Goal: Task Accomplishment & Management: Use online tool/utility

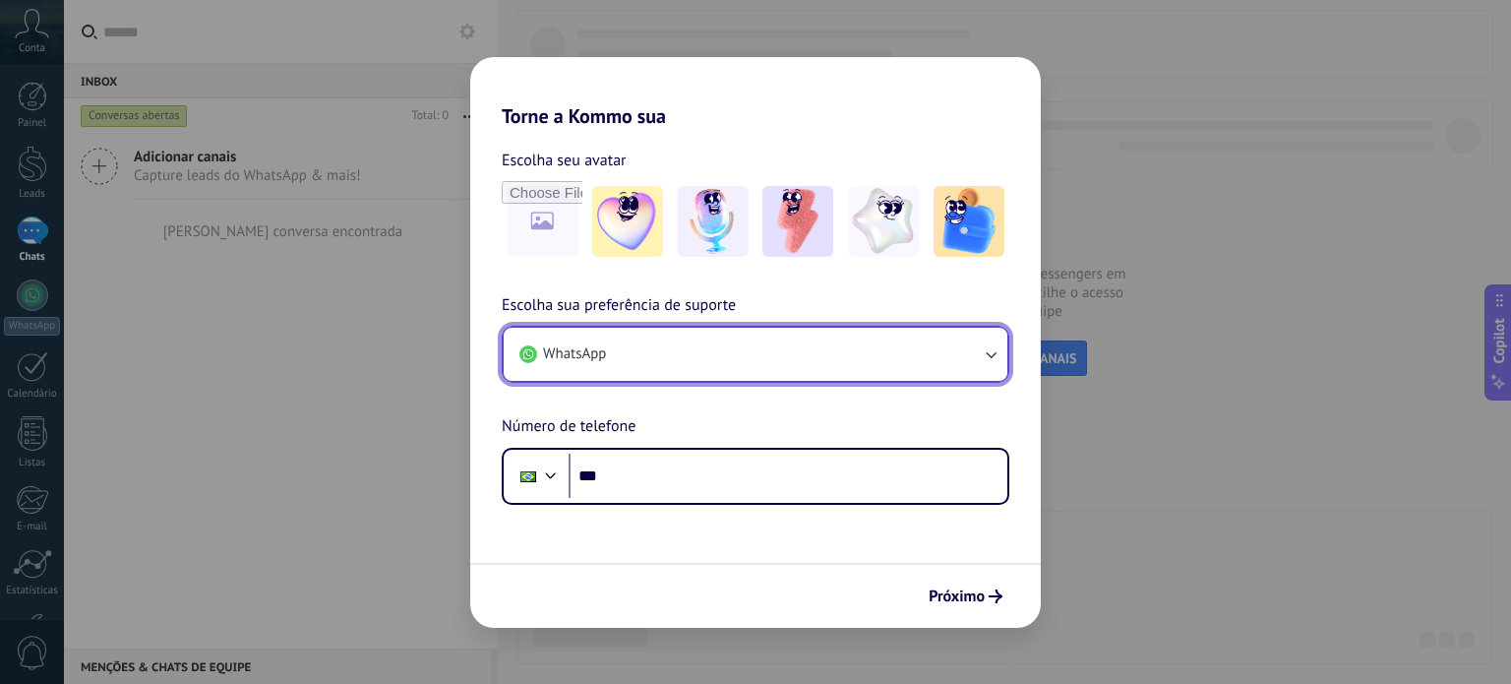
click at [750, 372] on button "WhatsApp" at bounding box center [756, 354] width 504 height 53
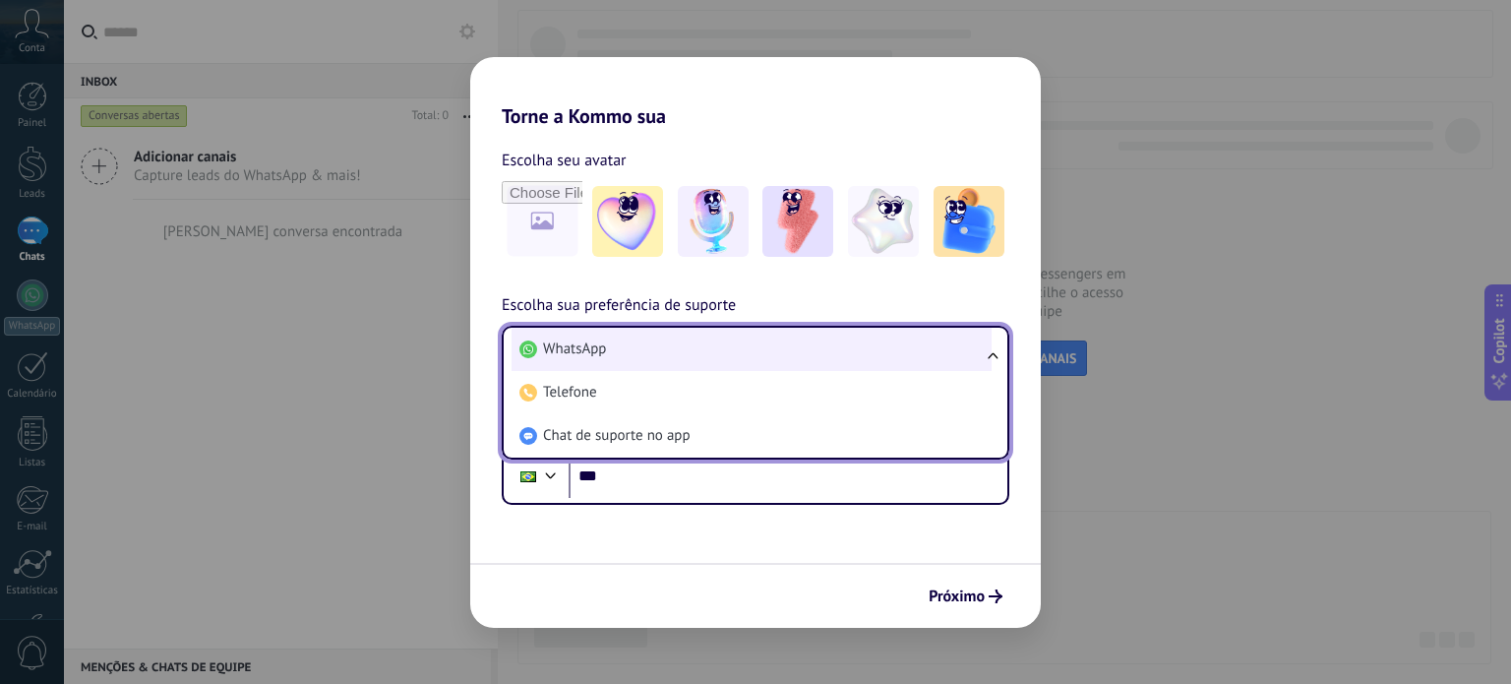
click at [656, 341] on li "WhatsApp" at bounding box center [752, 349] width 480 height 43
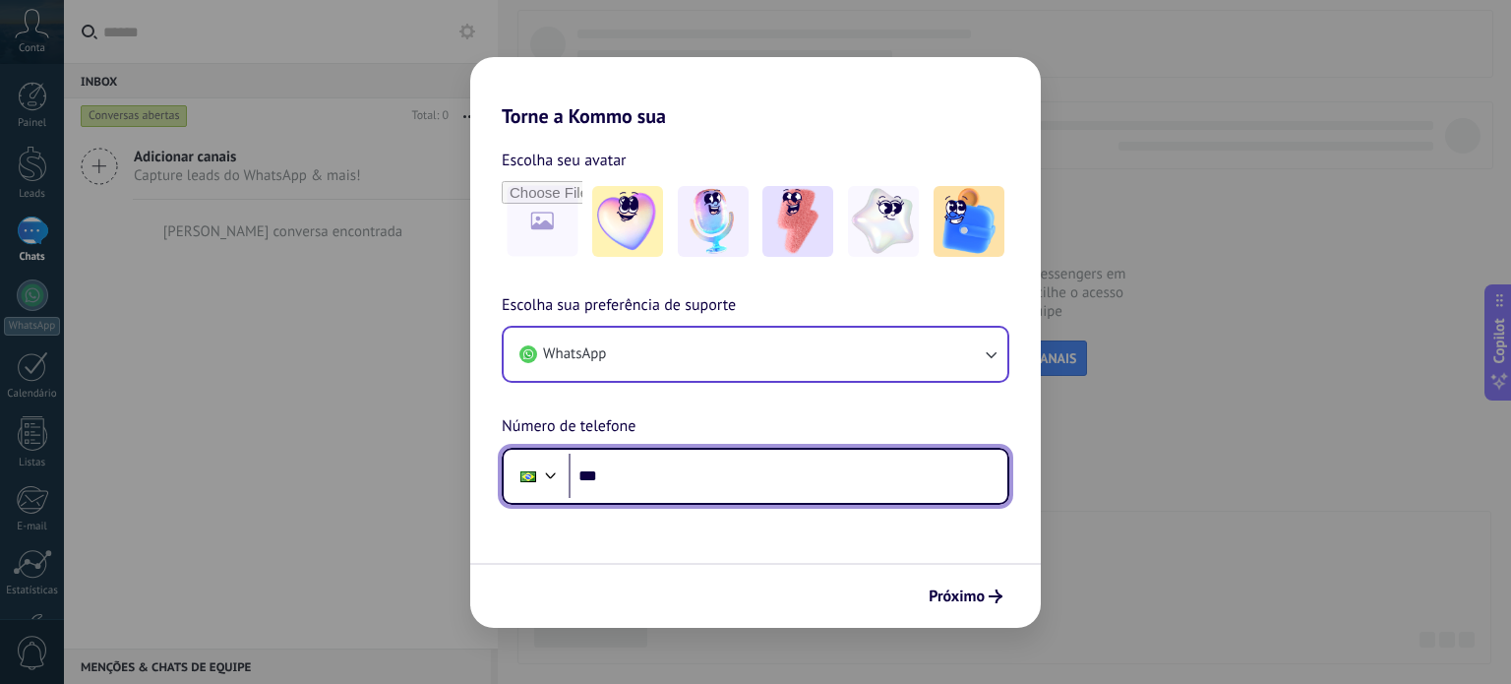
click at [661, 491] on input "***" at bounding box center [788, 476] width 439 height 45
type input "**********"
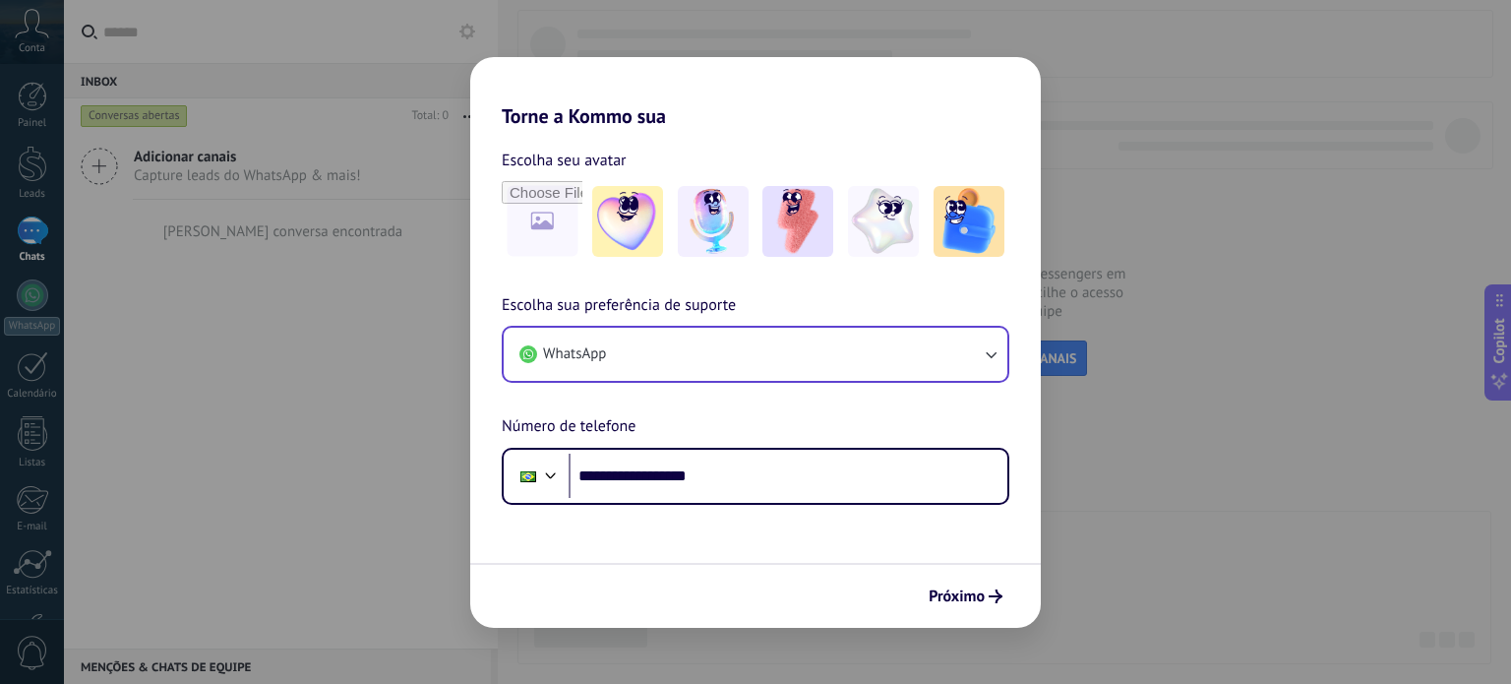
click at [929, 593] on span "Próximo" at bounding box center [957, 596] width 56 height 14
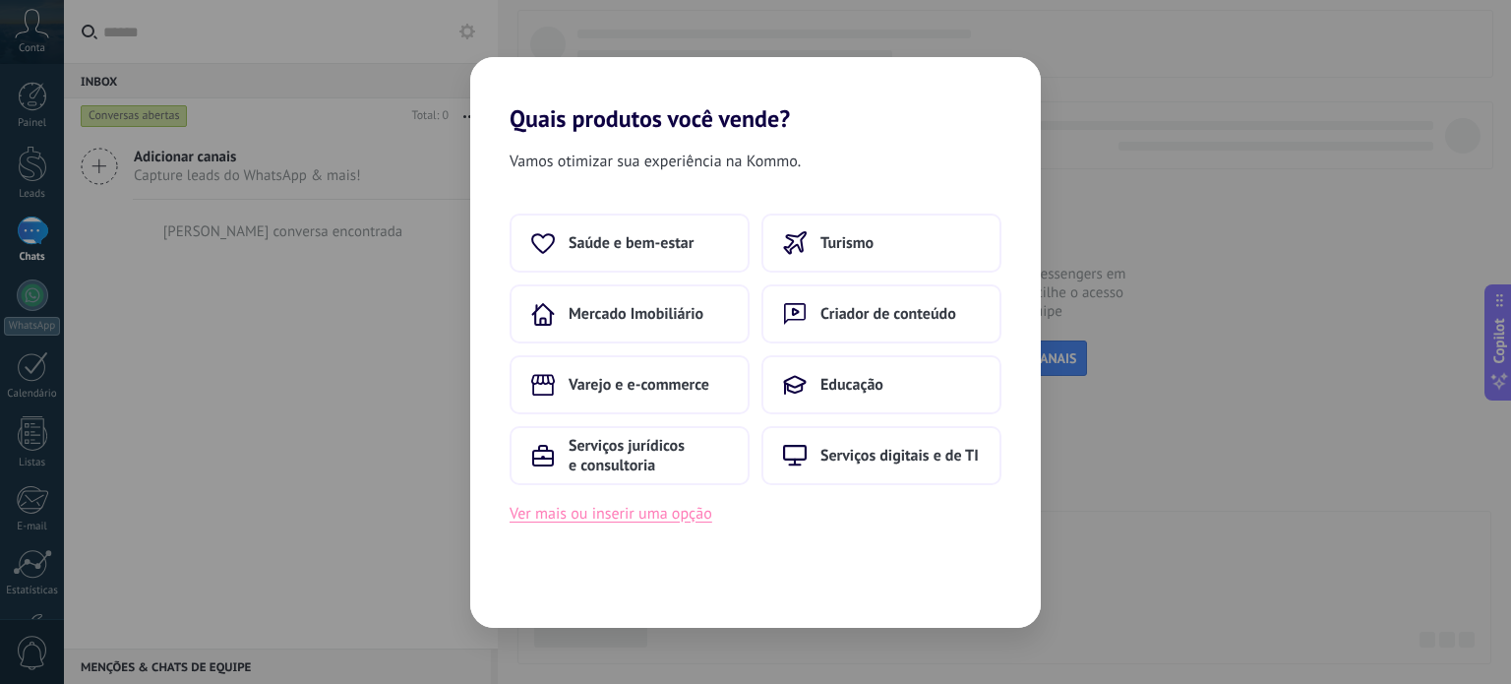
click at [690, 522] on button "Ver mais ou inserir uma opção" at bounding box center [611, 514] width 203 height 26
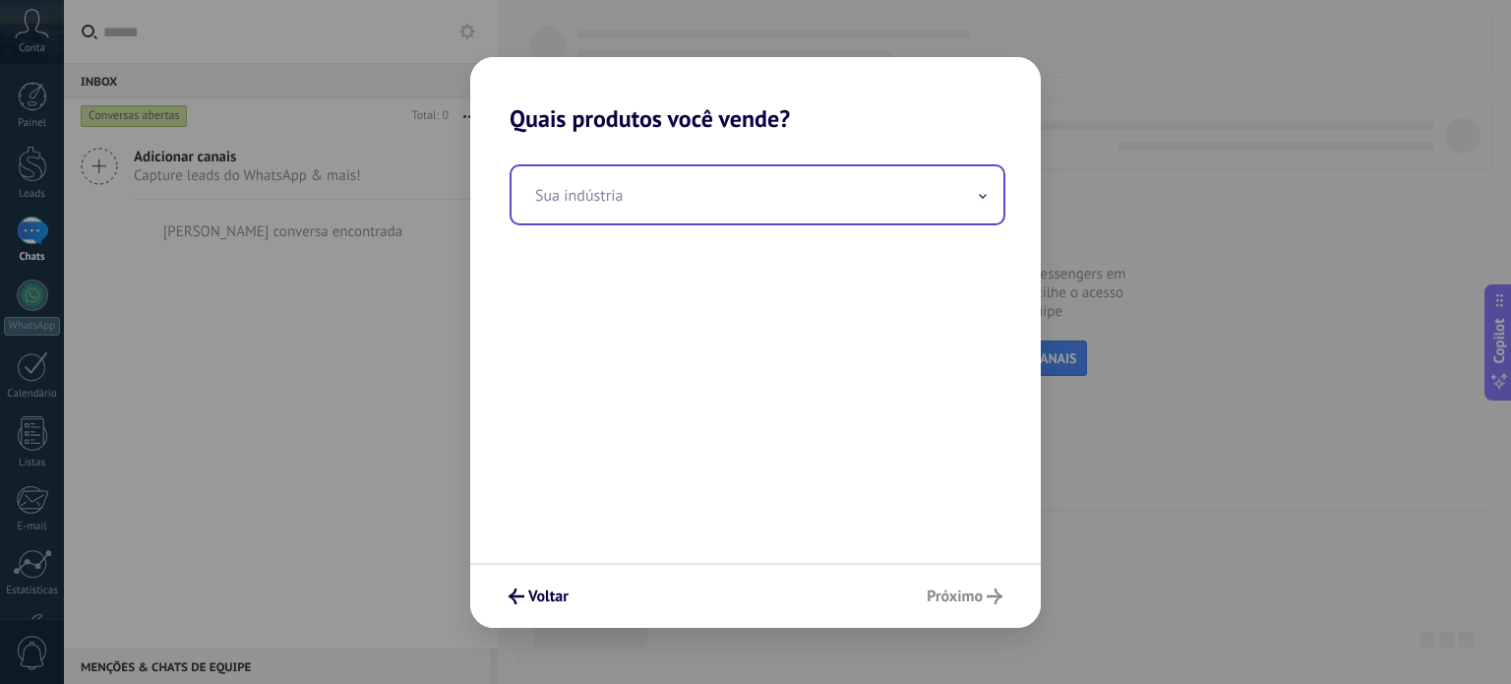
click at [753, 199] on input "text" at bounding box center [758, 194] width 492 height 57
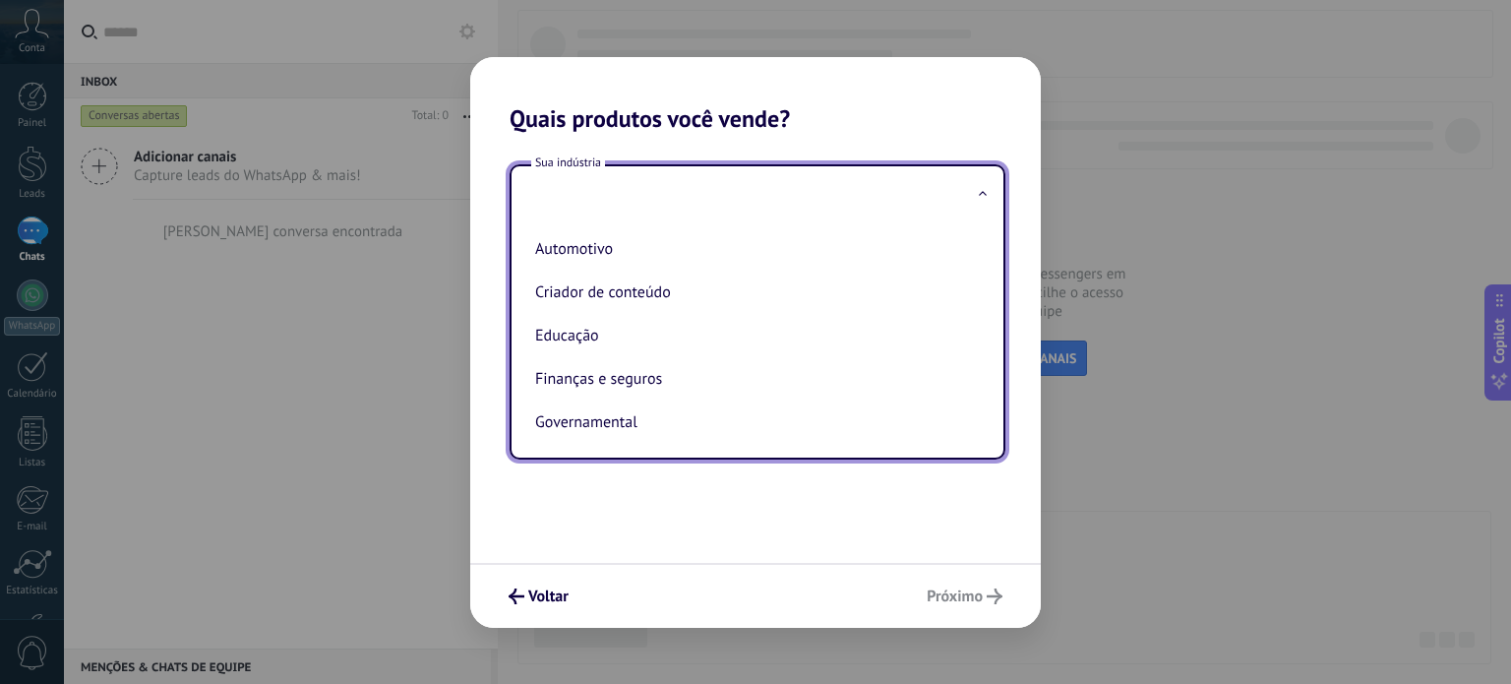
click at [1288, 499] on div "Quais produtos você vende? Sua indústria Automotivo Criador de conteúdo Educaçã…" at bounding box center [755, 342] width 1511 height 684
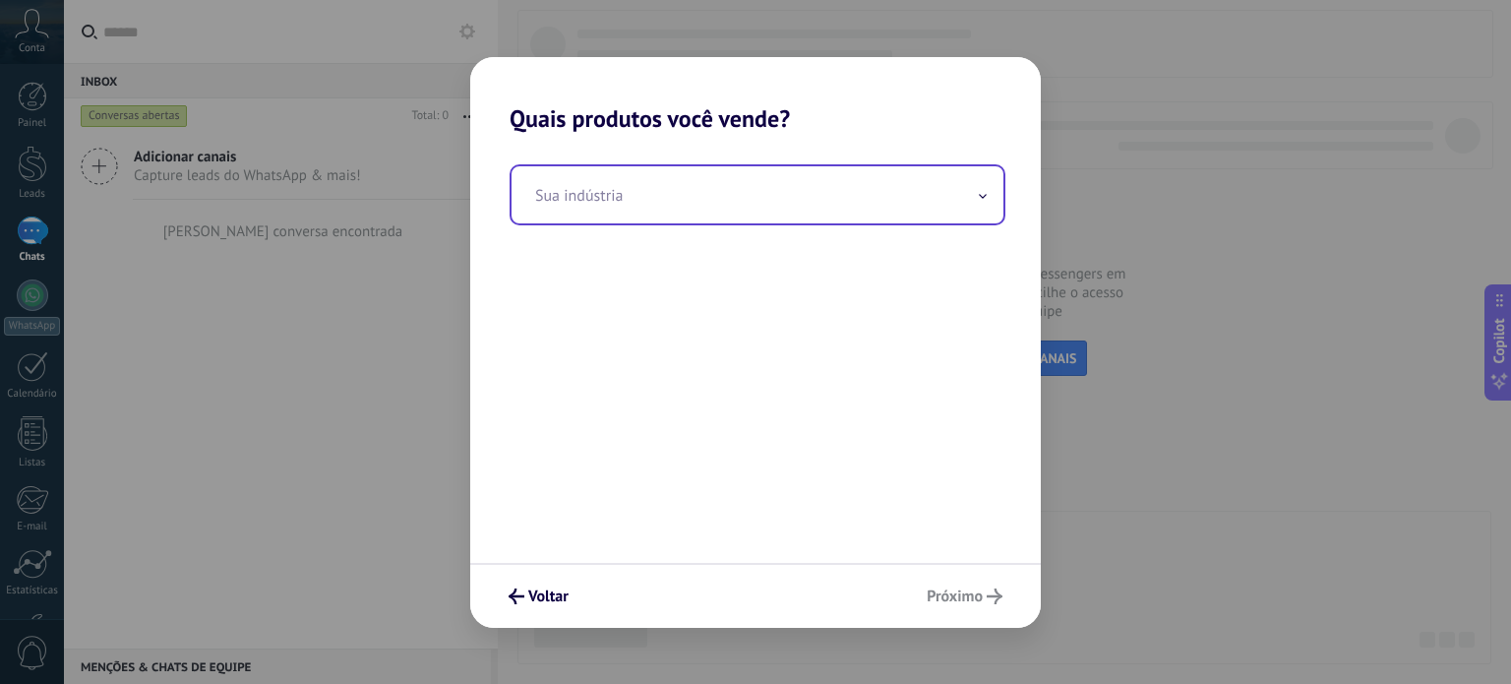
click at [818, 189] on input "text" at bounding box center [758, 194] width 492 height 57
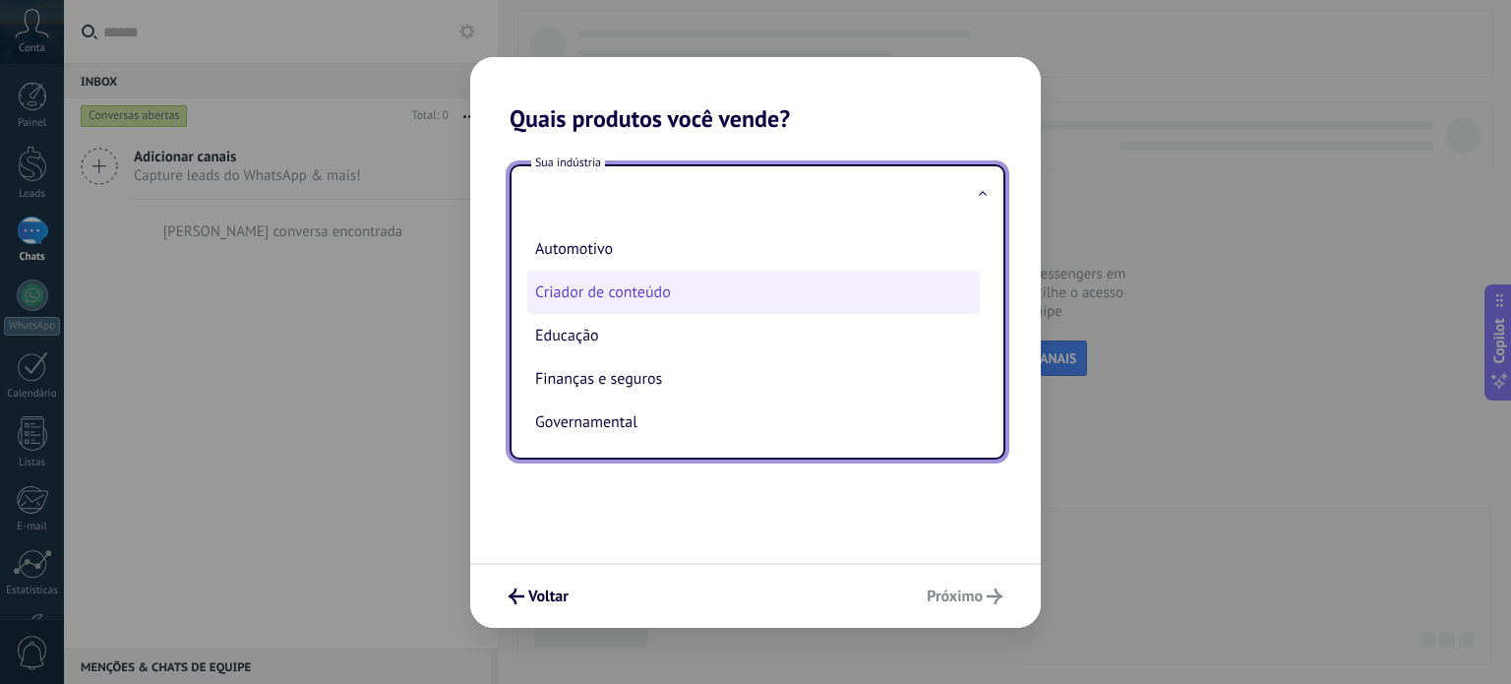
click at [724, 294] on li "Criador de conteúdo" at bounding box center [753, 292] width 453 height 43
type input "**********"
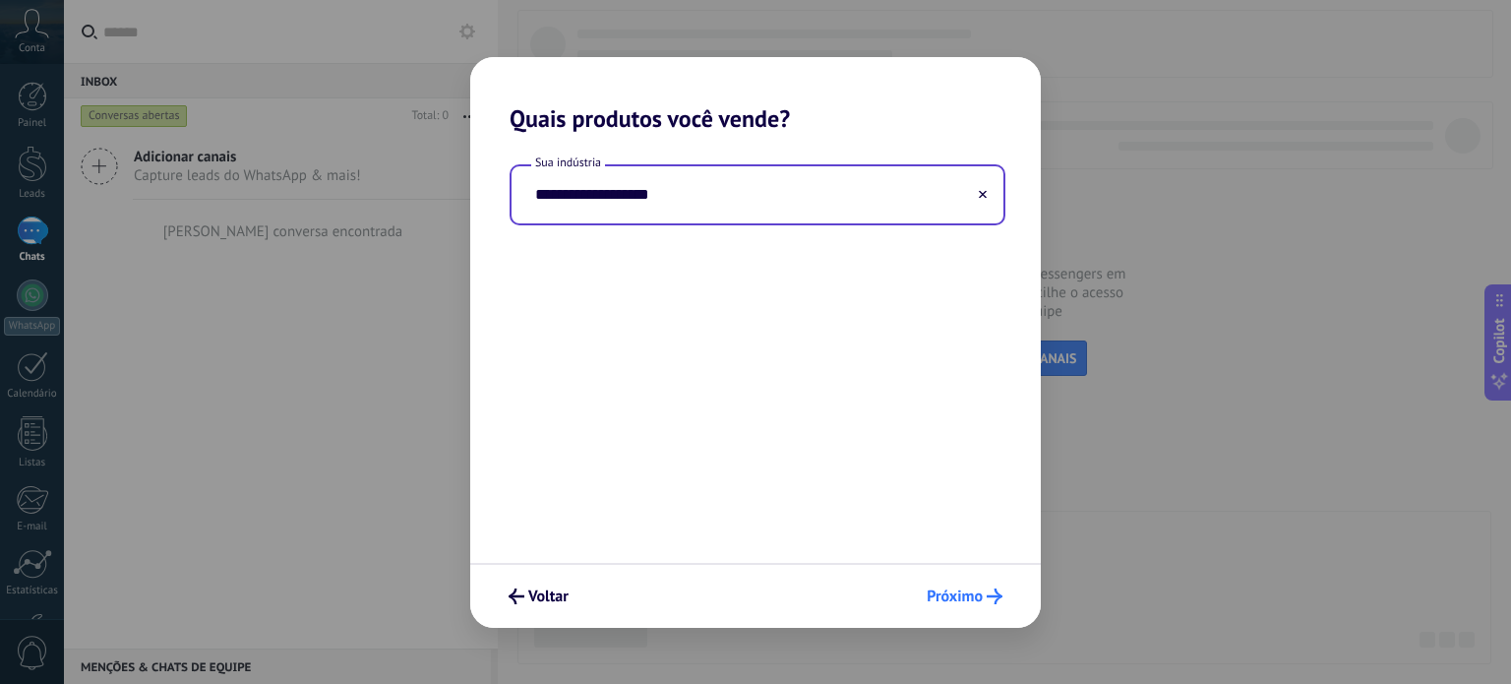
click at [1002, 589] on icon "submit" at bounding box center [995, 596] width 16 height 16
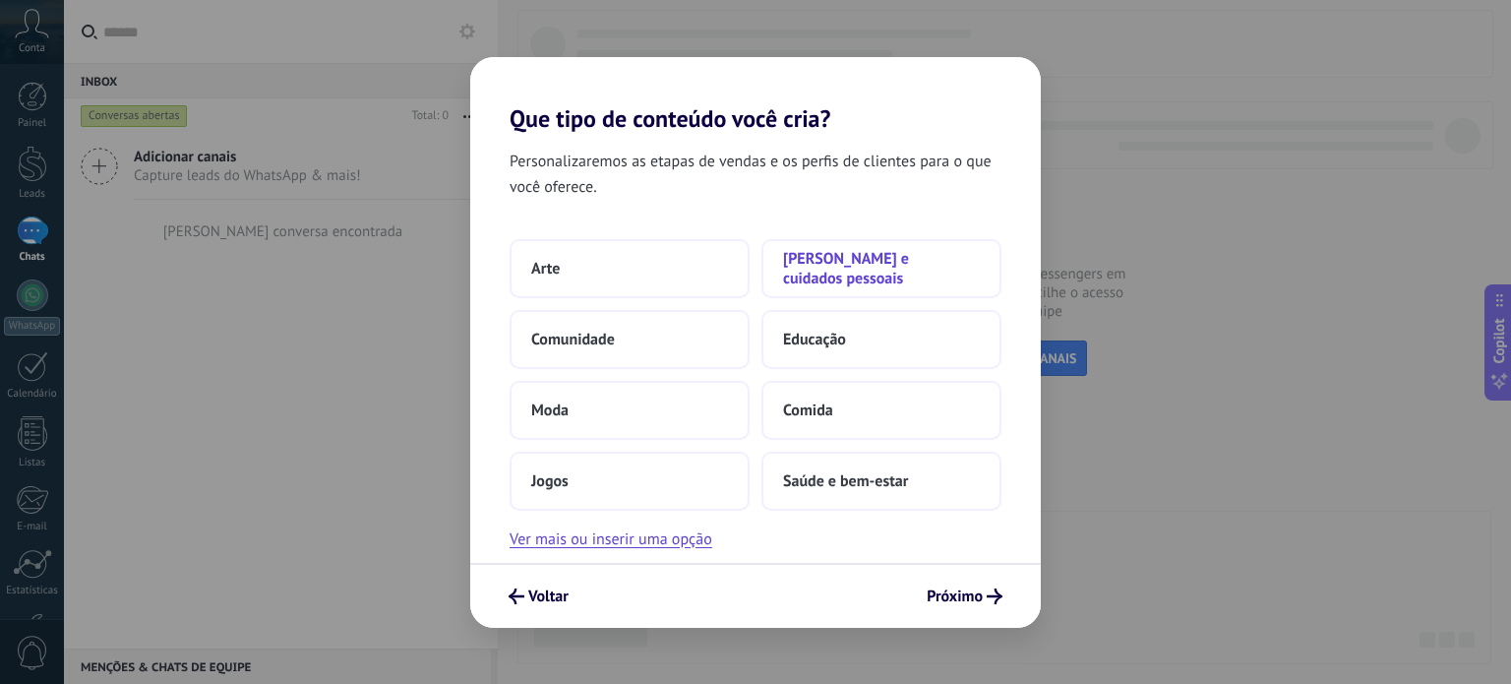
click at [840, 278] on button "Beleza e cuidados pessoais" at bounding box center [881, 268] width 240 height 59
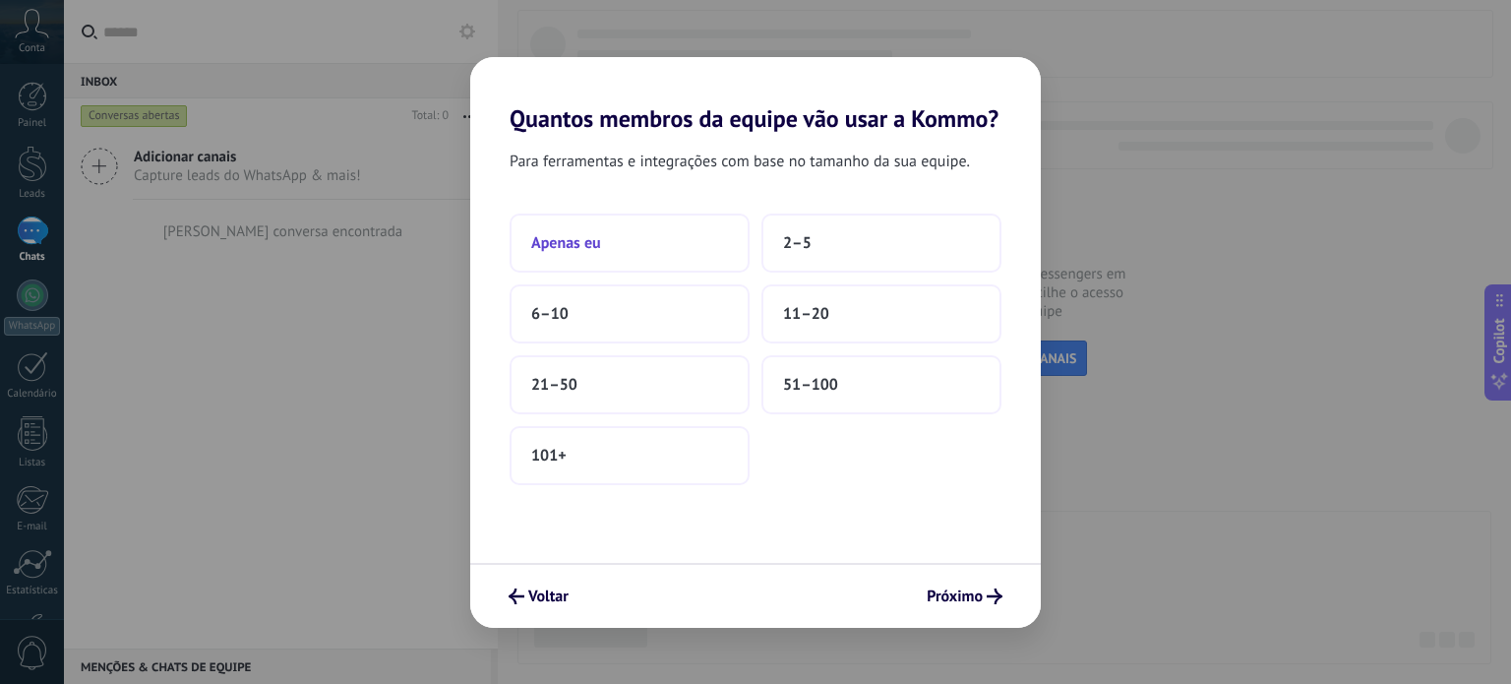
click at [679, 259] on button "Apenas eu" at bounding box center [630, 242] width 240 height 59
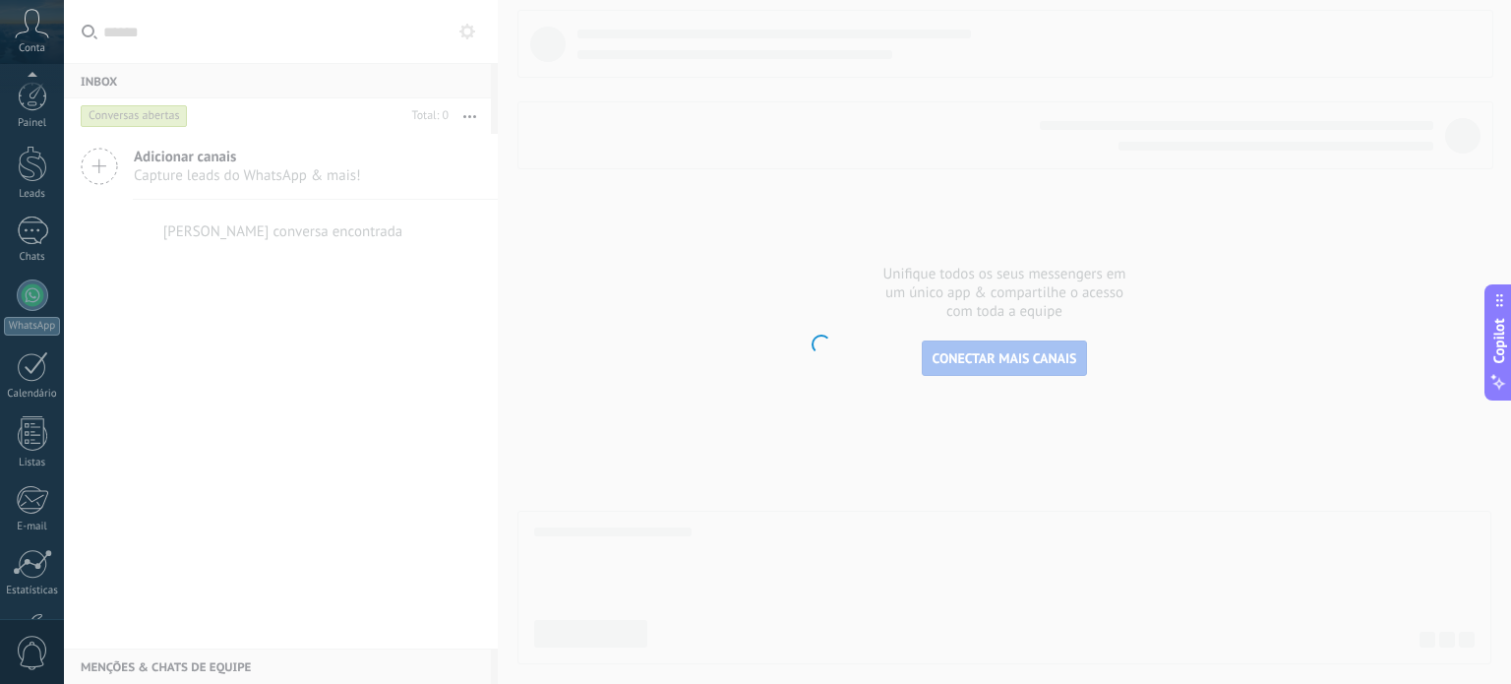
scroll to position [134, 0]
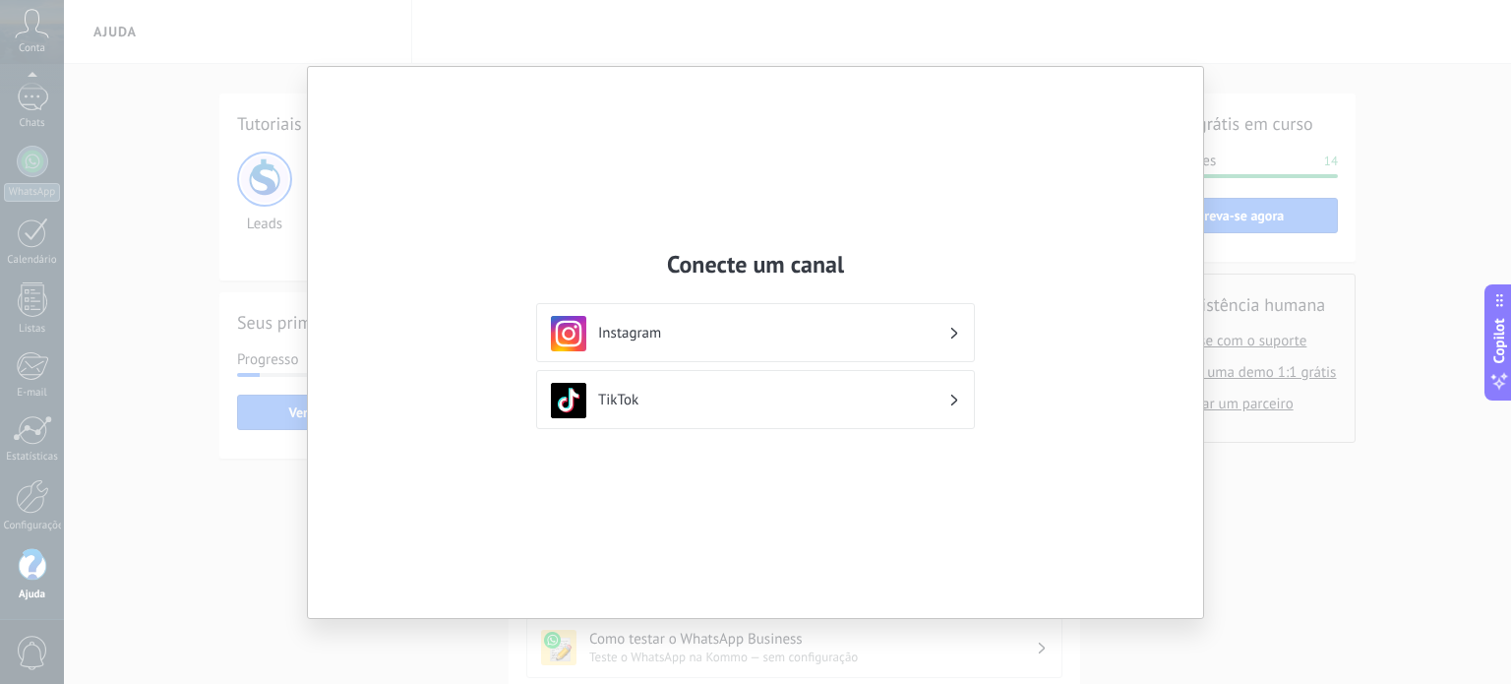
click at [652, 328] on h3 "Instagram" at bounding box center [773, 333] width 350 height 19
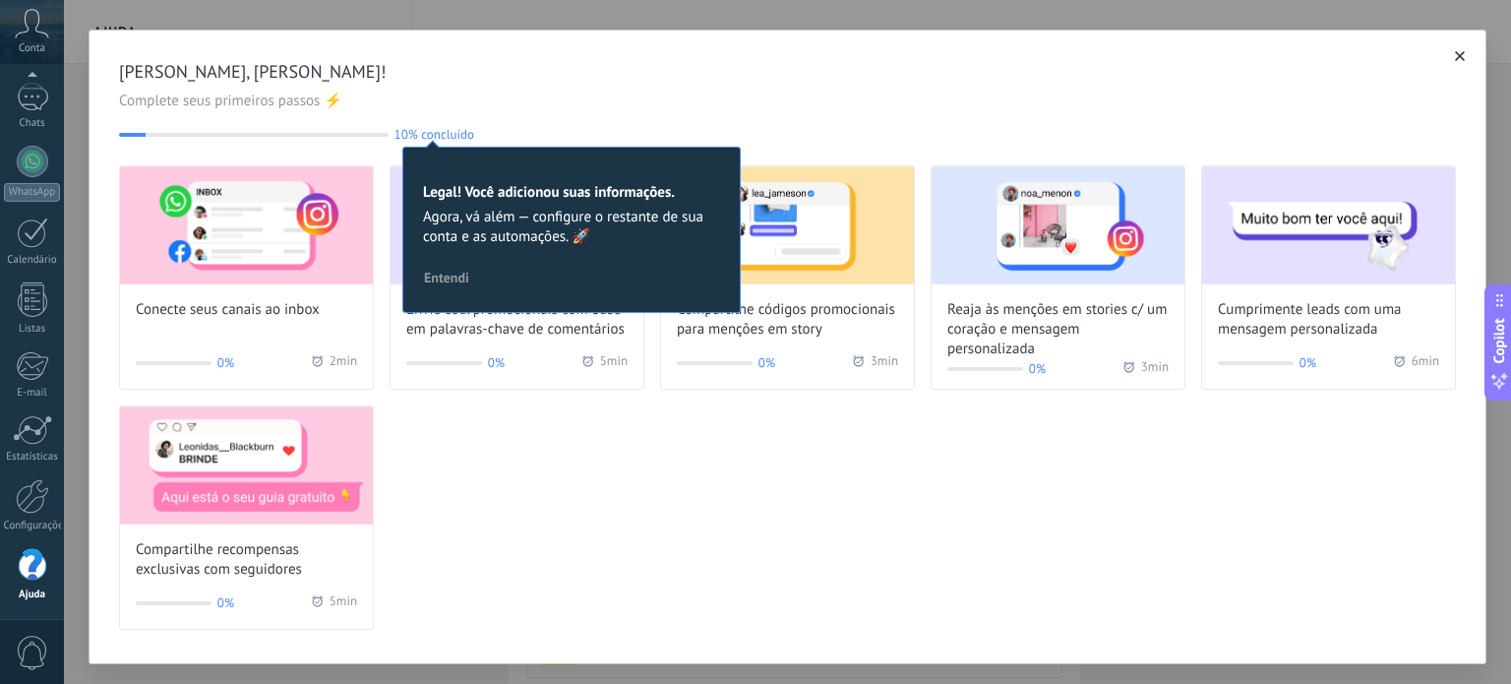
click at [183, 289] on div "Conecte seus canais ao inbox" at bounding box center [246, 242] width 253 height 153
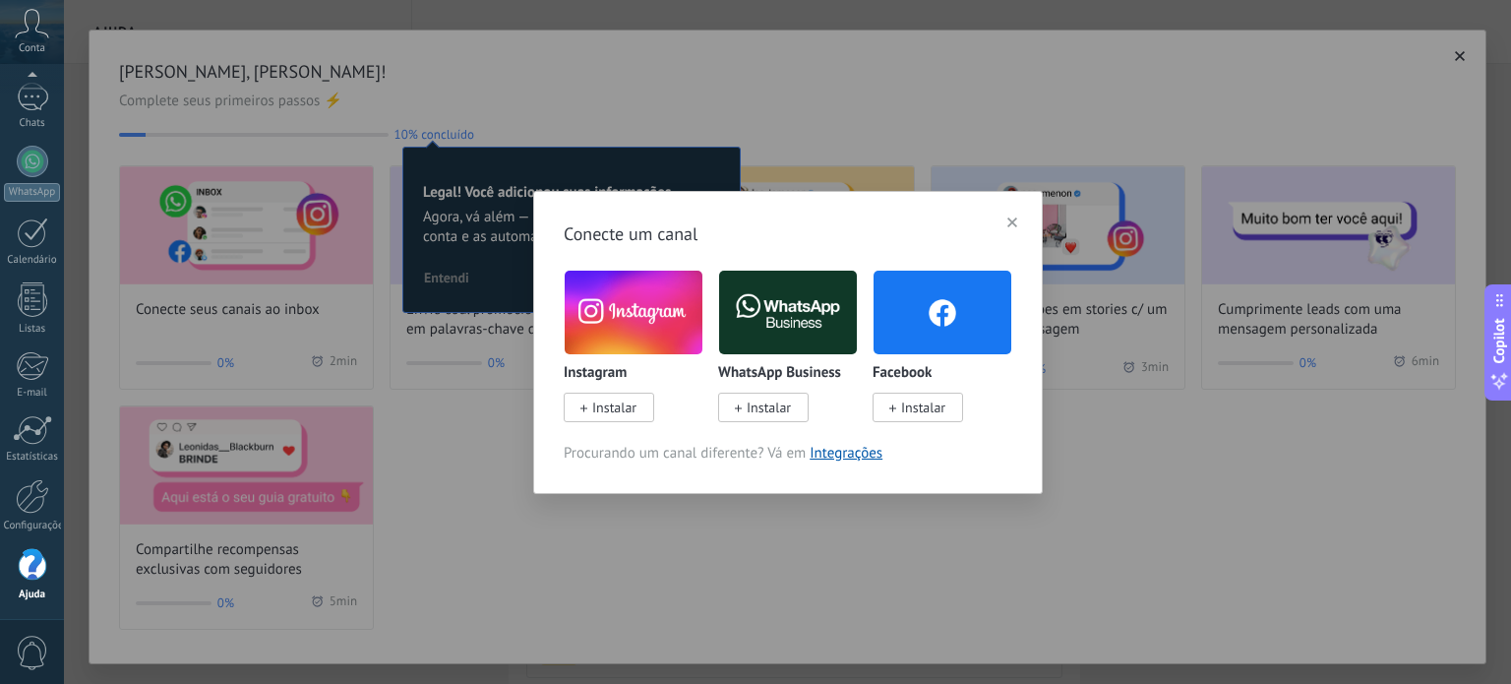
click at [628, 314] on img at bounding box center [634, 312] width 138 height 93
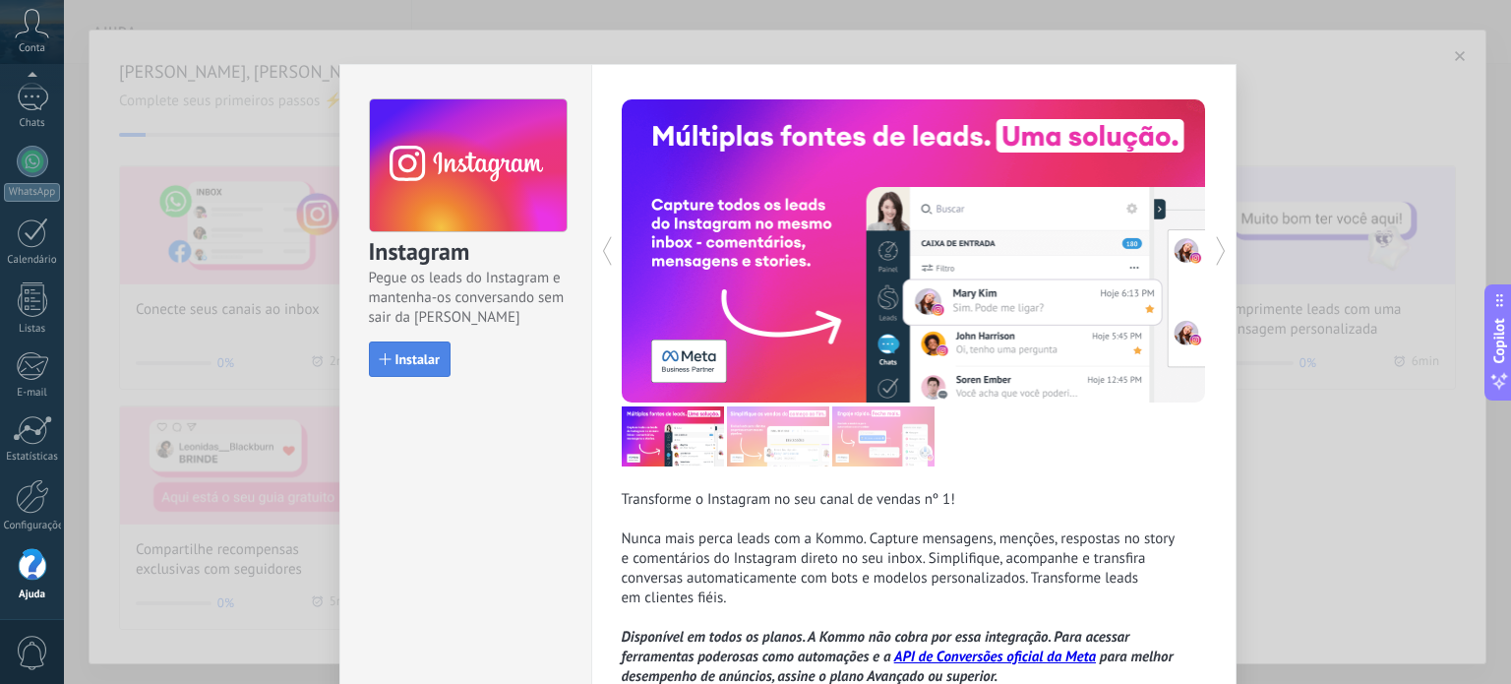
click at [385, 361] on div "button" at bounding box center [386, 359] width 12 height 12
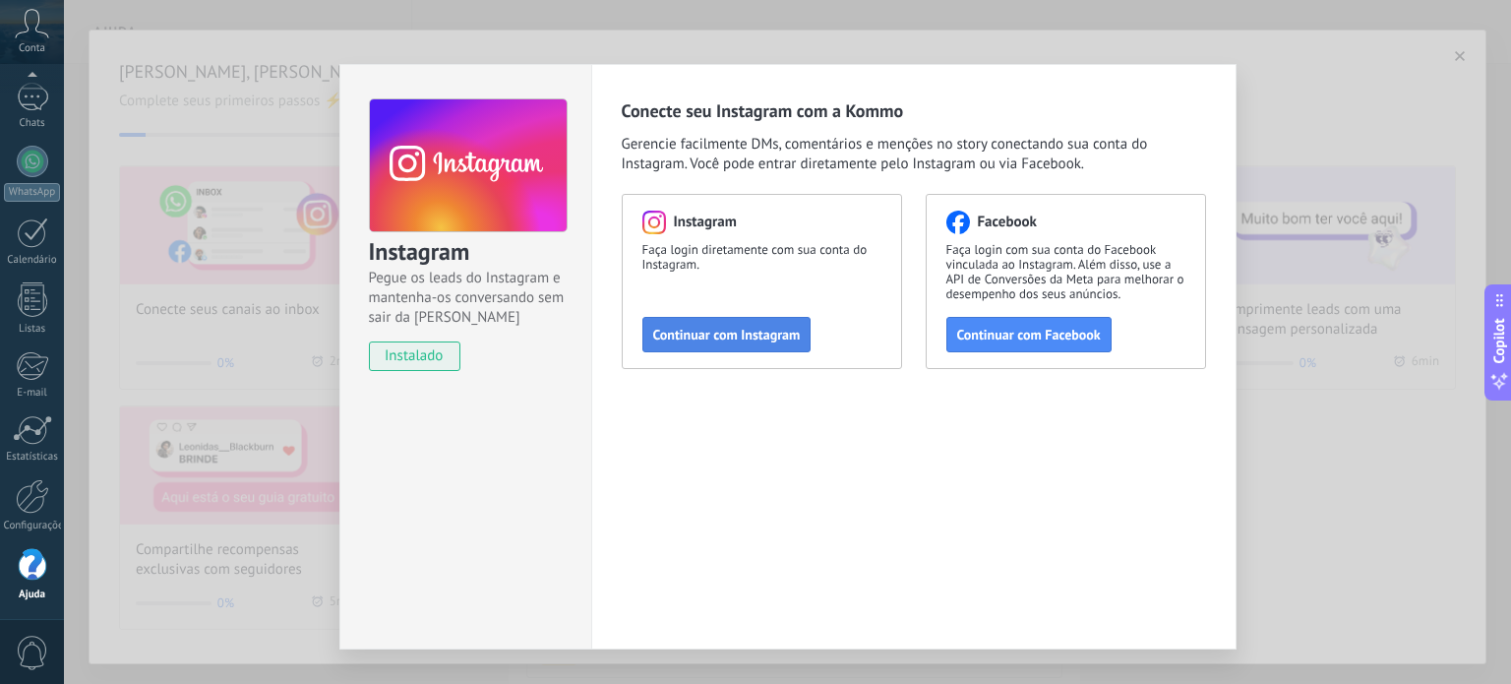
click at [710, 341] on span "Continuar com Instagram" at bounding box center [727, 335] width 148 height 14
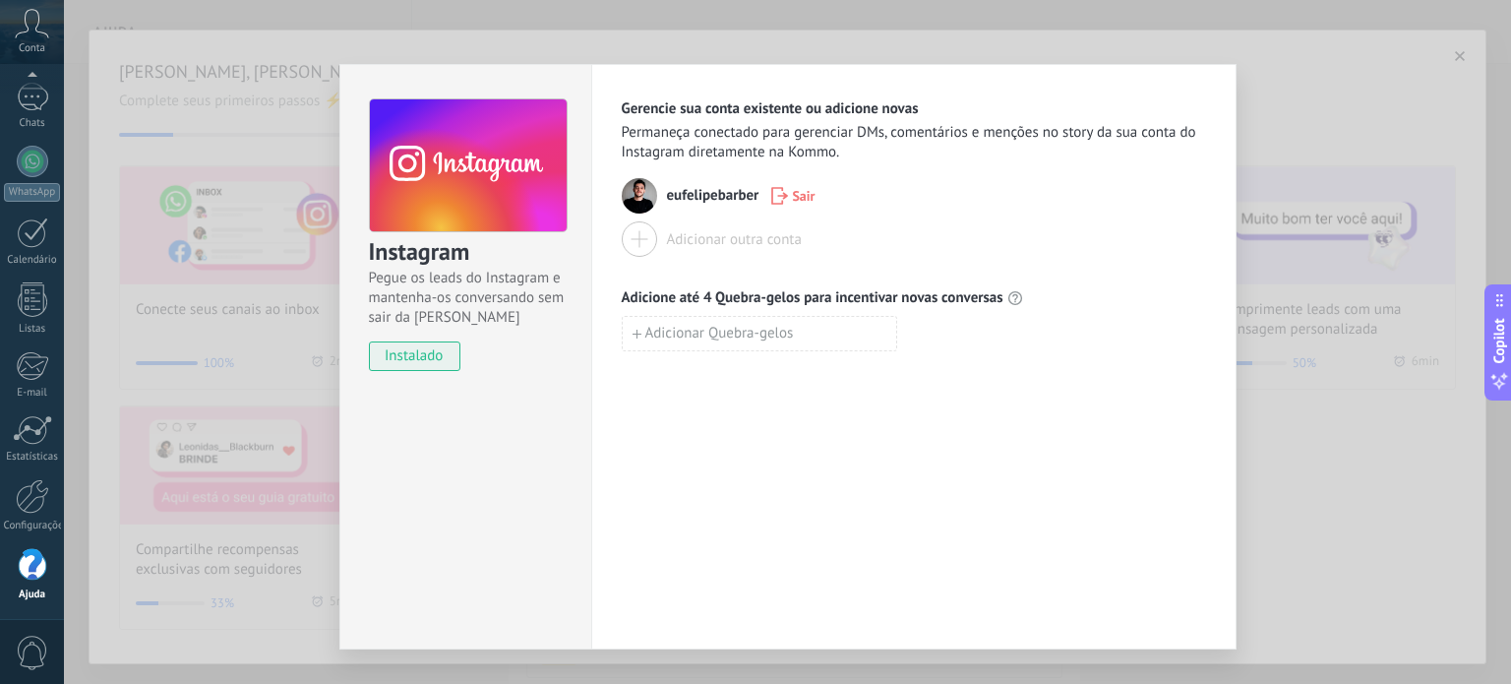
click at [776, 196] on icon "button" at bounding box center [779, 196] width 17 height 18
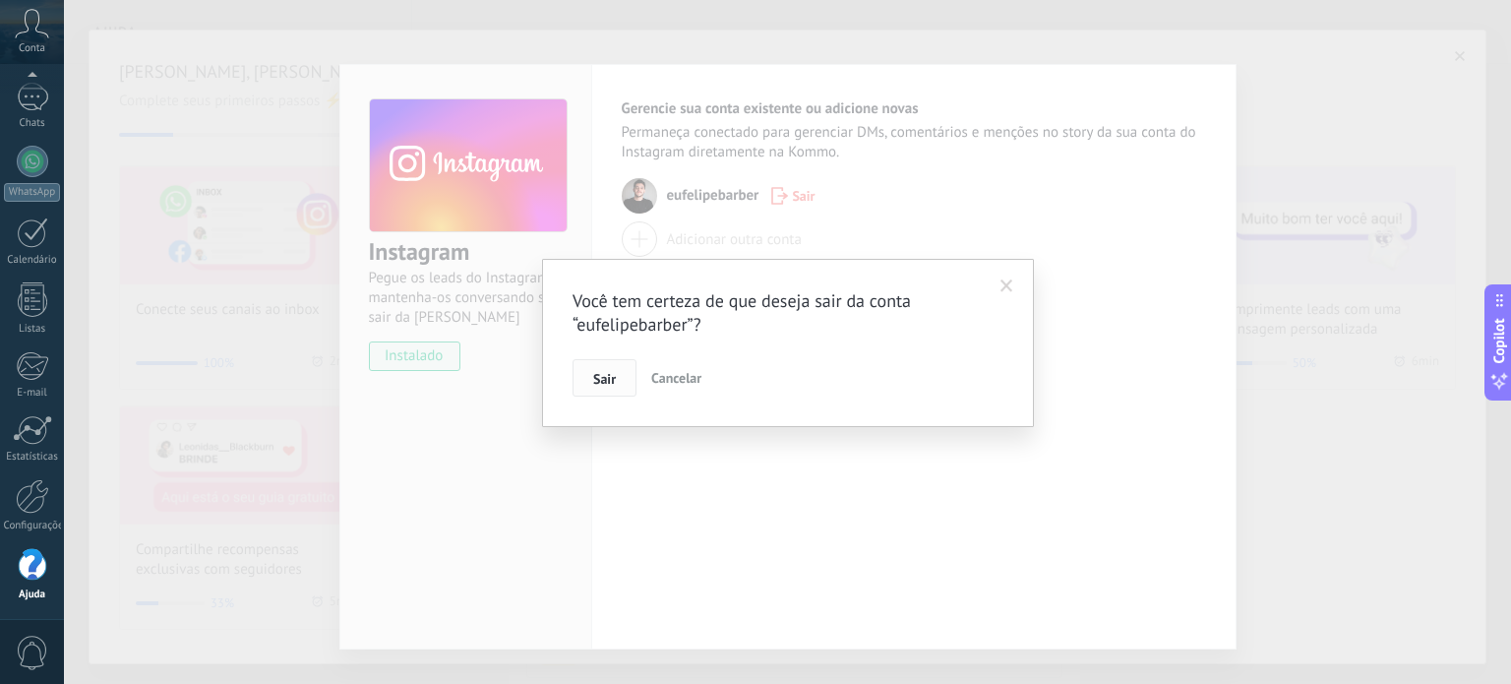
click at [598, 373] on span "Sair" at bounding box center [604, 379] width 23 height 14
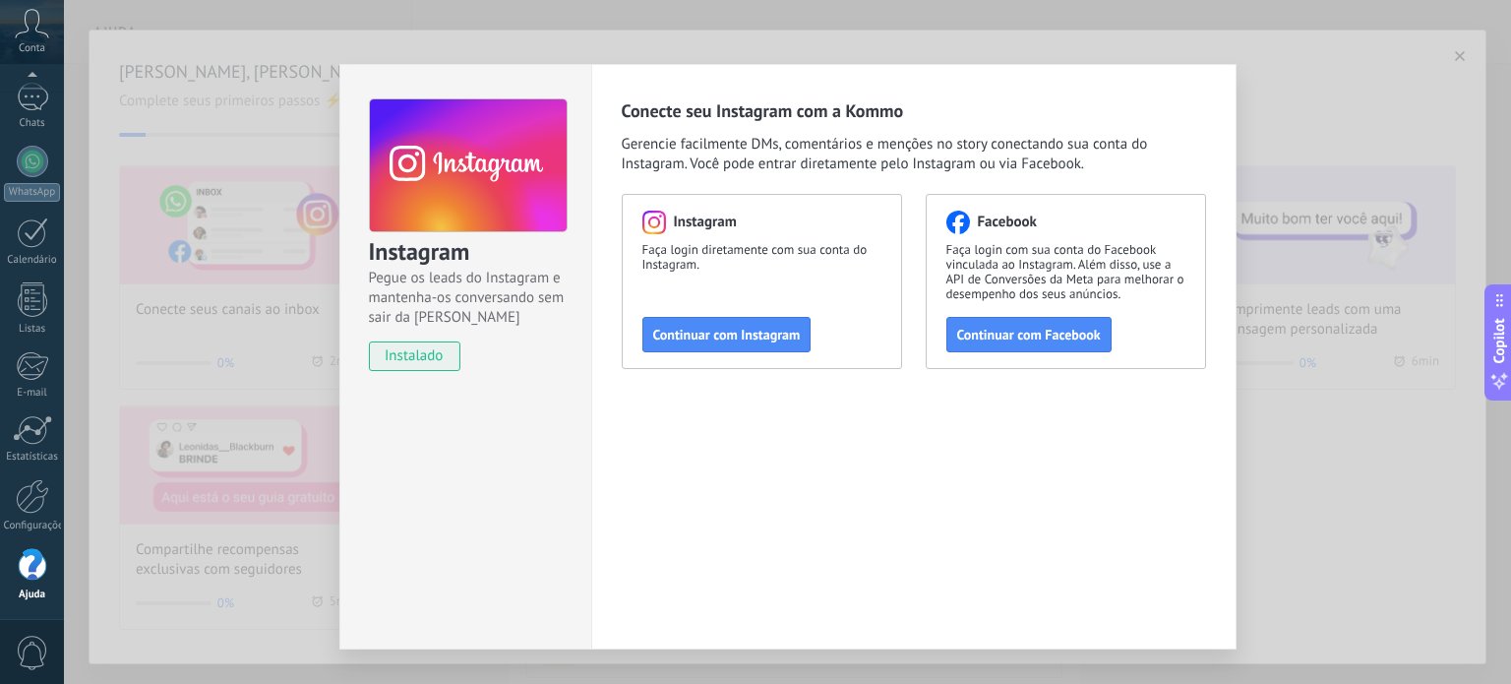
click at [706, 333] on span "Continuar com Instagram" at bounding box center [727, 335] width 148 height 14
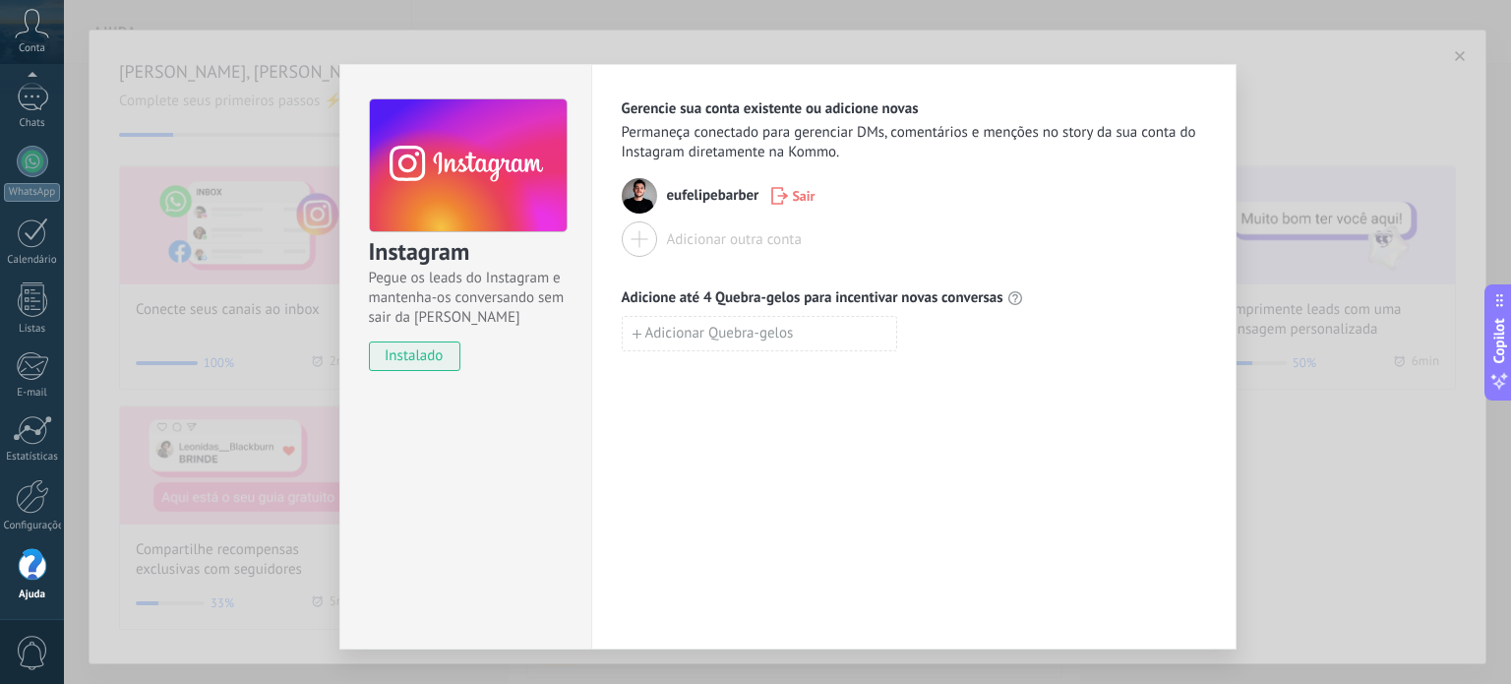
click at [734, 251] on button "Adicionar outra conta" at bounding box center [712, 238] width 180 height 35
click at [782, 196] on use "button" at bounding box center [780, 196] width 17 height 18
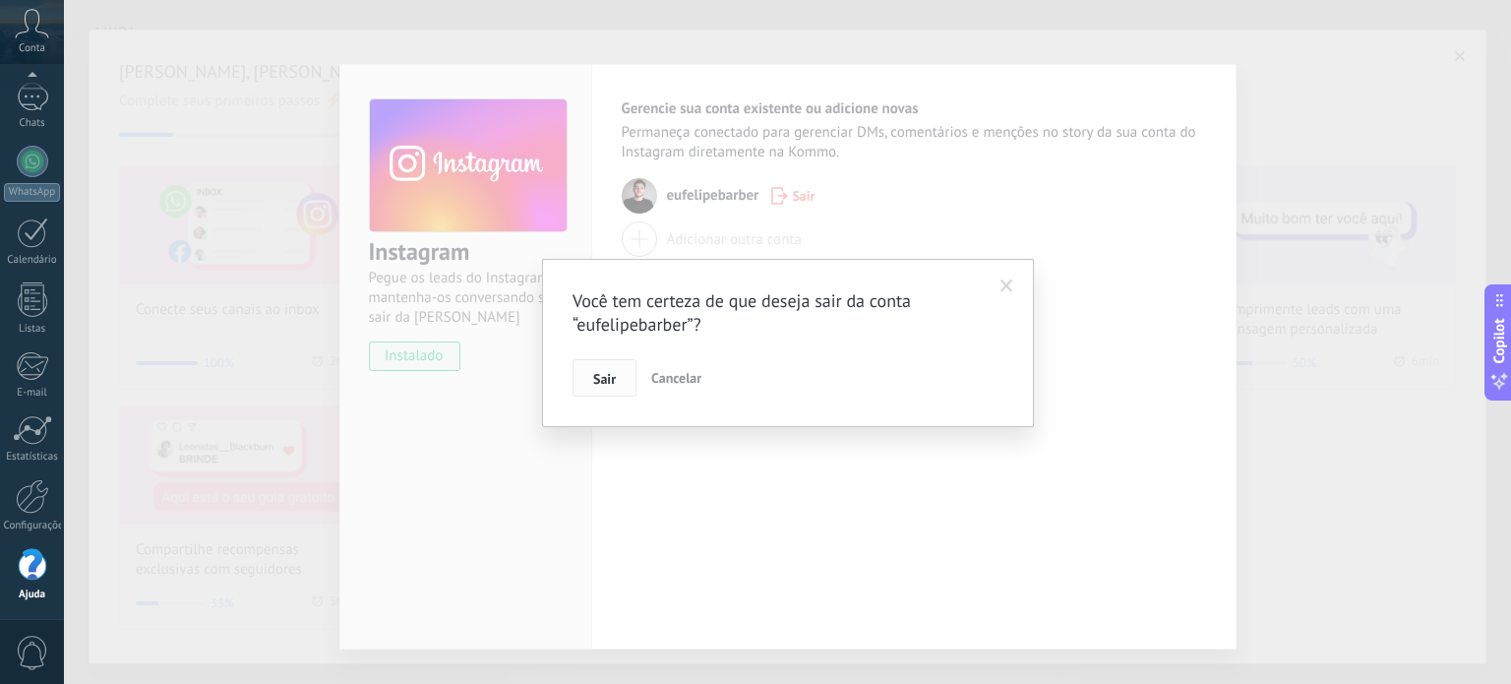
click at [608, 380] on span "Sair" at bounding box center [604, 379] width 23 height 14
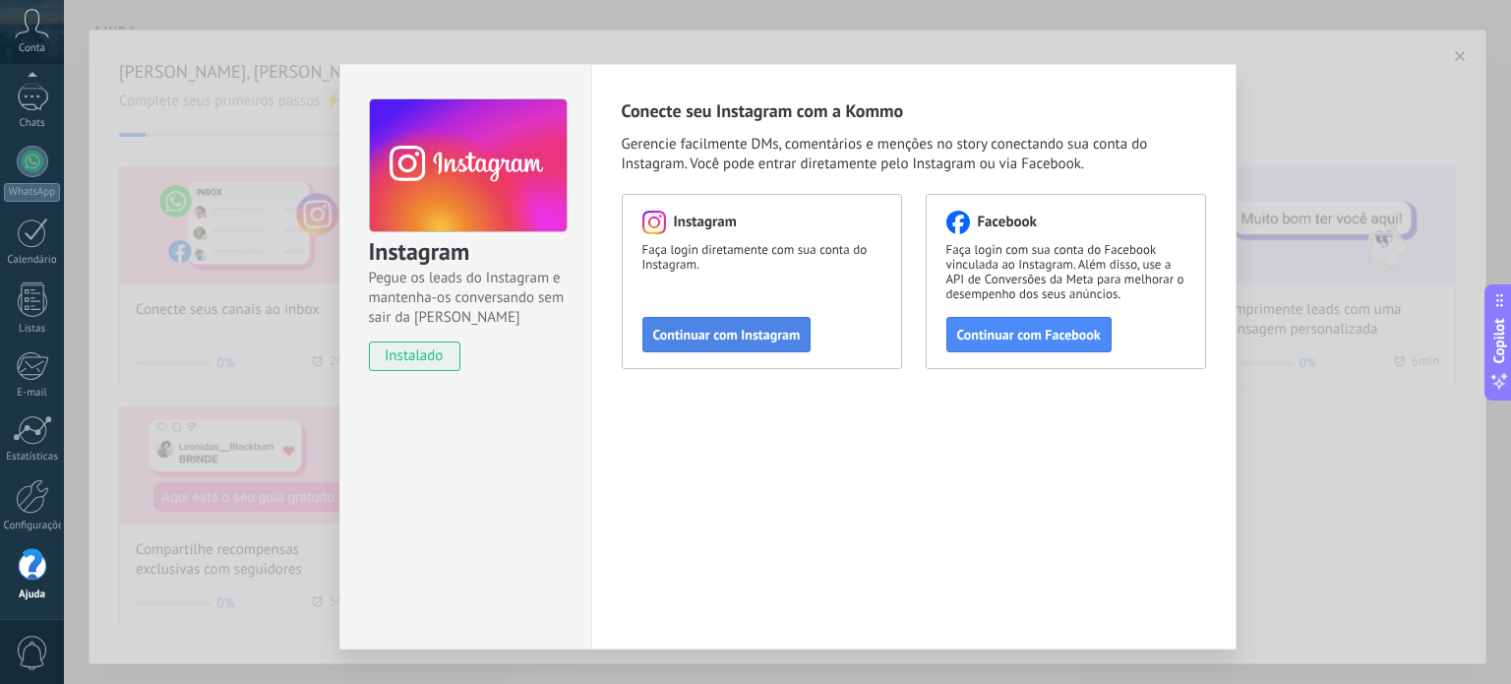
click at [799, 340] on button "Continuar com Instagram" at bounding box center [726, 334] width 169 height 35
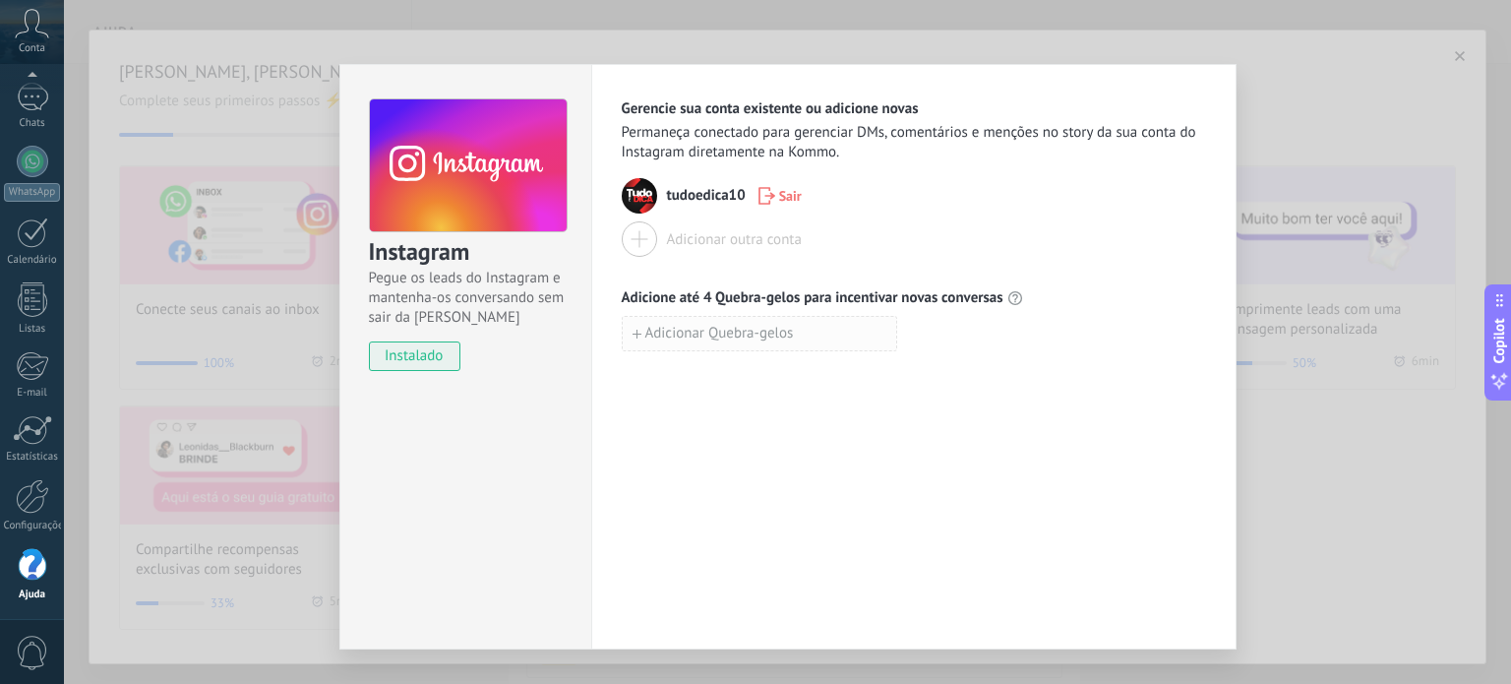
click at [824, 341] on button "Adicionar Quebra-gelos" at bounding box center [759, 333] width 275 height 35
click at [775, 372] on span "Adicionar Quebra-gelos" at bounding box center [719, 377] width 149 height 14
click at [912, 330] on button "button" at bounding box center [908, 334] width 23 height 27
click at [911, 332] on button "button" at bounding box center [908, 334] width 23 height 27
click at [1388, 97] on div "Instagram Pegue os leads do Instagram e mantenha-os conversando sem sair da Kom…" at bounding box center [787, 342] width 1447 height 684
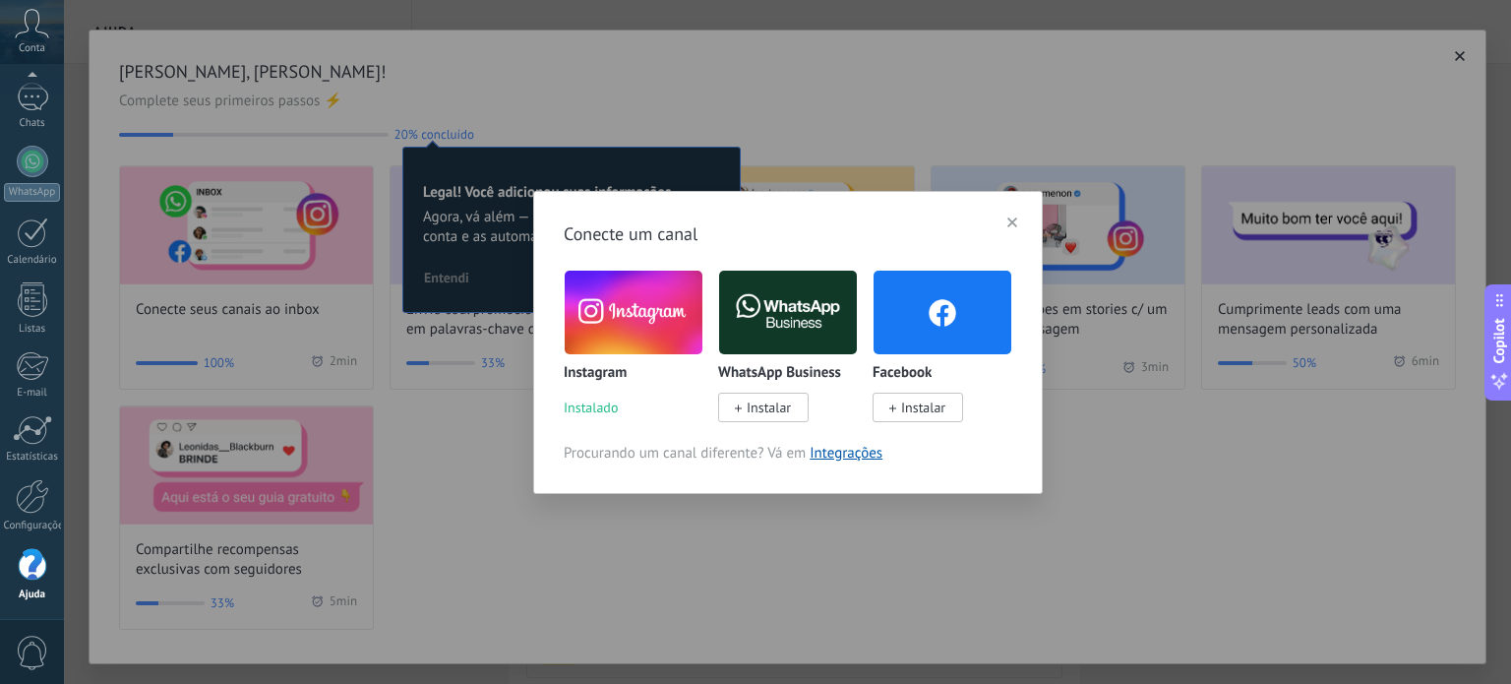
click at [1389, 72] on div "Conecte um canal Instagram Instalado WhatsApp Business Instalar Facebook Instal…" at bounding box center [787, 342] width 1447 height 684
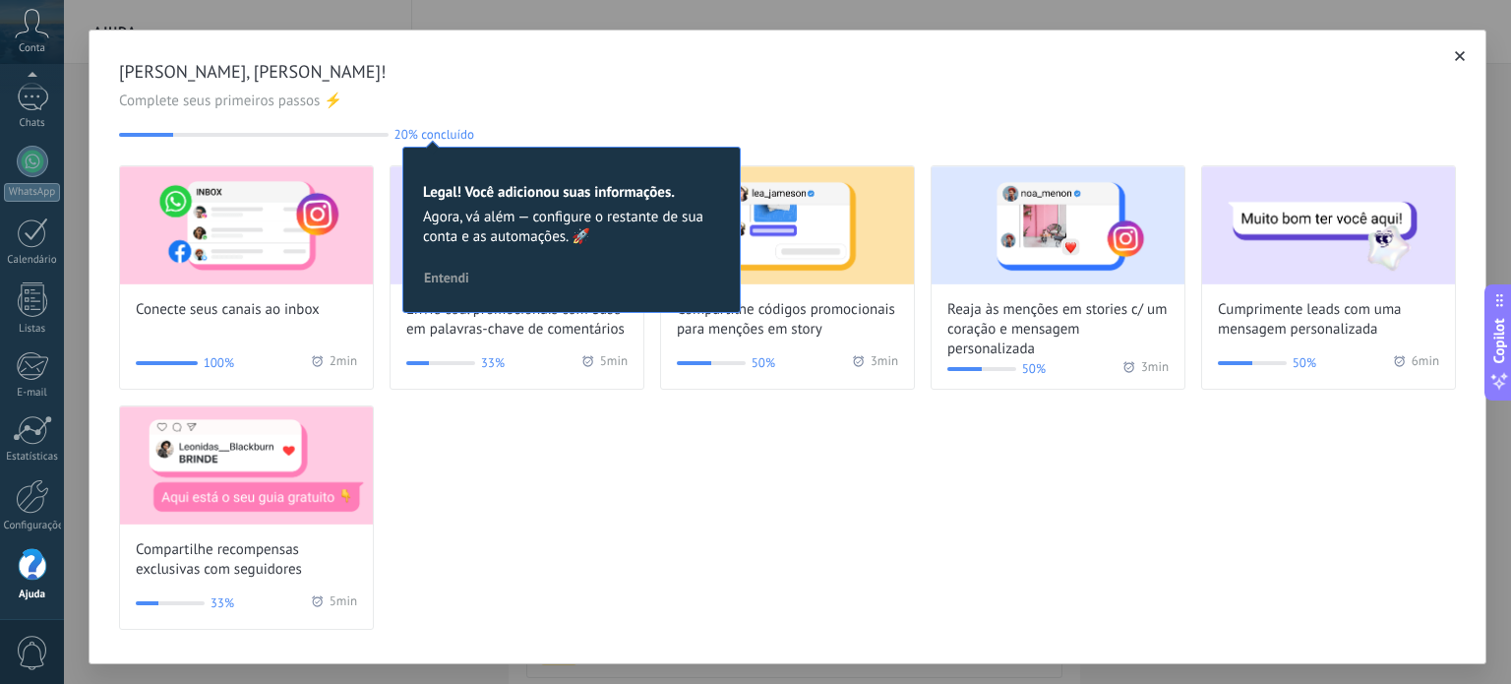
click at [523, 598] on div "Conecte seus canais ao inbox 100% 2 min Envie cód. promocionais com base em pal…" at bounding box center [787, 397] width 1337 height 464
click at [520, 113] on div "Olá, Felipe Ferreira da Silva Pinheiro! Complete seus primeiros passos ⚡ 20% co…" at bounding box center [787, 101] width 1337 height 82
click at [462, 341] on div "Envie cód. promocionais com base em palavras-chave de comentários 33% 5 min" at bounding box center [517, 277] width 255 height 224
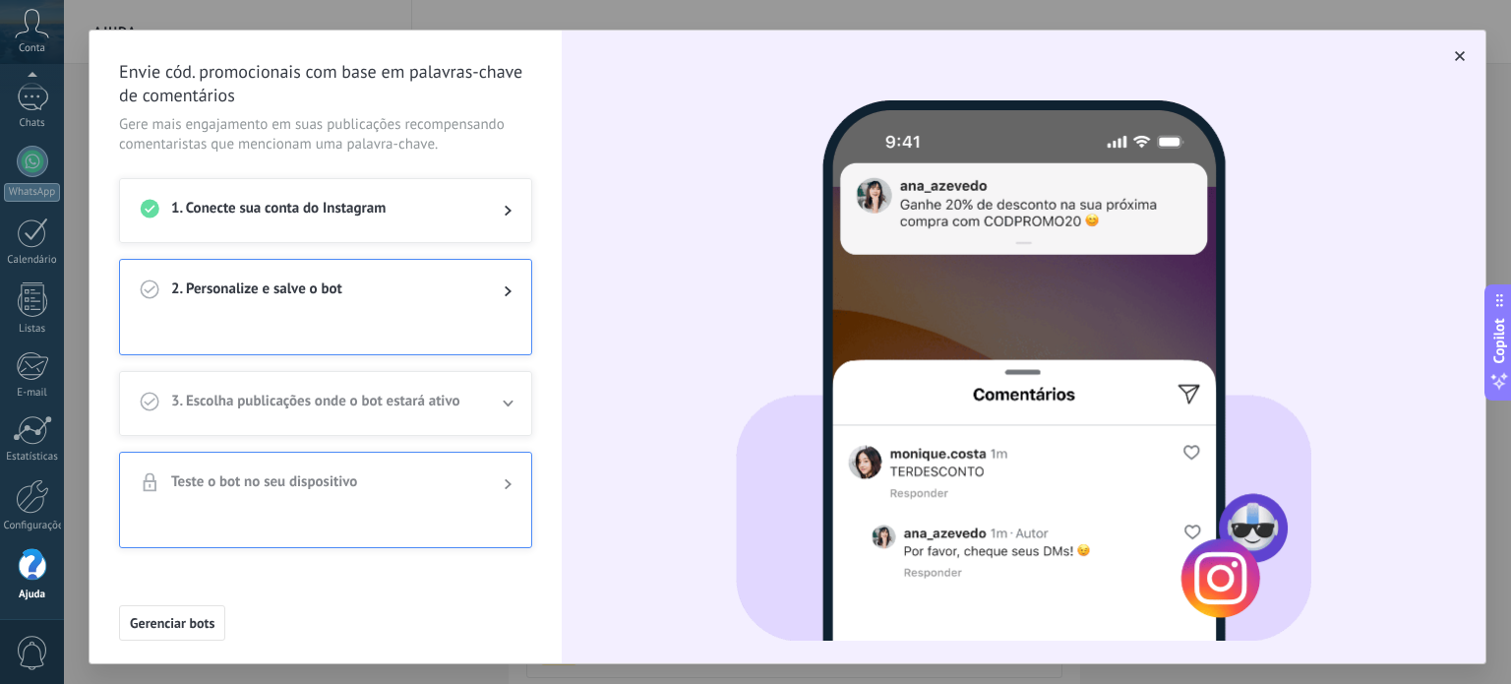
click at [416, 312] on div "2. Personalize e salve o bot" at bounding box center [325, 291] width 411 height 63
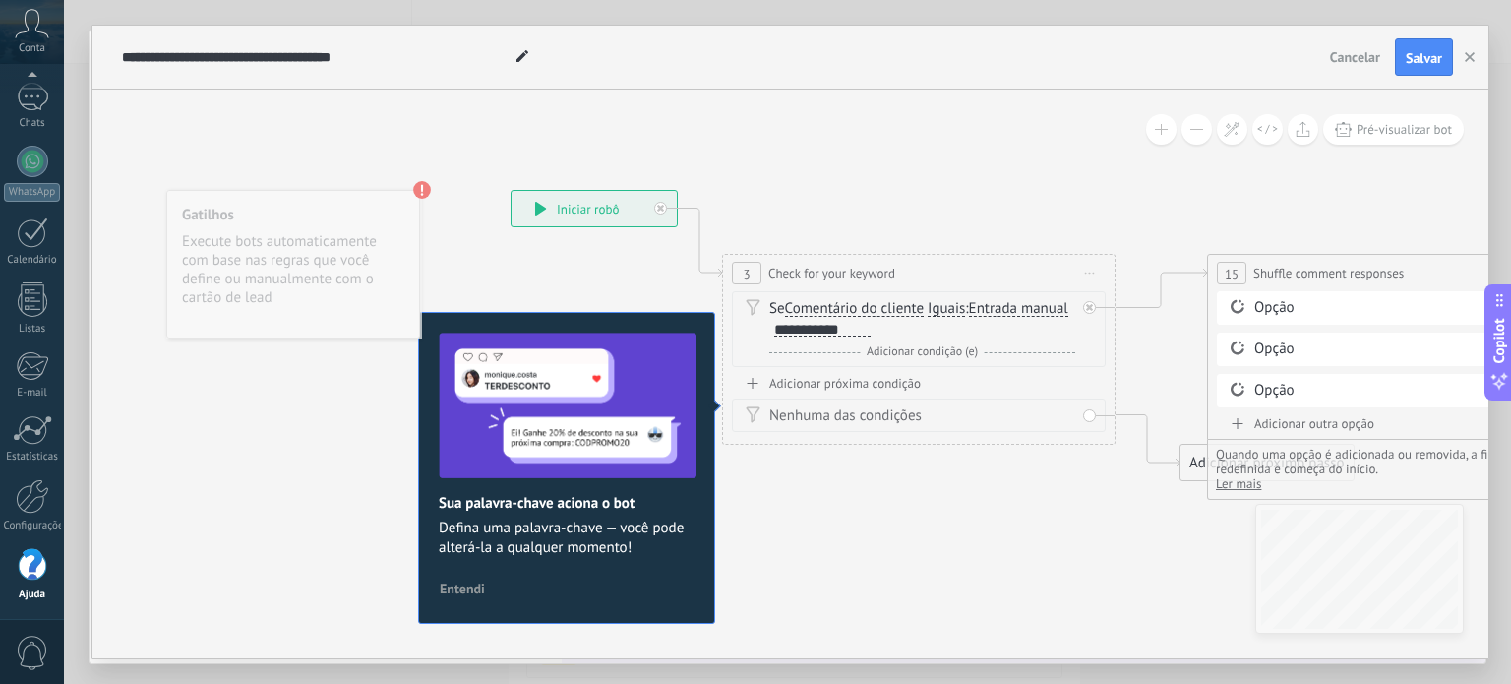
click at [1357, 54] on span "Cancelar" at bounding box center [1355, 57] width 50 height 18
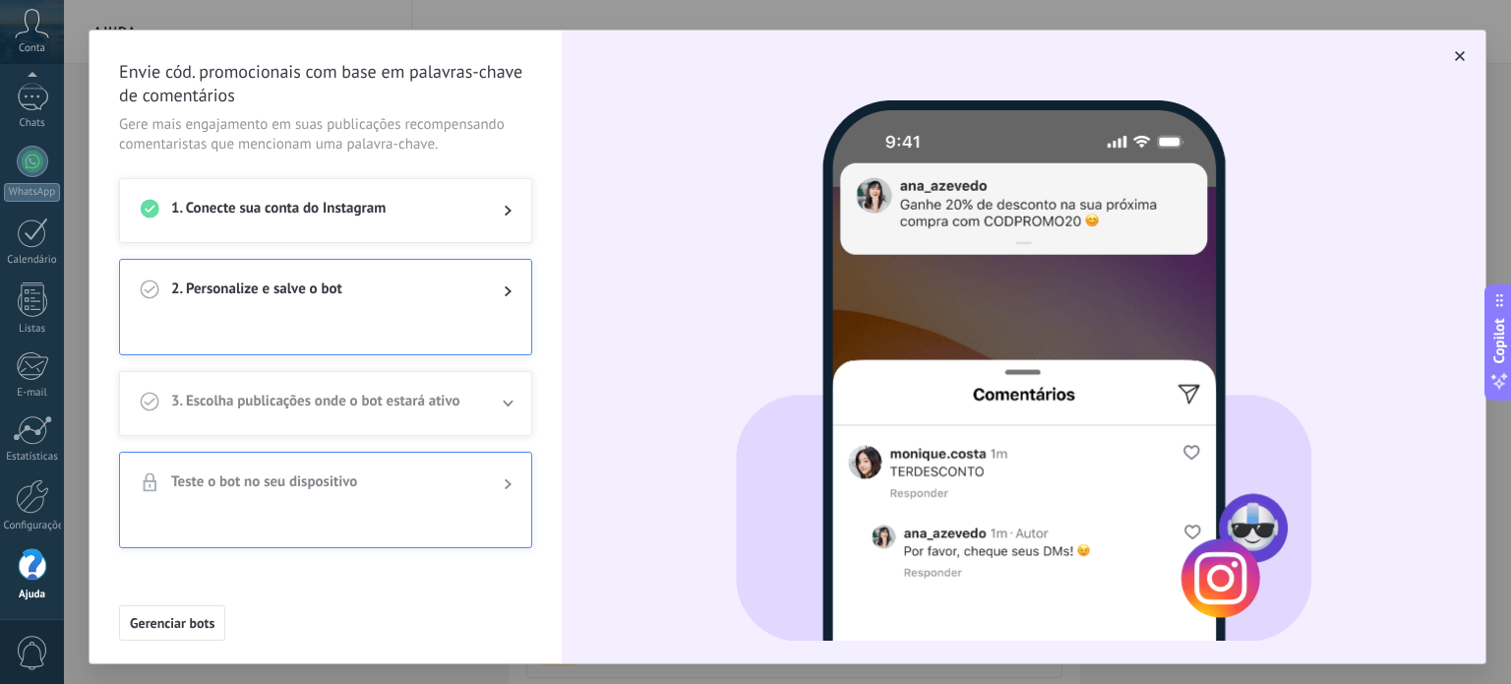
click at [315, 408] on span "3. Escolha publicações onde o bot estará ativo" at bounding box center [321, 404] width 301 height 24
click at [385, 302] on div "2. Personalize e salve o bot" at bounding box center [325, 291] width 411 height 63
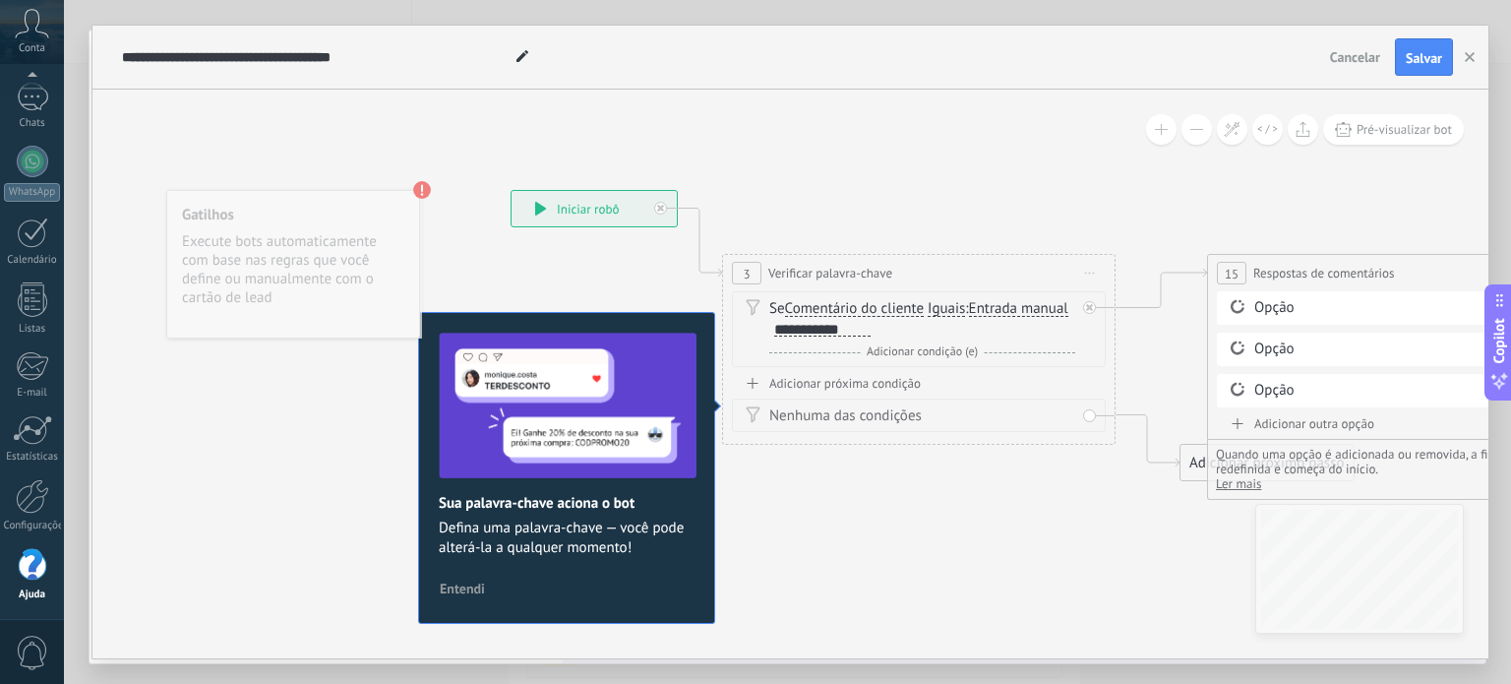
click at [1267, 309] on div "Opção" at bounding box center [1407, 308] width 306 height 20
click at [908, 349] on span "Adicionar condição (e)" at bounding box center [922, 351] width 121 height 15
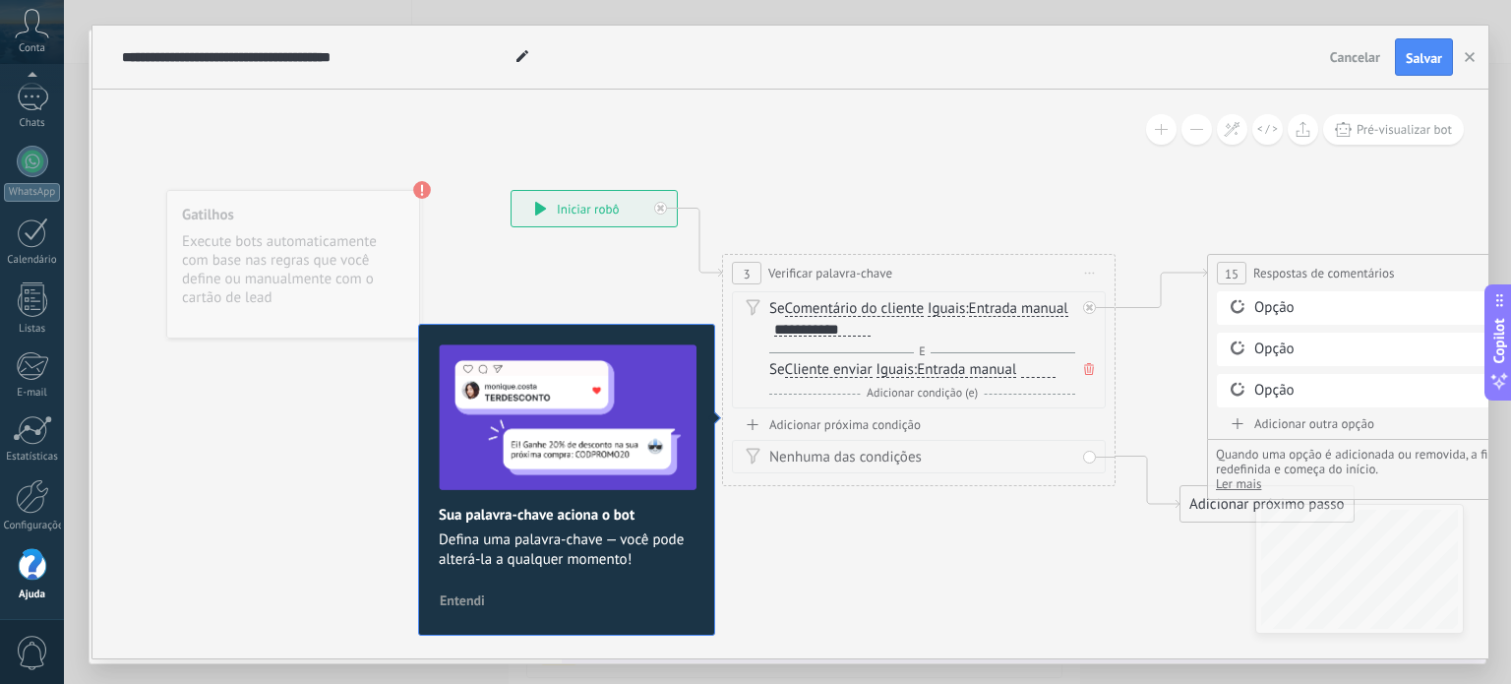
drag, startPoint x: 865, startPoint y: 331, endPoint x: 987, endPoint y: 302, distance: 125.3
click at [987, 302] on div "Se Comentário do cliente Cliente enviar Comentário do cliente Cliente Código de…" at bounding box center [922, 318] width 306 height 39
drag, startPoint x: 971, startPoint y: 307, endPoint x: 982, endPoint y: 306, distance: 10.9
click at [982, 306] on div "Se Comentário do cliente Cliente enviar Comentário do cliente Cliente Código de…" at bounding box center [922, 318] width 306 height 39
drag, startPoint x: 982, startPoint y: 306, endPoint x: 996, endPoint y: 306, distance: 13.8
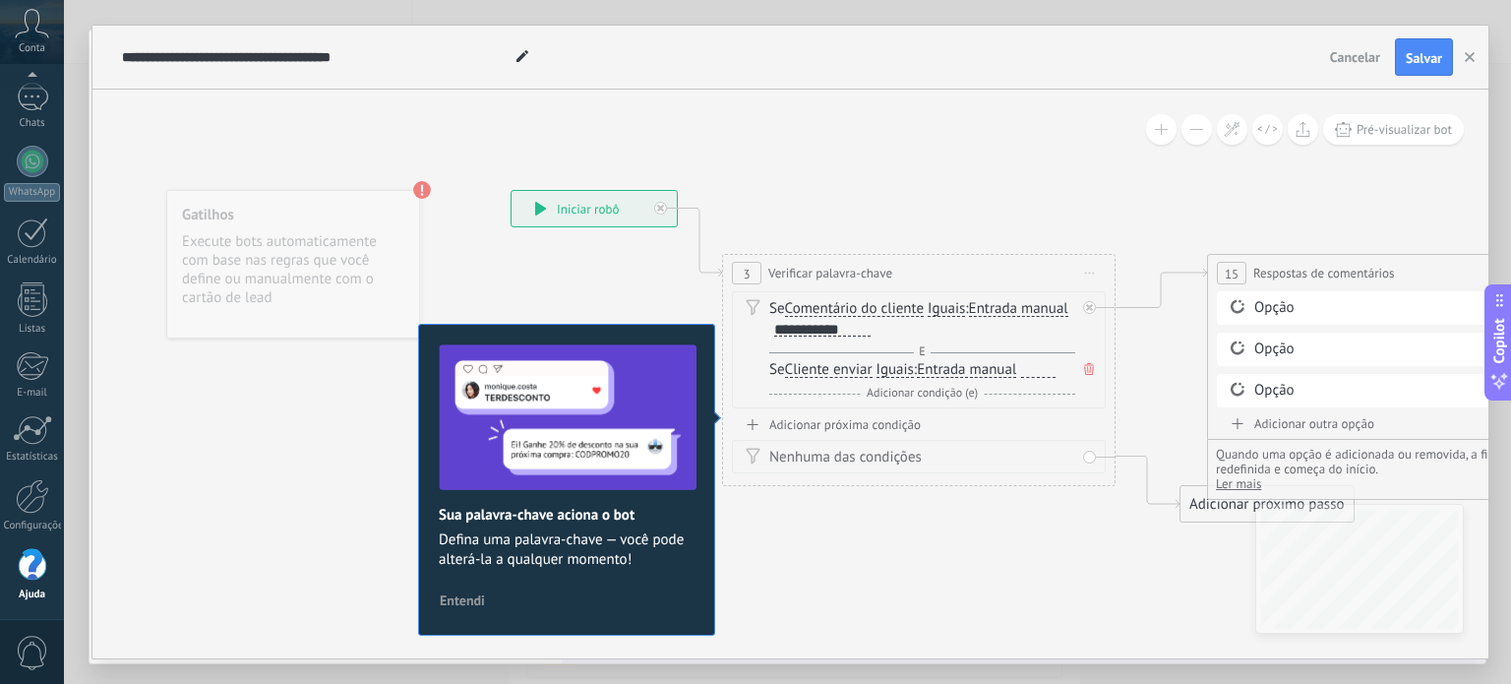
click at [996, 306] on span "Entrada manual" at bounding box center [1018, 309] width 99 height 16
click at [996, 306] on button "Entrada manual" at bounding box center [1082, 308] width 246 height 35
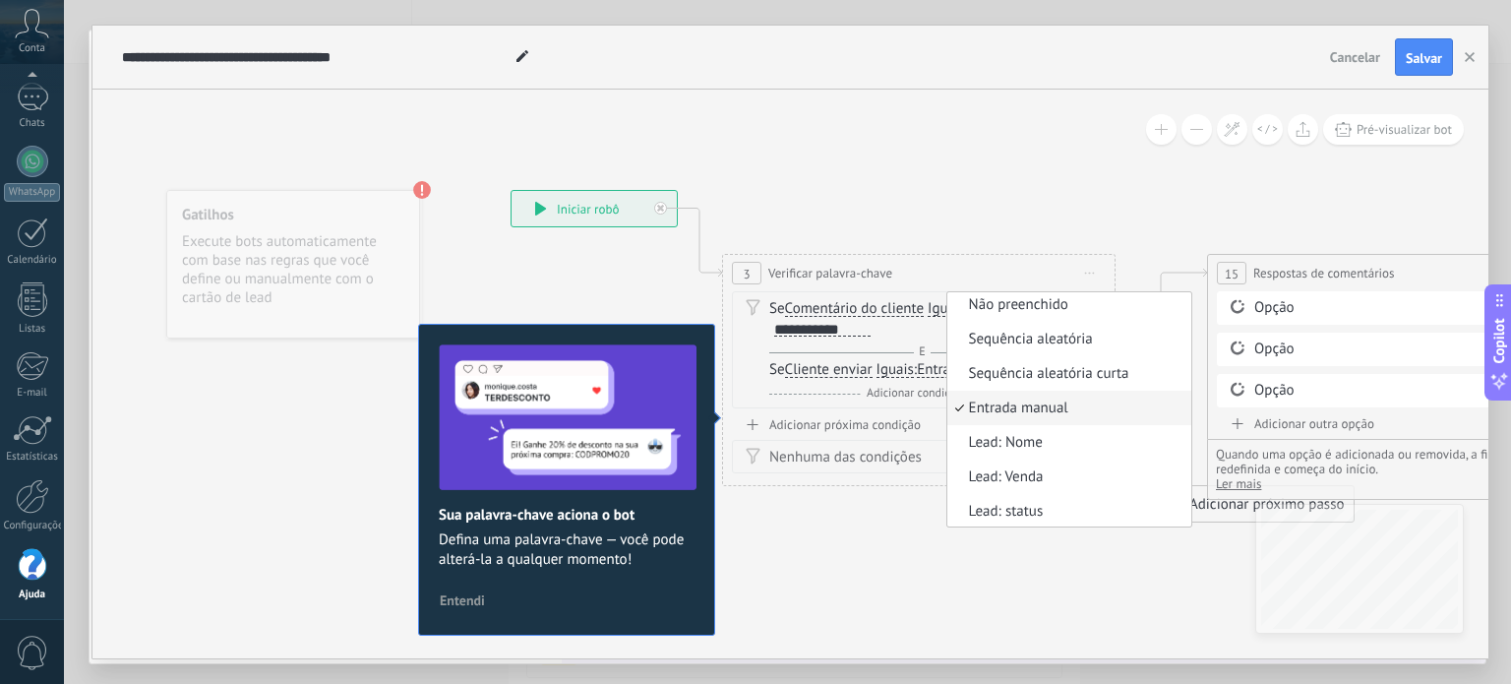
click at [868, 324] on div "**********" at bounding box center [822, 330] width 96 height 16
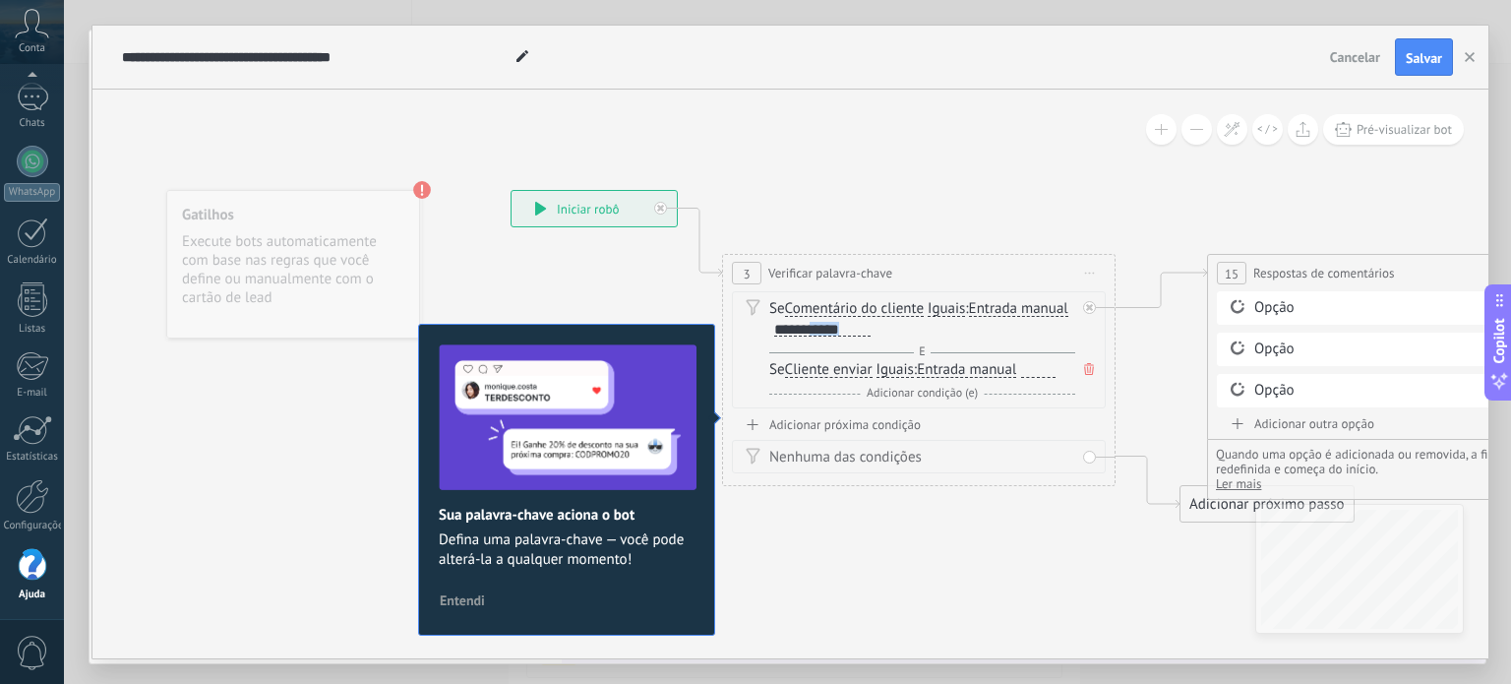
scroll to position [1, 0]
drag, startPoint x: 868, startPoint y: 324, endPoint x: 772, endPoint y: 341, distance: 97.1
click at [772, 341] on div "Se Comentário do cliente Cliente enviar Comentário do cliente Cliente Código de…" at bounding box center [922, 330] width 306 height 63
click at [1038, 373] on div at bounding box center [1038, 370] width 34 height 16
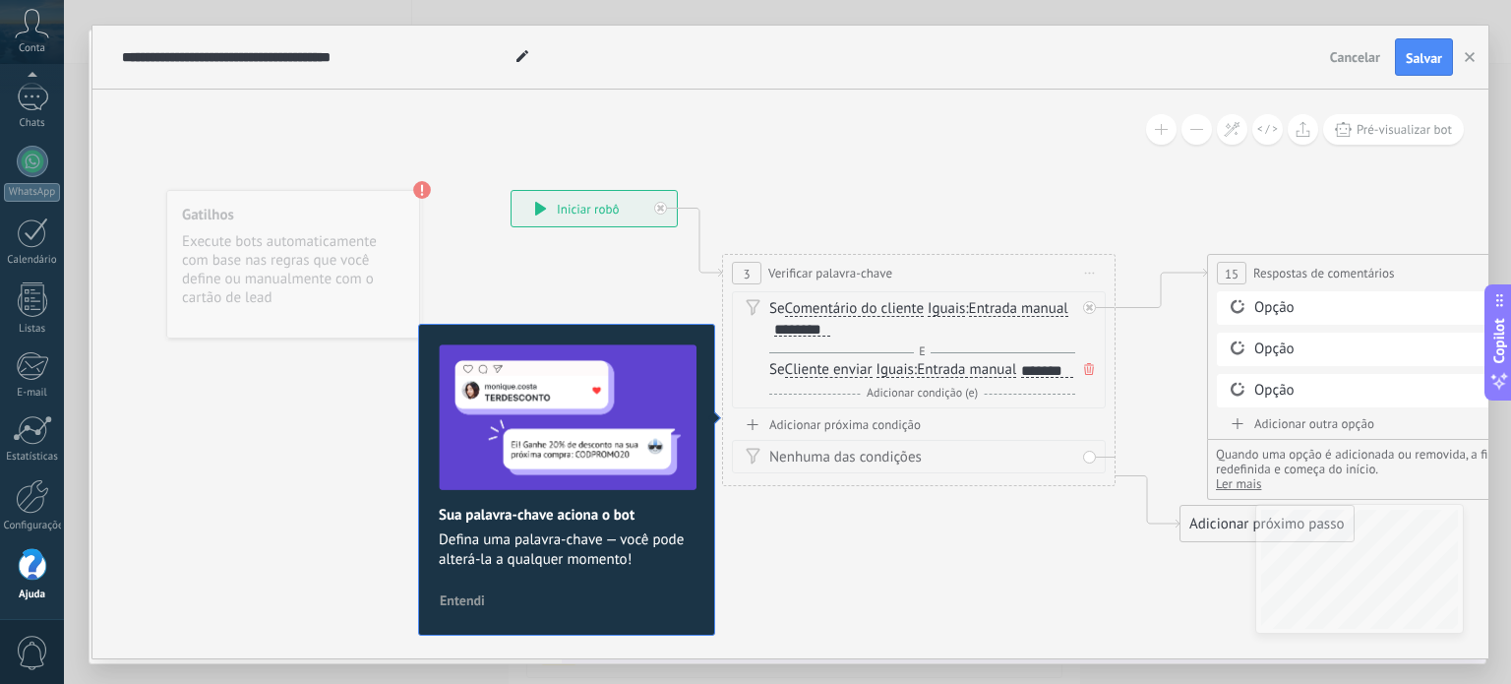
click at [964, 400] on span "Adicionar condição (e)" at bounding box center [922, 393] width 121 height 15
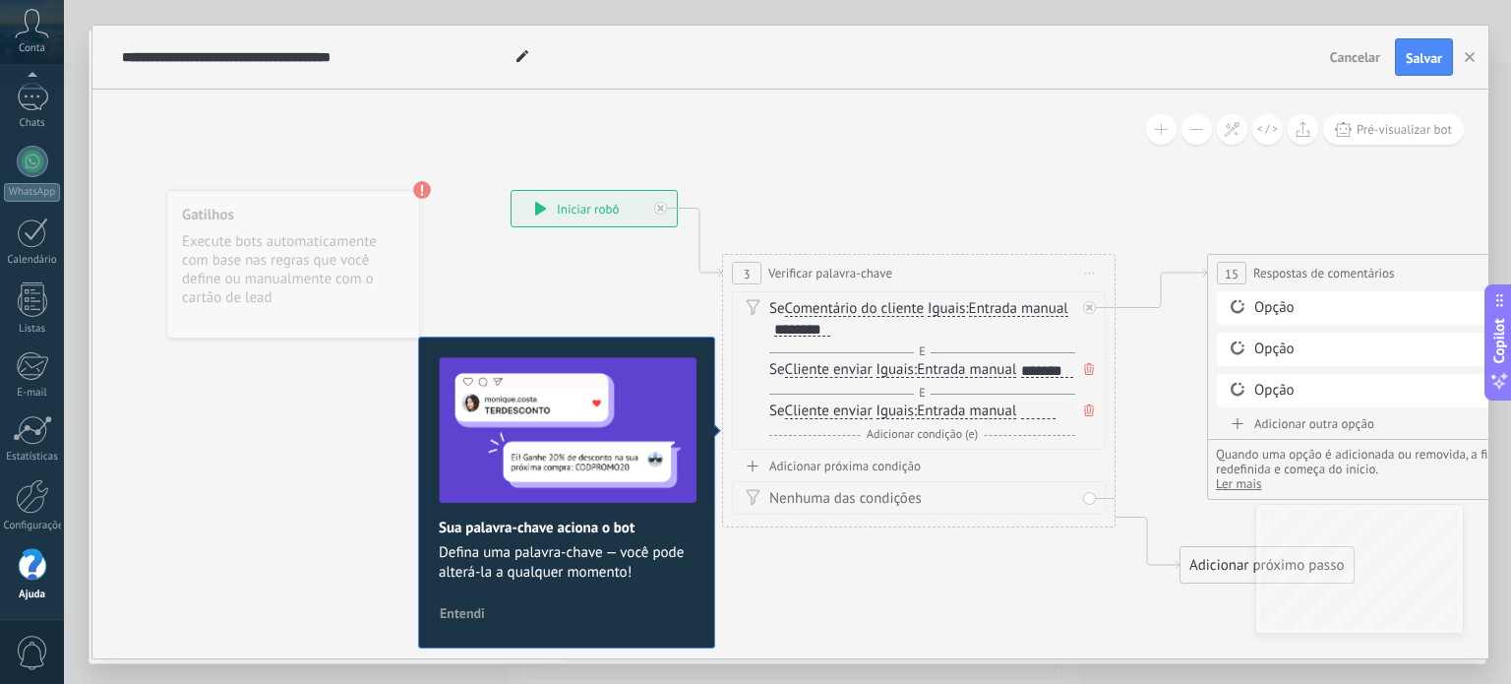
click at [1047, 419] on div at bounding box center [1038, 411] width 34 height 16
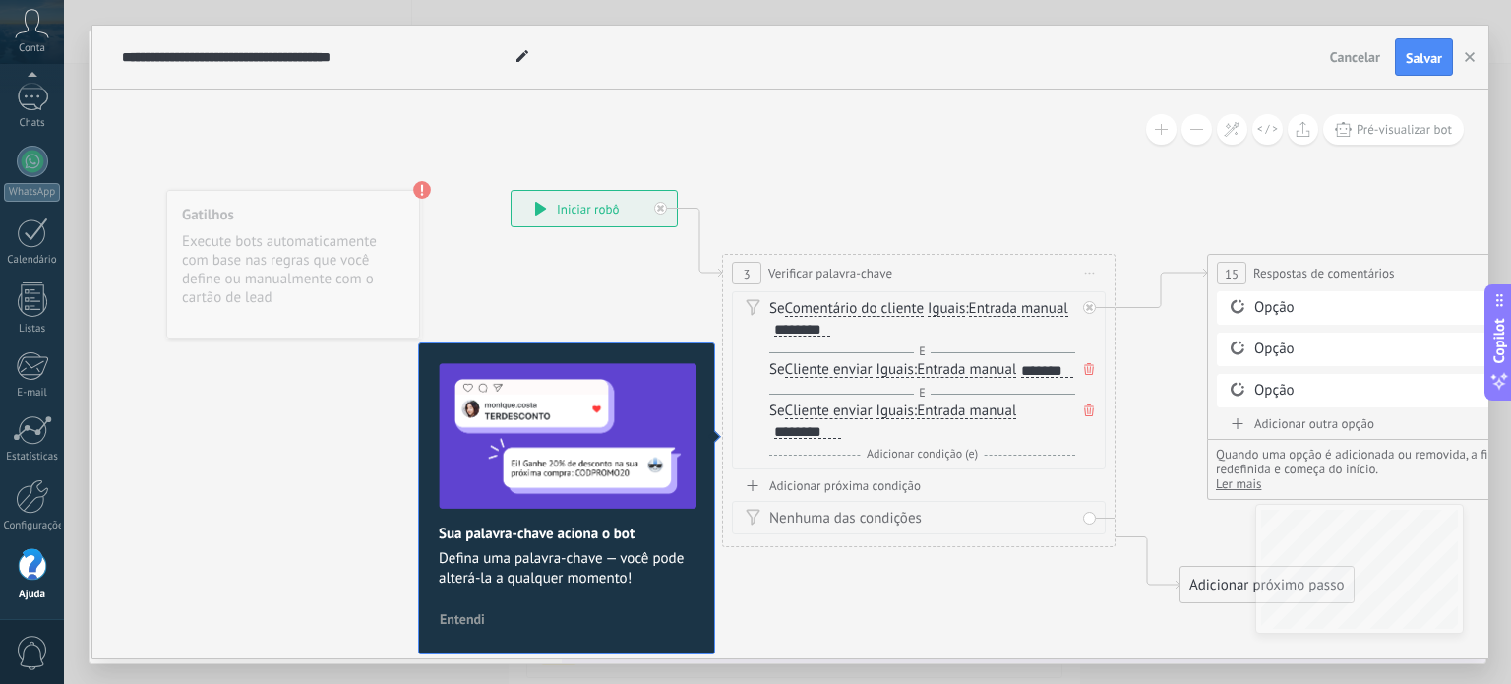
click at [1288, 313] on div "Opção" at bounding box center [1407, 309] width 306 height 20
click at [1287, 416] on div "Adicionar outra opção" at bounding box center [1404, 424] width 374 height 17
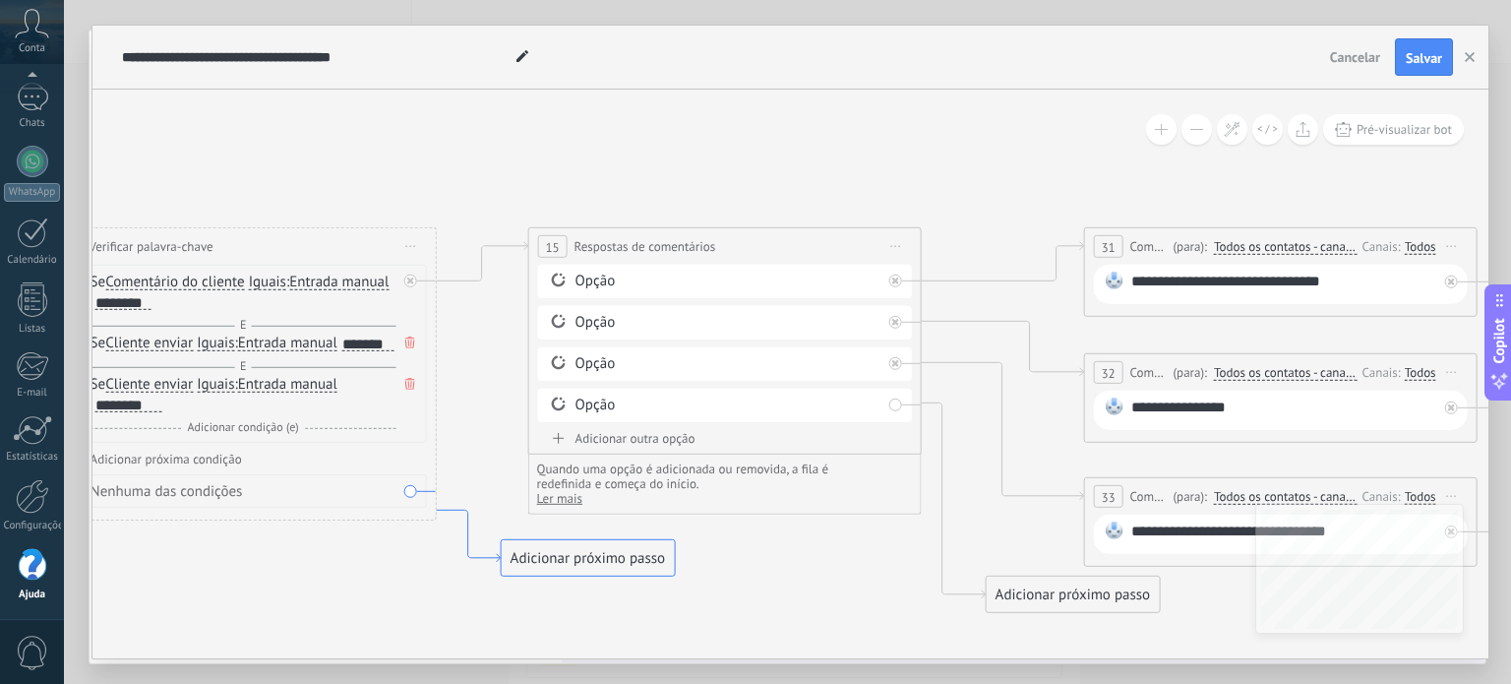
drag, startPoint x: 1120, startPoint y: 539, endPoint x: 452, endPoint y: 463, distance: 672.3
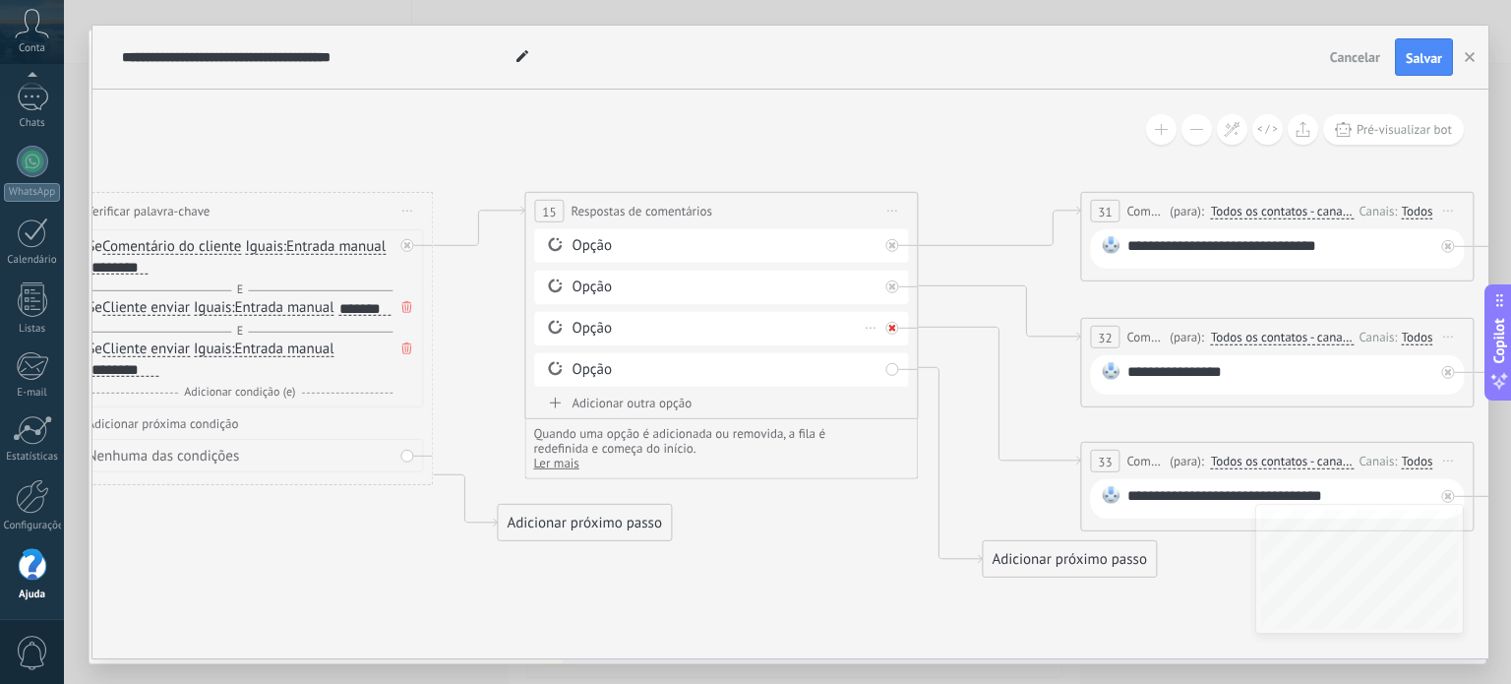
click at [894, 329] on icon at bounding box center [891, 328] width 7 height 7
click at [890, 287] on icon at bounding box center [891, 286] width 7 height 7
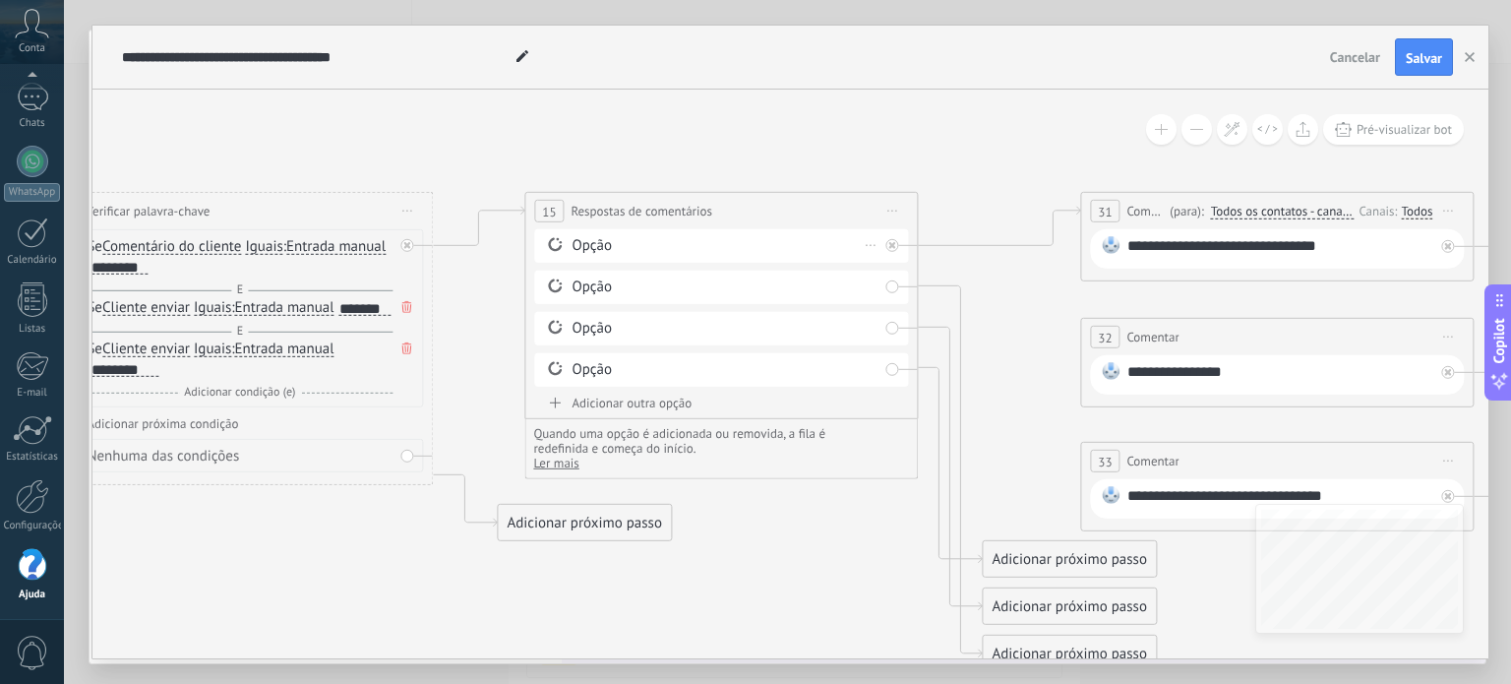
click at [845, 247] on div "Opção" at bounding box center [725, 246] width 306 height 20
click at [598, 243] on div "Opção" at bounding box center [725, 246] width 306 height 20
click at [576, 247] on div "Opção" at bounding box center [725, 246] width 306 height 20
drag, startPoint x: 1329, startPoint y: 246, endPoint x: 1120, endPoint y: 267, distance: 210.6
click at [1120, 267] on div "**********" at bounding box center [1277, 248] width 374 height 39
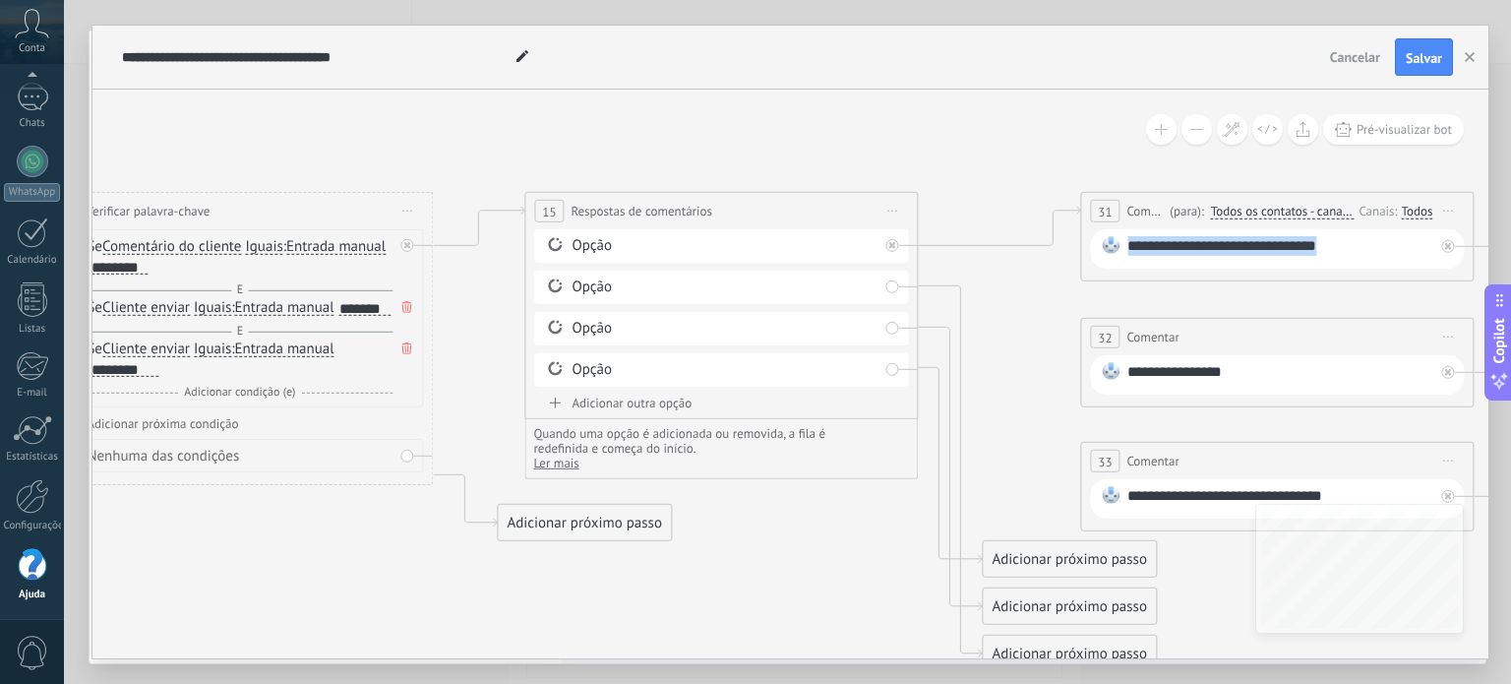
drag, startPoint x: 1301, startPoint y: 256, endPoint x: 1065, endPoint y: 267, distance: 236.4
click at [1309, 255] on div "**********" at bounding box center [1280, 249] width 307 height 26
click at [1055, 165] on icon at bounding box center [1285, 400] width 3898 height 1528
click at [1402, 63] on button "Salvar" at bounding box center [1424, 56] width 58 height 37
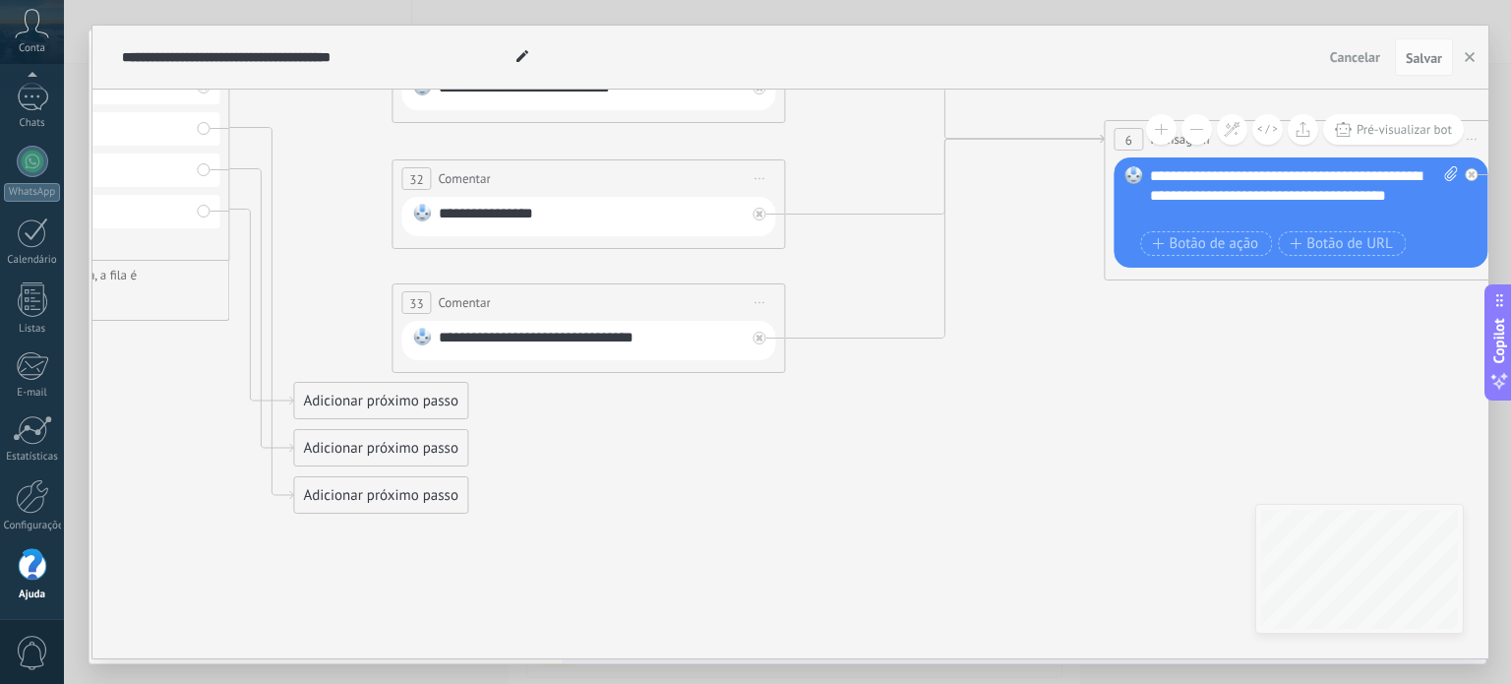
drag, startPoint x: 807, startPoint y: 546, endPoint x: 117, endPoint y: 340, distance: 719.7
click at [117, 340] on icon at bounding box center [596, 242] width 3898 height 1528
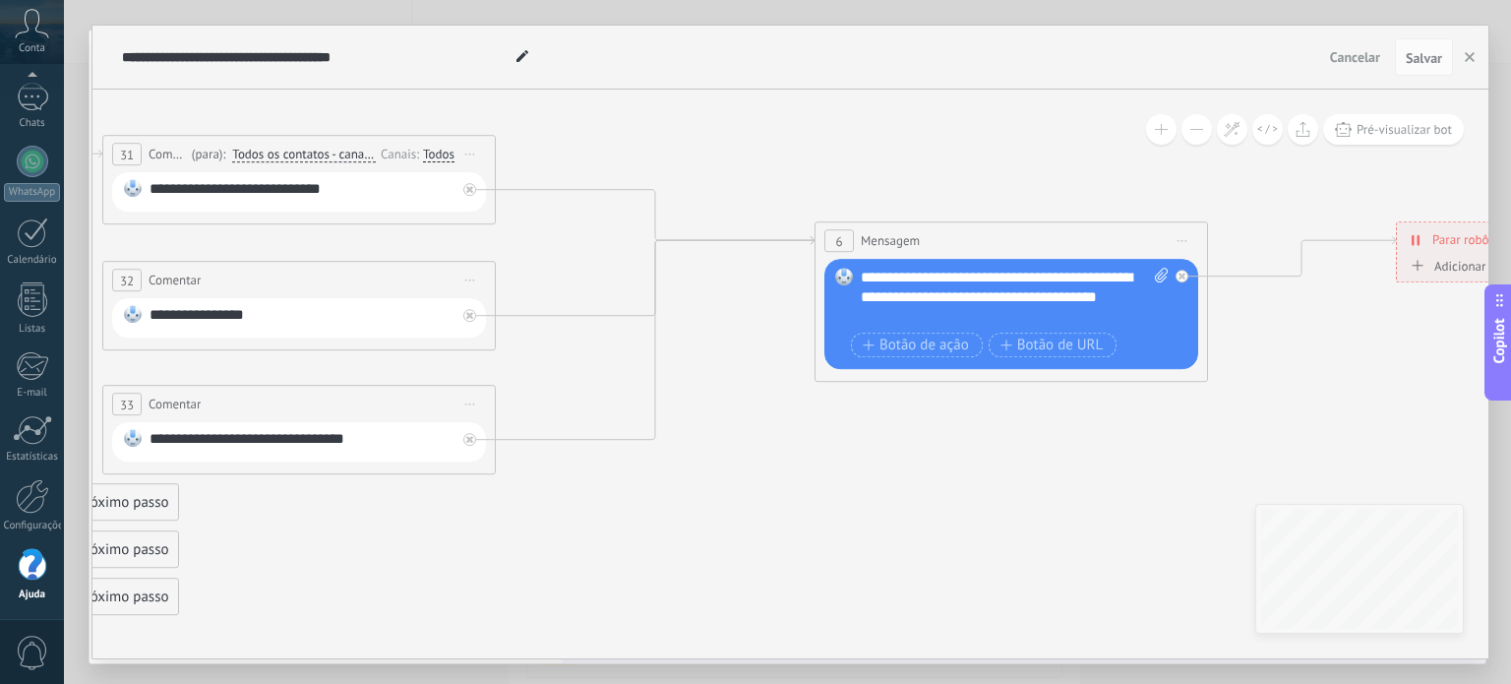
drag, startPoint x: 1008, startPoint y: 385, endPoint x: 753, endPoint y: 466, distance: 268.5
click at [753, 466] on icon at bounding box center [307, 343] width 3898 height 1528
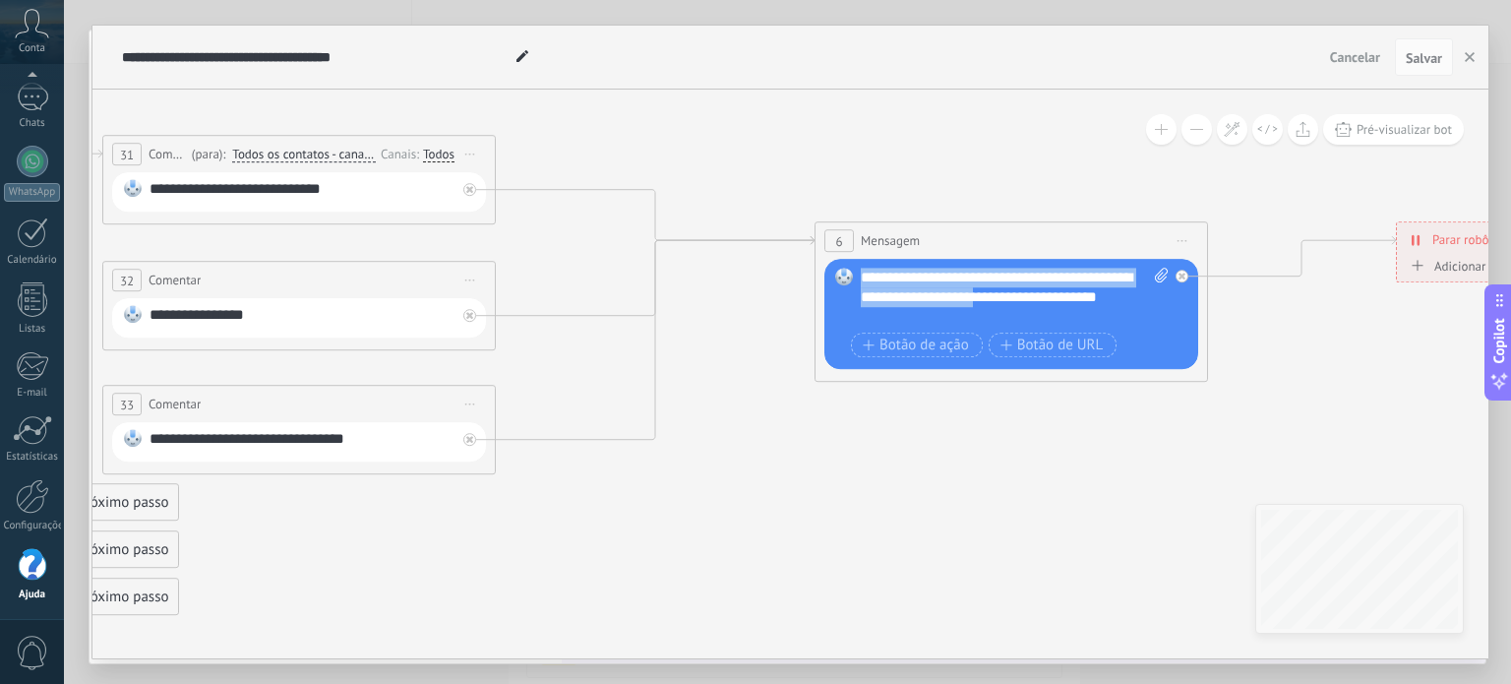
drag, startPoint x: 1030, startPoint y: 304, endPoint x: 863, endPoint y: 274, distance: 170.0
click at [863, 274] on div "**********" at bounding box center [1015, 297] width 309 height 59
click at [983, 321] on div "**********" at bounding box center [1015, 297] width 309 height 59
drag, startPoint x: 968, startPoint y: 318, endPoint x: 865, endPoint y: 300, distance: 104.8
click at [865, 300] on div "**********" at bounding box center [1015, 297] width 309 height 59
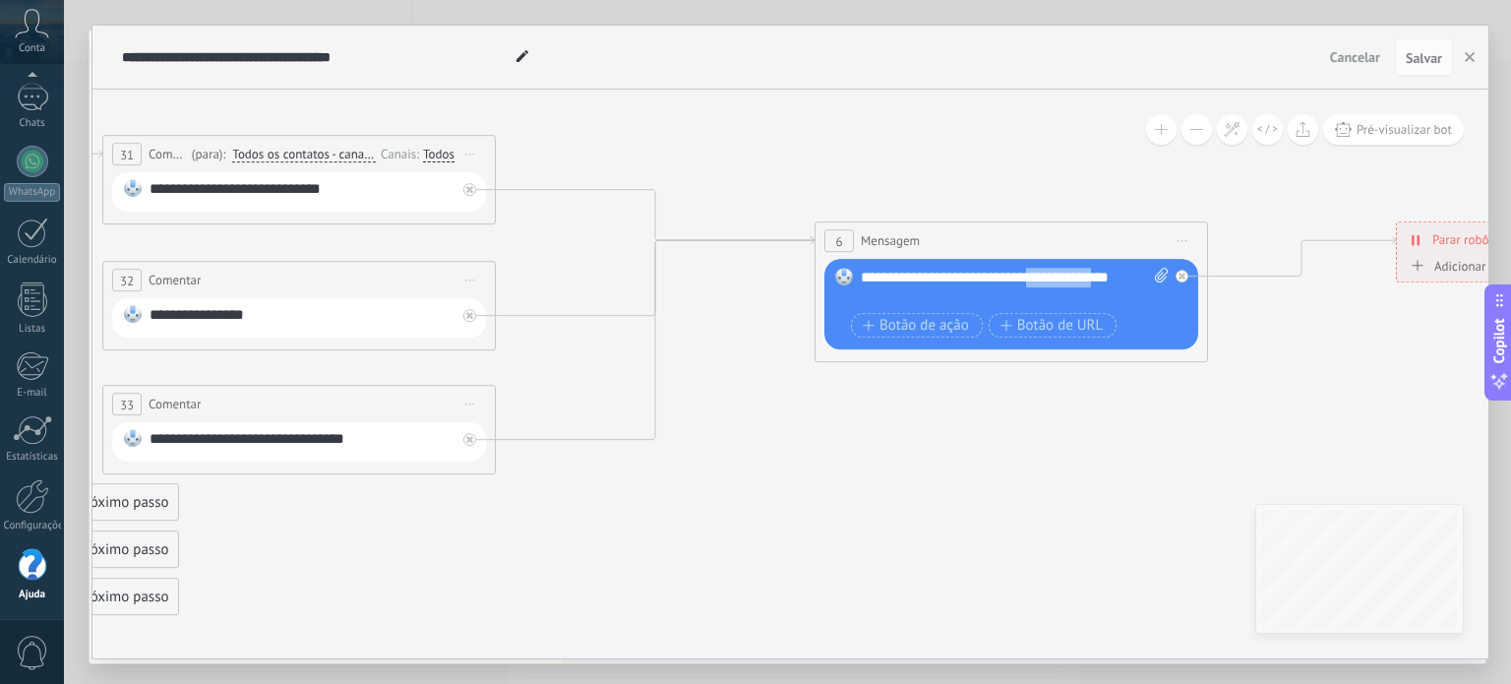
drag, startPoint x: 1099, startPoint y: 282, endPoint x: 1040, endPoint y: 286, distance: 59.2
click at [1040, 286] on div "**********" at bounding box center [1015, 287] width 309 height 39
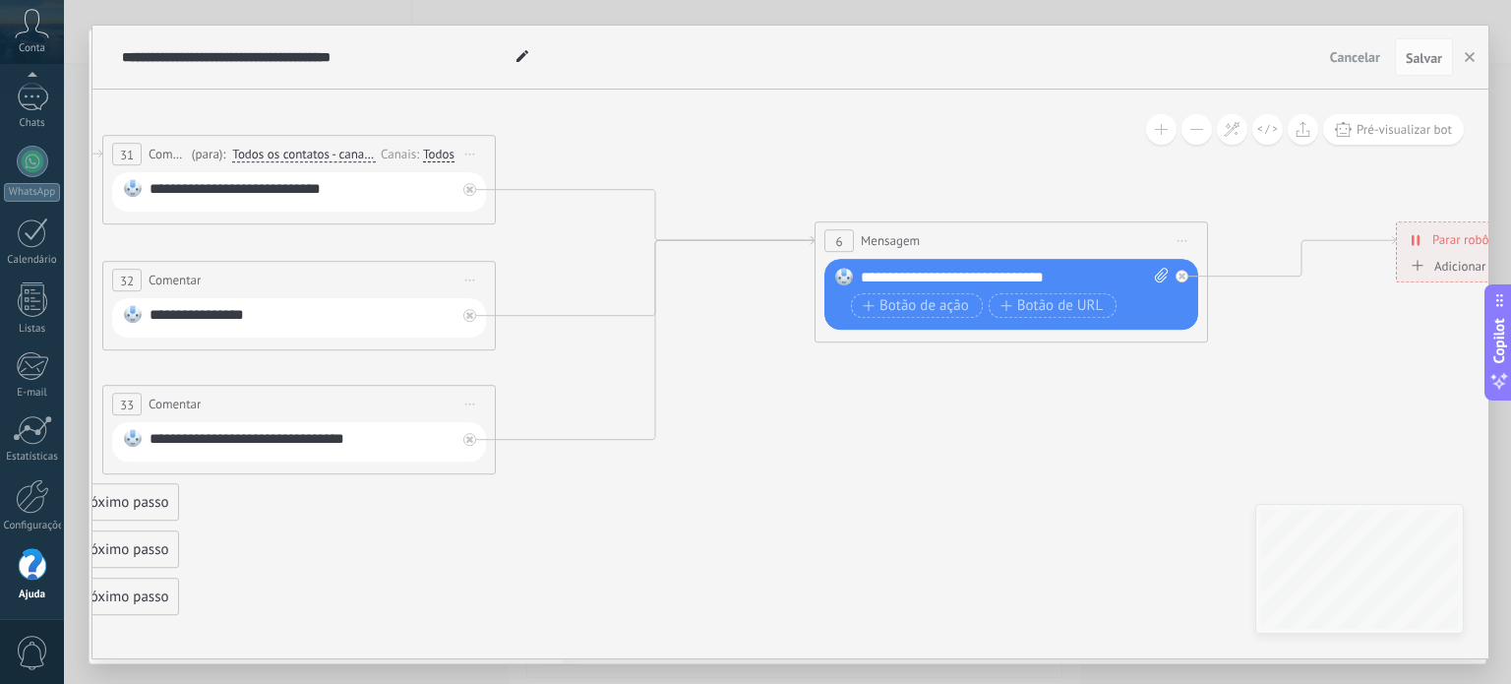
click at [1090, 280] on div "**********" at bounding box center [1015, 278] width 309 height 20
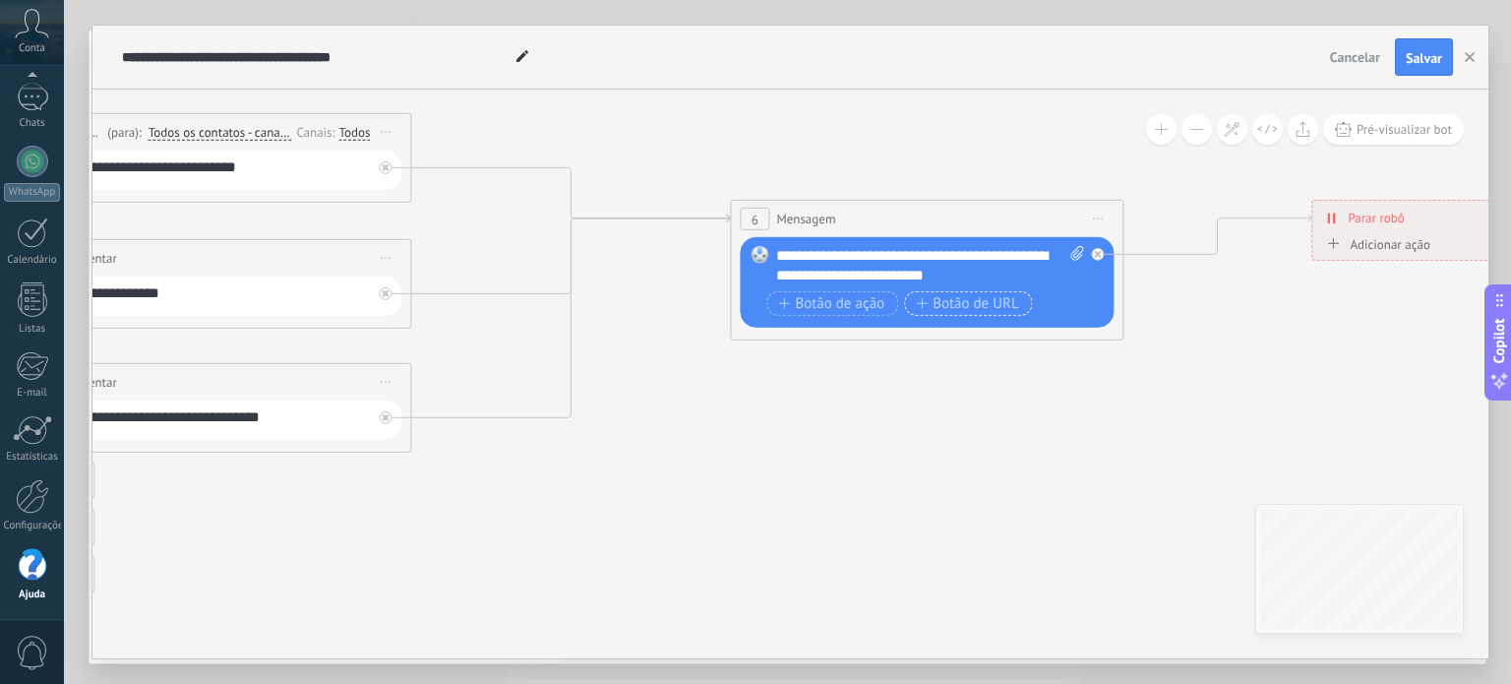
drag, startPoint x: 1093, startPoint y: 475, endPoint x: 925, endPoint y: 306, distance: 238.6
click at [1038, 441] on icon at bounding box center [222, 321] width 3898 height 1528
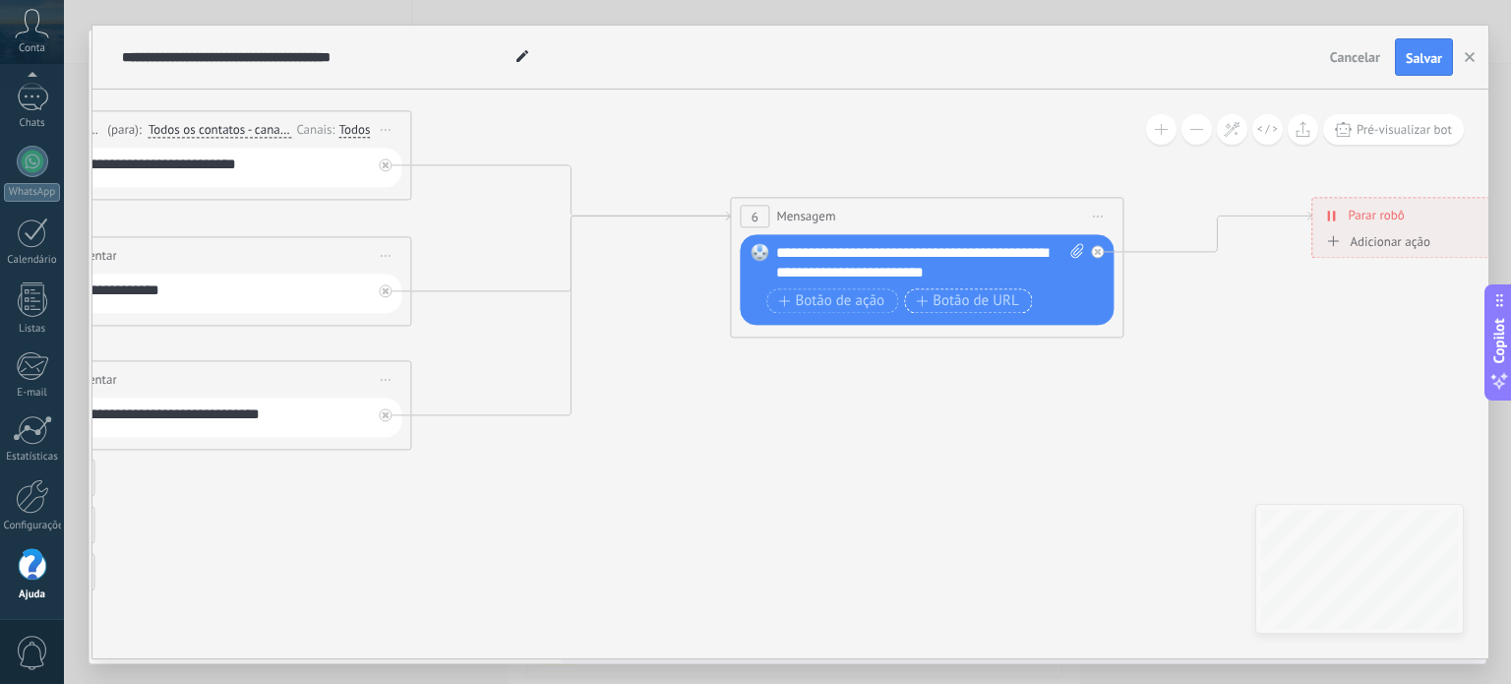
click at [938, 302] on span "Botão de URL" at bounding box center [967, 301] width 103 height 16
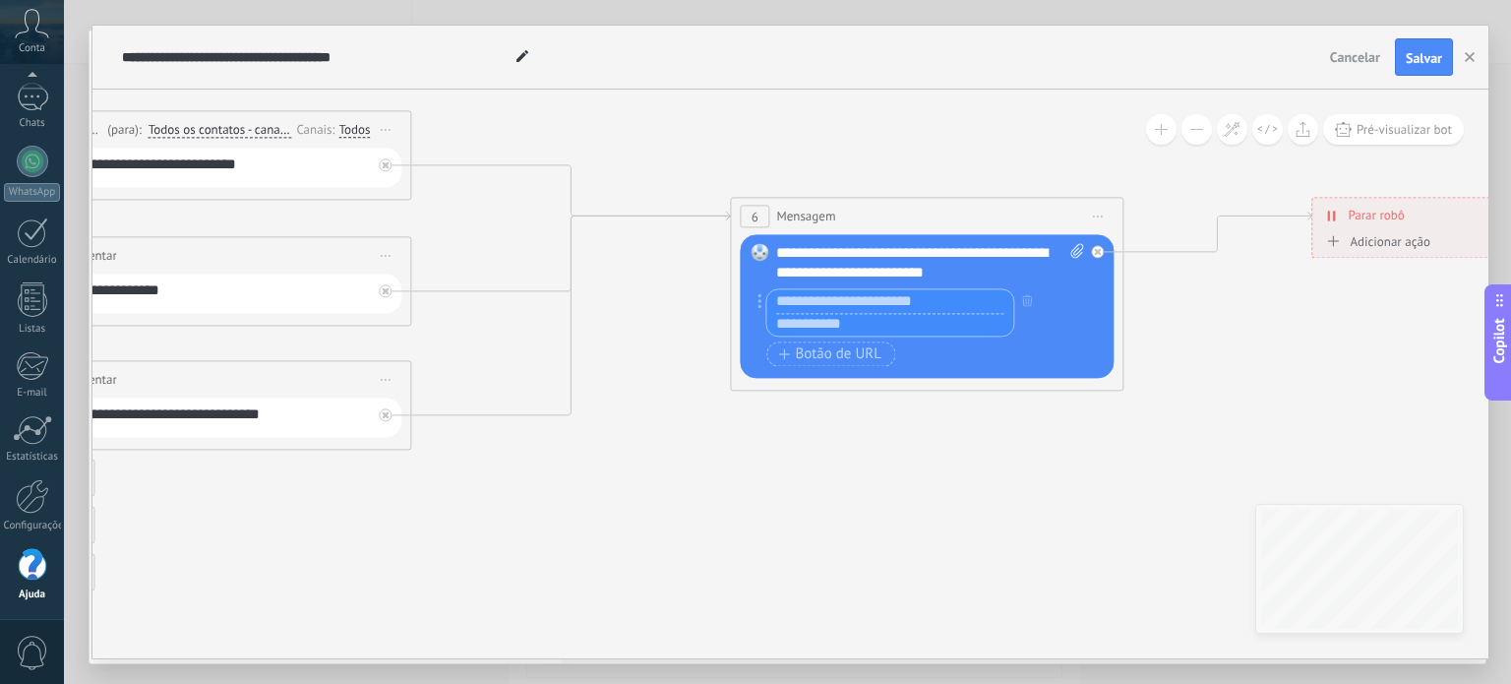
click at [909, 326] on input "text" at bounding box center [889, 325] width 247 height 24
paste input "**********"
type input "**********"
click at [905, 440] on icon at bounding box center [222, 319] width 3898 height 1528
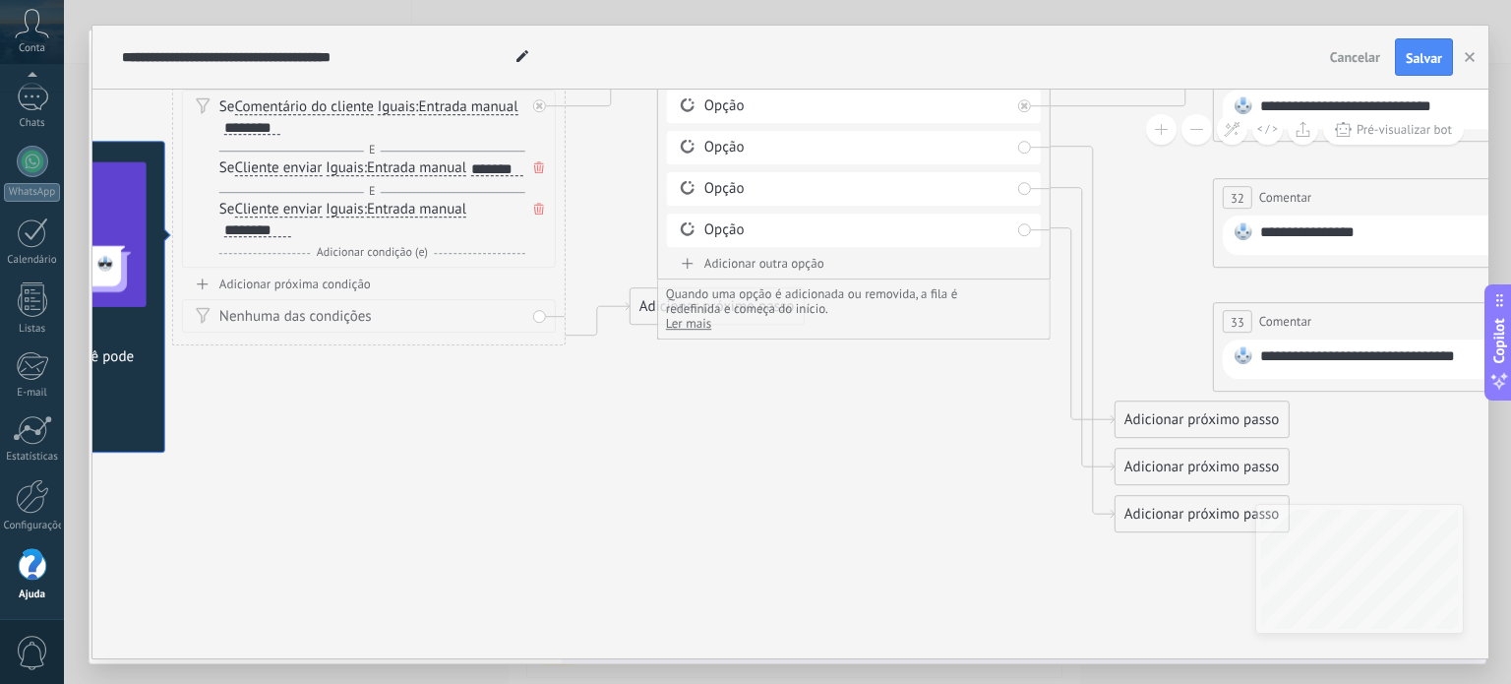
drag, startPoint x: 281, startPoint y: 508, endPoint x: 1510, endPoint y: 425, distance: 1231.6
click at [1510, 425] on div "**********" at bounding box center [787, 342] width 1447 height 684
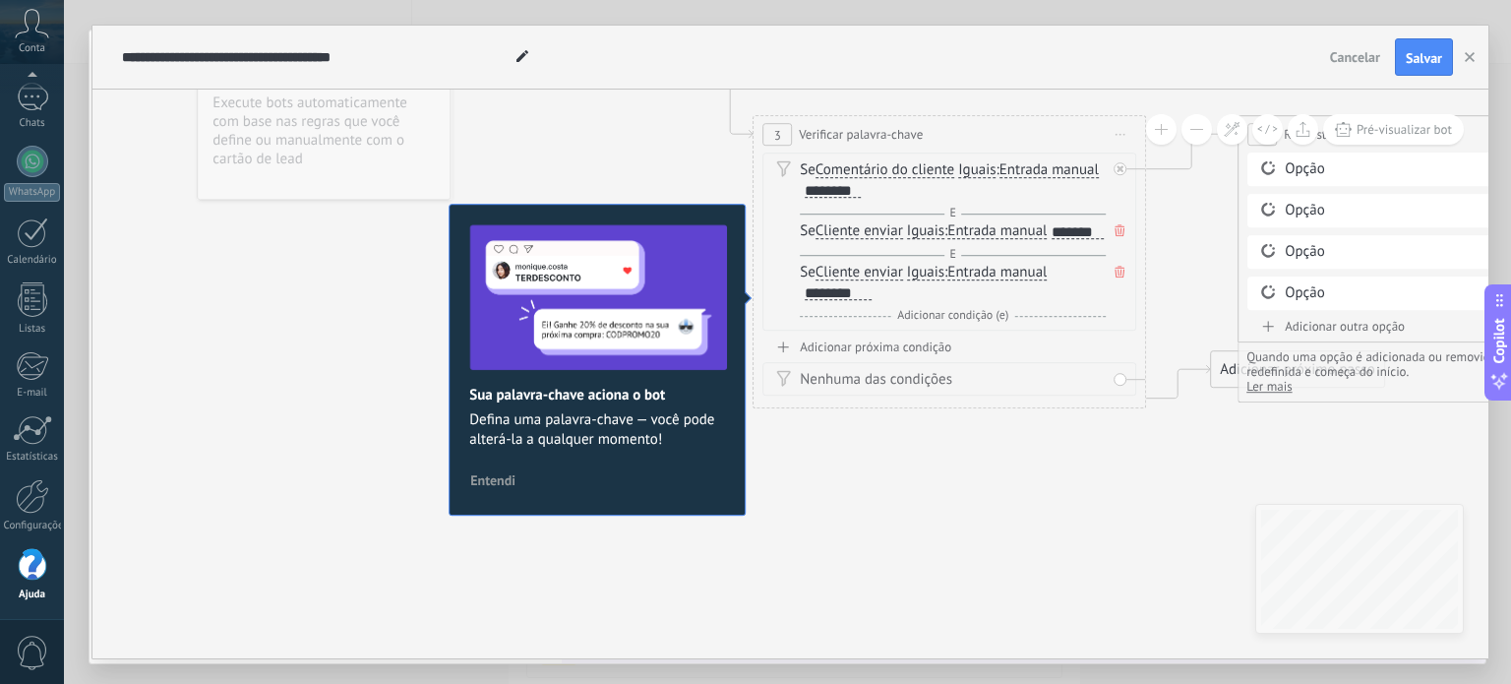
drag, startPoint x: 293, startPoint y: 555, endPoint x: 898, endPoint y: 647, distance: 612.1
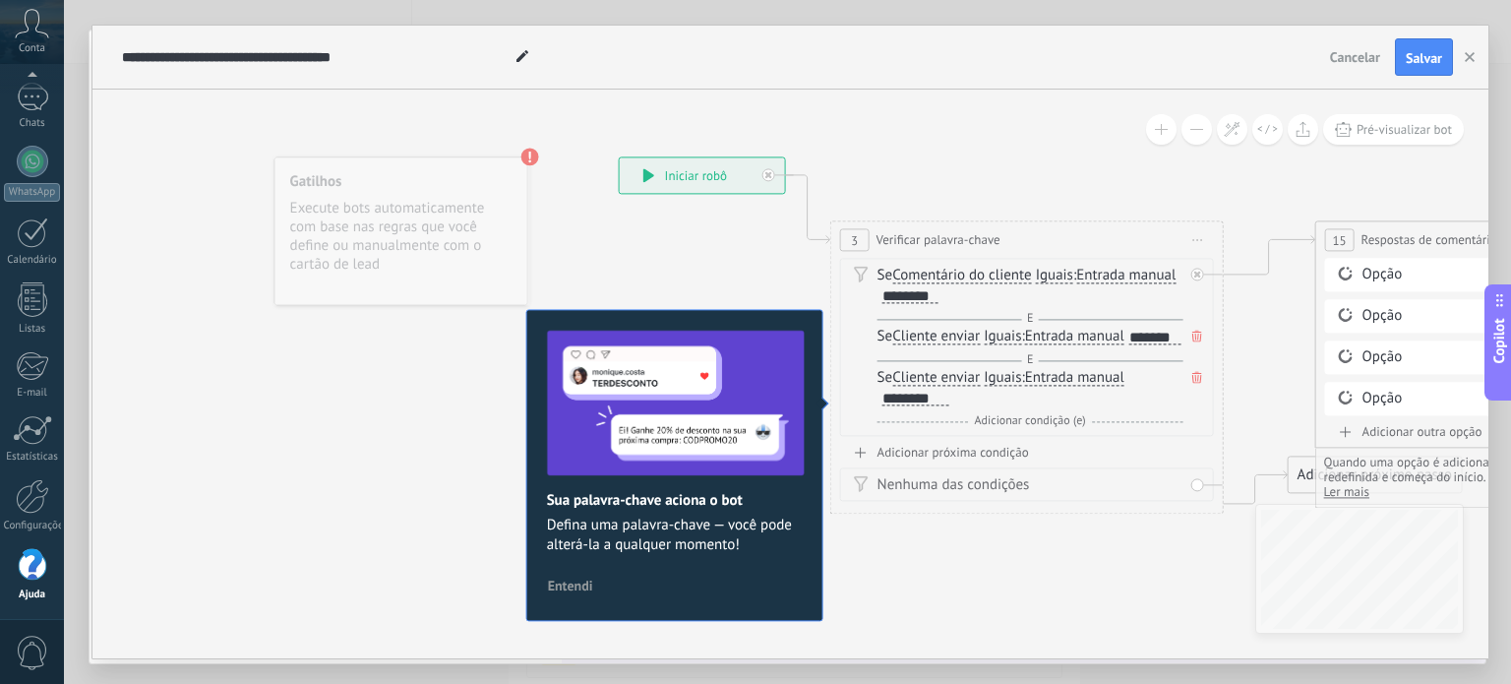
drag, startPoint x: 275, startPoint y: 493, endPoint x: 288, endPoint y: 665, distance: 172.6
click at [288, 665] on div "**********" at bounding box center [787, 342] width 1447 height 684
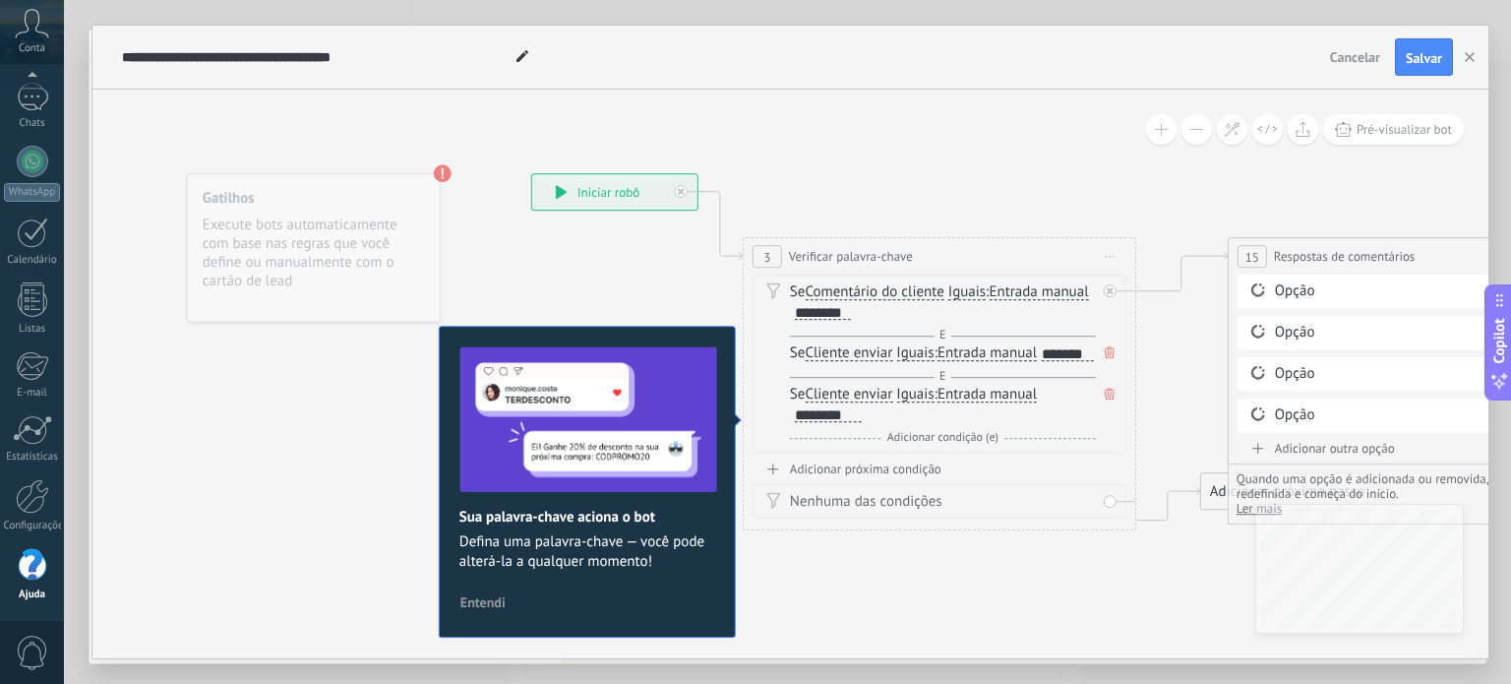
drag, startPoint x: 338, startPoint y: 463, endPoint x: 252, endPoint y: 366, distance: 130.3
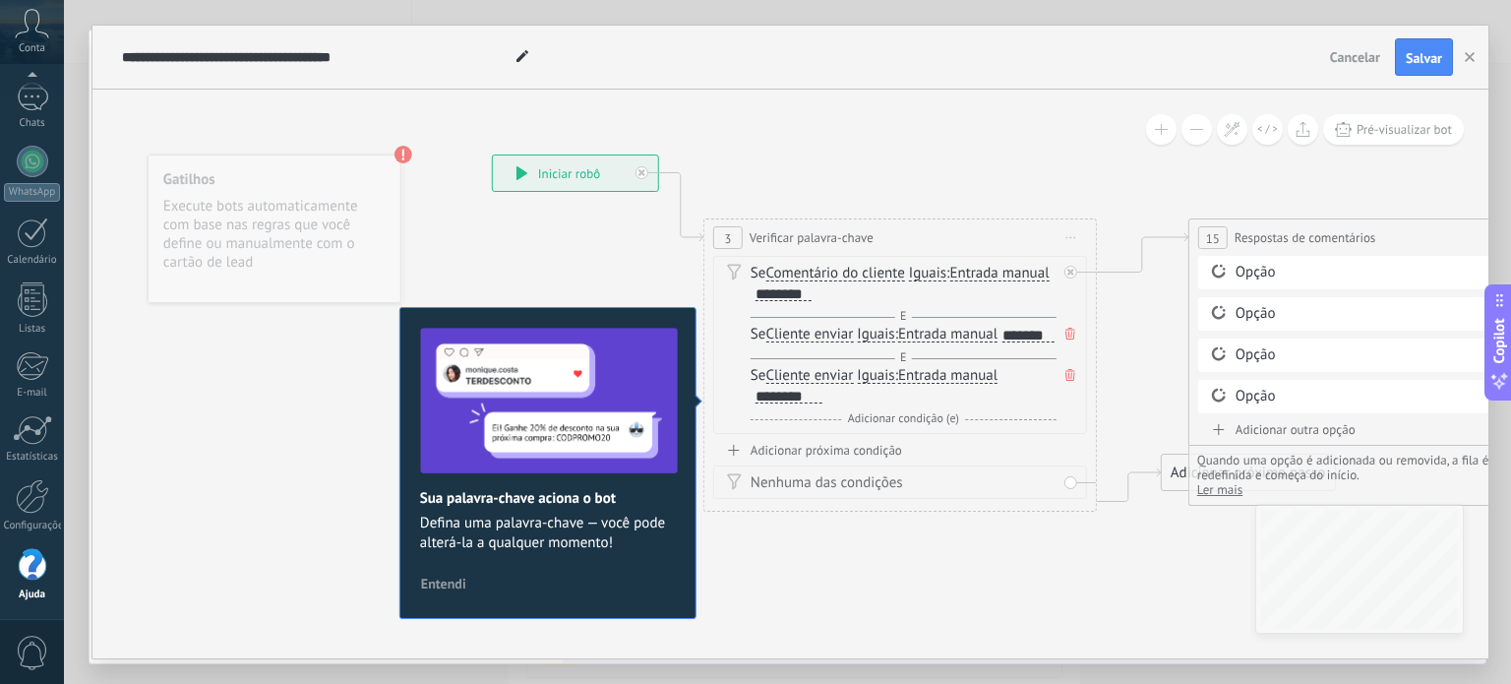
click at [515, 184] on div "**********" at bounding box center [575, 172] width 165 height 35
drag, startPoint x: 517, startPoint y: 169, endPoint x: 524, endPoint y: 201, distance: 32.5
click at [518, 170] on icon at bounding box center [522, 173] width 11 height 14
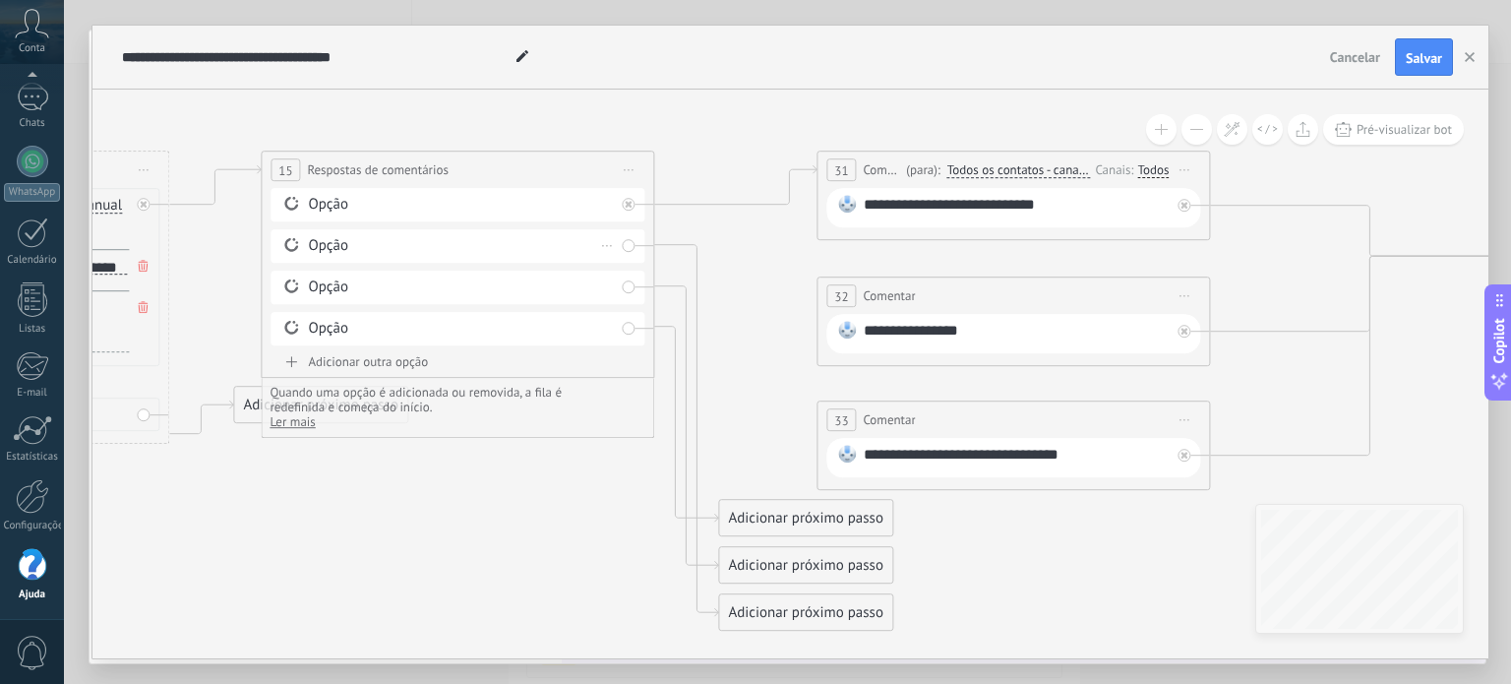
drag, startPoint x: 905, startPoint y: 555, endPoint x: 587, endPoint y: 261, distance: 433.0
click at [47, 488] on body ".abccls-1,.abccls-2{fill-rule:evenodd}.abccls-2{fill:#fff} .abfcls-1{fill:none}…" at bounding box center [755, 342] width 1511 height 684
click at [1161, 130] on span at bounding box center [1161, 129] width 13 height 1
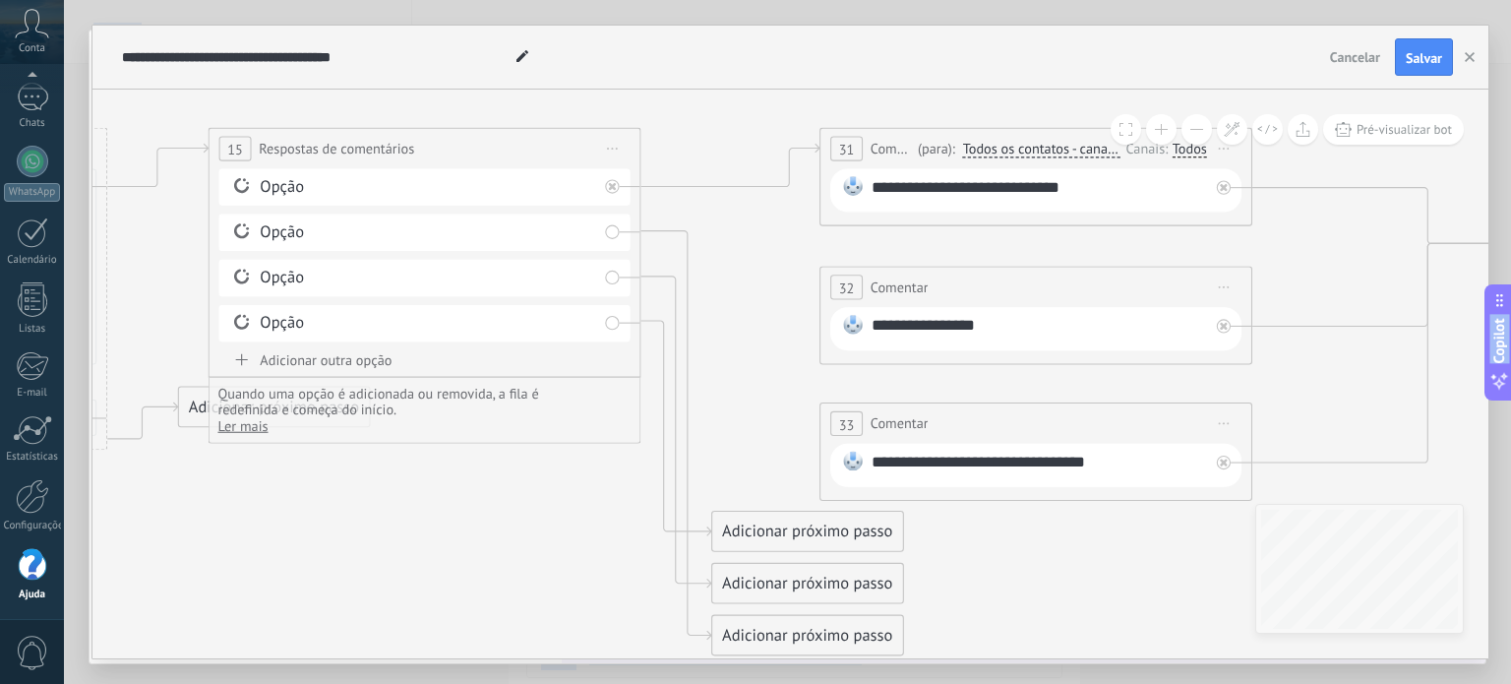
click at [1185, 130] on button at bounding box center [1197, 129] width 30 height 30
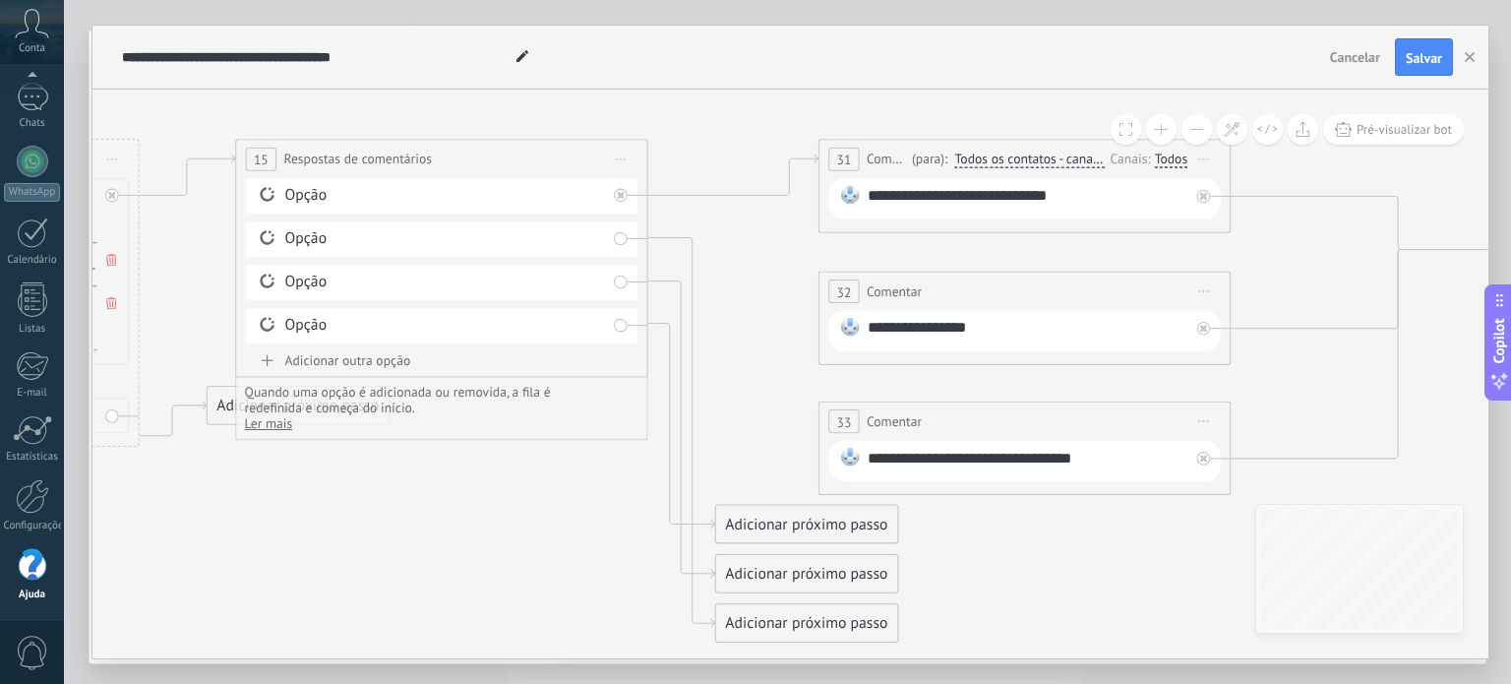
click at [1358, 176] on icon at bounding box center [1033, 357] width 4088 height 1603
click at [1129, 133] on span at bounding box center [1126, 129] width 13 height 13
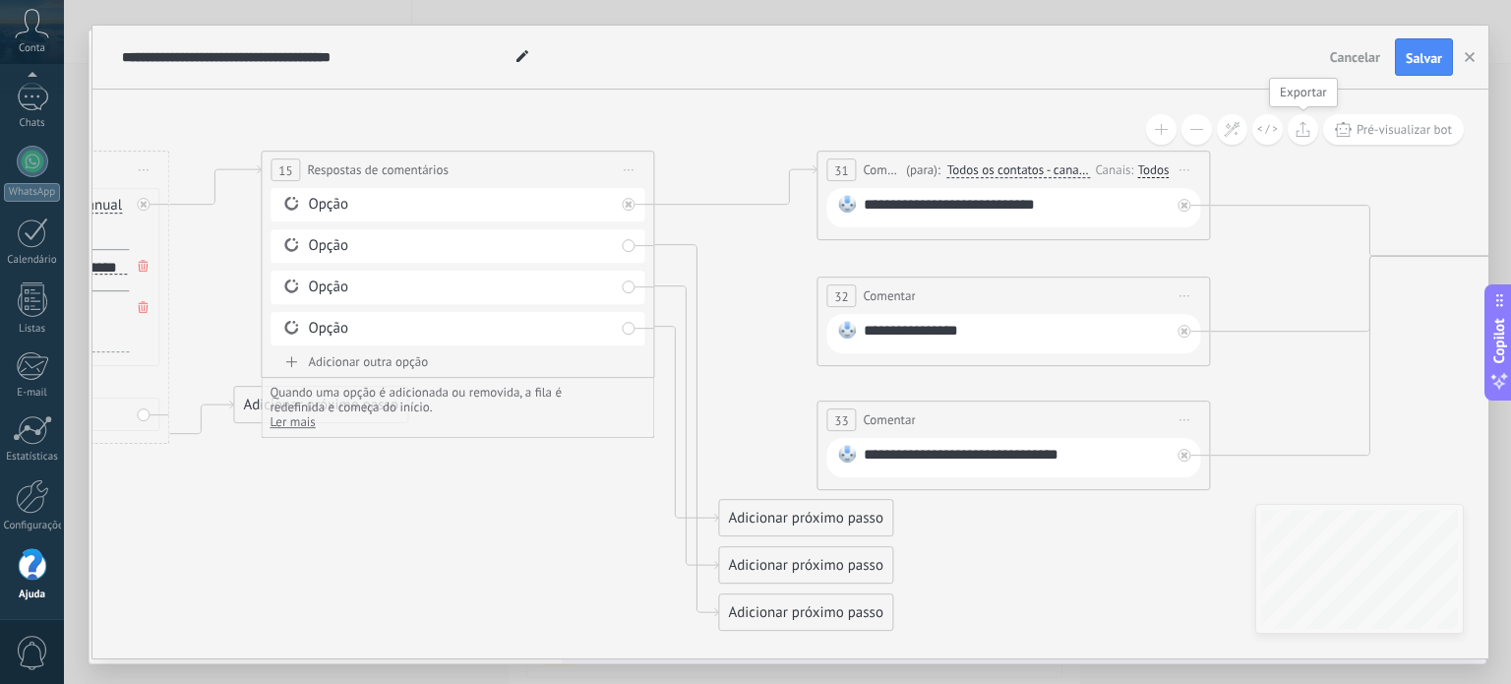
click at [1294, 125] on button at bounding box center [1303, 129] width 30 height 30
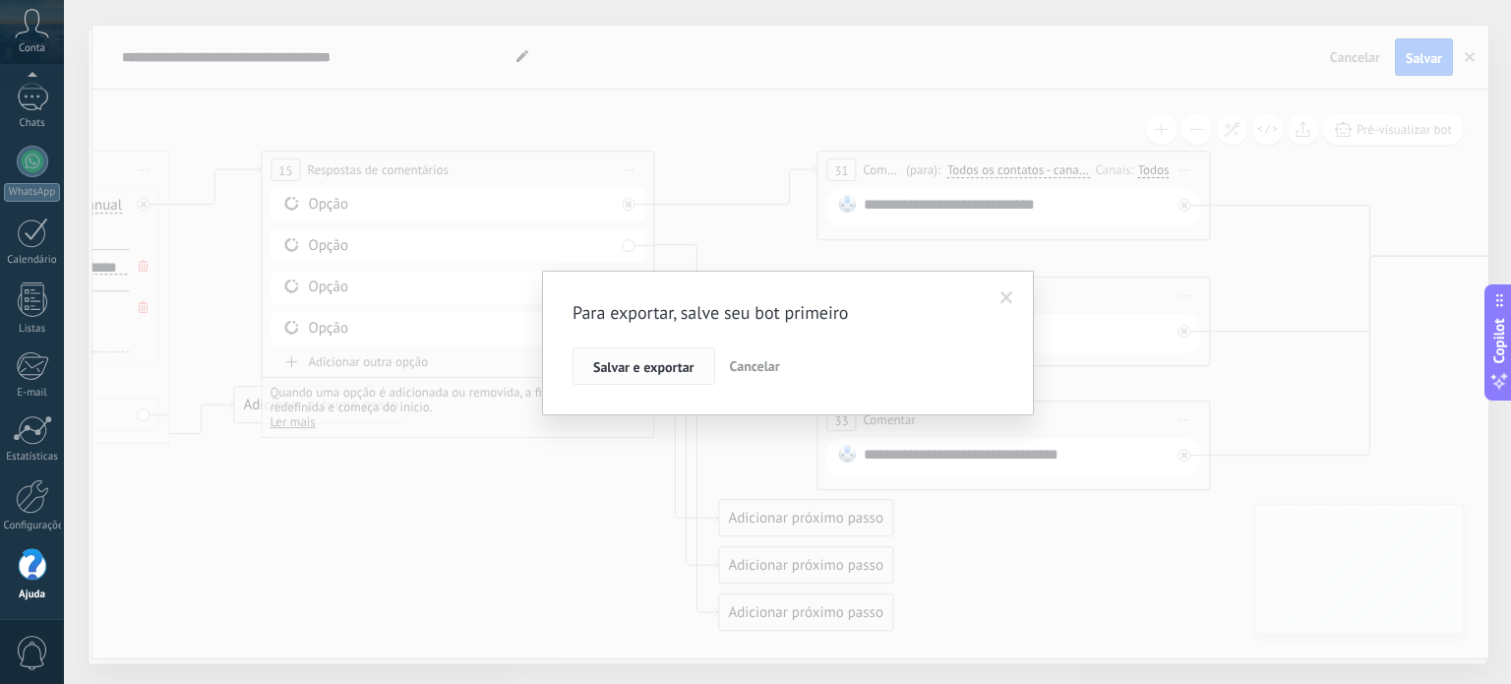
click at [662, 371] on span "Salvar e exportar" at bounding box center [643, 367] width 101 height 14
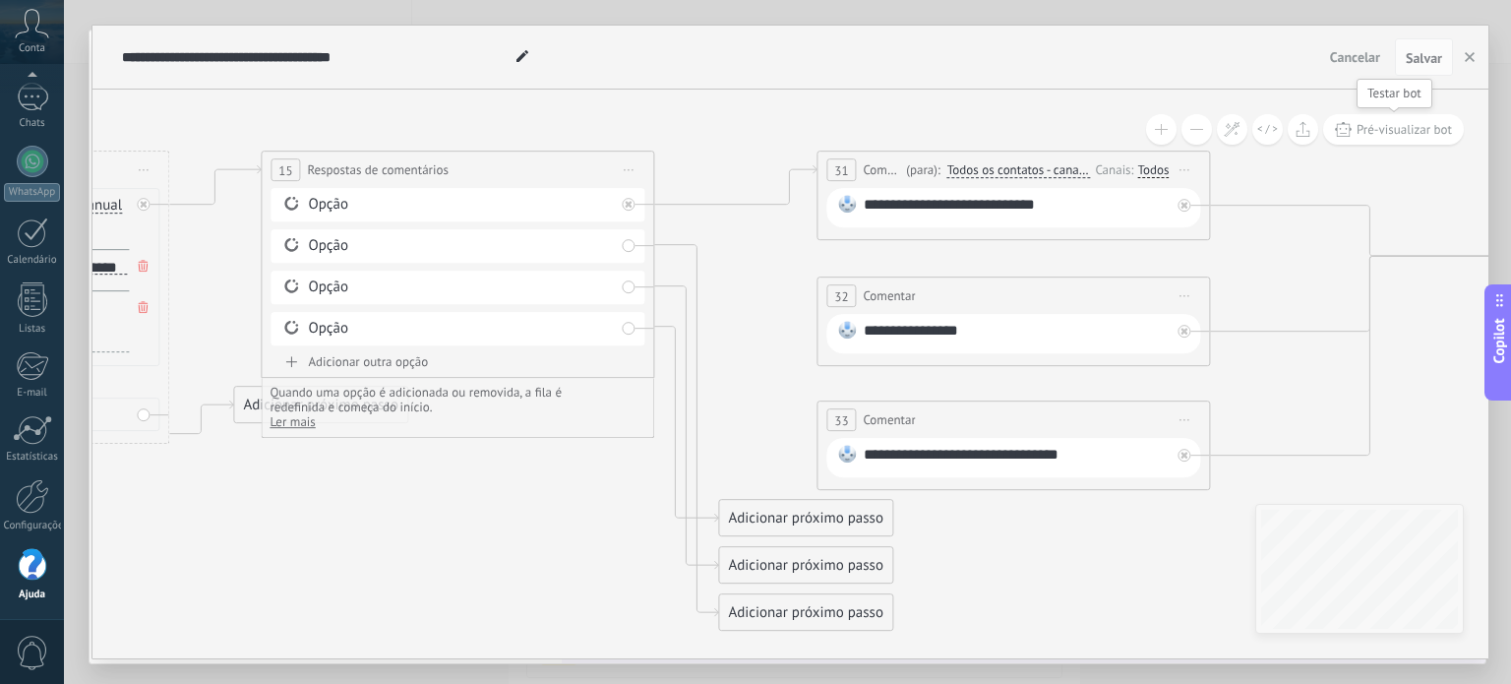
click at [1428, 129] on span "Pré-visualizar bot" at bounding box center [1404, 129] width 95 height 17
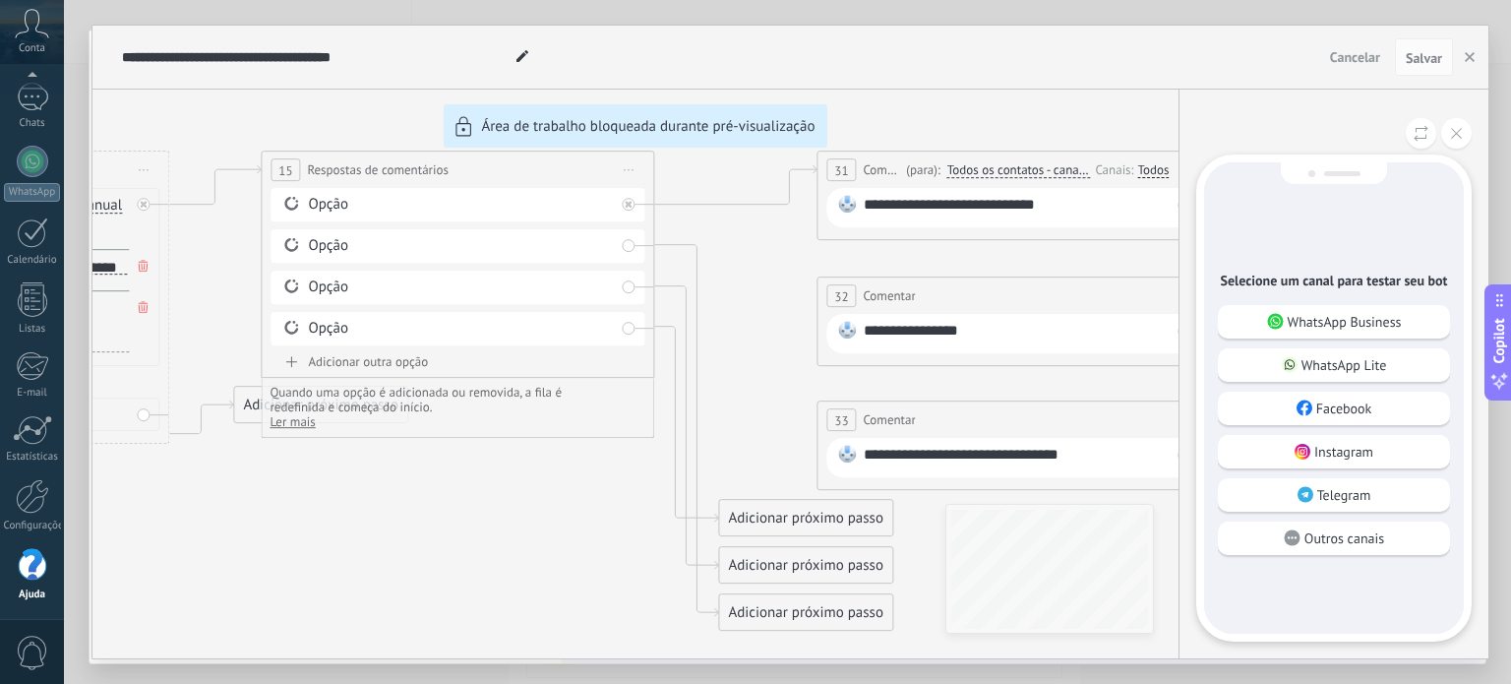
click at [1323, 453] on p "Instagram" at bounding box center [1343, 452] width 59 height 18
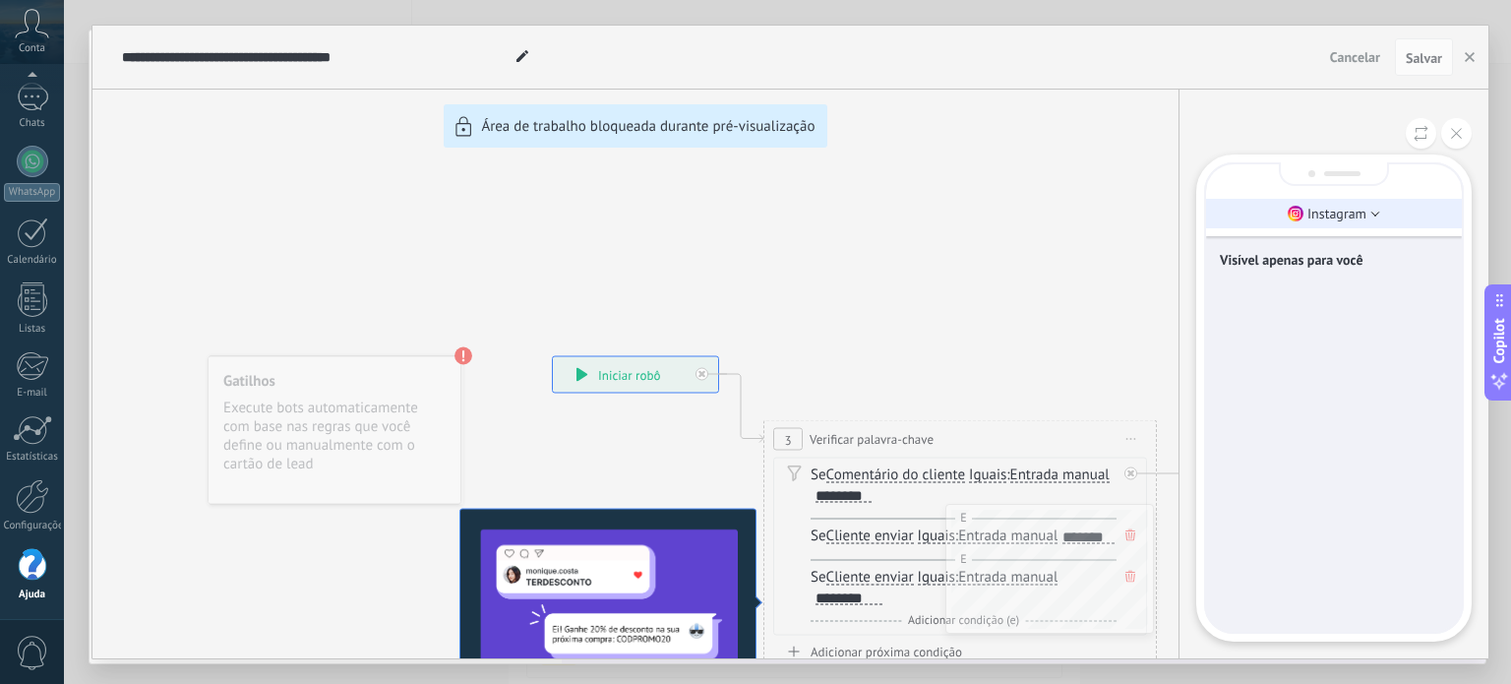
click at [1361, 212] on p "Instagram" at bounding box center [1337, 214] width 59 height 18
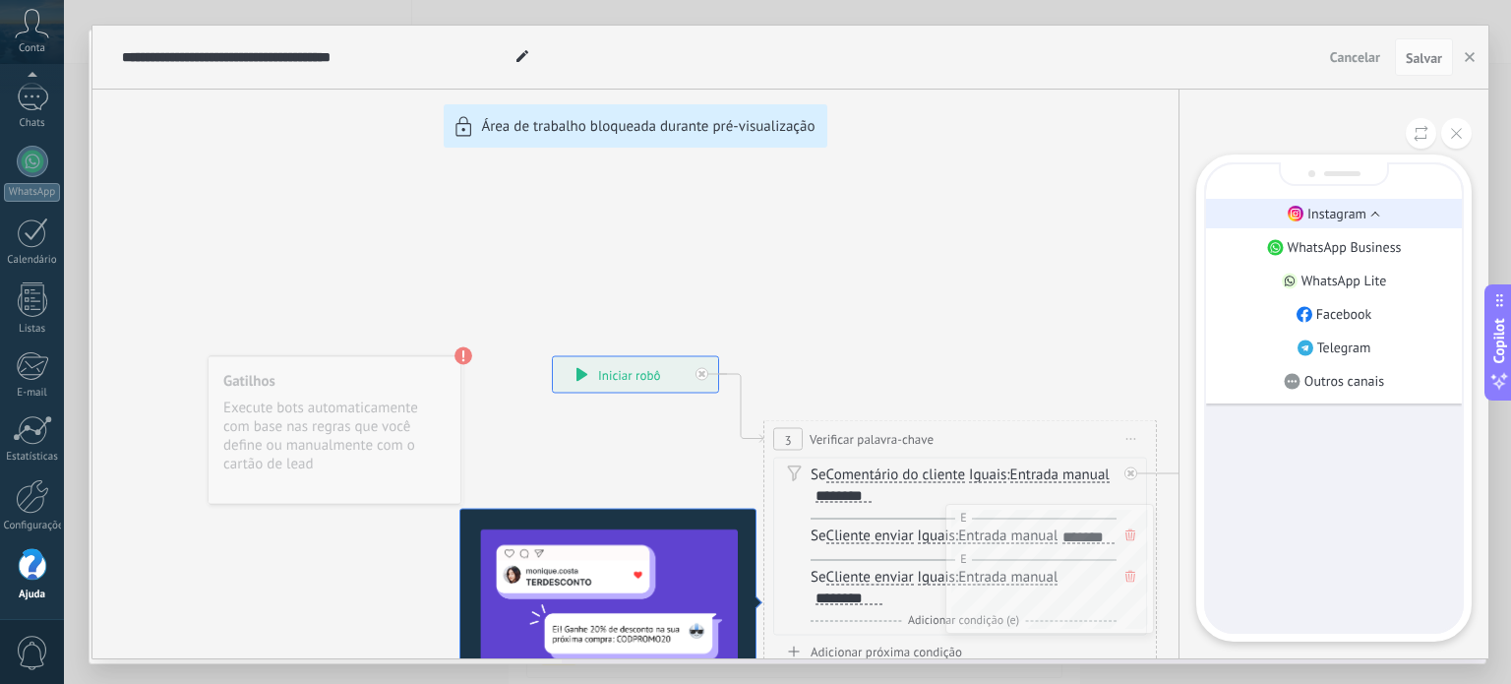
click at [1358, 215] on p "Instagram" at bounding box center [1337, 214] width 59 height 18
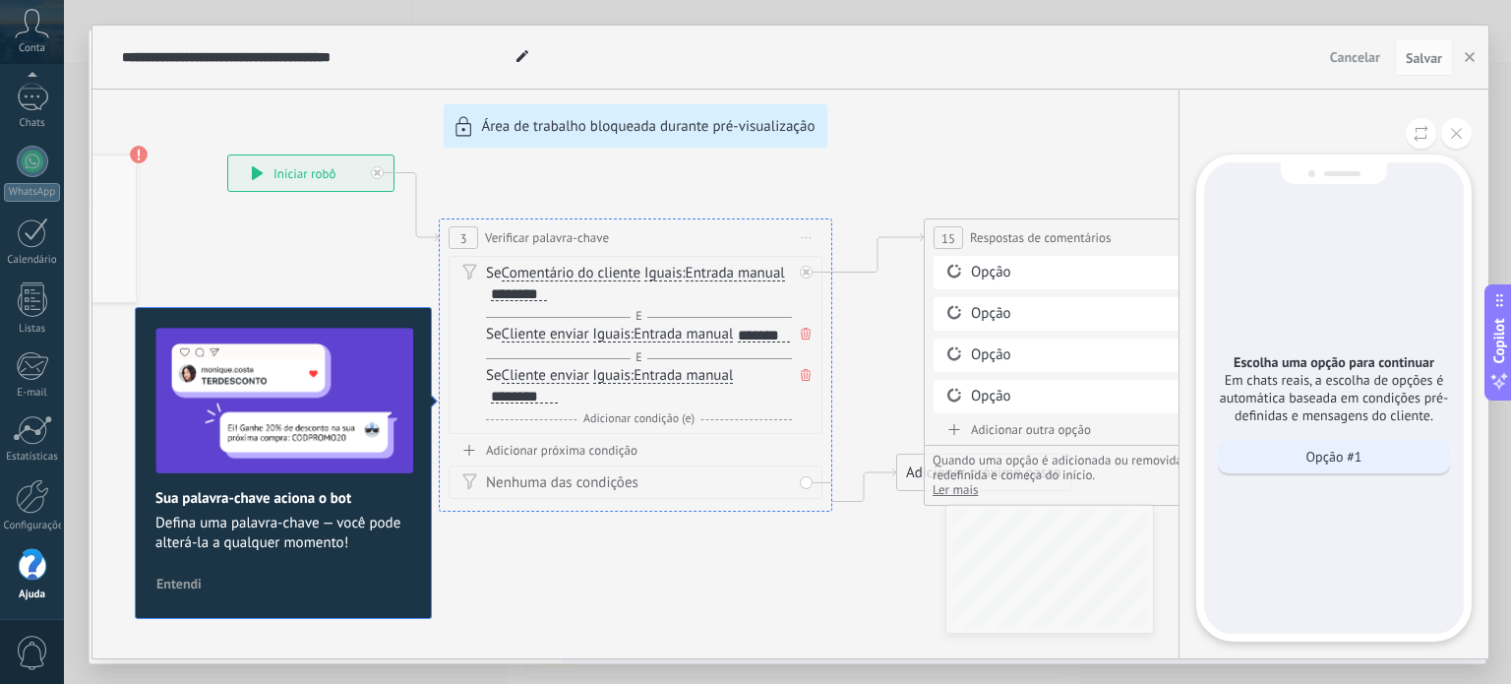
click at [1334, 461] on p "Opção #1" at bounding box center [1335, 457] width 56 height 18
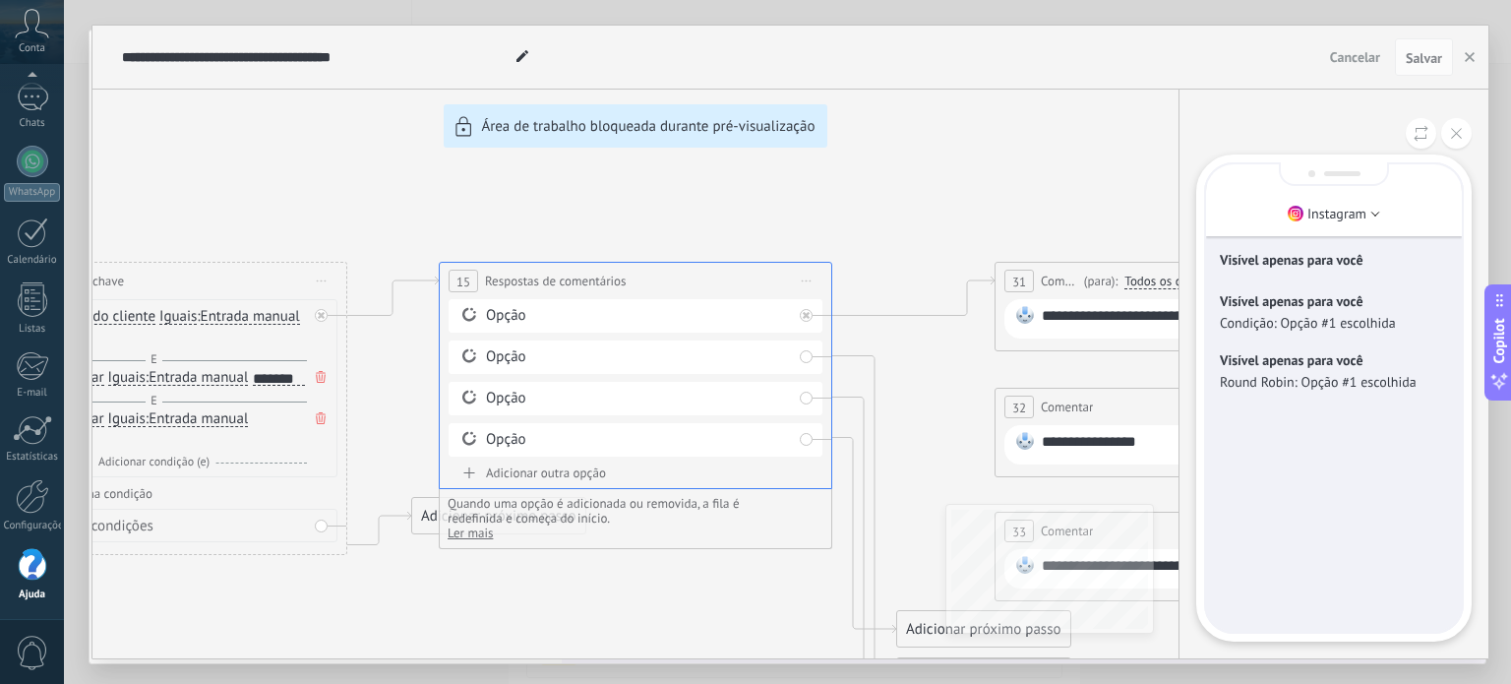
click at [810, 209] on div "**********" at bounding box center [790, 342] width 1396 height 633
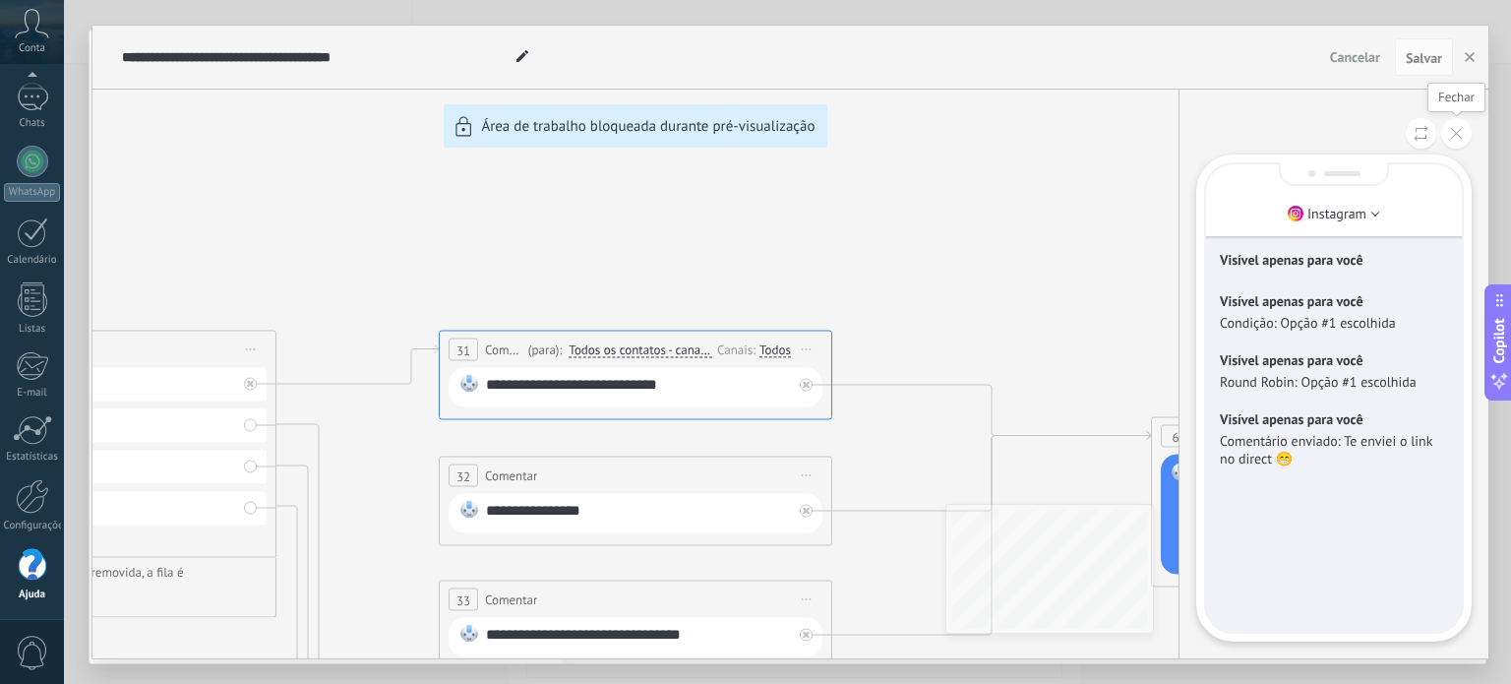
click at [1447, 149] on button at bounding box center [1456, 133] width 30 height 30
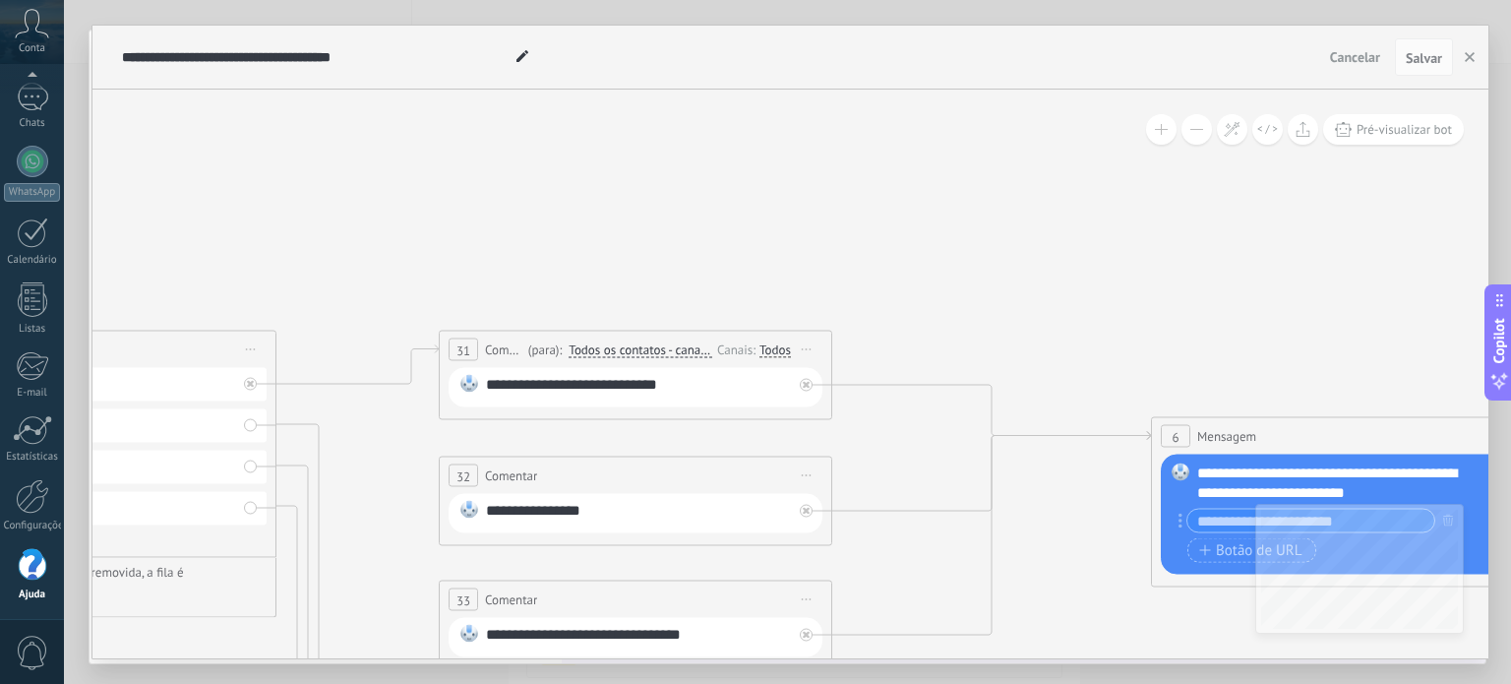
drag, startPoint x: 714, startPoint y: 271, endPoint x: 874, endPoint y: 248, distance: 161.0
click at [874, 250] on div "**********" at bounding box center [790, 342] width 1396 height 633
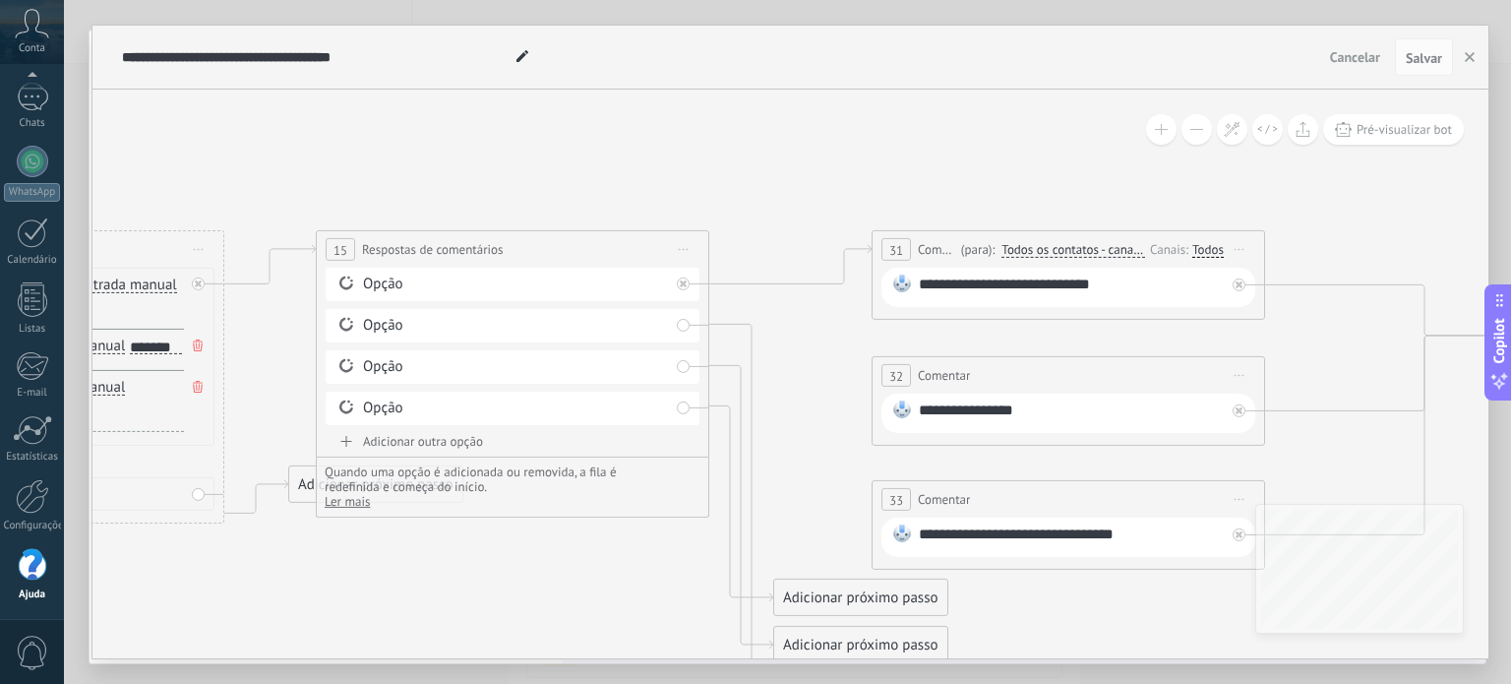
drag, startPoint x: 575, startPoint y: 252, endPoint x: 1007, endPoint y: 152, distance: 444.1
click at [1007, 152] on icon at bounding box center [1076, 438] width 3898 height 1528
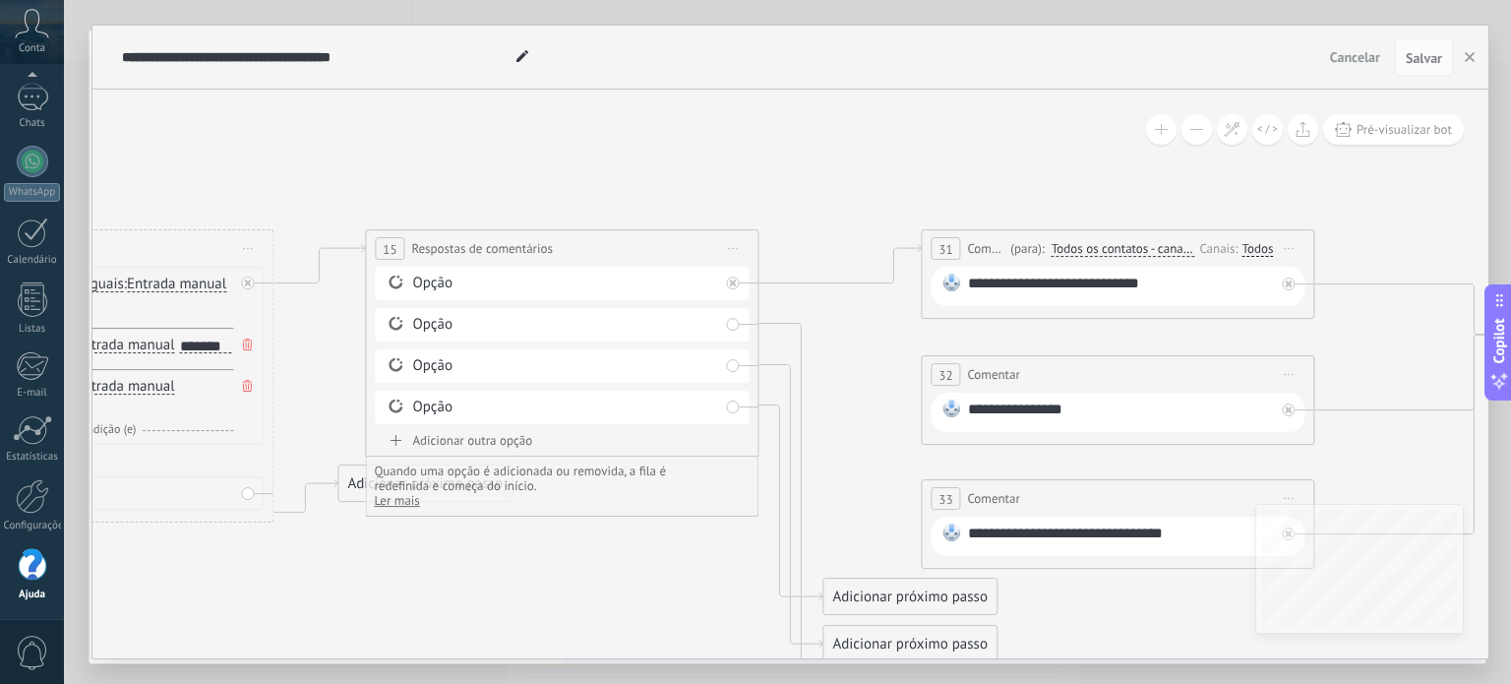
drag, startPoint x: 479, startPoint y: 562, endPoint x: 578, endPoint y: 557, distance: 99.5
click at [578, 557] on icon at bounding box center [1126, 437] width 3898 height 1528
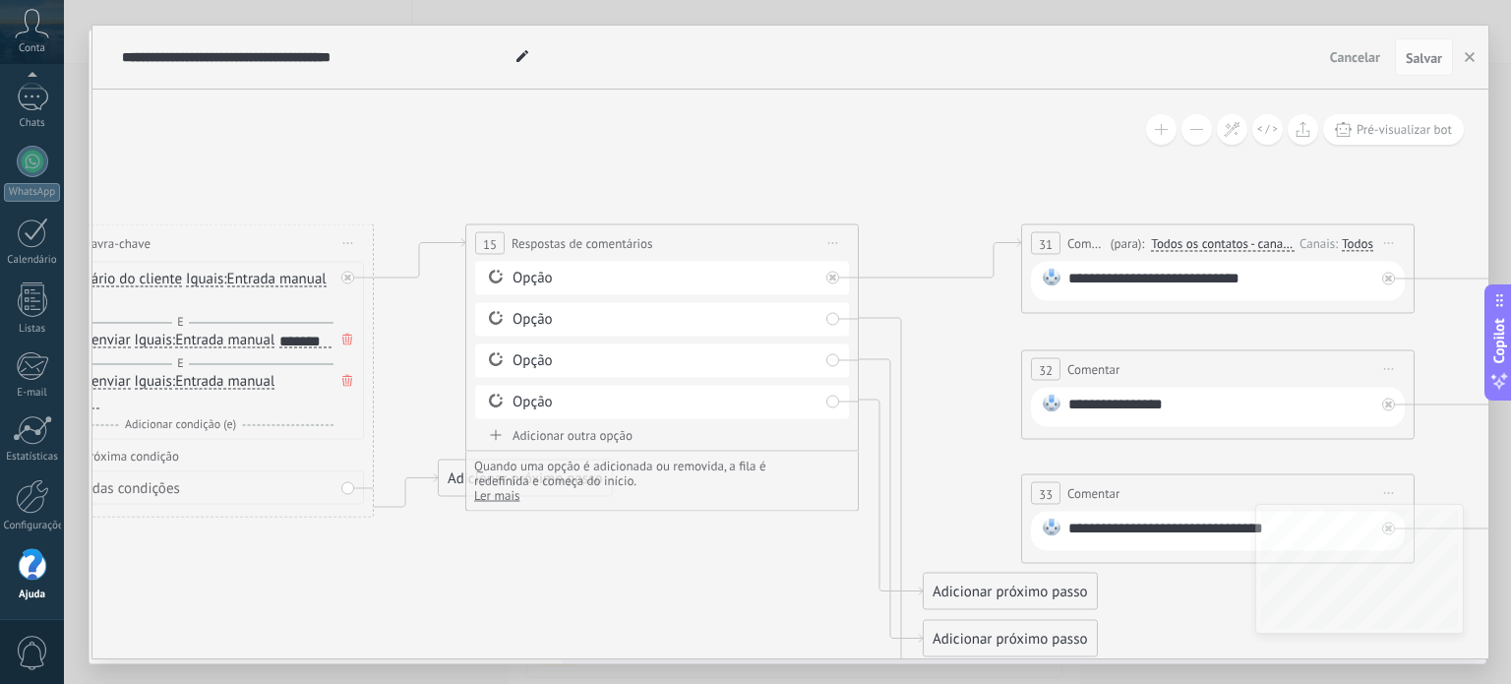
click at [492, 491] on span "Ler mais" at bounding box center [496, 495] width 45 height 17
click at [492, 491] on span "ocultar" at bounding box center [493, 495] width 38 height 17
click at [622, 322] on div "Opção" at bounding box center [666, 320] width 306 height 20
click at [833, 315] on div "Opção Excluir" at bounding box center [662, 319] width 374 height 33
click at [816, 325] on div "Excluir" at bounding box center [812, 319] width 22 height 29
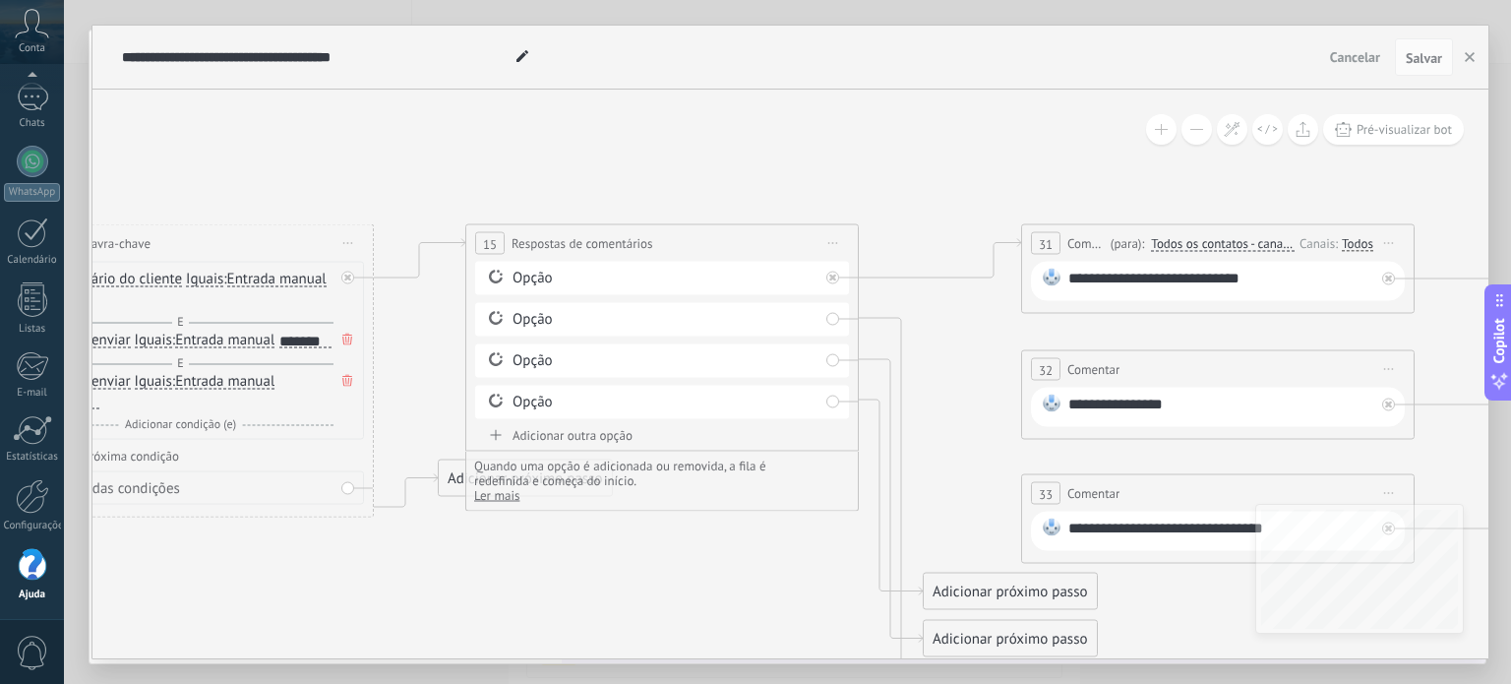
click at [817, 342] on icon at bounding box center [820, 346] width 12 height 12
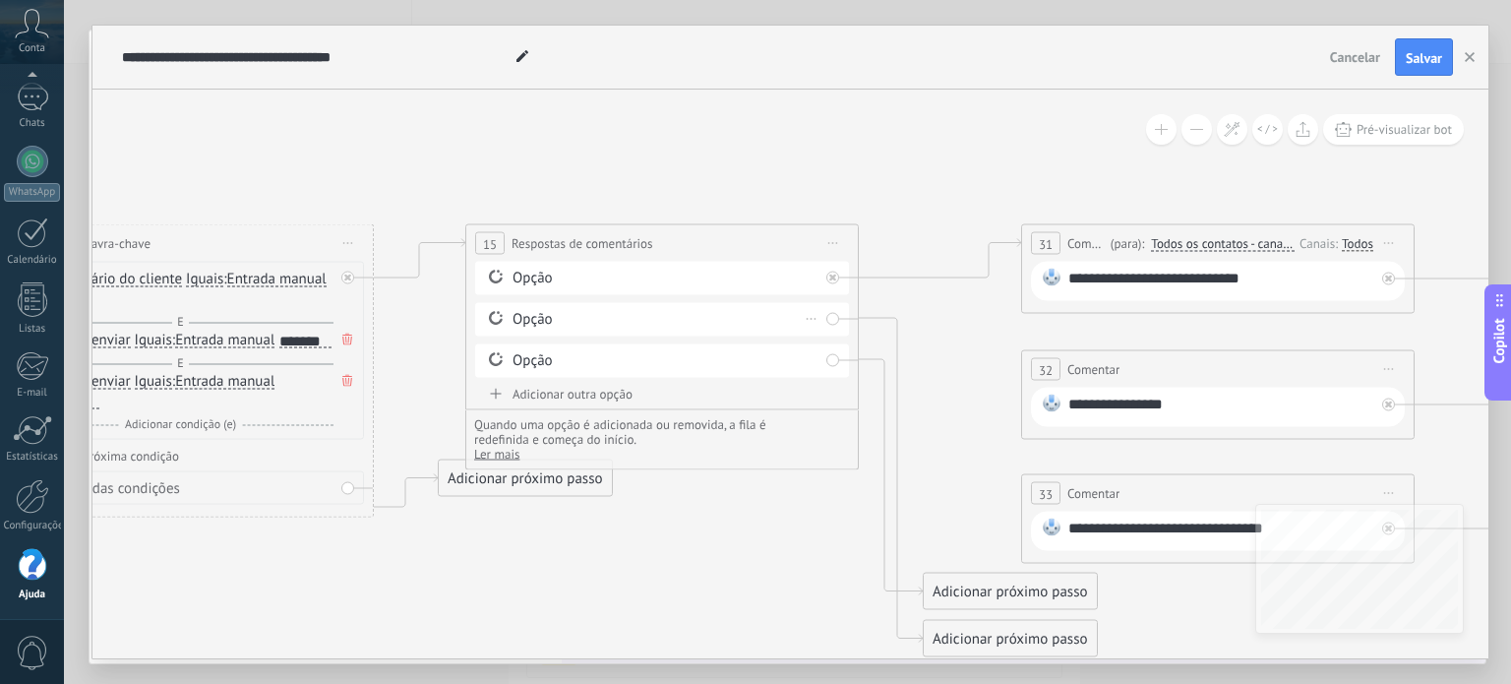
click at [806, 324] on div "Excluir" at bounding box center [812, 319] width 22 height 29
click at [823, 354] on div "Excluir" at bounding box center [844, 347] width 91 height 33
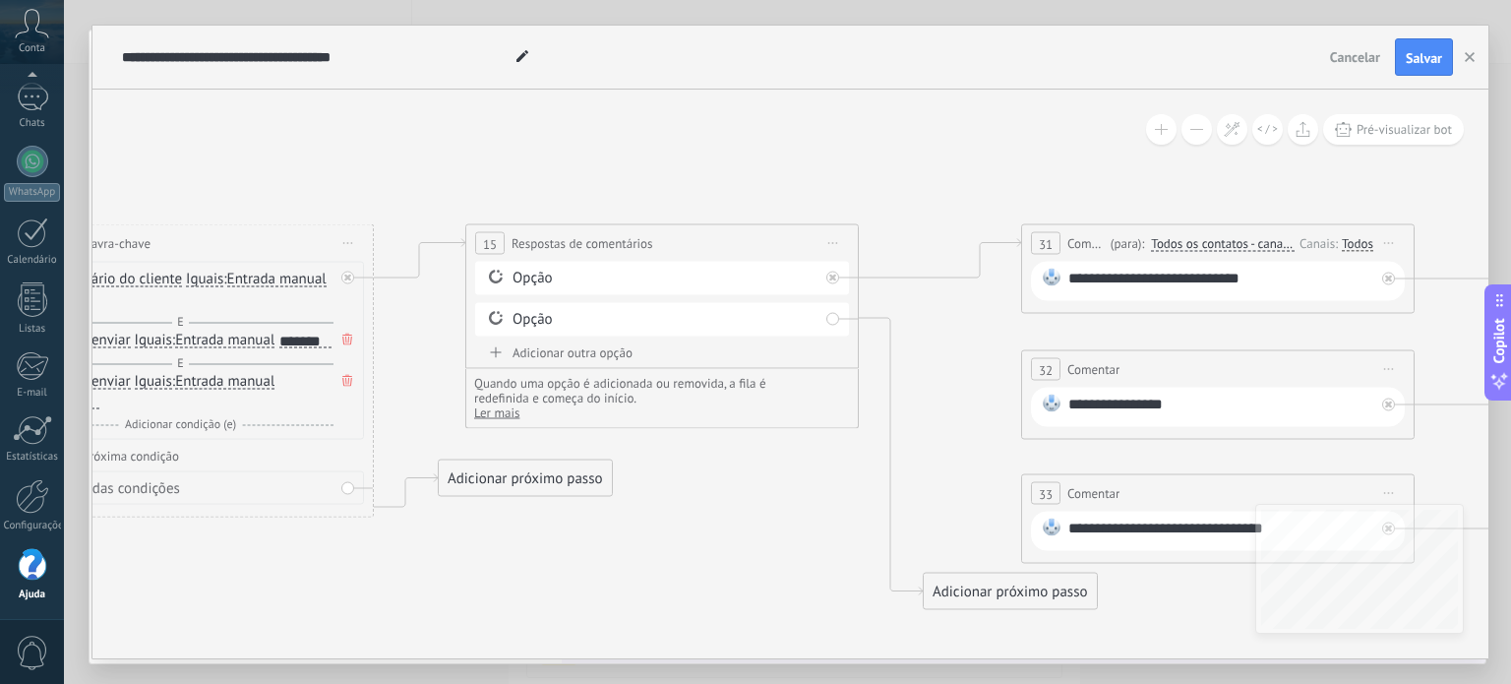
click at [810, 321] on div "Opção" at bounding box center [666, 320] width 306 height 20
click at [811, 321] on div "Opção" at bounding box center [666, 320] width 306 height 20
click at [748, 319] on div "Opção" at bounding box center [666, 320] width 306 height 20
click at [815, 282] on div "Opção" at bounding box center [666, 279] width 306 height 20
click at [837, 247] on span "Iniciar pré-visualização aqui Renomear Duplicar Excluir" at bounding box center [833, 243] width 31 height 29
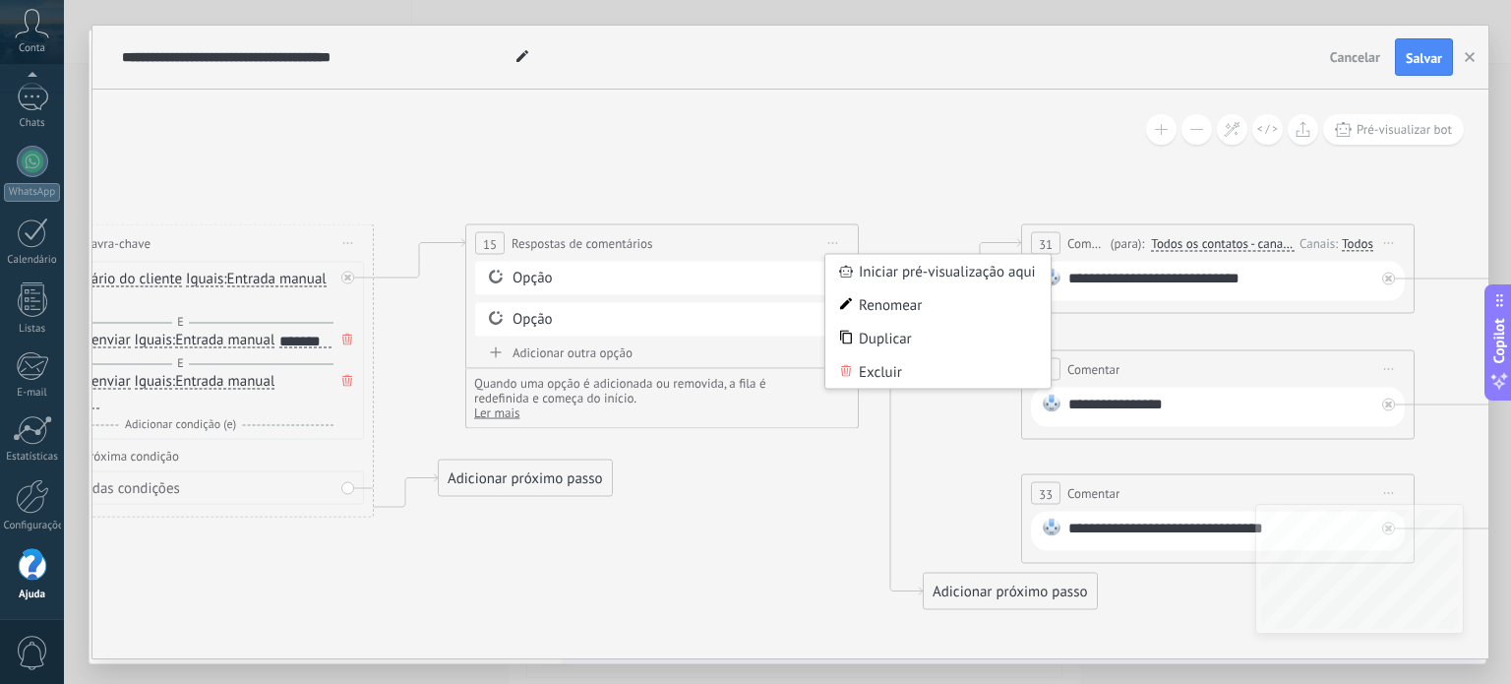
click at [854, 208] on icon at bounding box center [1226, 432] width 3898 height 1528
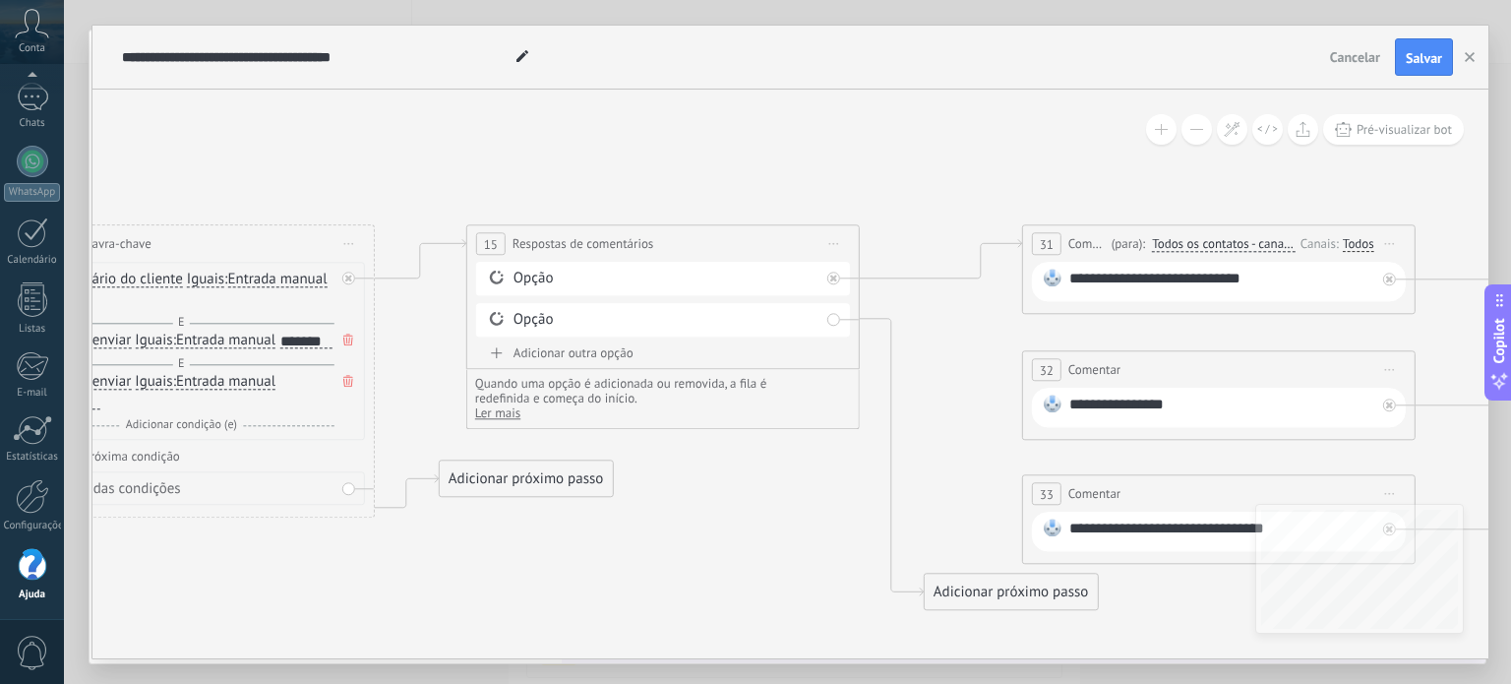
click at [836, 237] on span "Iniciar pré-visualização aqui Renomear Duplicar Excluir" at bounding box center [834, 244] width 31 height 29
click at [915, 372] on div "Excluir" at bounding box center [938, 372] width 225 height 33
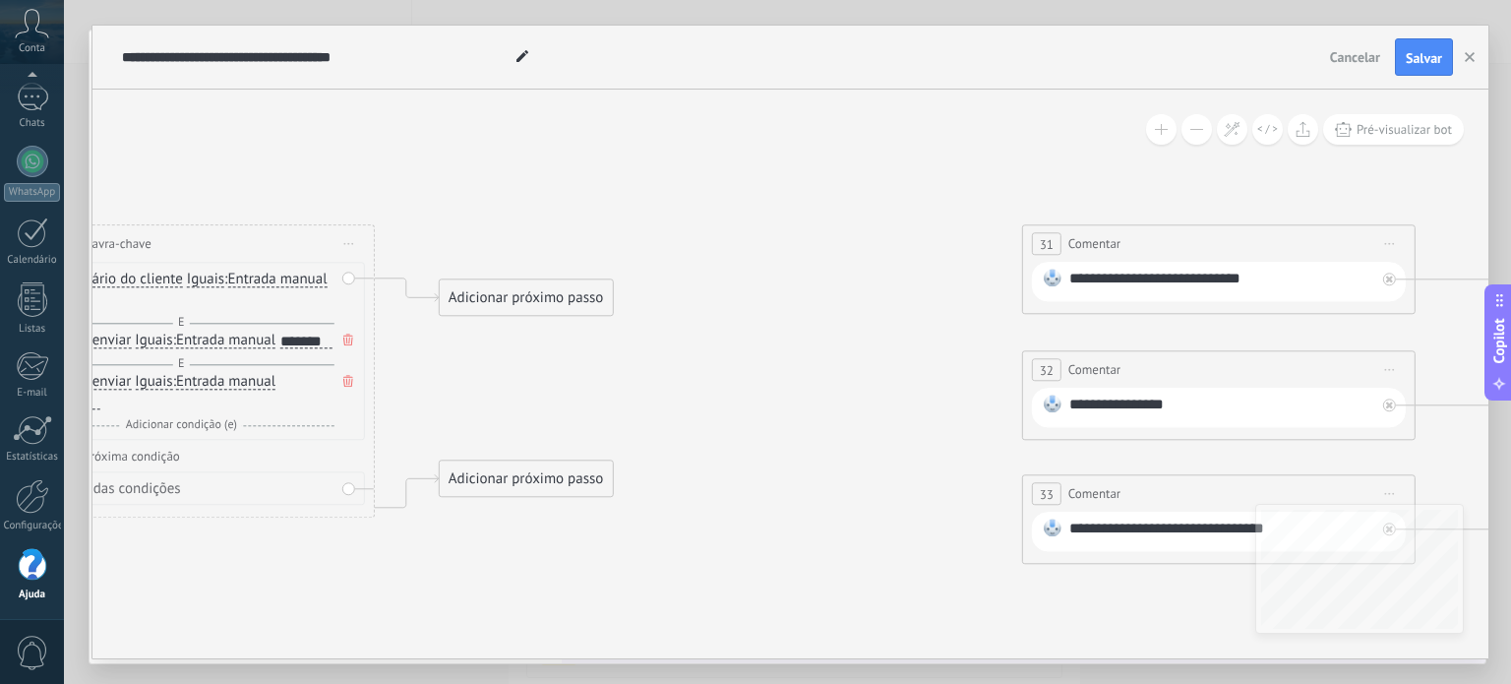
click at [496, 301] on div "Adicionar próximo passo" at bounding box center [526, 298] width 173 height 32
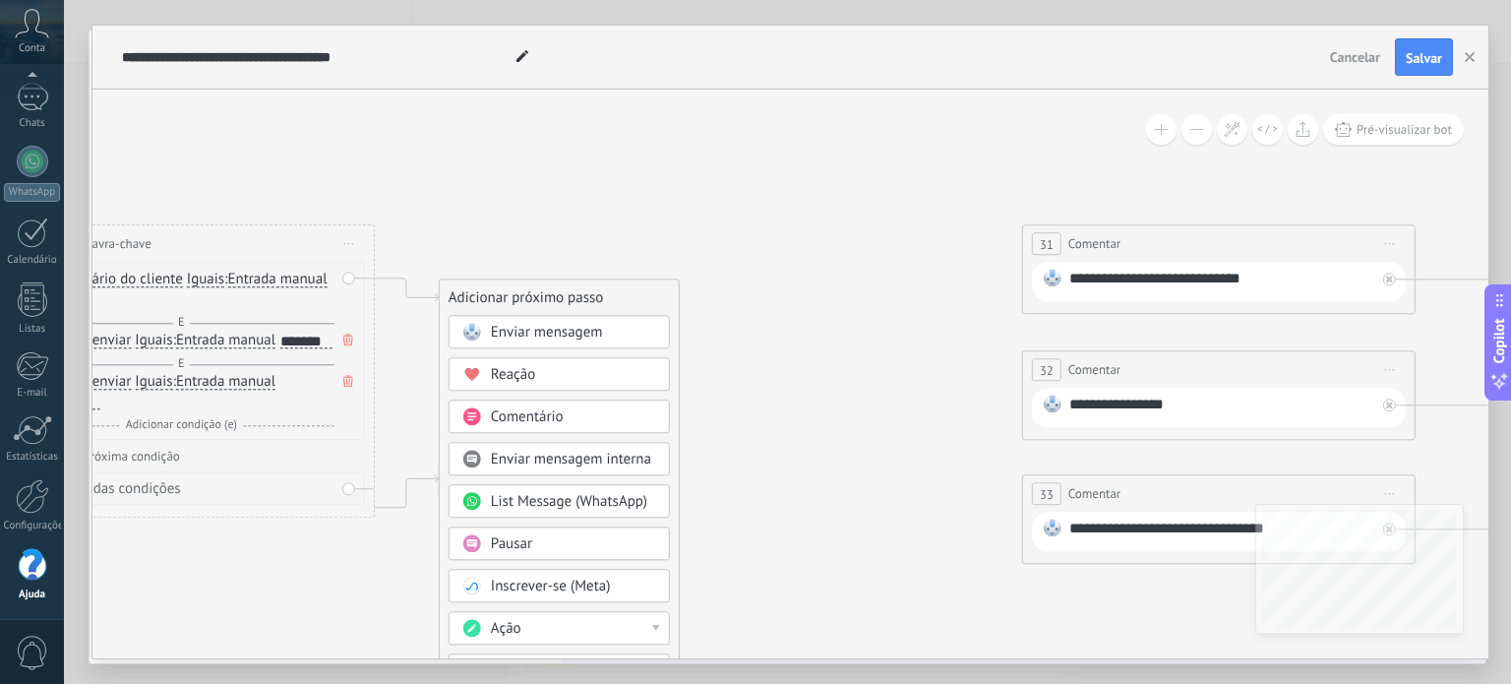
click at [606, 337] on div "Enviar mensagem" at bounding box center [573, 334] width 165 height 20
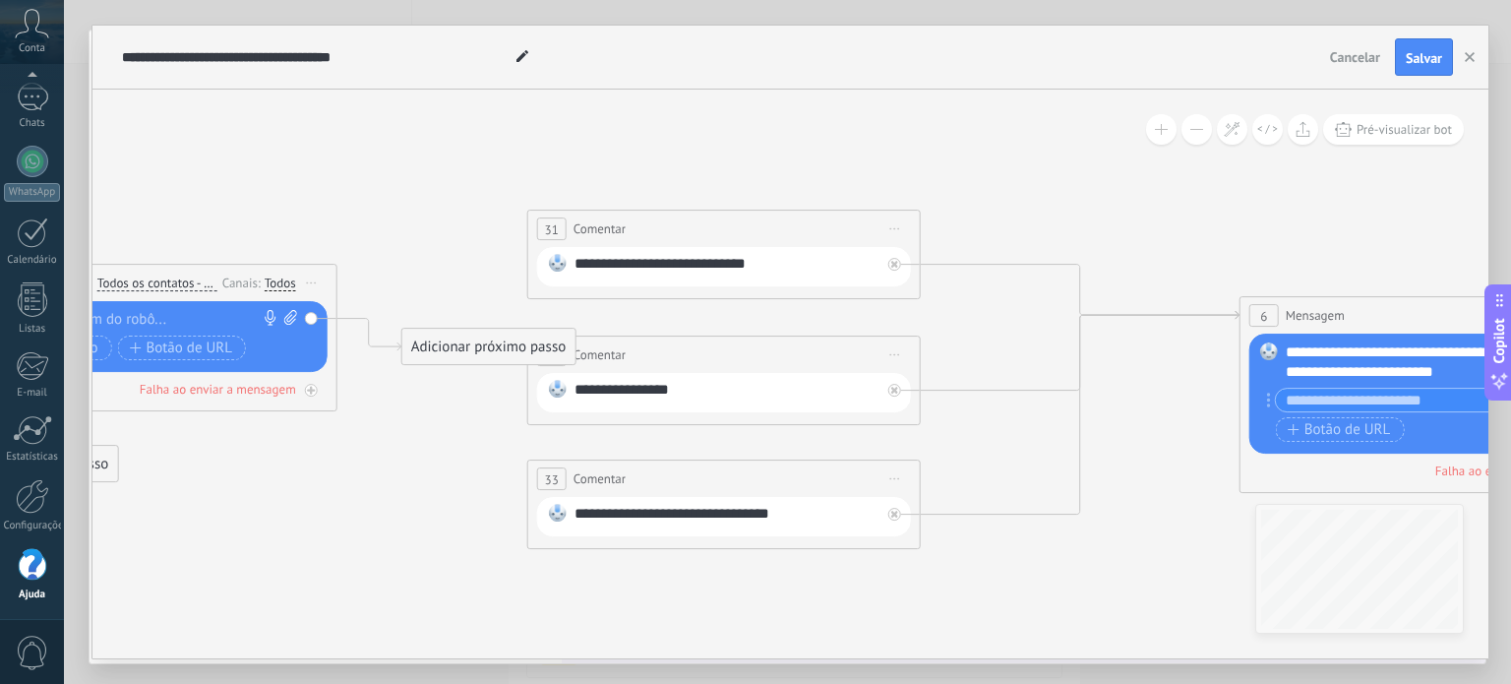
drag, startPoint x: 960, startPoint y: 518, endPoint x: 310, endPoint y: 494, distance: 650.8
click at [309, 503] on icon at bounding box center [732, 347] width 3898 height 1386
click at [893, 225] on span "Iniciar pré-visualização aqui Renomear Duplicar Excluir" at bounding box center [894, 228] width 31 height 29
click at [946, 365] on div "Excluir" at bounding box center [998, 356] width 225 height 33
click at [890, 350] on span "Iniciar pré-visualização aqui Renomear Duplicar Excluir" at bounding box center [894, 354] width 31 height 29
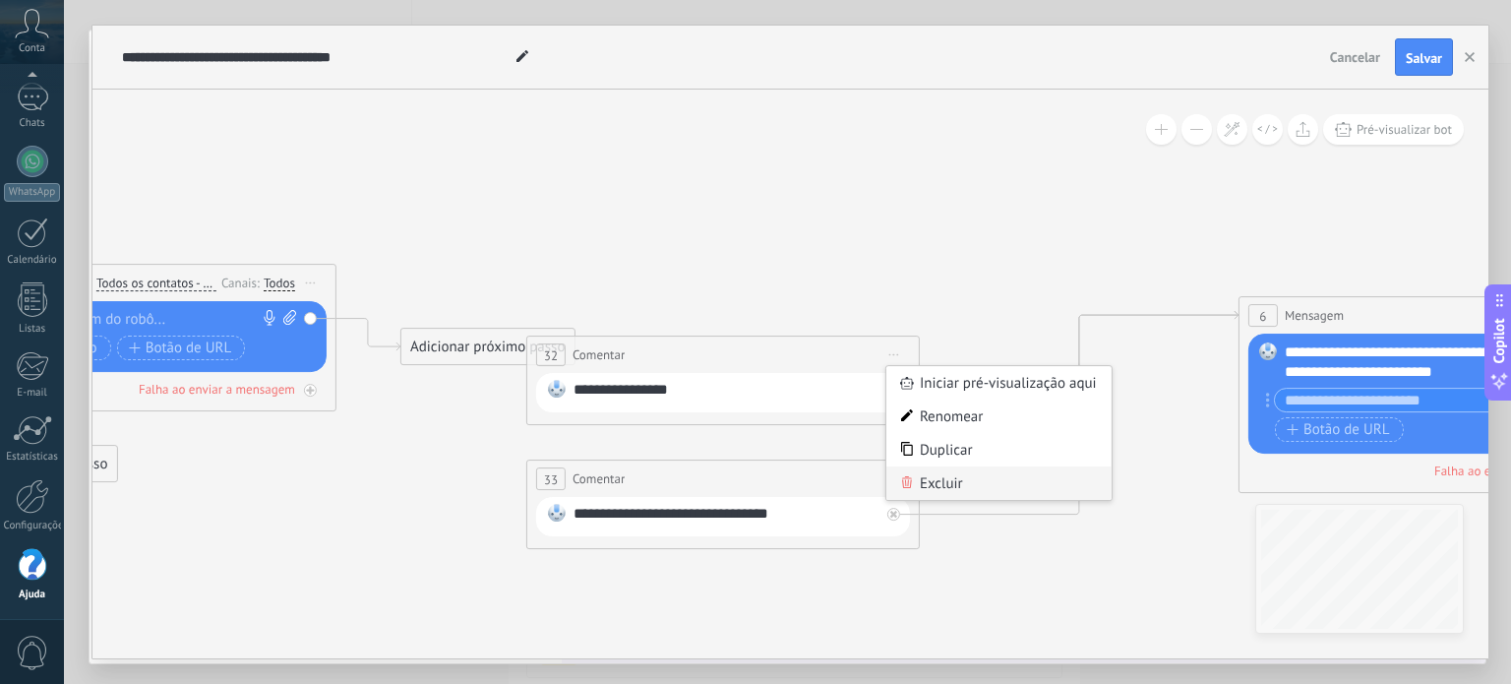
click at [935, 483] on div "Excluir" at bounding box center [998, 482] width 225 height 33
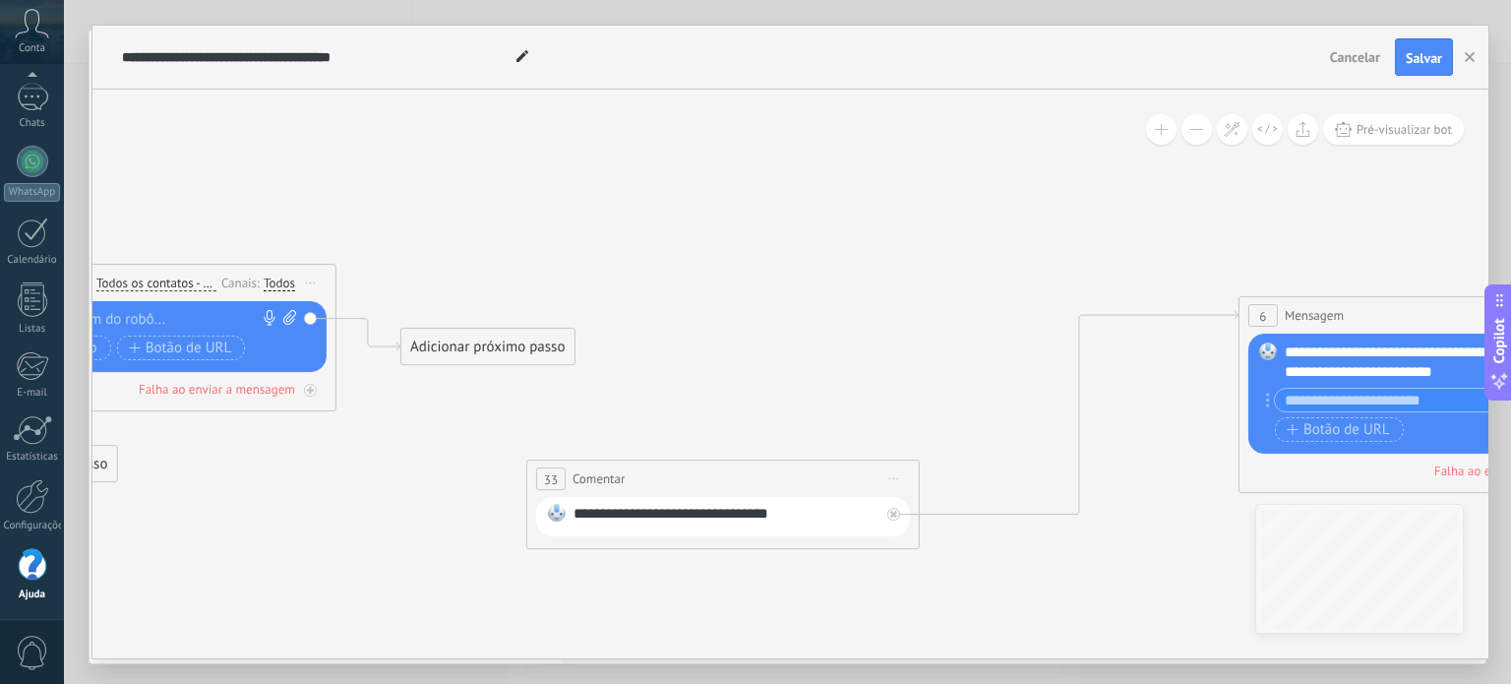
click at [896, 474] on span "Iniciar pré-visualização aqui Renomear Duplicar Excluir" at bounding box center [894, 478] width 31 height 29
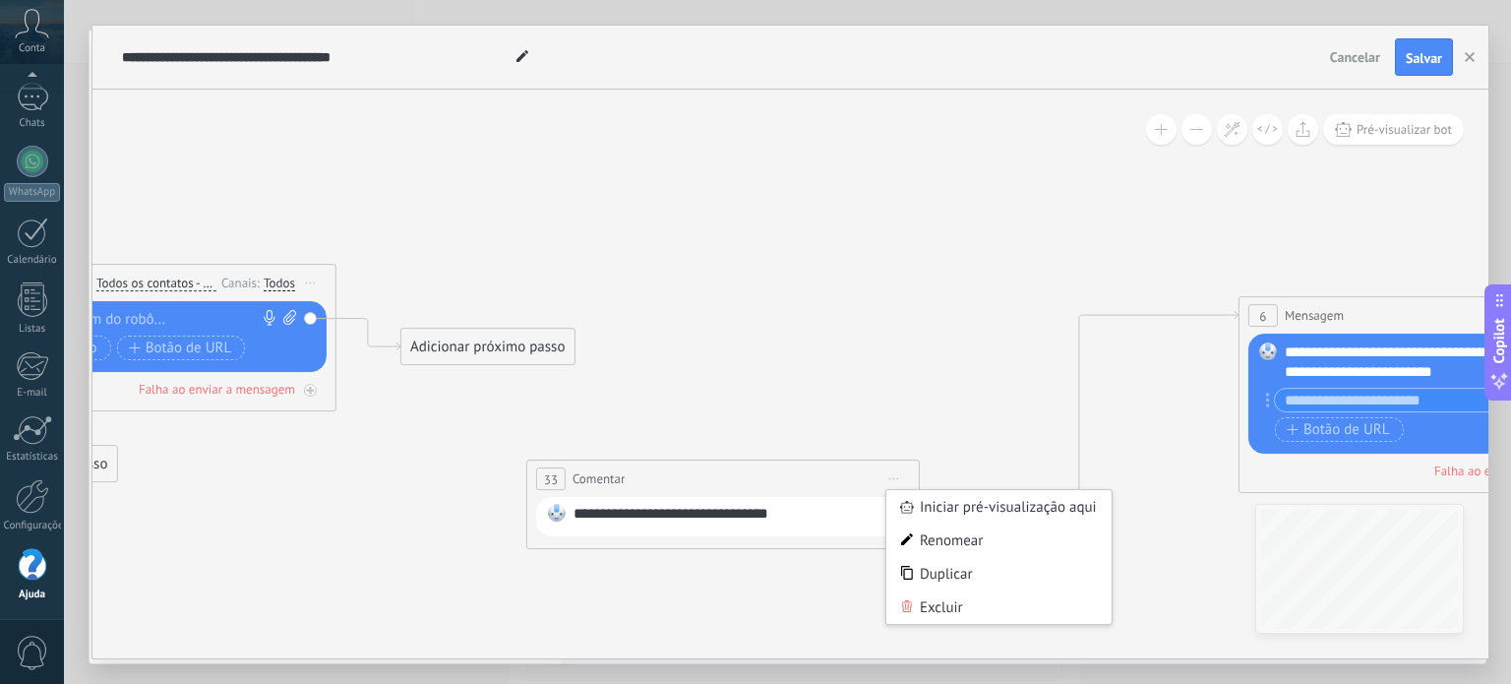
click at [937, 611] on div "Excluir" at bounding box center [998, 606] width 225 height 33
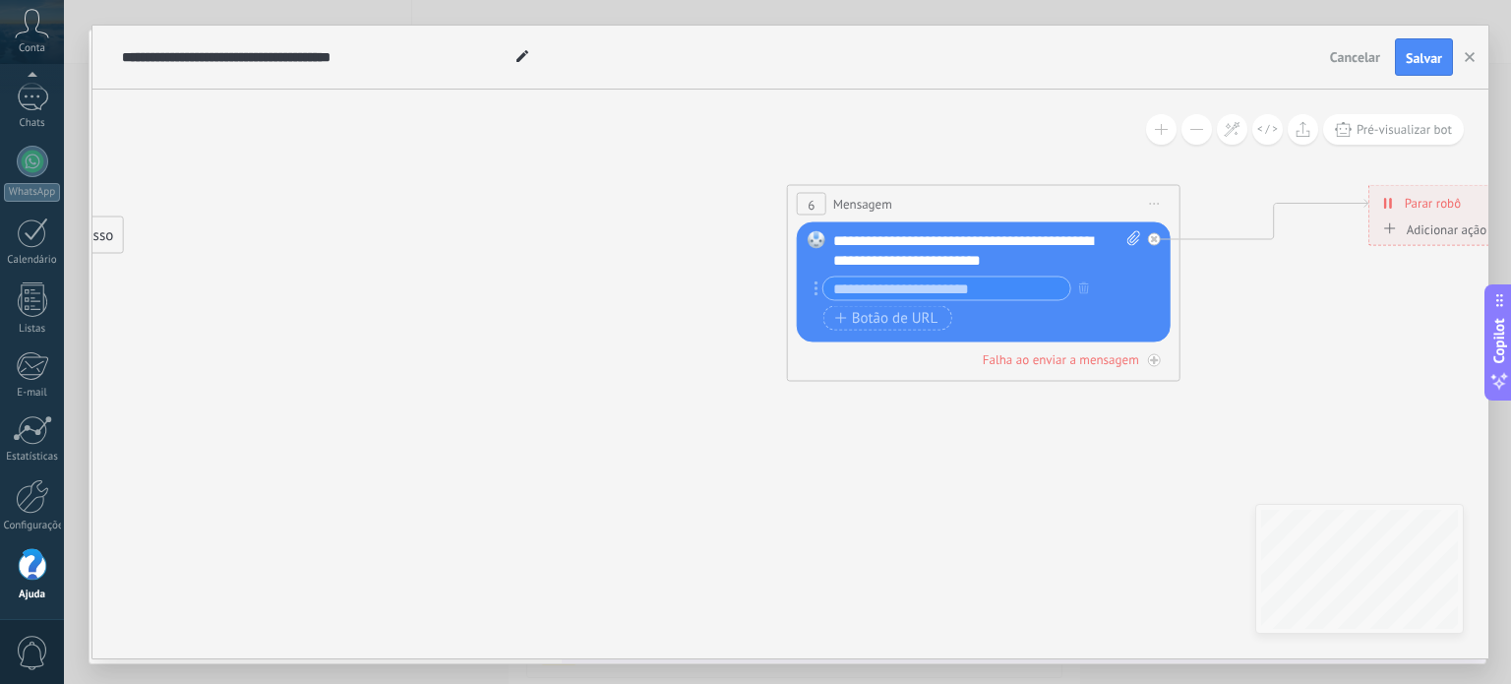
drag, startPoint x: 1034, startPoint y: 466, endPoint x: 478, endPoint y: 327, distance: 573.2
click at [476, 330] on icon at bounding box center [279, 236] width 3898 height 1386
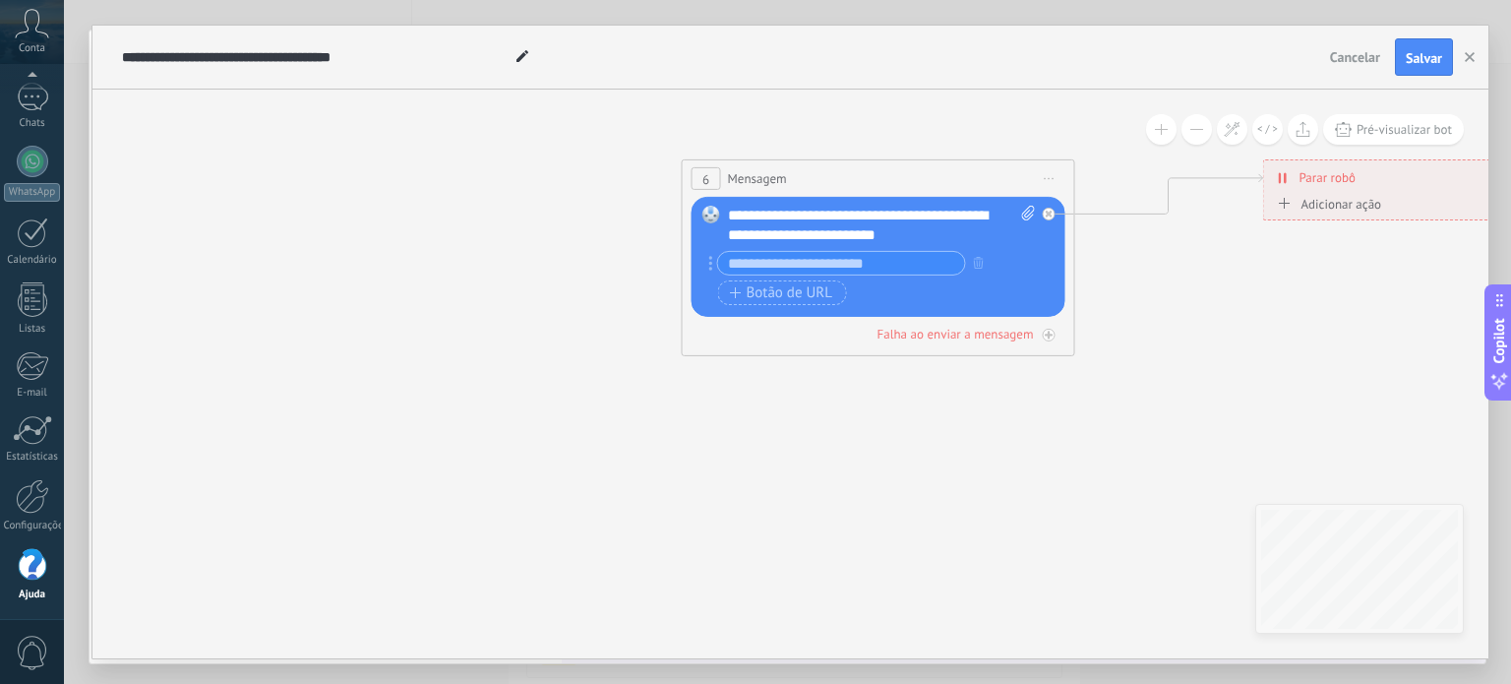
click at [1023, 475] on icon at bounding box center [174, 210] width 3898 height 1386
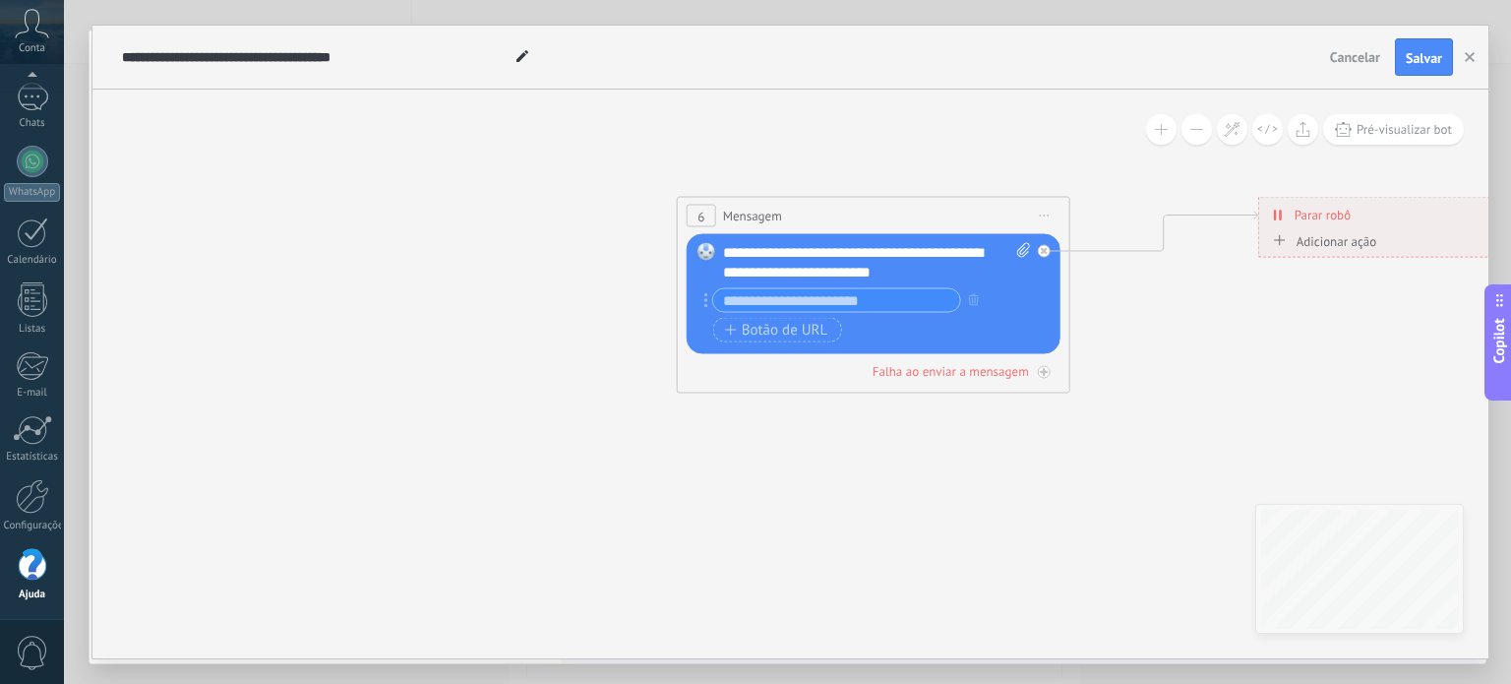
drag, startPoint x: 1187, startPoint y: 335, endPoint x: 1159, endPoint y: 343, distance: 28.9
click at [1184, 393] on icon at bounding box center [169, 247] width 3898 height 1386
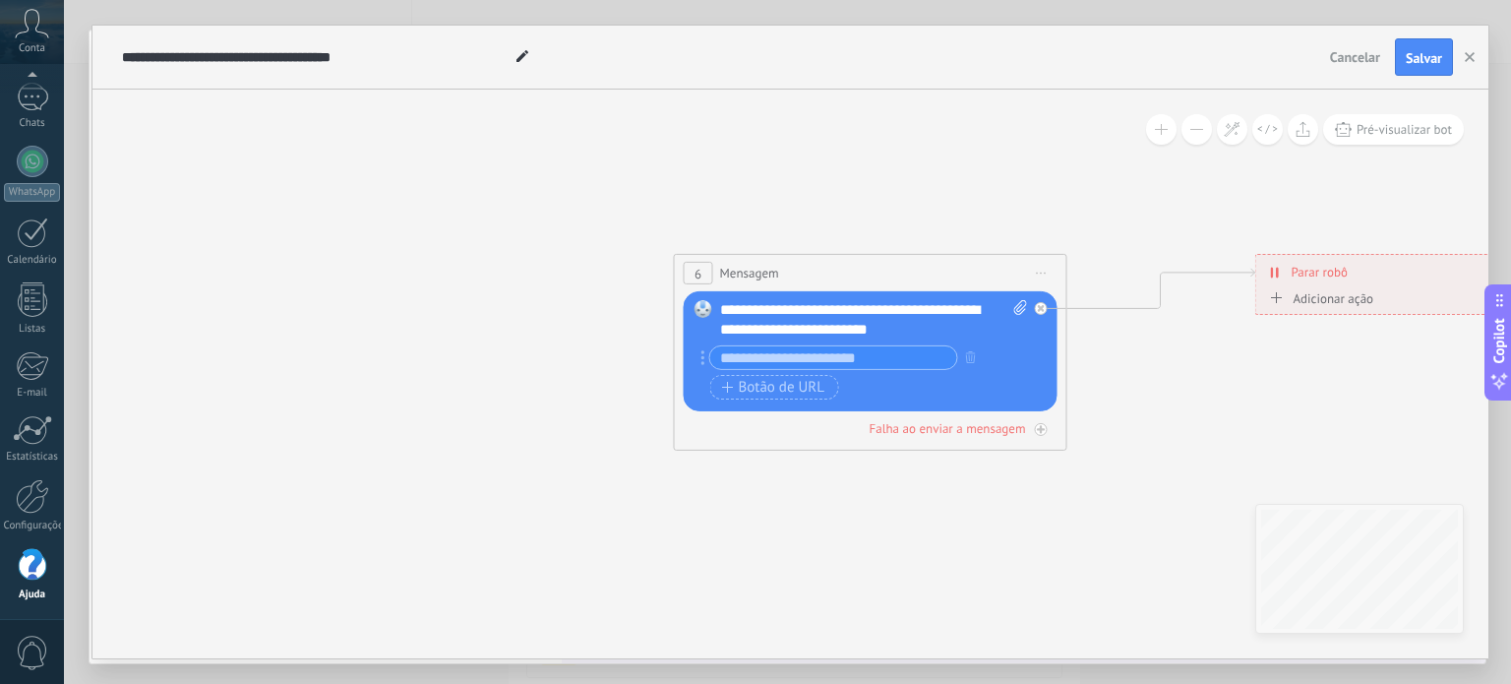
click at [1041, 274] on span "Iniciar pré-visualização aqui Renomear Duplicar Excluir" at bounding box center [1041, 273] width 31 height 29
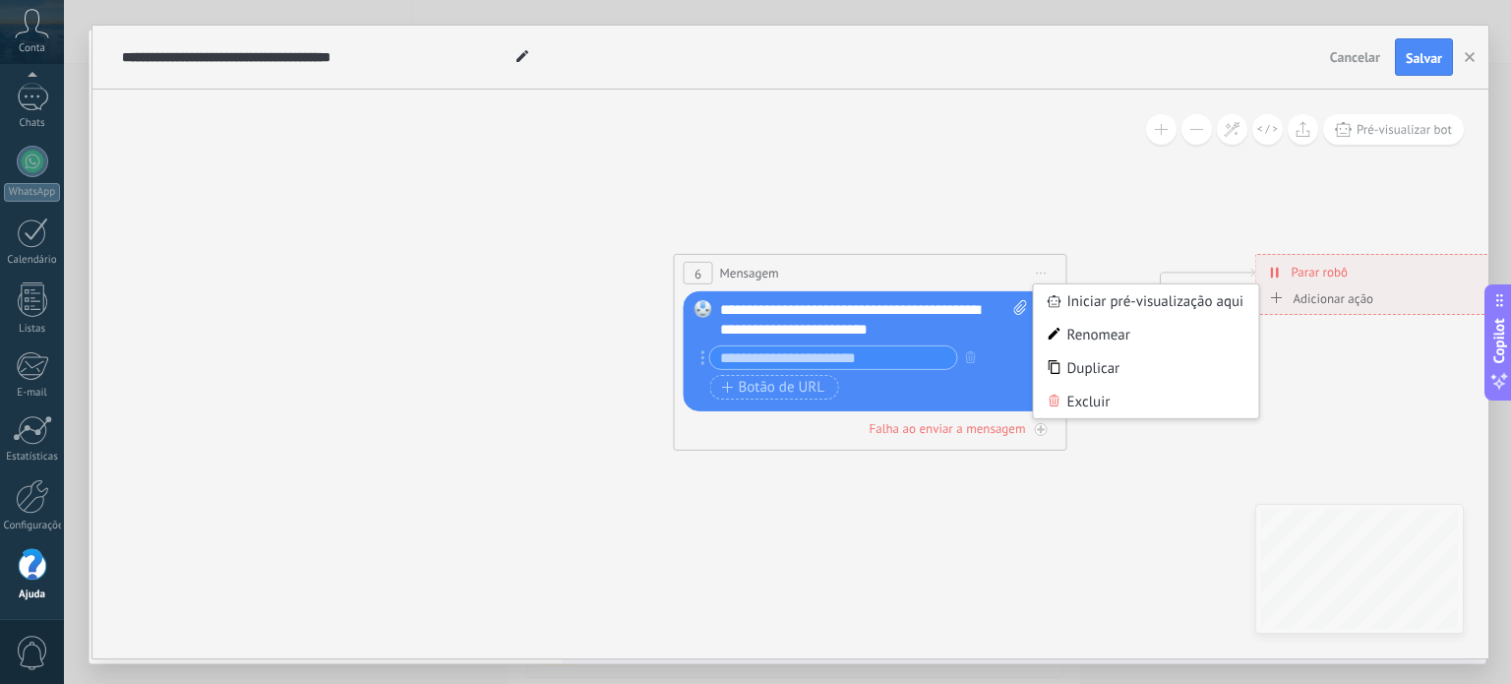
click at [1044, 404] on div "Excluir" at bounding box center [1146, 401] width 225 height 33
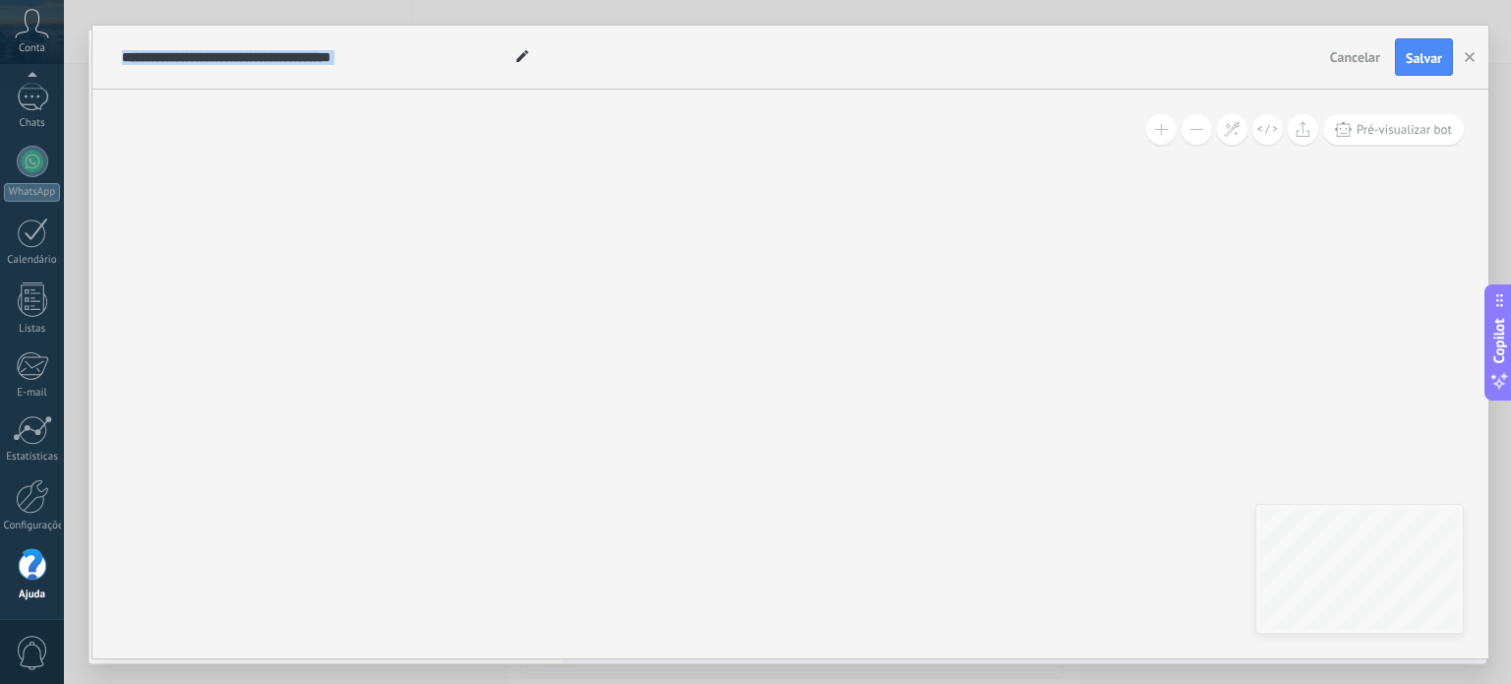
drag, startPoint x: 426, startPoint y: 306, endPoint x: 1169, endPoint y: 455, distance: 757.5
click at [1177, 463] on icon at bounding box center [169, 307] width 3898 height 1386
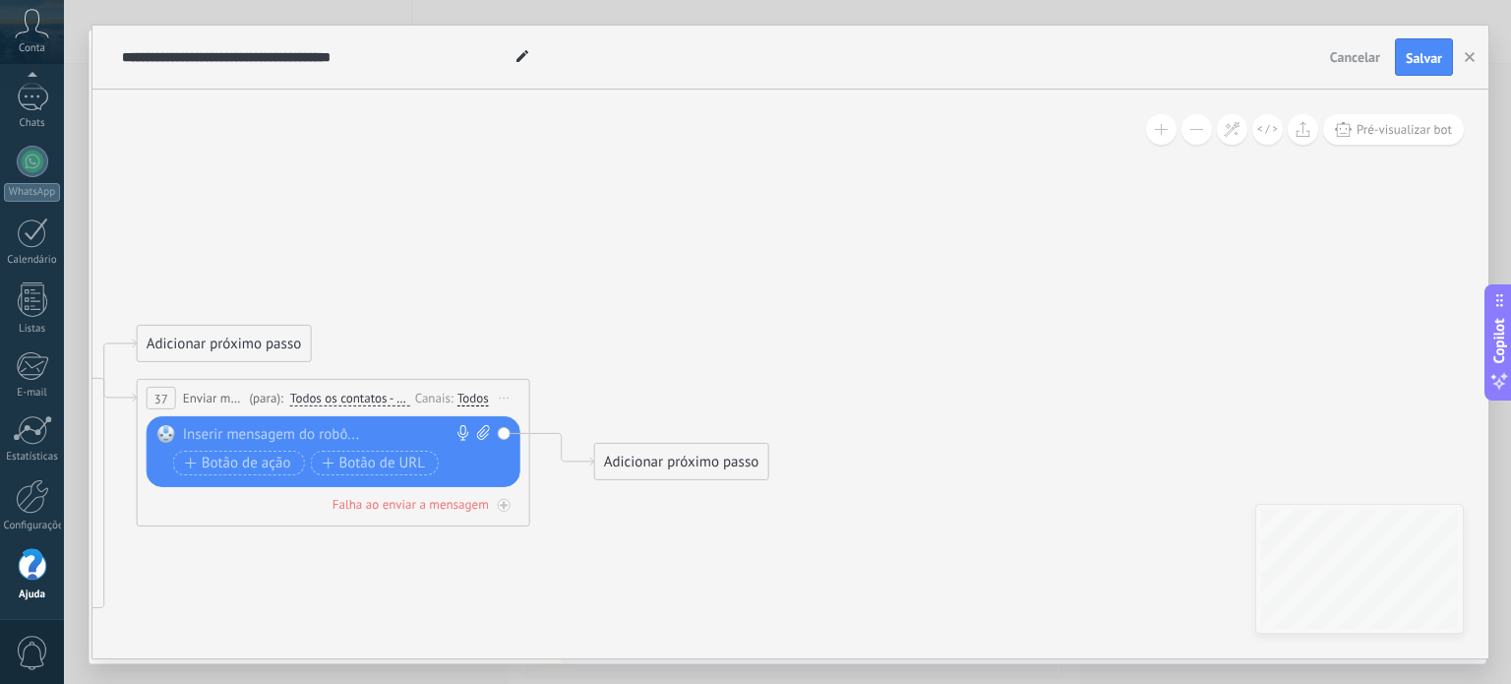
drag, startPoint x: 672, startPoint y: 420, endPoint x: 1147, endPoint y: 377, distance: 477.2
click at [1154, 380] on icon at bounding box center [925, 462] width 3898 height 1386
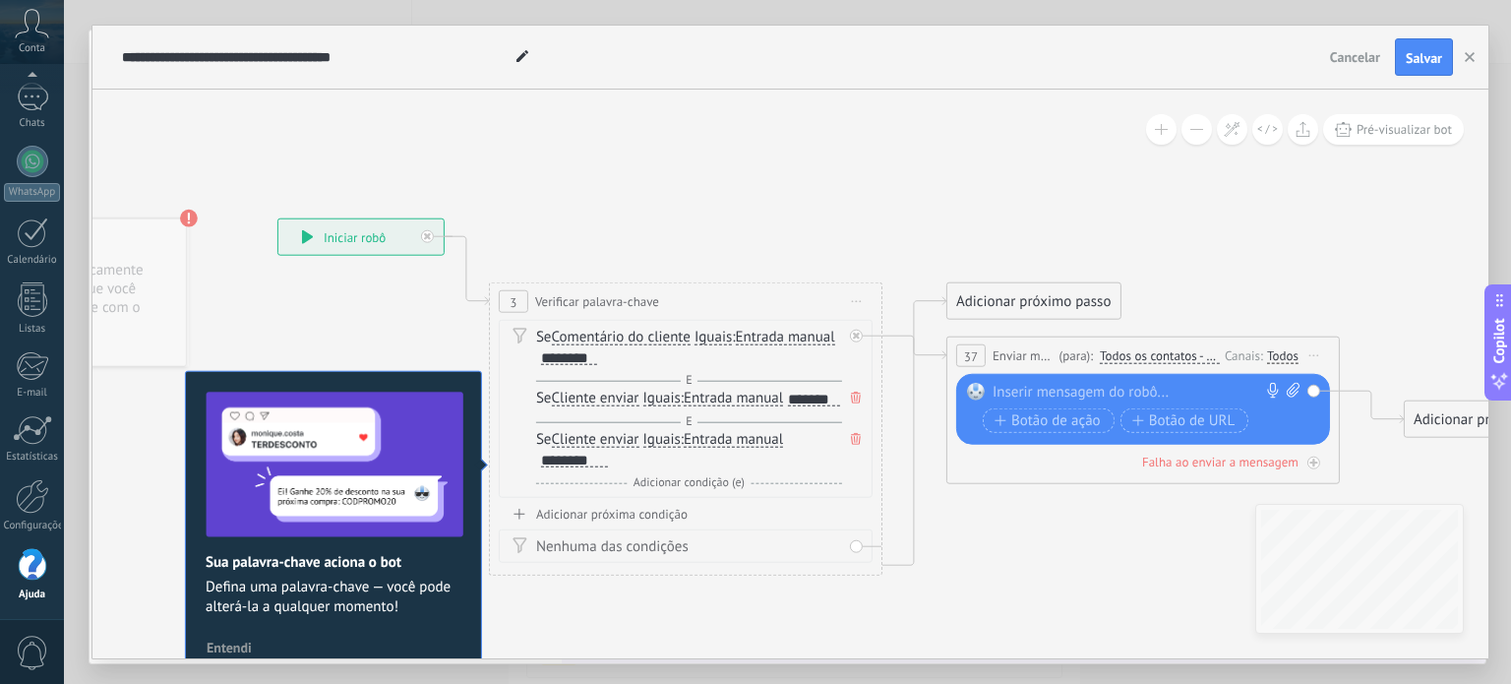
drag, startPoint x: 486, startPoint y: 144, endPoint x: 797, endPoint y: 131, distance: 311.2
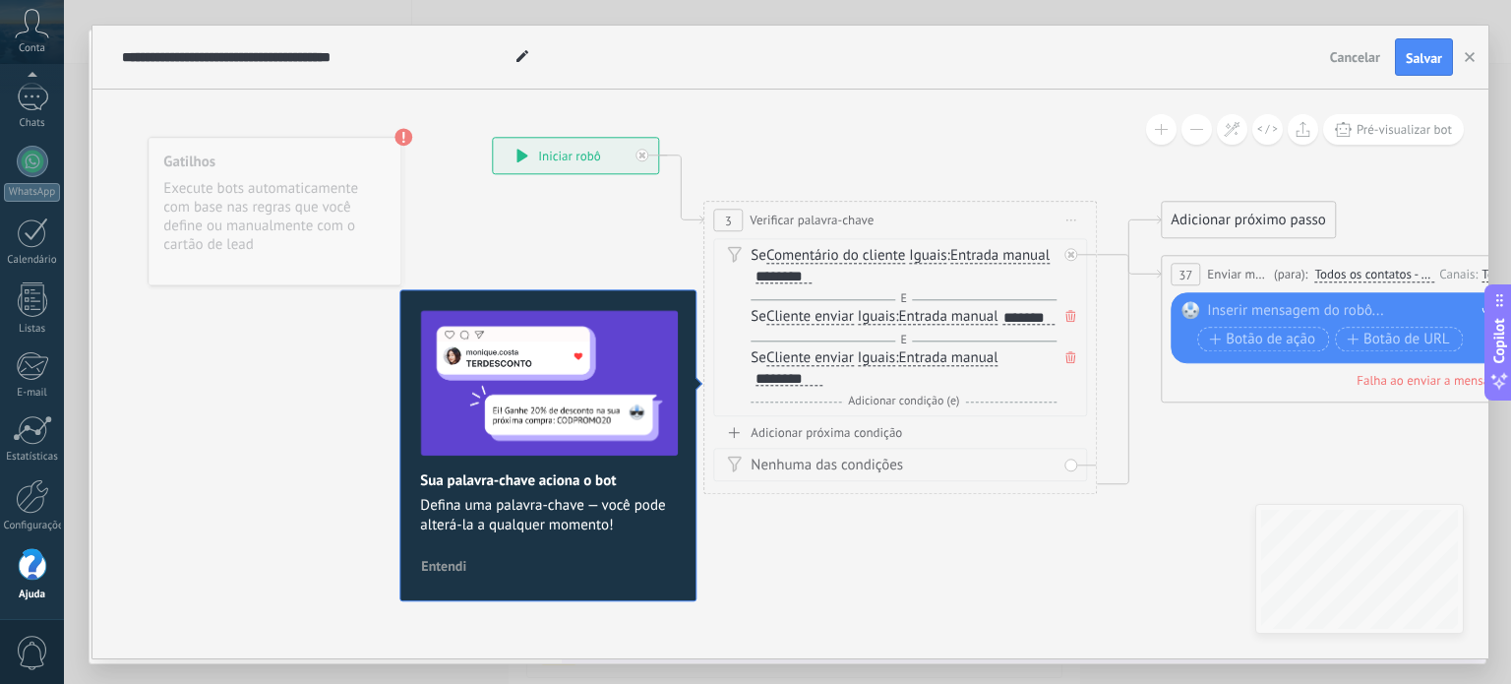
drag, startPoint x: 649, startPoint y: 203, endPoint x: 863, endPoint y: 106, distance: 234.3
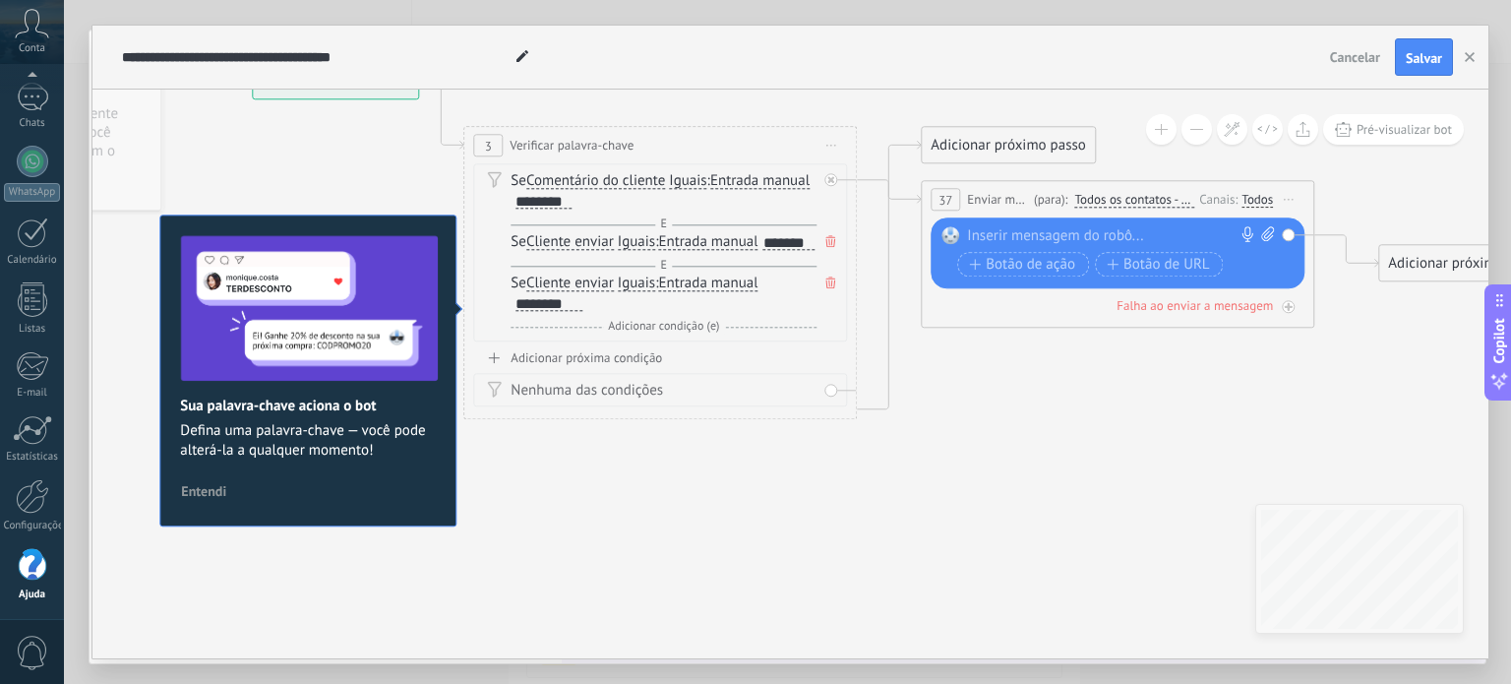
drag, startPoint x: 914, startPoint y: 548, endPoint x: 677, endPoint y: 482, distance: 246.1
click at [1149, 263] on span "Botão de URL" at bounding box center [1158, 264] width 103 height 16
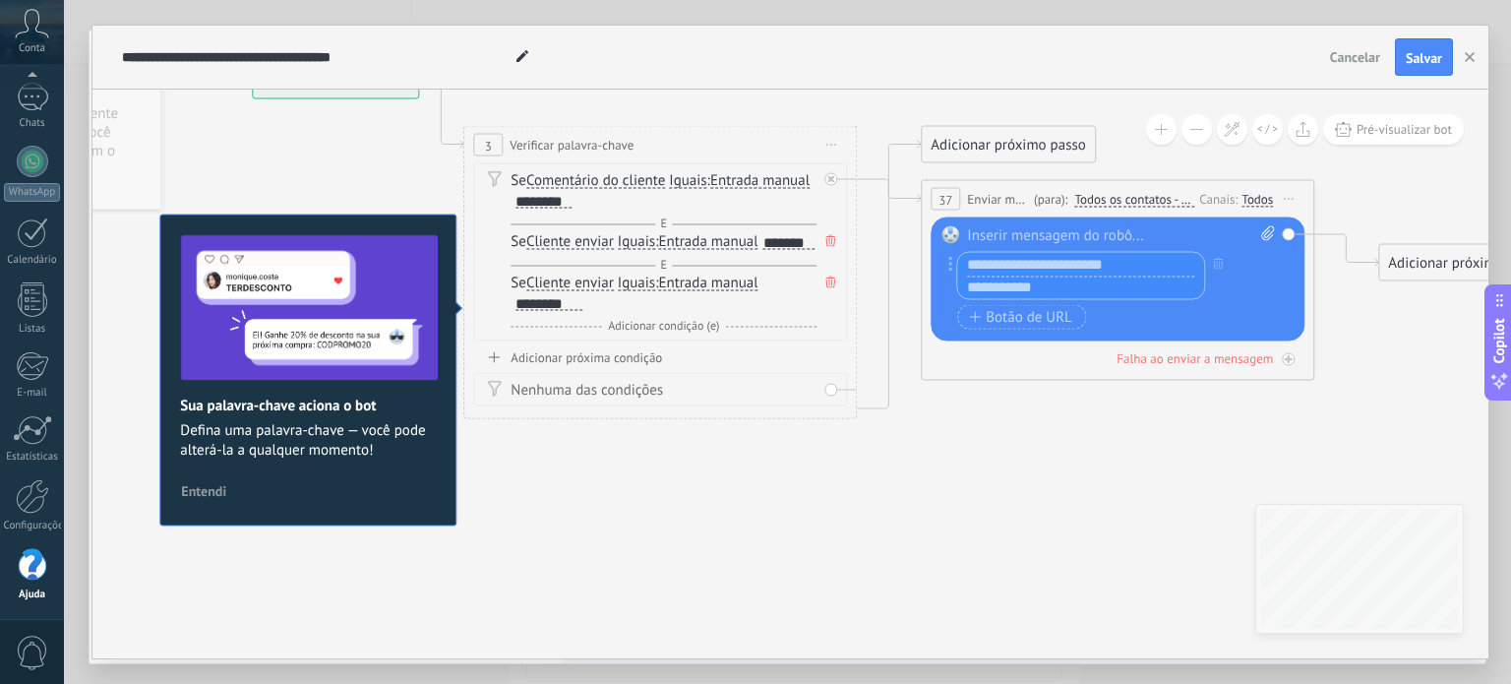
click at [1036, 288] on input "text" at bounding box center [1080, 287] width 247 height 24
click at [1099, 297] on input "text" at bounding box center [1080, 287] width 247 height 24
paste input "**********"
type input "**********"
click at [1088, 235] on div at bounding box center [1121, 236] width 308 height 20
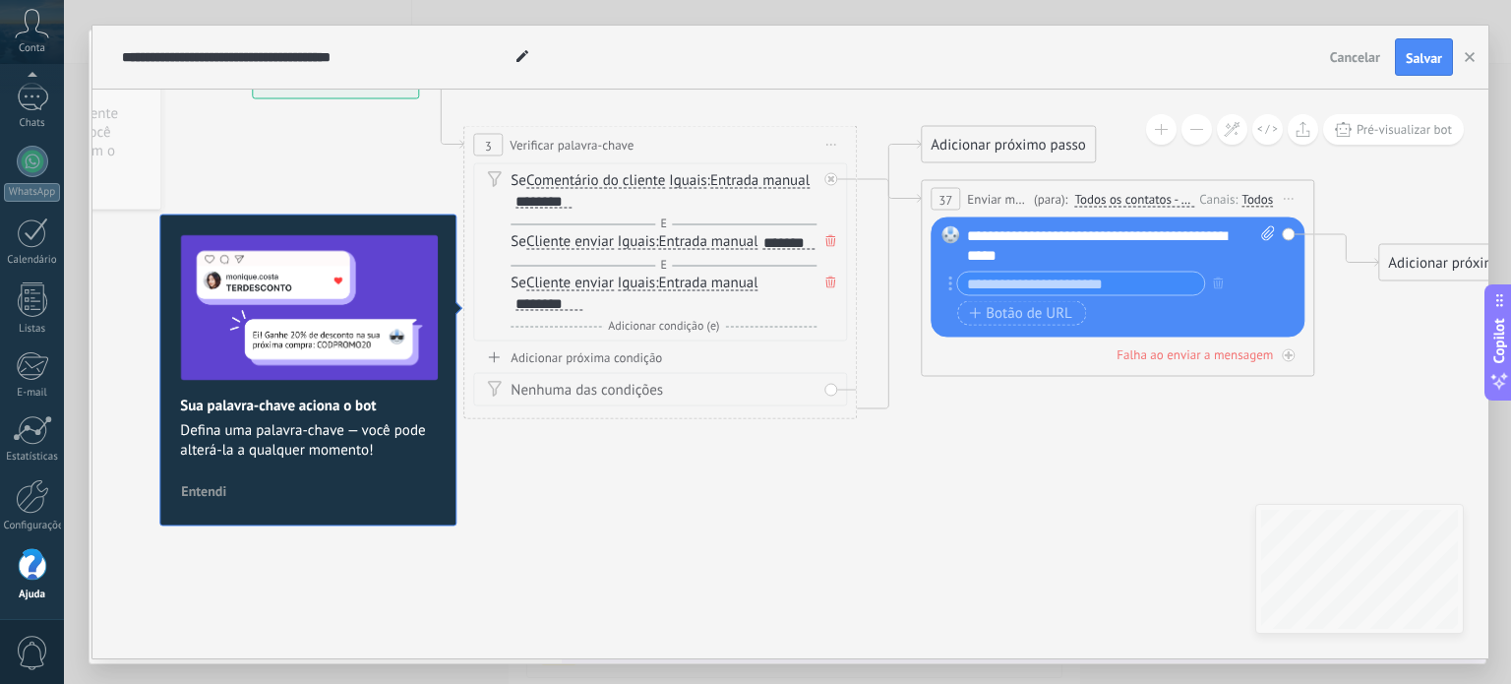
drag, startPoint x: 1184, startPoint y: 412, endPoint x: 1175, endPoint y: 374, distance: 39.4
click at [1137, 259] on div "**********" at bounding box center [1121, 245] width 309 height 39
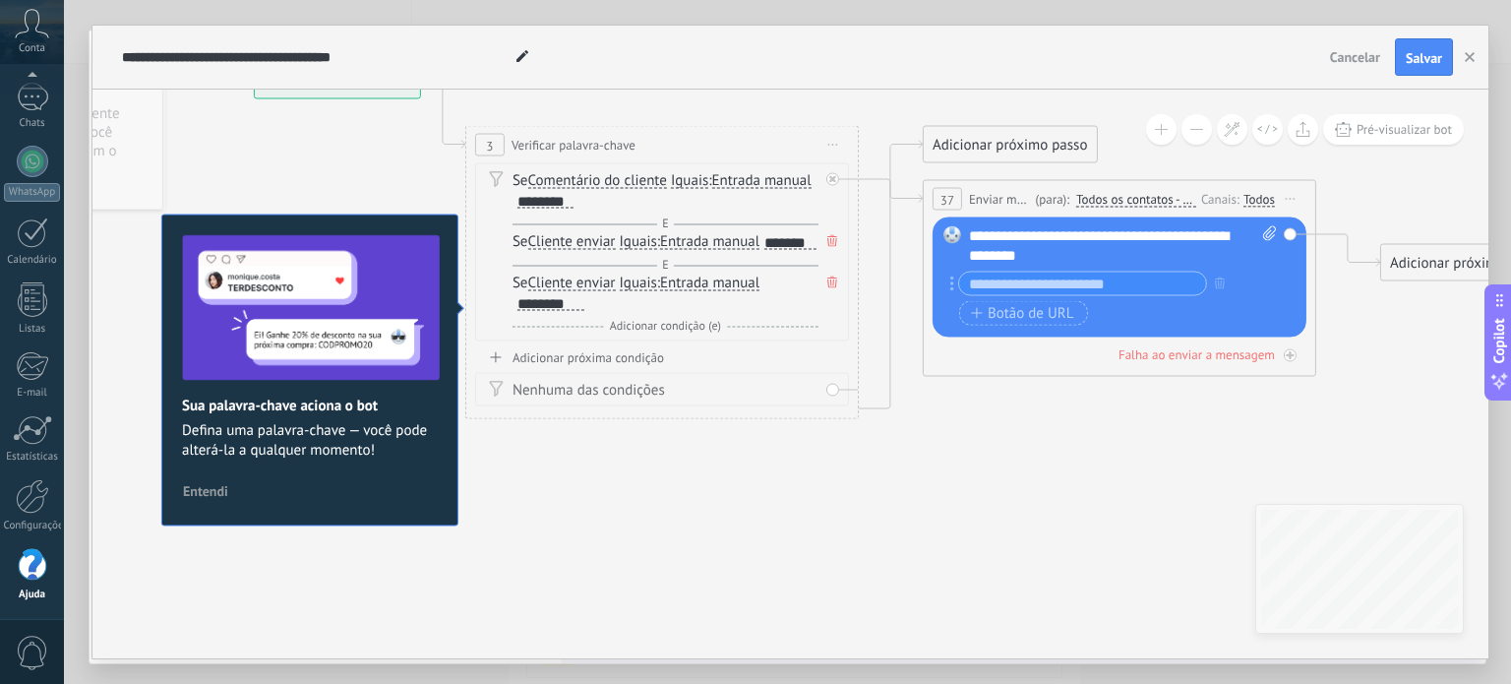
click at [1411, 61] on span "Salvar" at bounding box center [1424, 58] width 36 height 14
click at [1465, 50] on button "button" at bounding box center [1470, 56] width 30 height 35
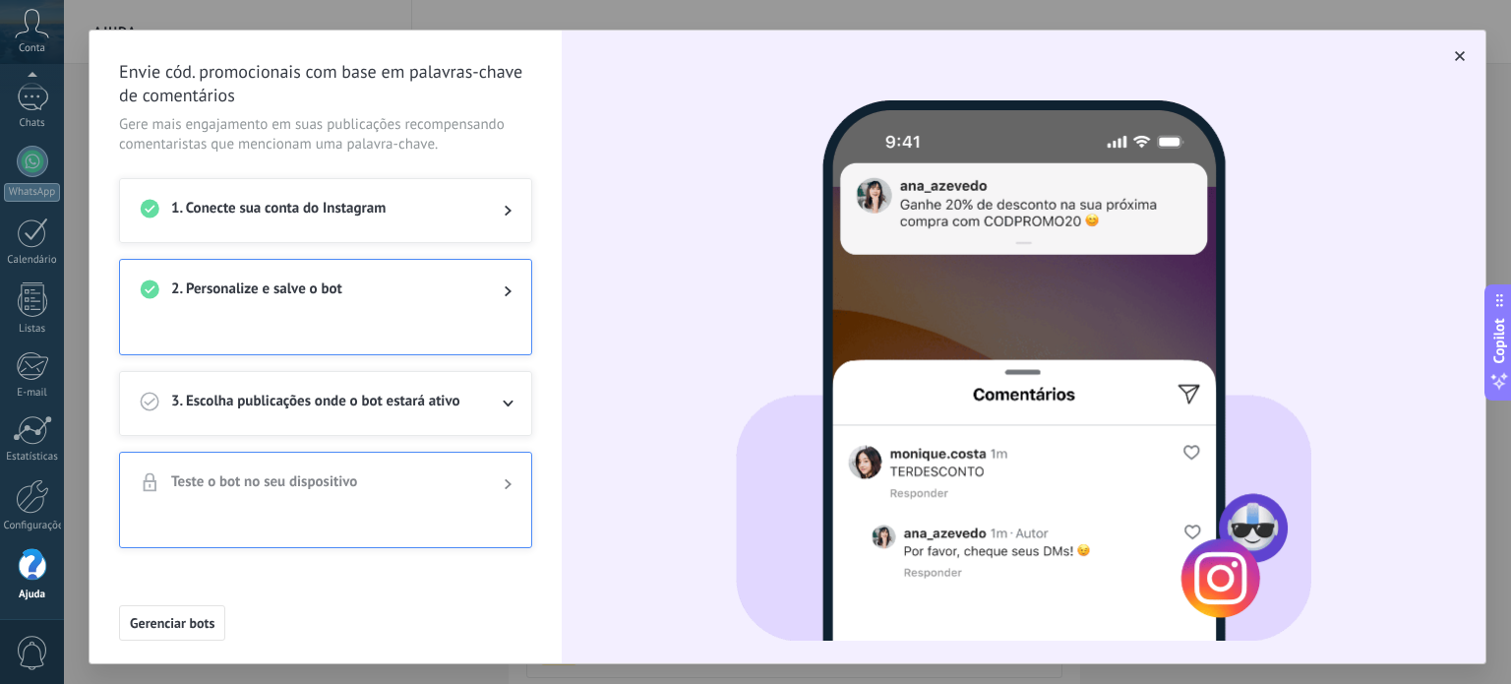
click at [395, 403] on span "3. Escolha publicações onde o bot estará ativo" at bounding box center [321, 404] width 301 height 24
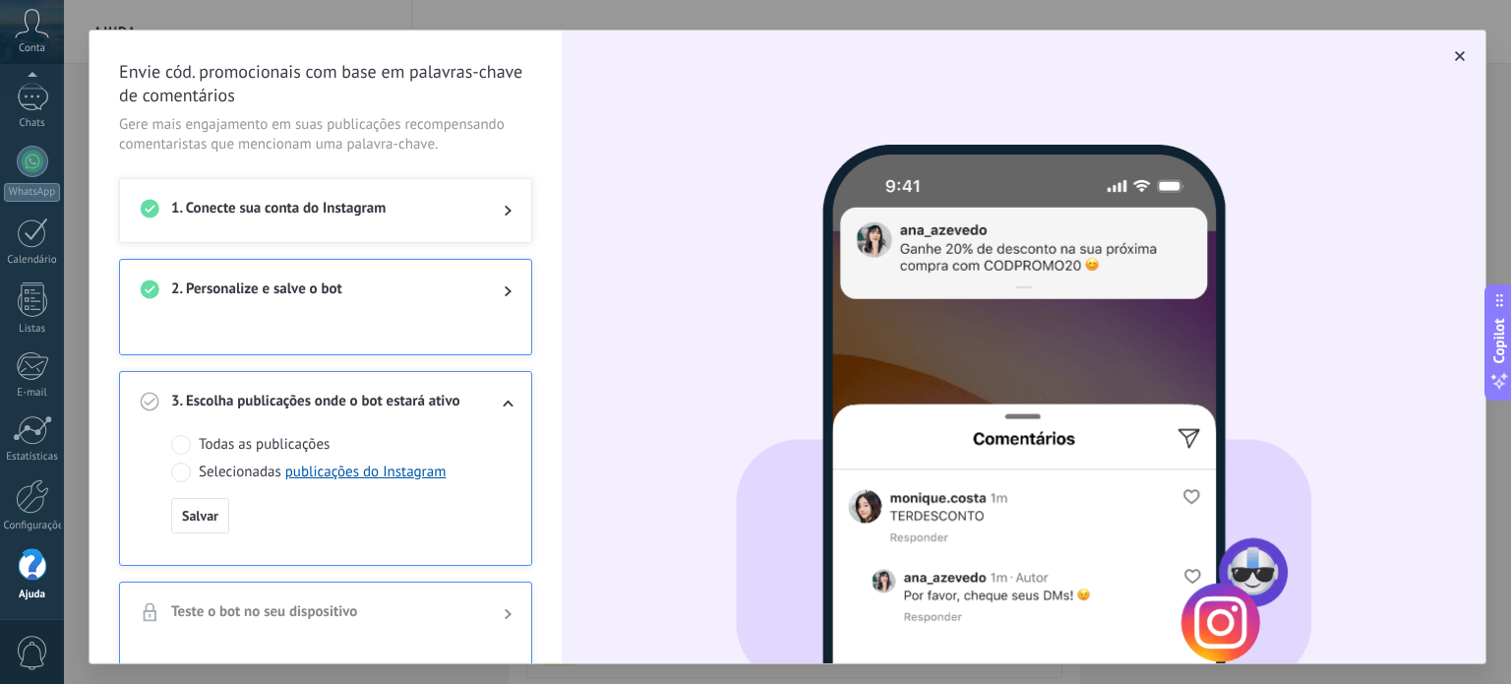
click at [232, 467] on span "Selecionadas publicações do Instagram" at bounding box center [322, 472] width 247 height 20
click at [376, 469] on link "publicações do Instagram" at bounding box center [365, 471] width 161 height 19
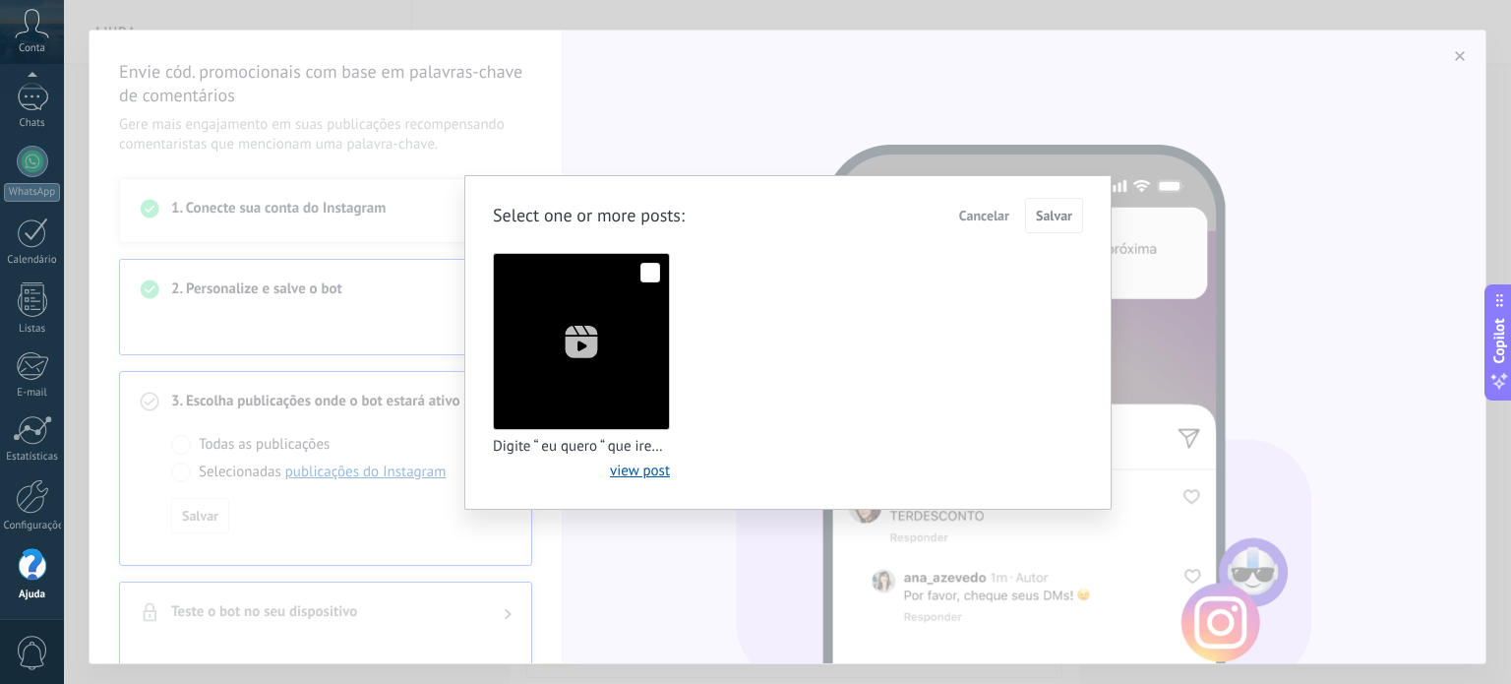
click at [648, 278] on span at bounding box center [650, 273] width 20 height 20
click at [1048, 210] on span "Salvar" at bounding box center [1054, 216] width 36 height 14
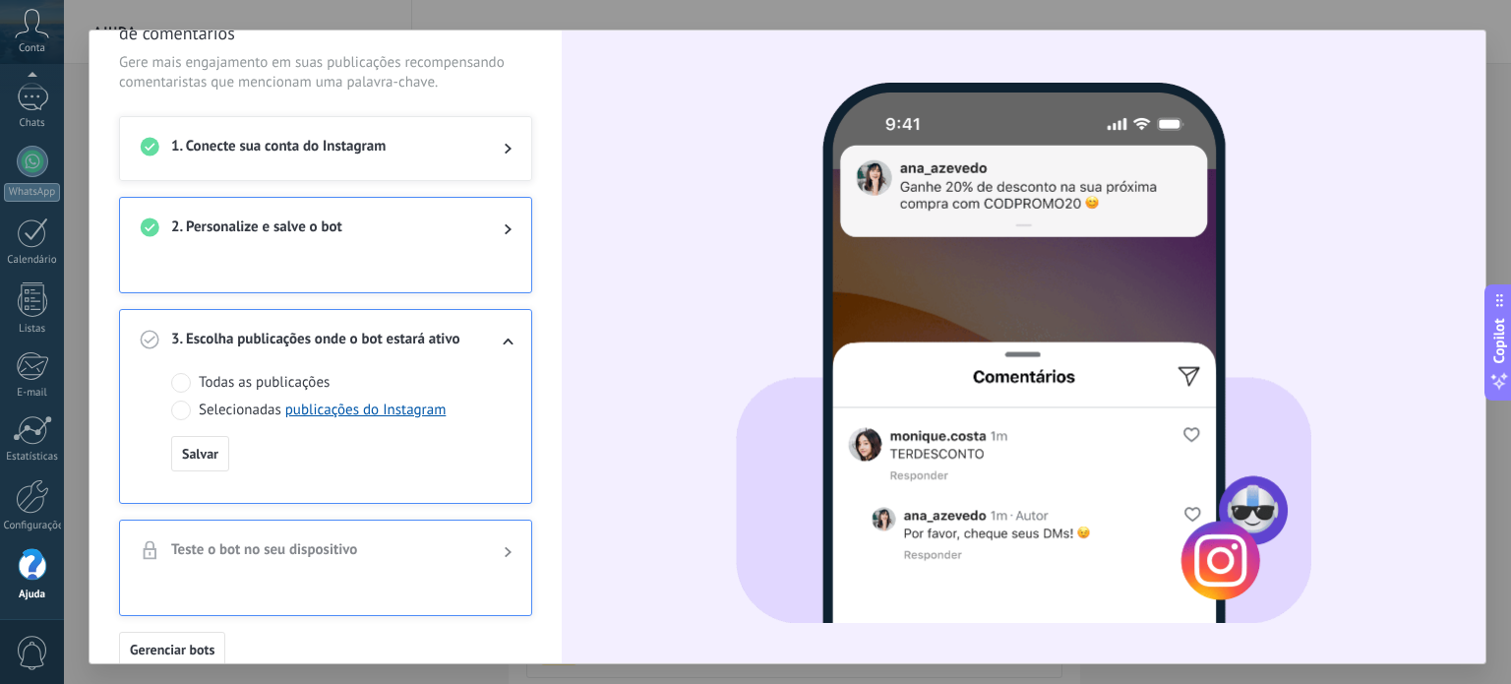
scroll to position [92, 0]
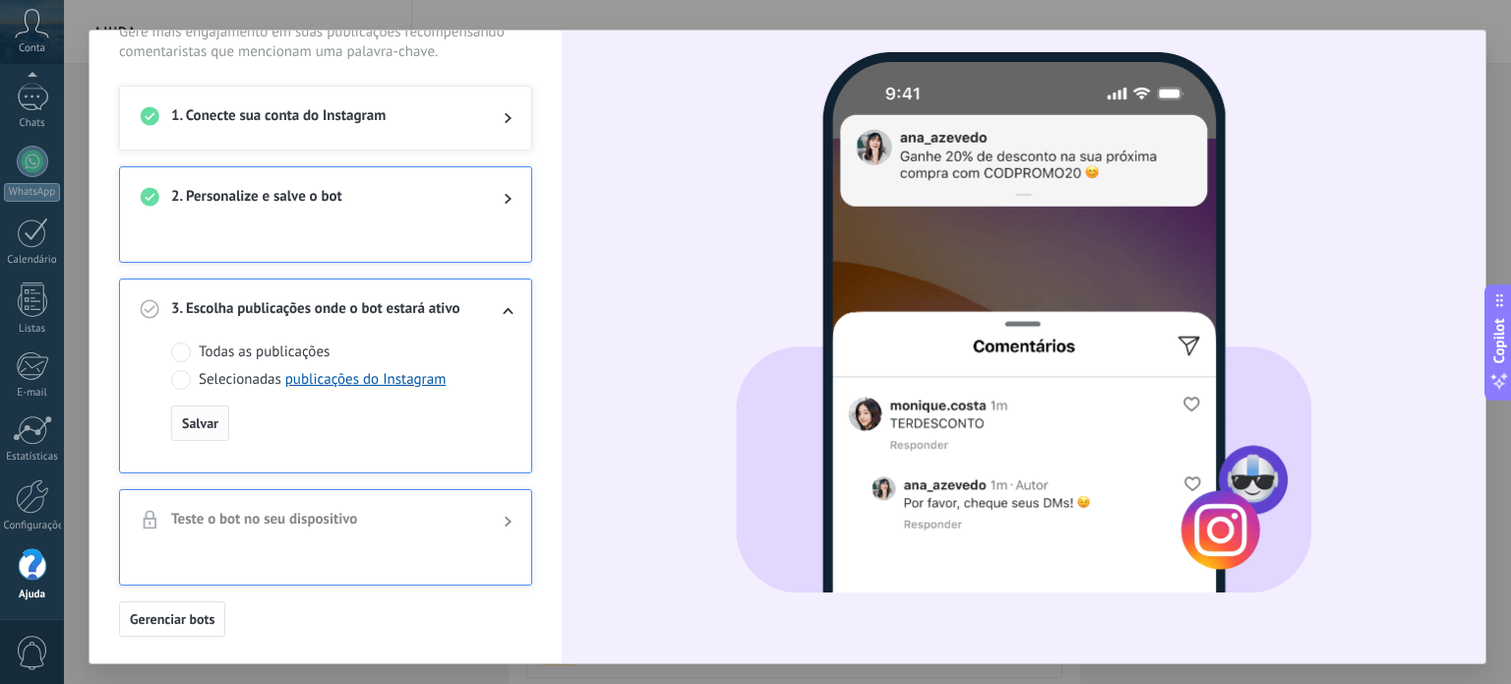
click at [212, 417] on span "Salvar" at bounding box center [200, 423] width 36 height 14
click at [203, 426] on span "Salvar" at bounding box center [200, 423] width 36 height 14
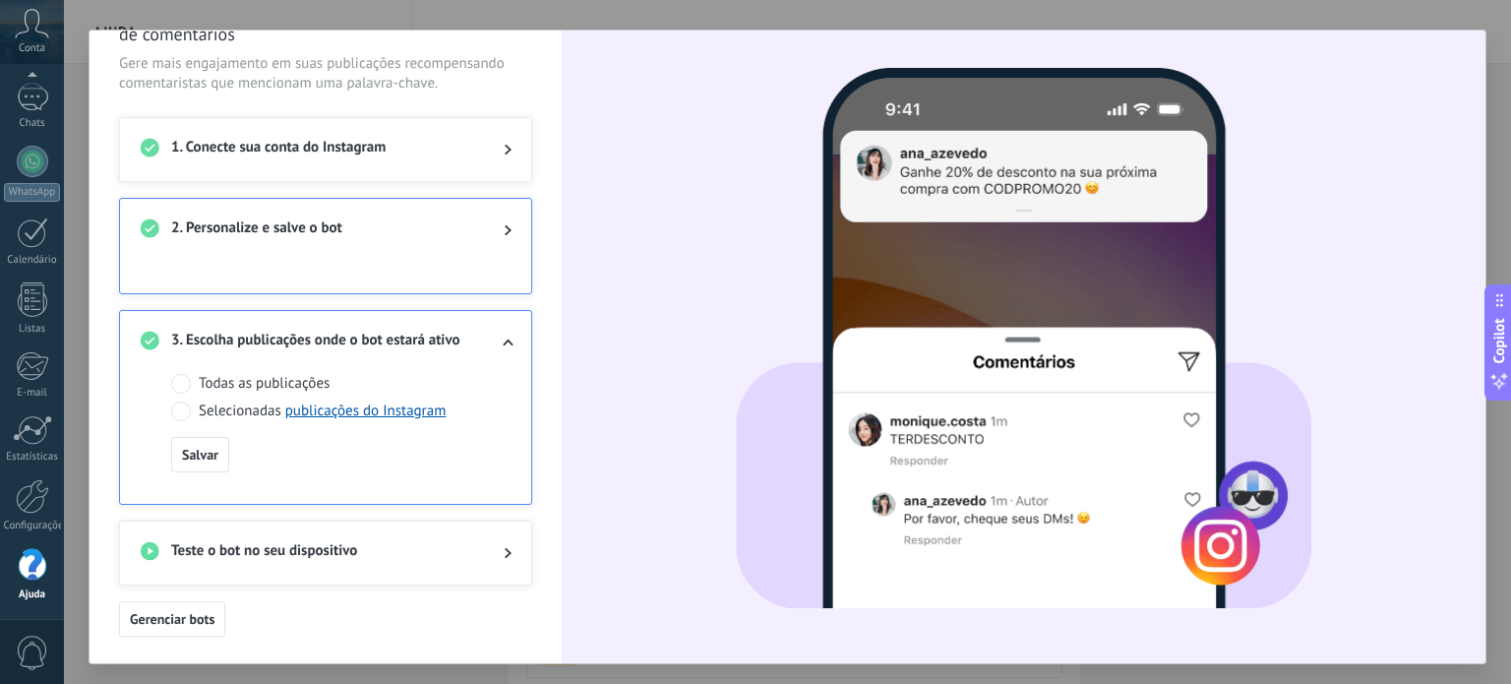
click at [428, 562] on span "Teste o bot no seu dispositivo" at bounding box center [321, 553] width 301 height 24
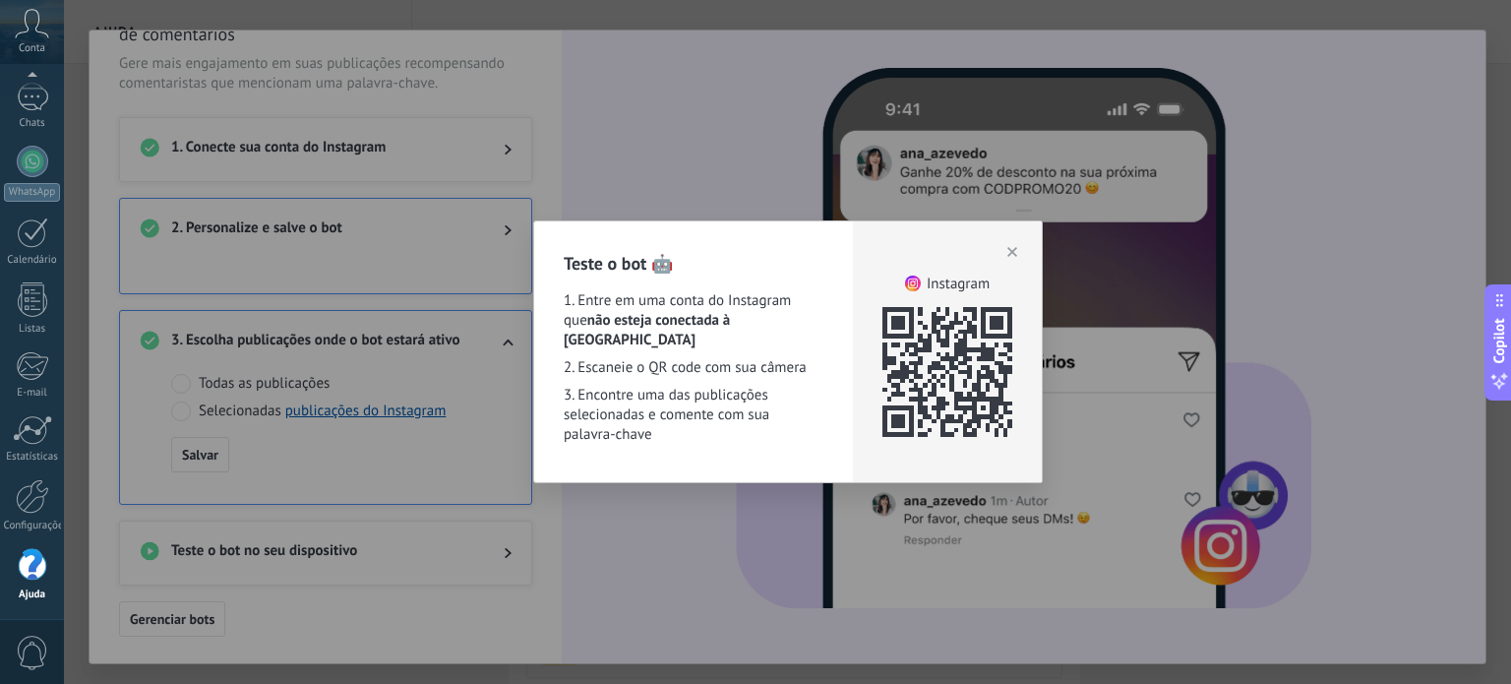
click at [1015, 250] on icon "button" at bounding box center [1012, 252] width 10 height 10
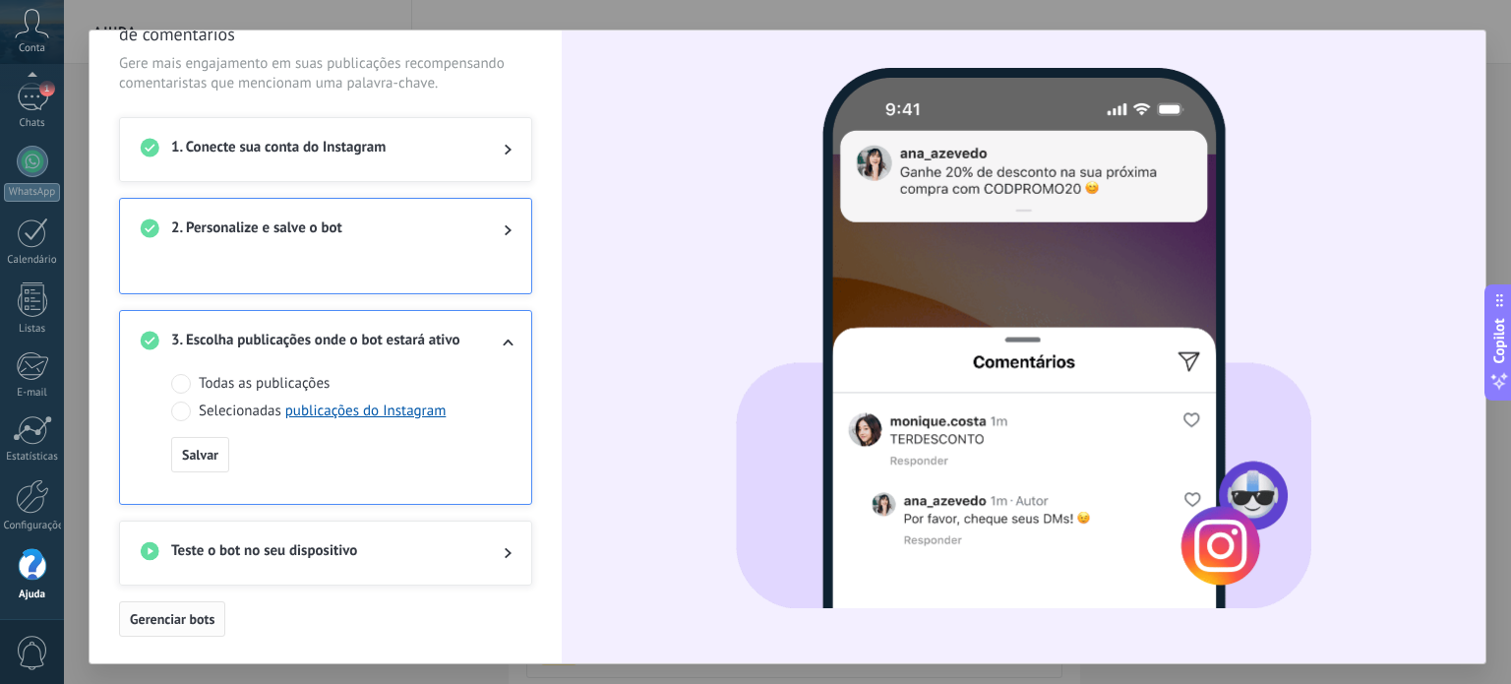
click at [198, 617] on span "Gerenciar bots" at bounding box center [172, 619] width 85 height 14
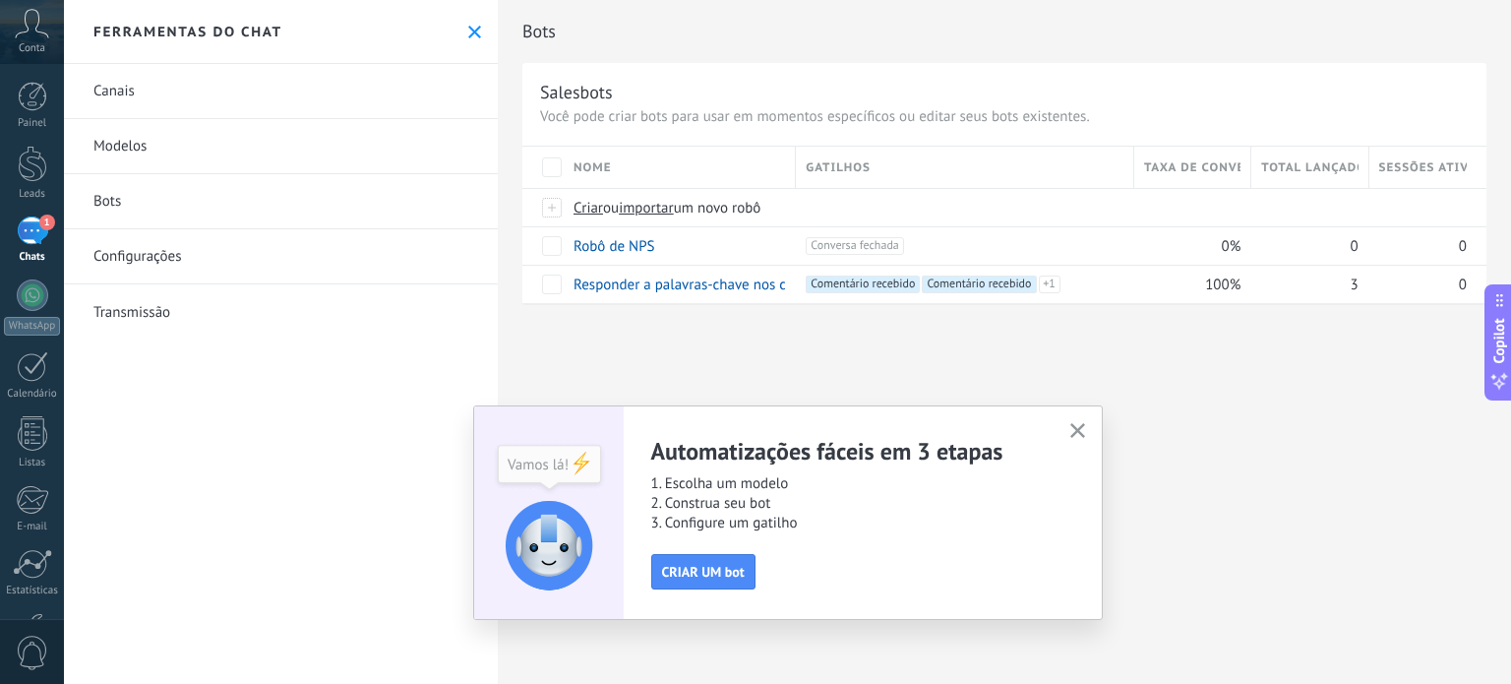
click at [1070, 431] on icon "button" at bounding box center [1077, 430] width 15 height 15
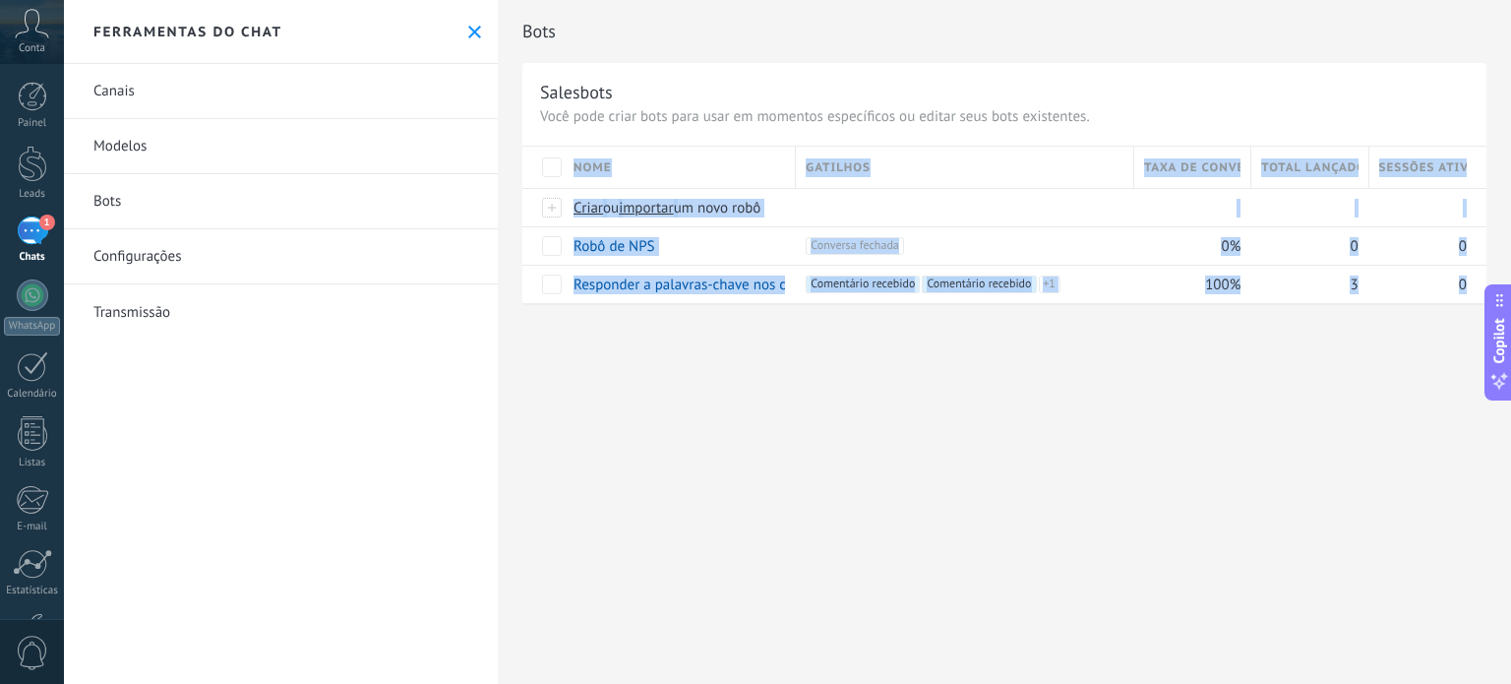
drag, startPoint x: 1195, startPoint y: 398, endPoint x: 906, endPoint y: 417, distance: 289.9
click at [906, 417] on div "Bots Salesbots Você pode criar bots para usar em momentos específicos ou editar…" at bounding box center [1004, 342] width 1013 height 684
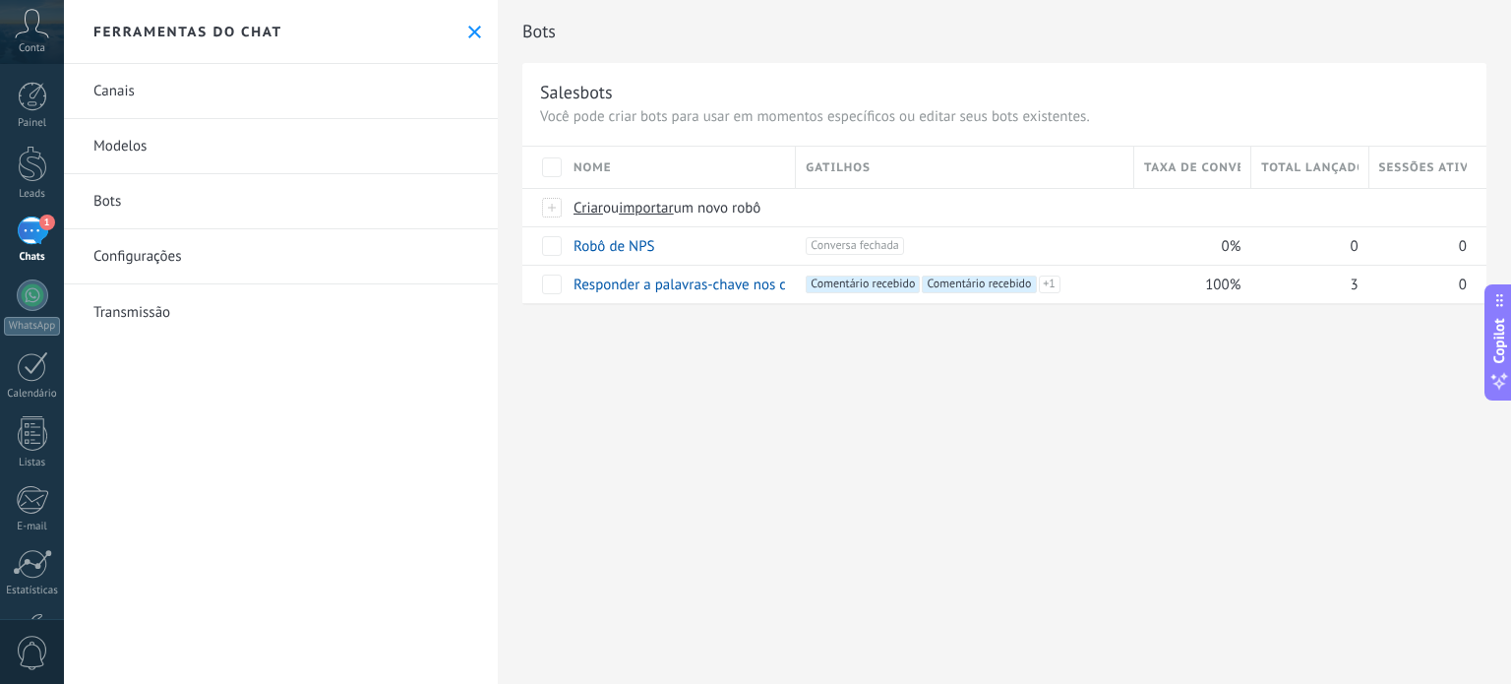
click at [1021, 338] on div "Bots Salesbots Você pode criar bots para usar em momentos específicos ou editar…" at bounding box center [1004, 172] width 1013 height 345
click at [1048, 286] on span "+1" at bounding box center [1050, 284] width 22 height 18
click at [1010, 367] on div "Bots Salesbots Você pode criar bots para usar em momentos específicos ou editar…" at bounding box center [1004, 342] width 1013 height 684
click at [1053, 289] on span "+1" at bounding box center [1050, 284] width 22 height 18
drag, startPoint x: 1018, startPoint y: 482, endPoint x: 1049, endPoint y: 427, distance: 63.0
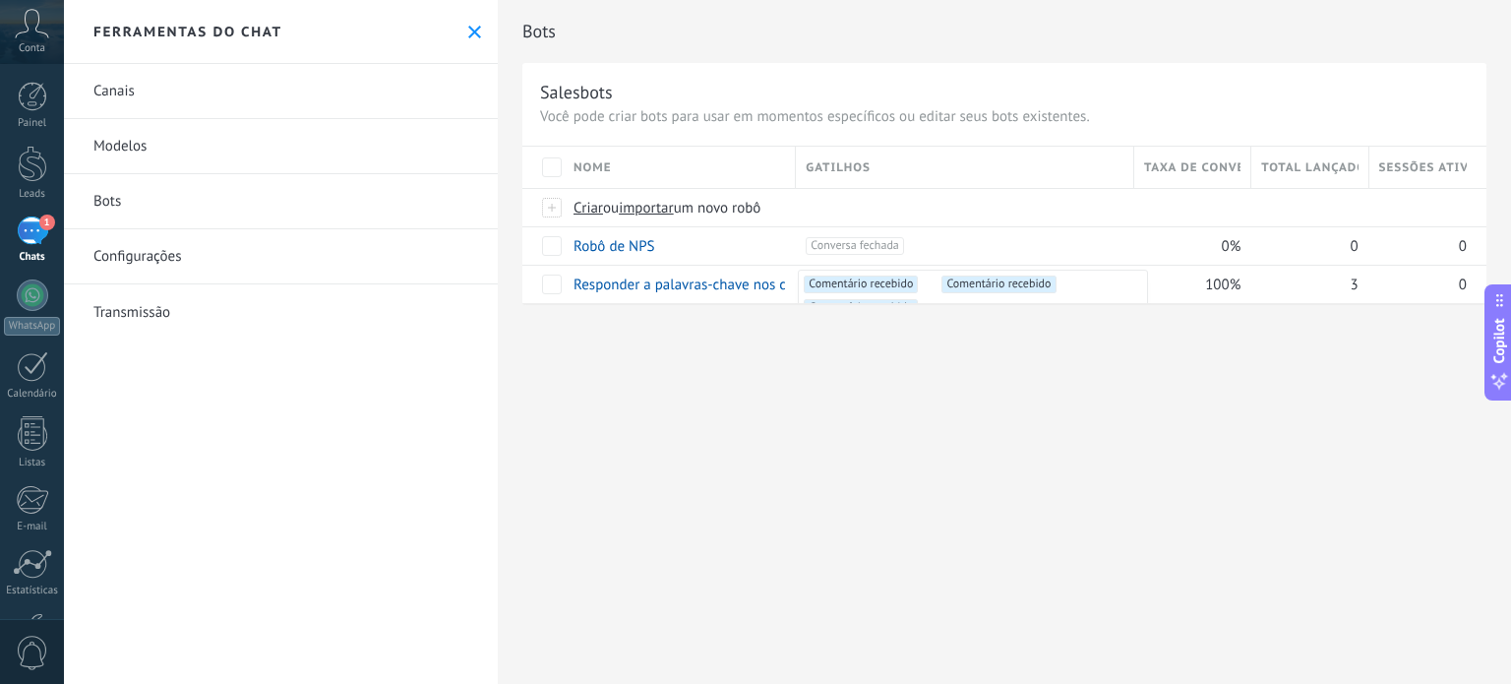
click at [1016, 483] on div "Bots Salesbots Você pode criar bots para usar em momentos específicos ou editar…" at bounding box center [1004, 342] width 1013 height 684
click at [718, 282] on link "Responder a palavras-chave nos comentários" at bounding box center [715, 284] width 283 height 19
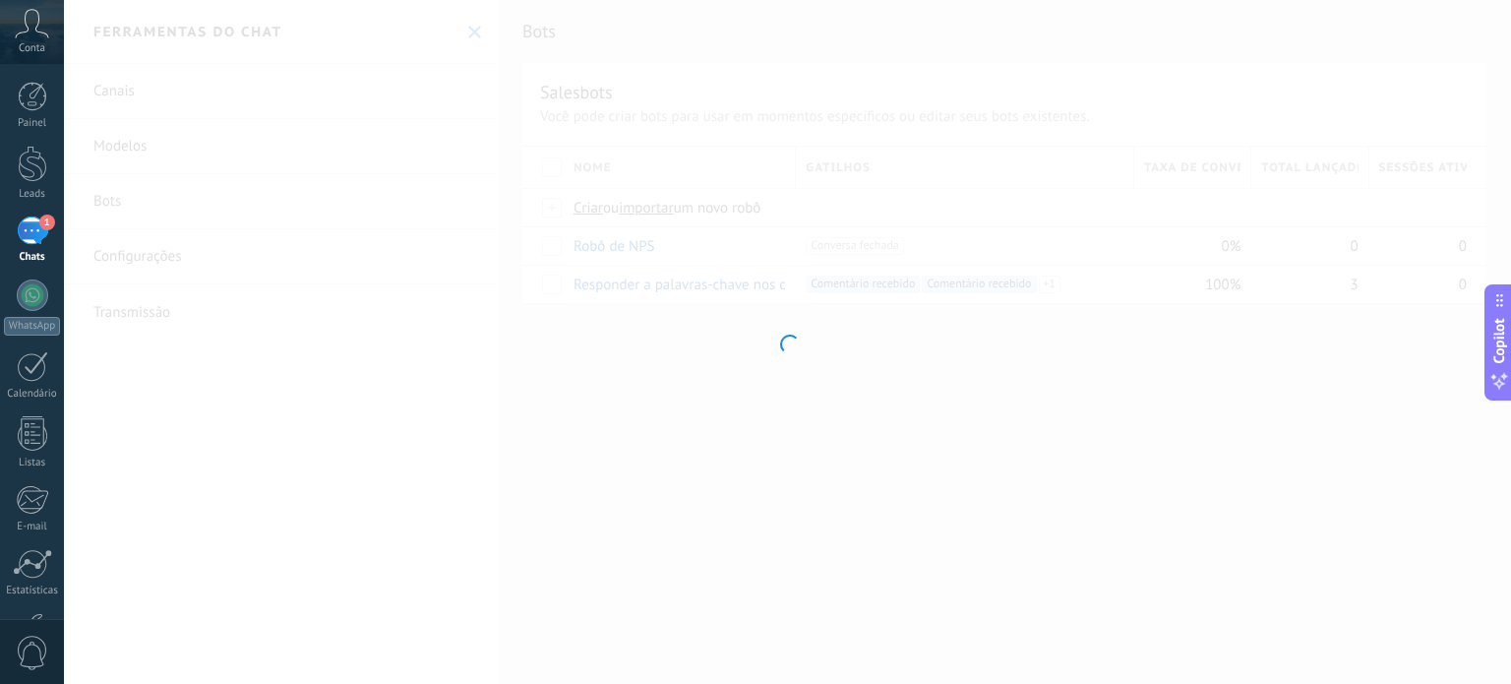
type input "**********"
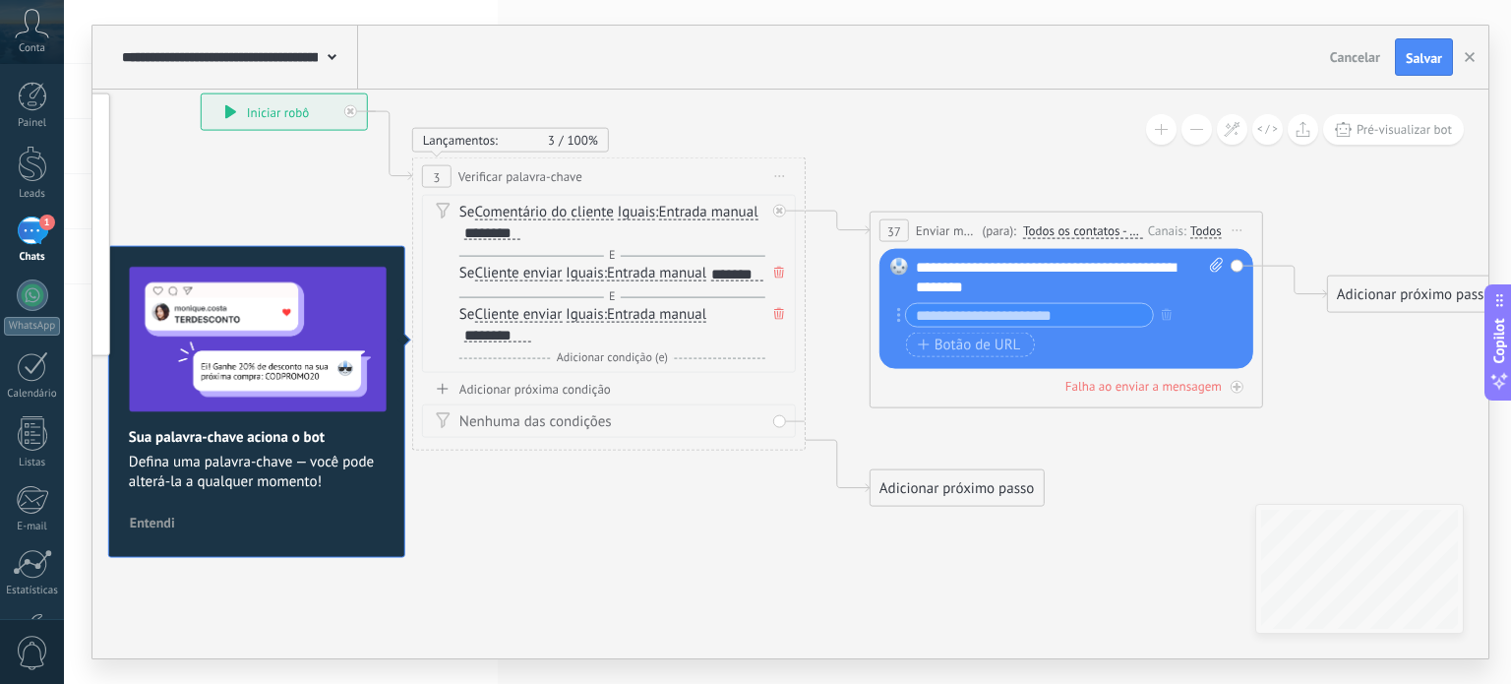
drag, startPoint x: 822, startPoint y: 99, endPoint x: 744, endPoint y: 113, distance: 78.9
click at [746, 111] on icon at bounding box center [818, 300] width 2218 height 1397
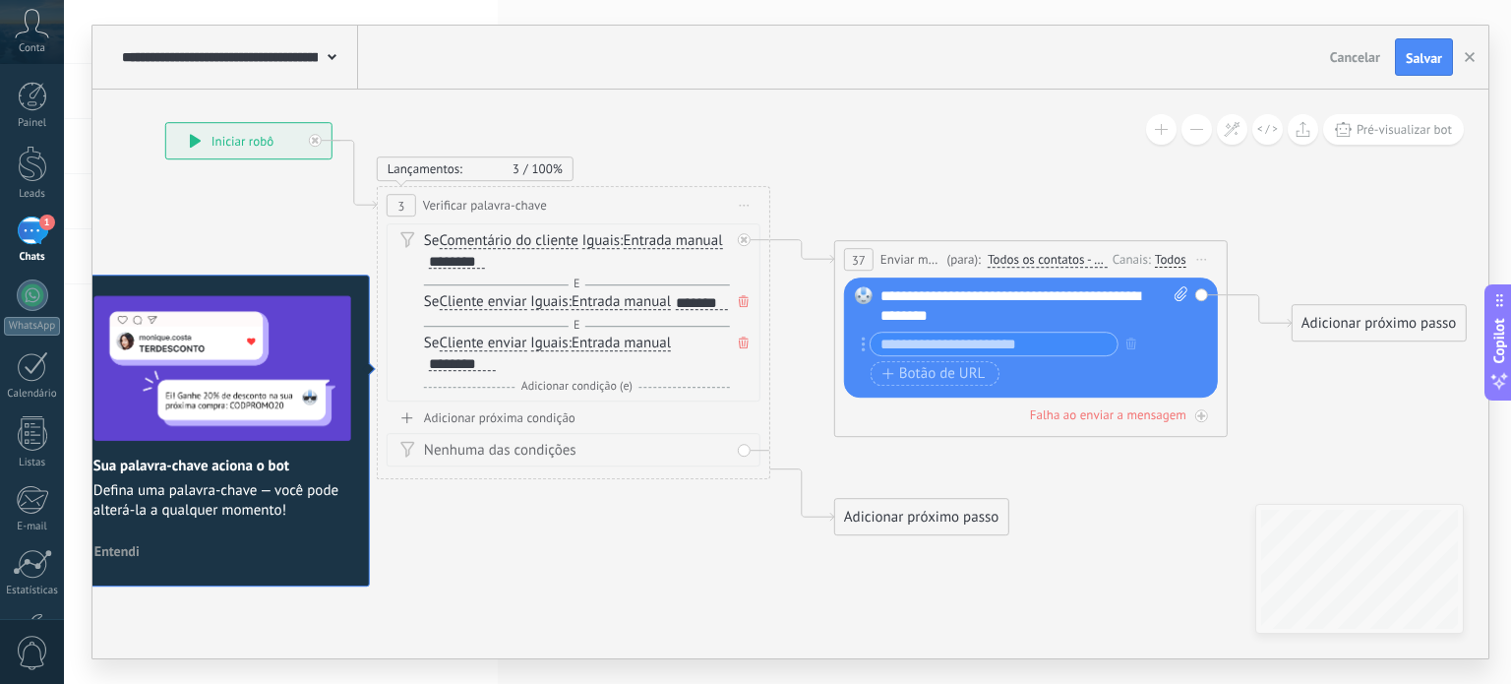
click at [745, 205] on icon at bounding box center [745, 206] width 10 height 2
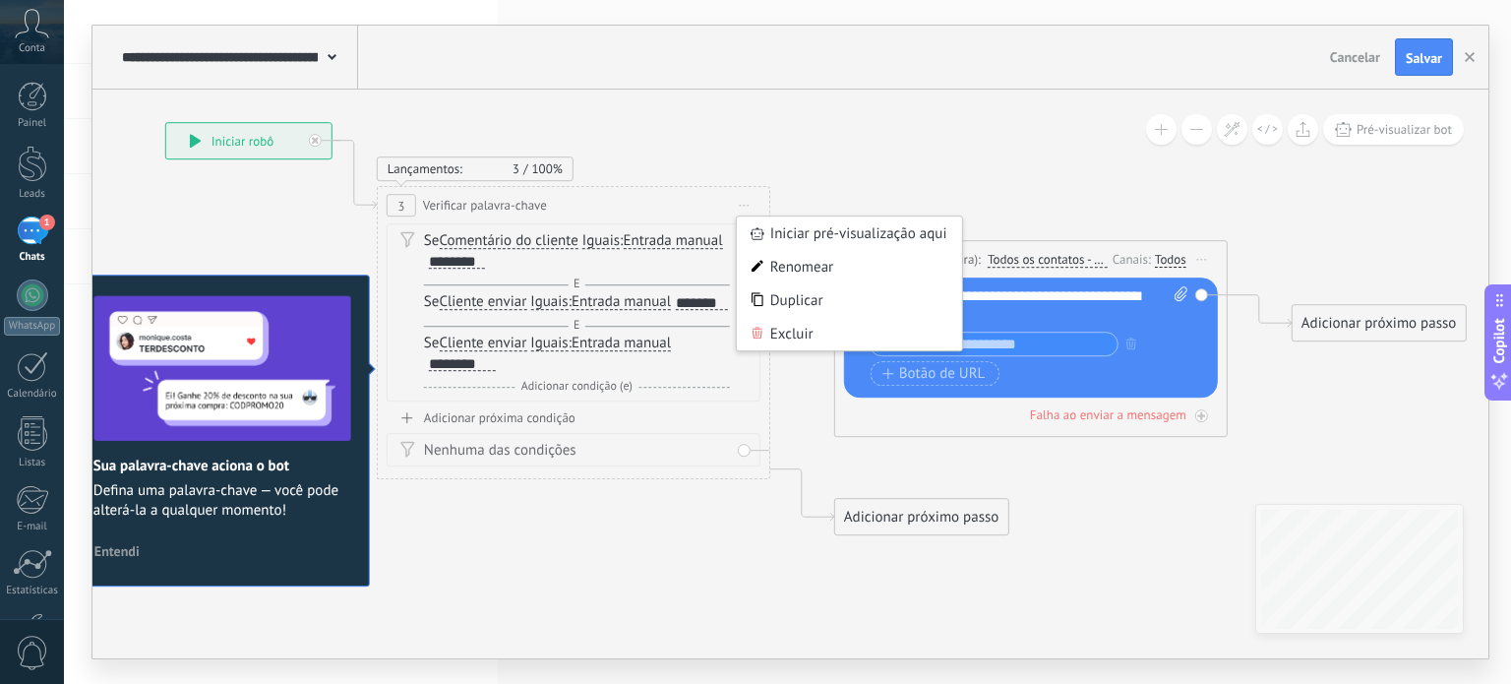
click at [856, 162] on icon at bounding box center [782, 328] width 2218 height 1397
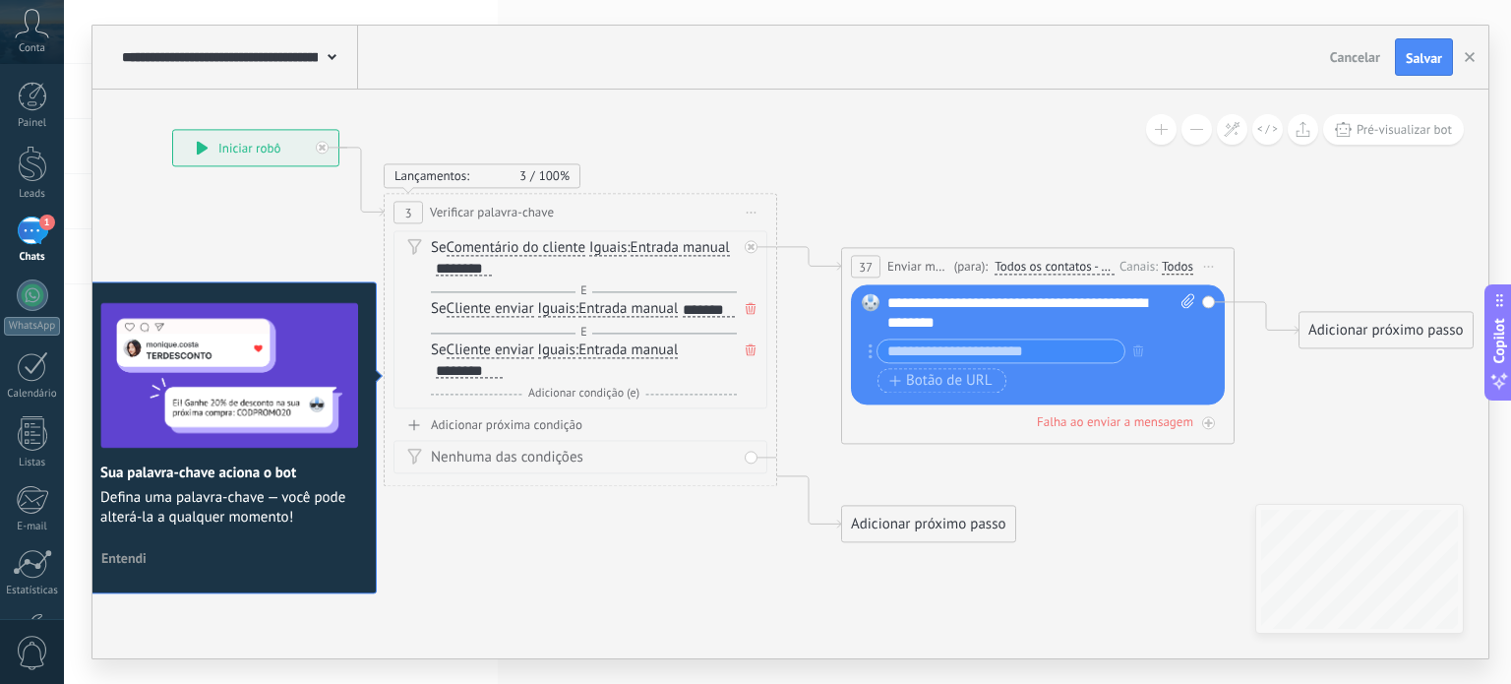
drag, startPoint x: 963, startPoint y: 247, endPoint x: 914, endPoint y: 254, distance: 49.7
click at [914, 254] on div "**********" at bounding box center [1038, 267] width 392 height 36
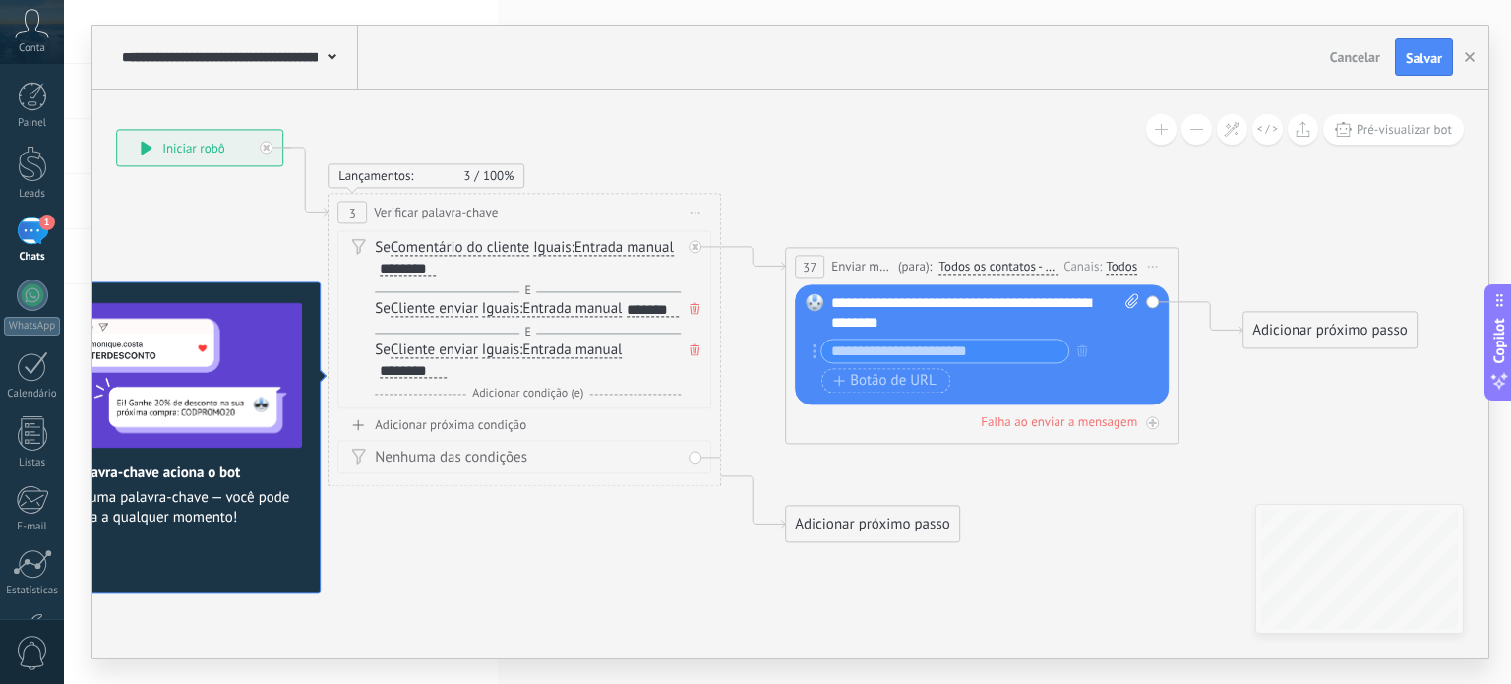
click at [1177, 124] on div "Pré-visualizar bot" at bounding box center [1302, 129] width 323 height 30
click at [1162, 129] on button at bounding box center [1161, 129] width 30 height 30
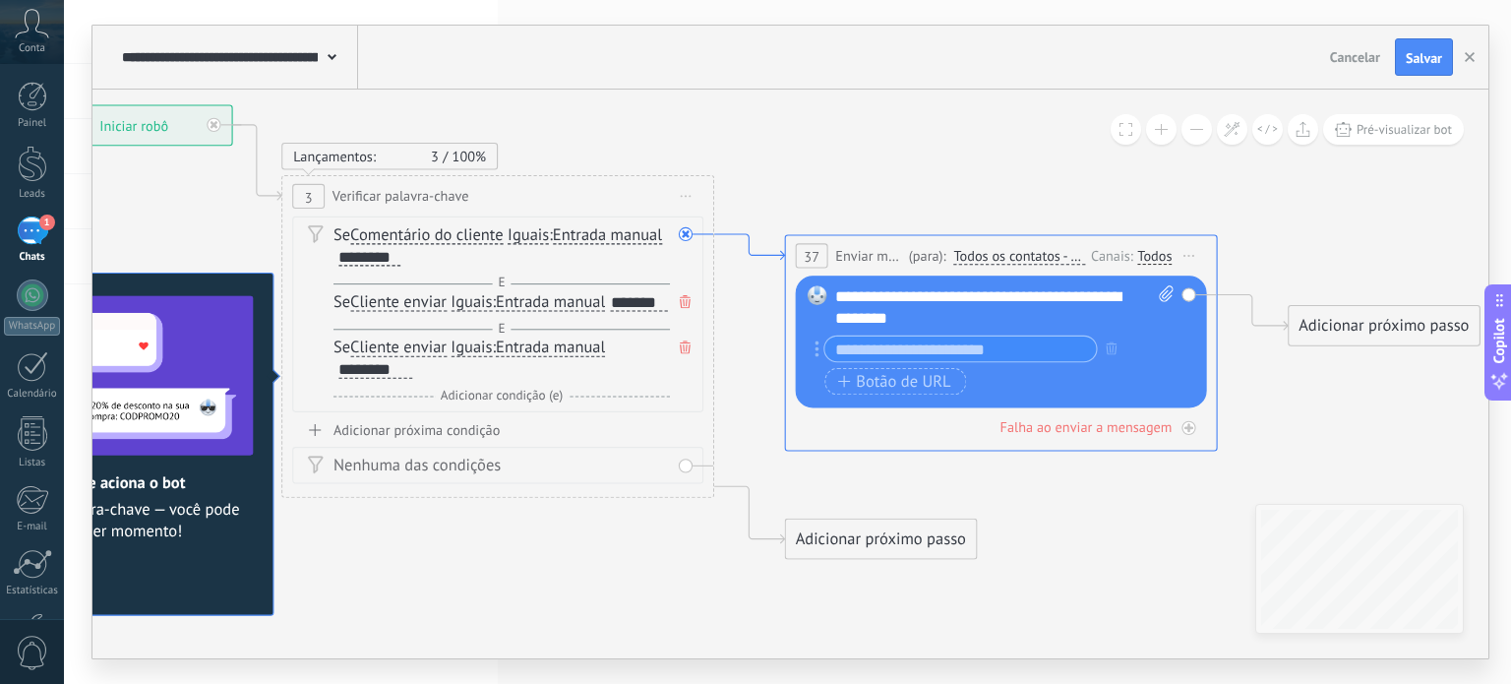
click at [753, 243] on icon at bounding box center [749, 247] width 71 height 26
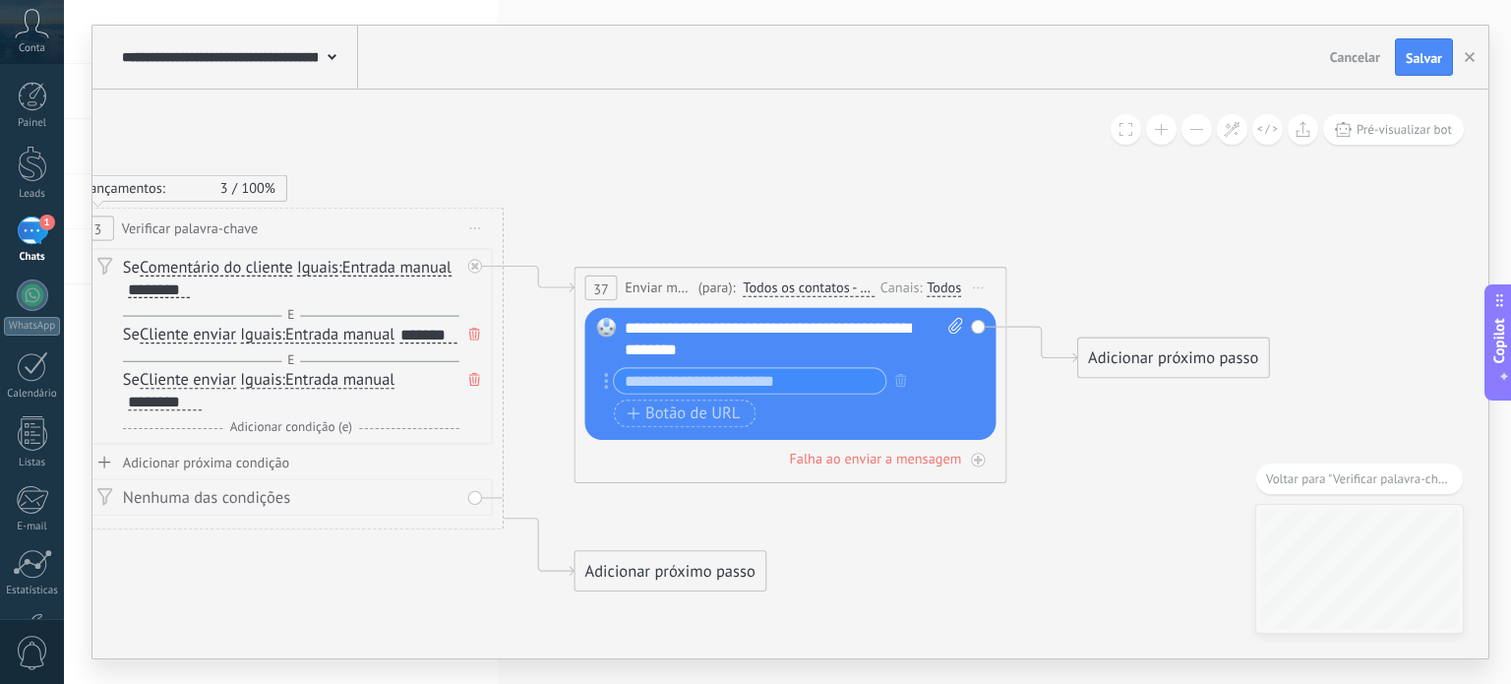
click at [980, 291] on span "Iniciar pré-visualização aqui Renomear Duplicar Excluir" at bounding box center [978, 288] width 34 height 31
click at [981, 223] on icon at bounding box center [517, 364] width 2439 height 1537
click at [1145, 355] on div "Adicionar próximo passo" at bounding box center [1173, 357] width 190 height 35
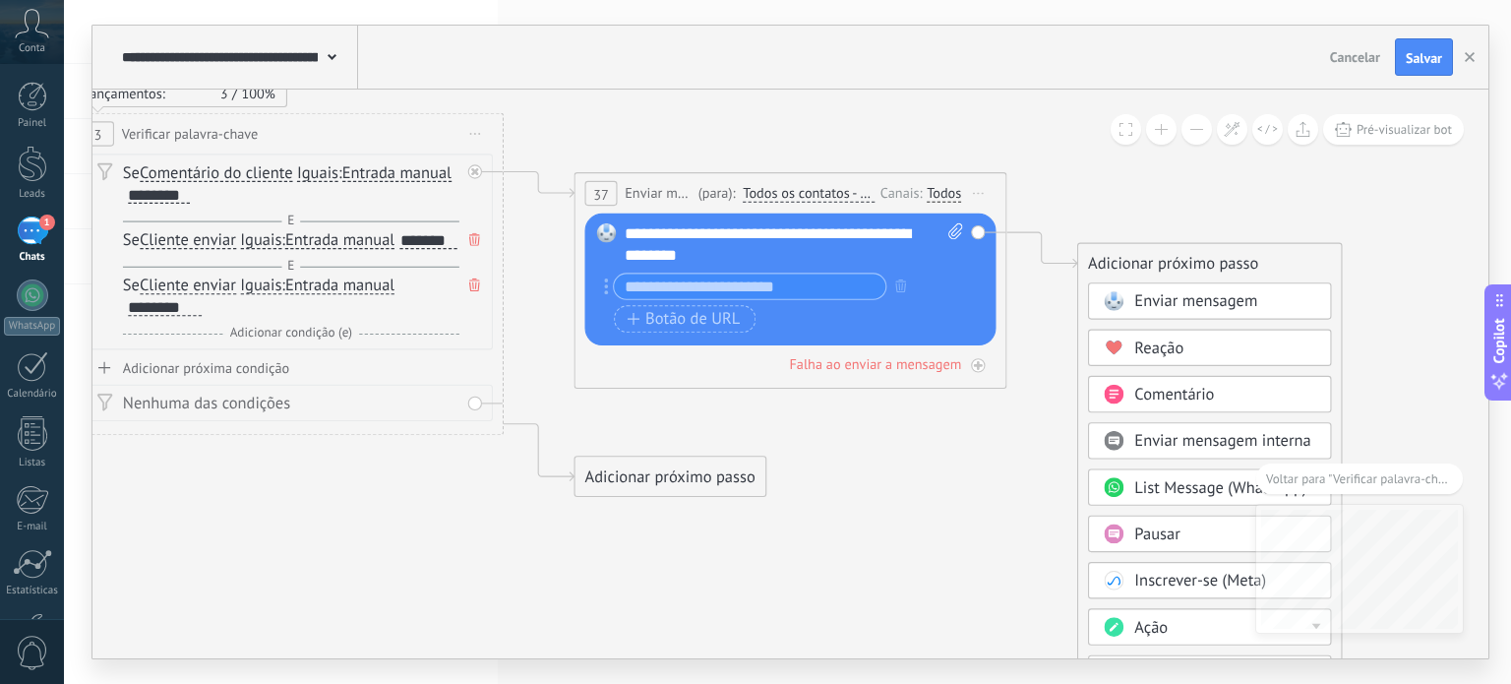
click at [1189, 398] on span "Comentário" at bounding box center [1174, 395] width 80 height 21
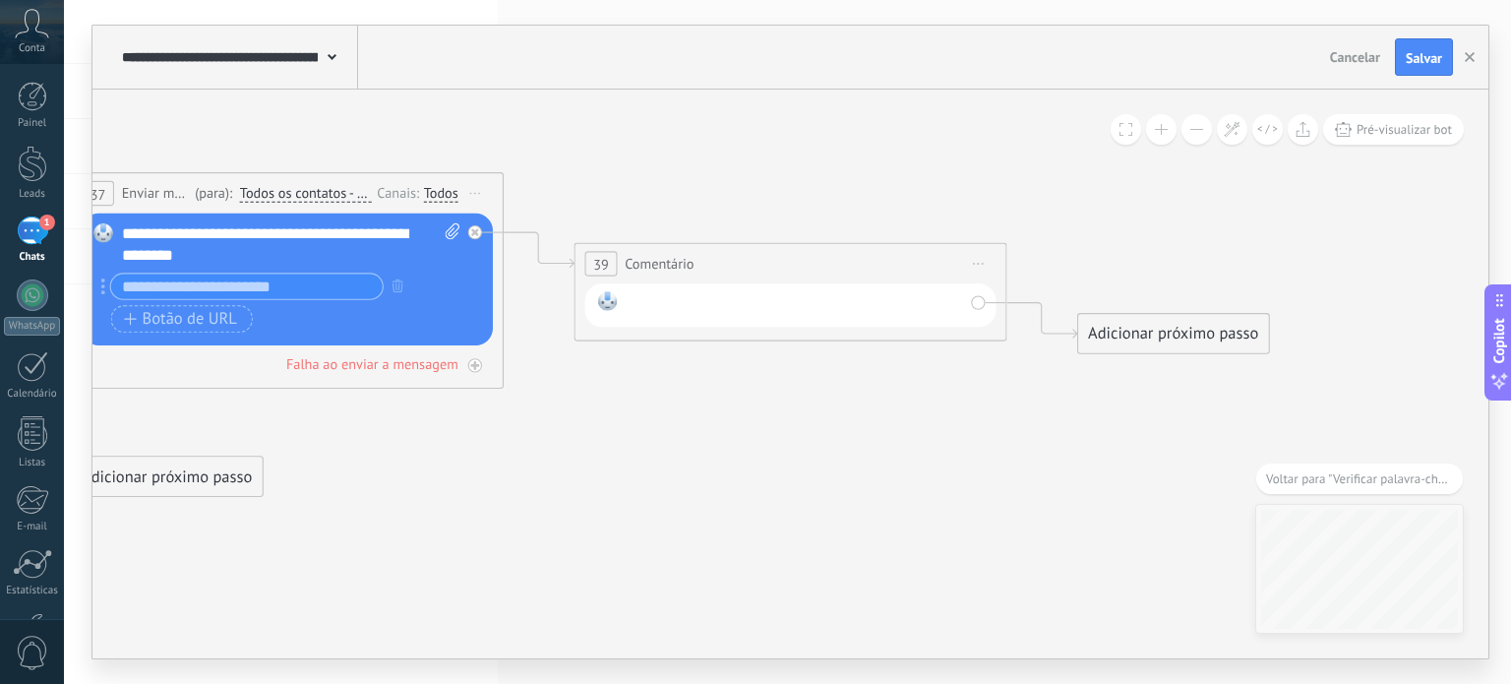
click at [853, 310] on div at bounding box center [794, 305] width 336 height 29
click at [768, 361] on icon at bounding box center [265, 269] width 2943 height 1537
click at [983, 259] on span "Iniciar pré-visualização aqui Renomear Duplicar Excluir" at bounding box center [978, 263] width 34 height 31
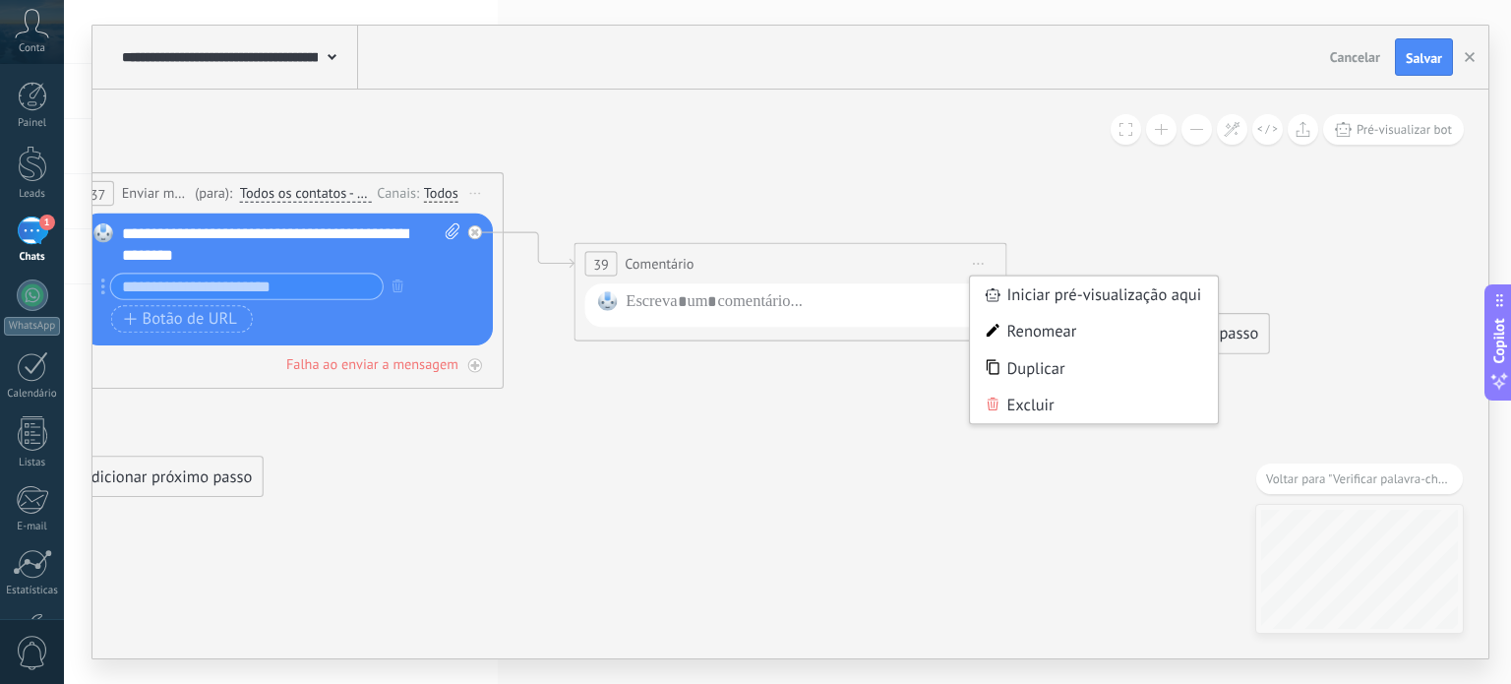
click at [1021, 400] on div "Excluir" at bounding box center [1094, 405] width 248 height 36
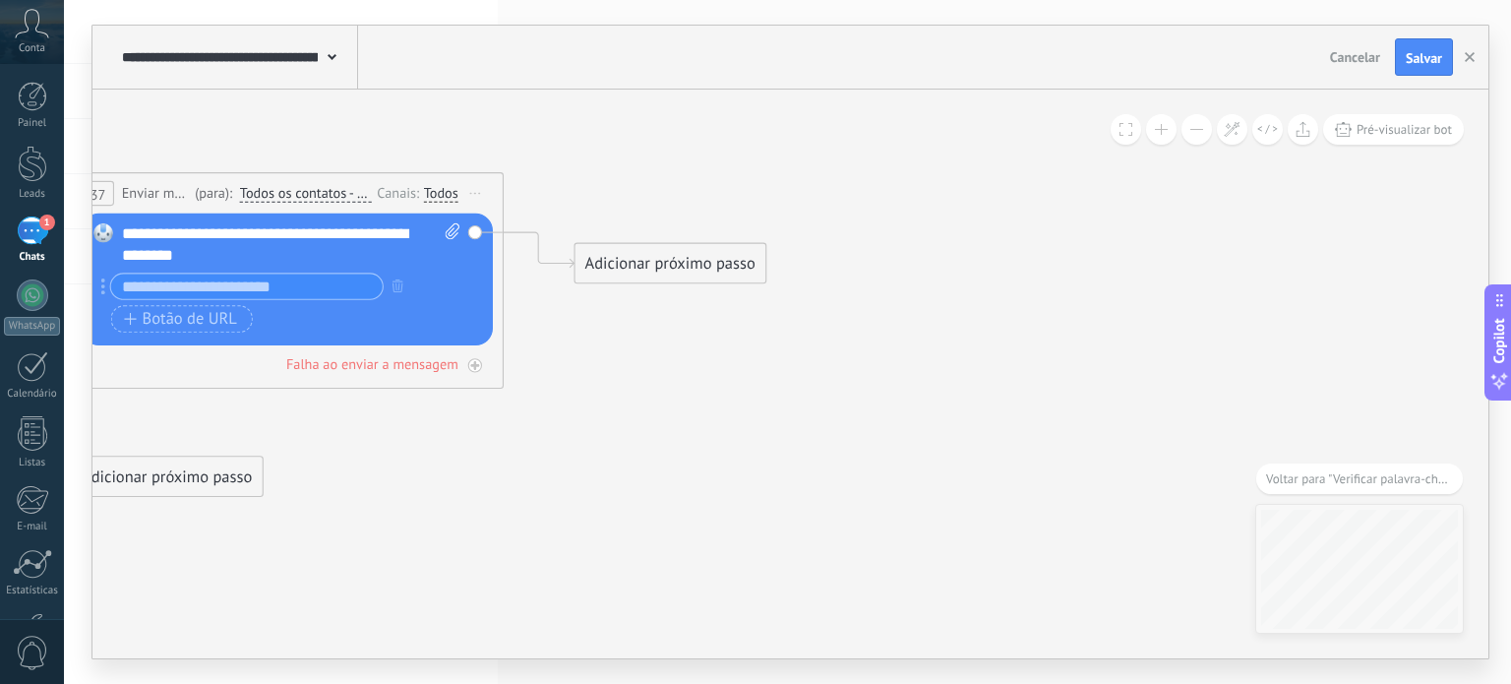
click at [820, 422] on icon at bounding box center [13, 269] width 2439 height 1537
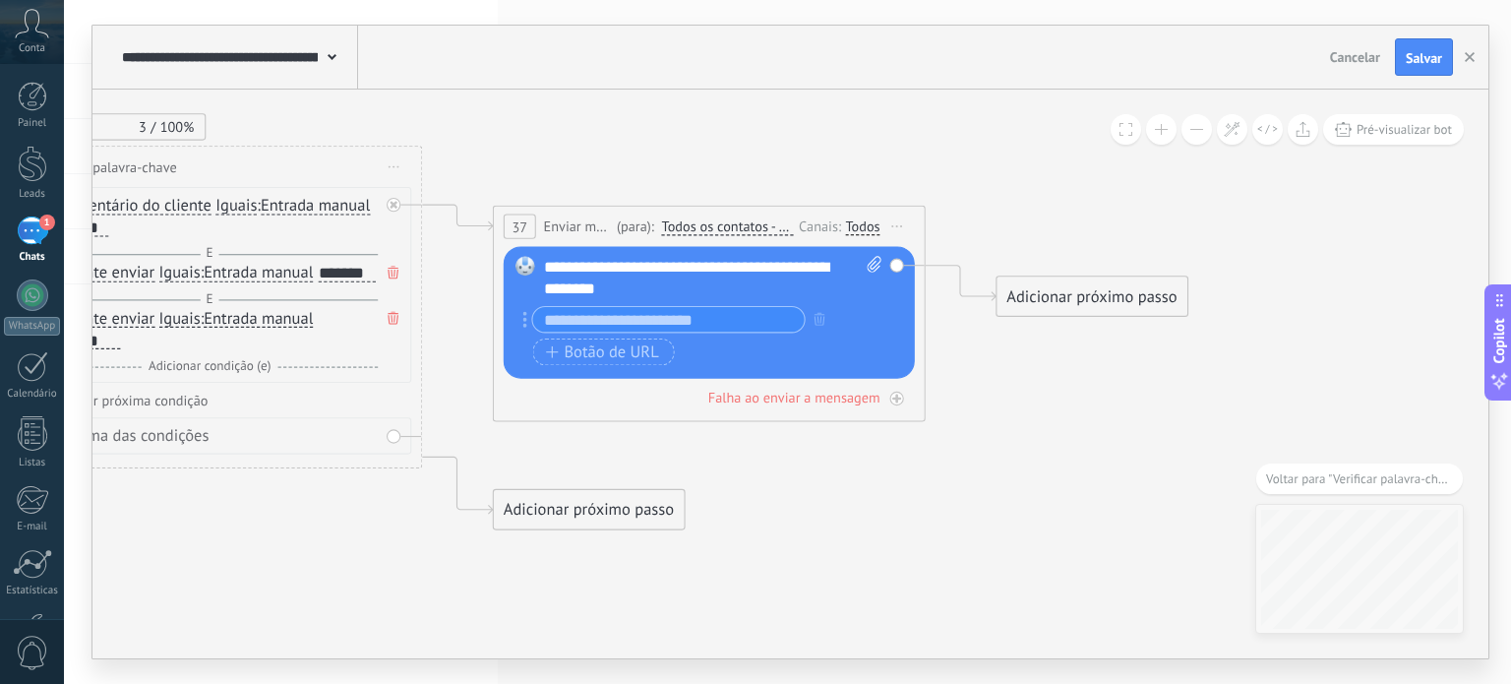
drag, startPoint x: 952, startPoint y: 391, endPoint x: 1055, endPoint y: 393, distance: 102.3
click at [1048, 393] on icon at bounding box center [435, 303] width 2439 height 1537
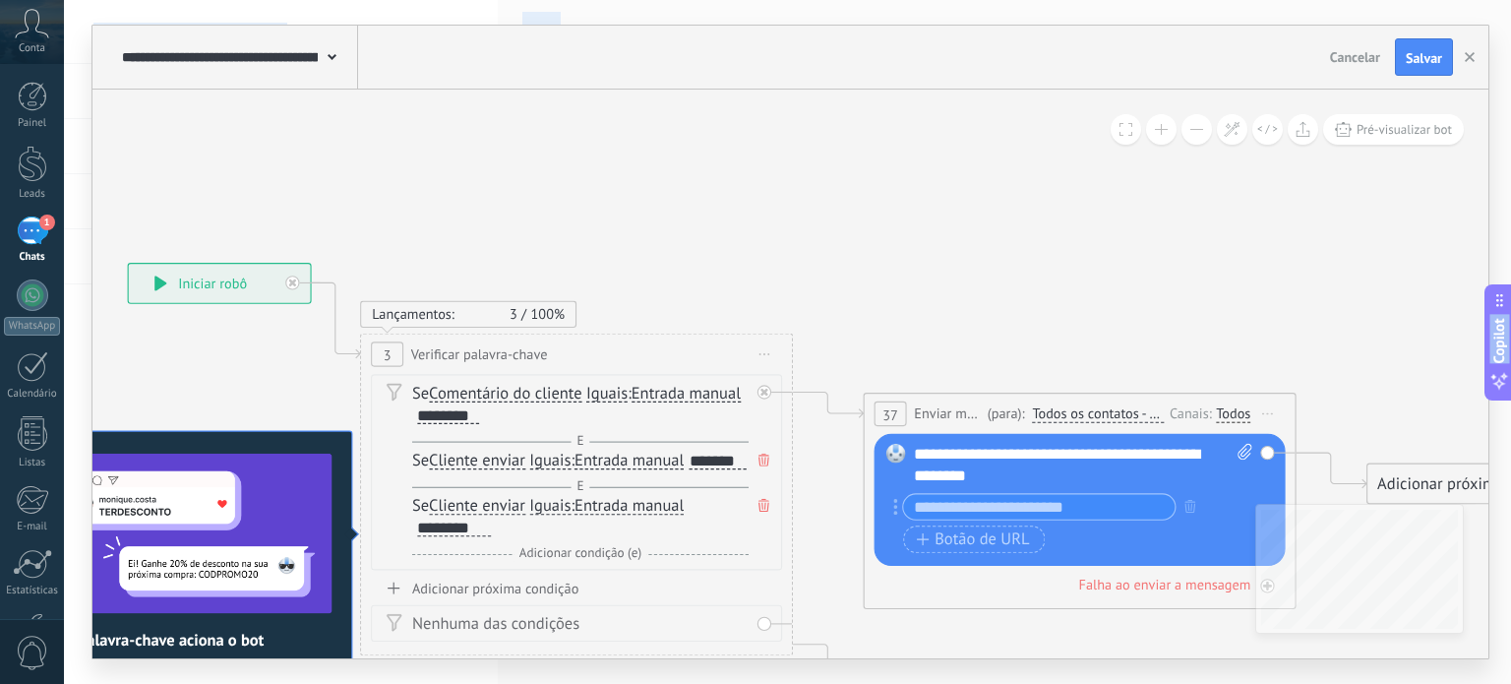
drag, startPoint x: 858, startPoint y: 519, endPoint x: 1114, endPoint y: 700, distance: 312.8
click at [1114, 683] on html ".abccls-1,.abccls-2{fill-rule:evenodd}.abccls-2{fill:#fff} .abfcls-1{fill:none}…" at bounding box center [755, 342] width 1511 height 684
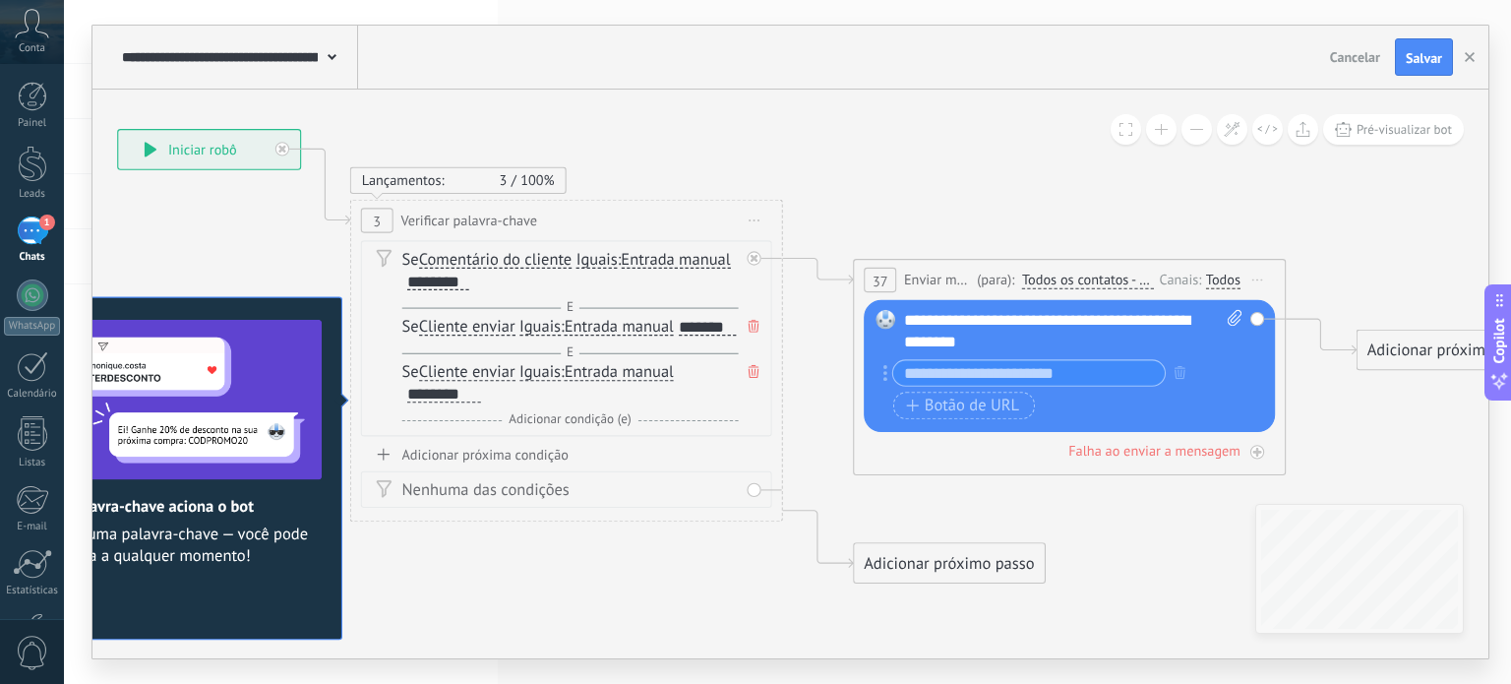
drag, startPoint x: 830, startPoint y: 204, endPoint x: 740, endPoint y: 56, distance: 173.1
click at [740, 56] on div "**********" at bounding box center [790, 342] width 1396 height 633
drag, startPoint x: 319, startPoint y: 6, endPoint x: 793, endPoint y: 93, distance: 482.2
click at [798, 97] on icon at bounding box center [795, 356] width 2439 height 1537
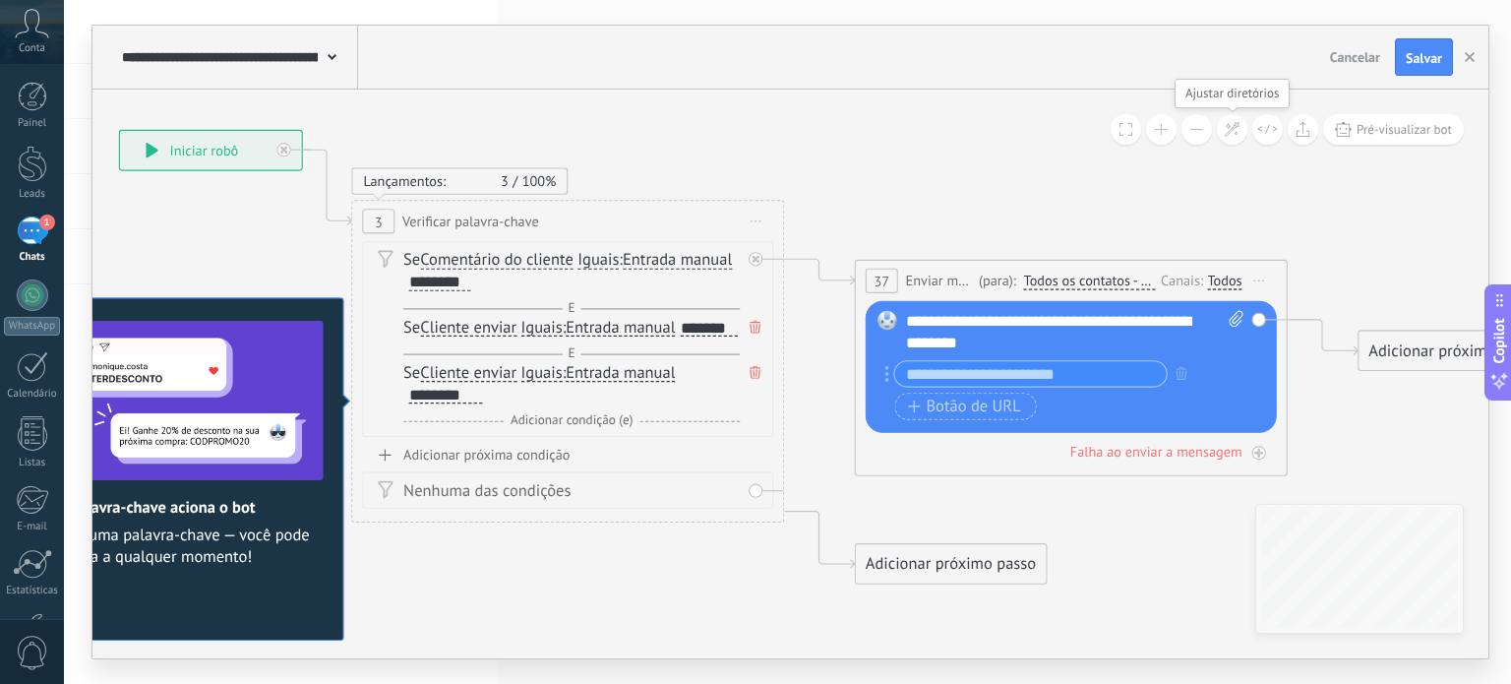
click at [1240, 125] on icon at bounding box center [1232, 129] width 17 height 17
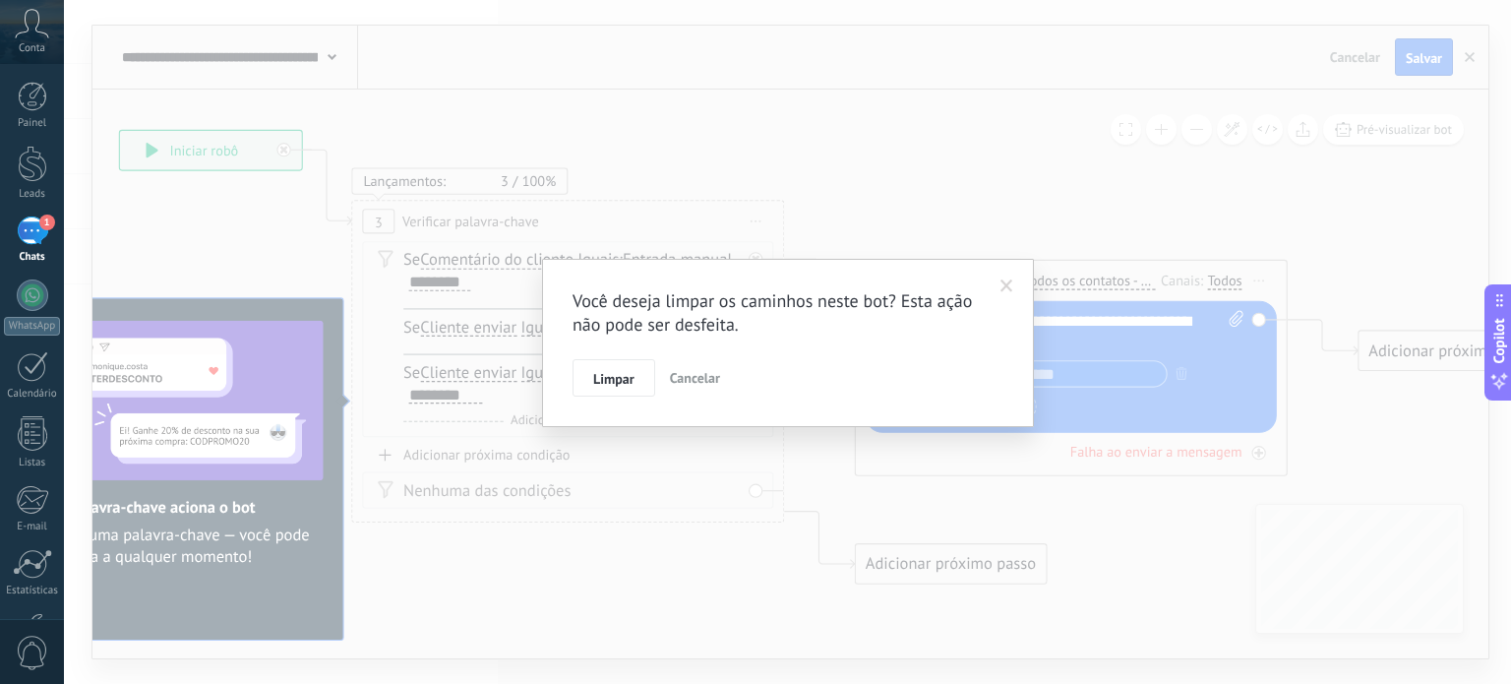
click at [1001, 277] on span at bounding box center [1007, 286] width 32 height 33
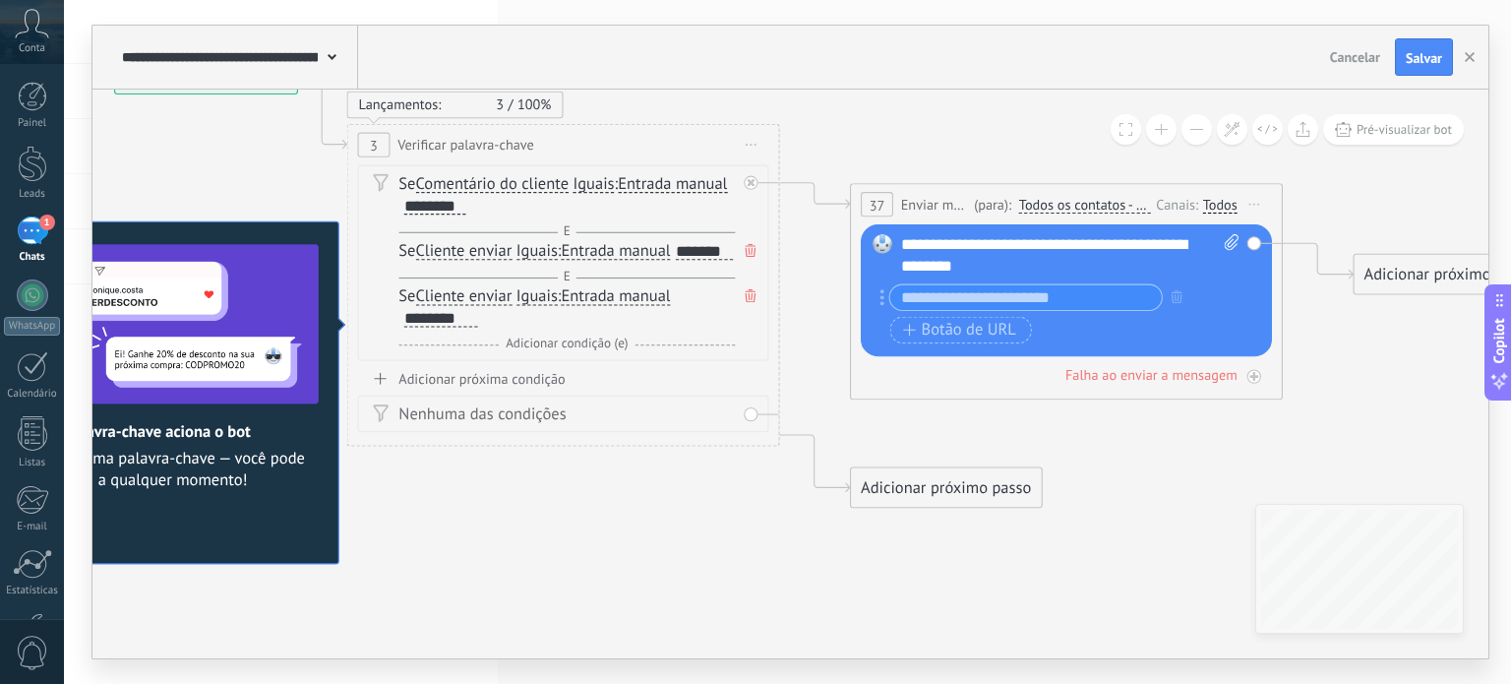
drag, startPoint x: 965, startPoint y: 279, endPoint x: 960, endPoint y: 204, distance: 75.9
click at [960, 204] on span "Enviar mensagem" at bounding box center [935, 204] width 68 height 21
click at [878, 206] on span "37" at bounding box center [878, 205] width 16 height 19
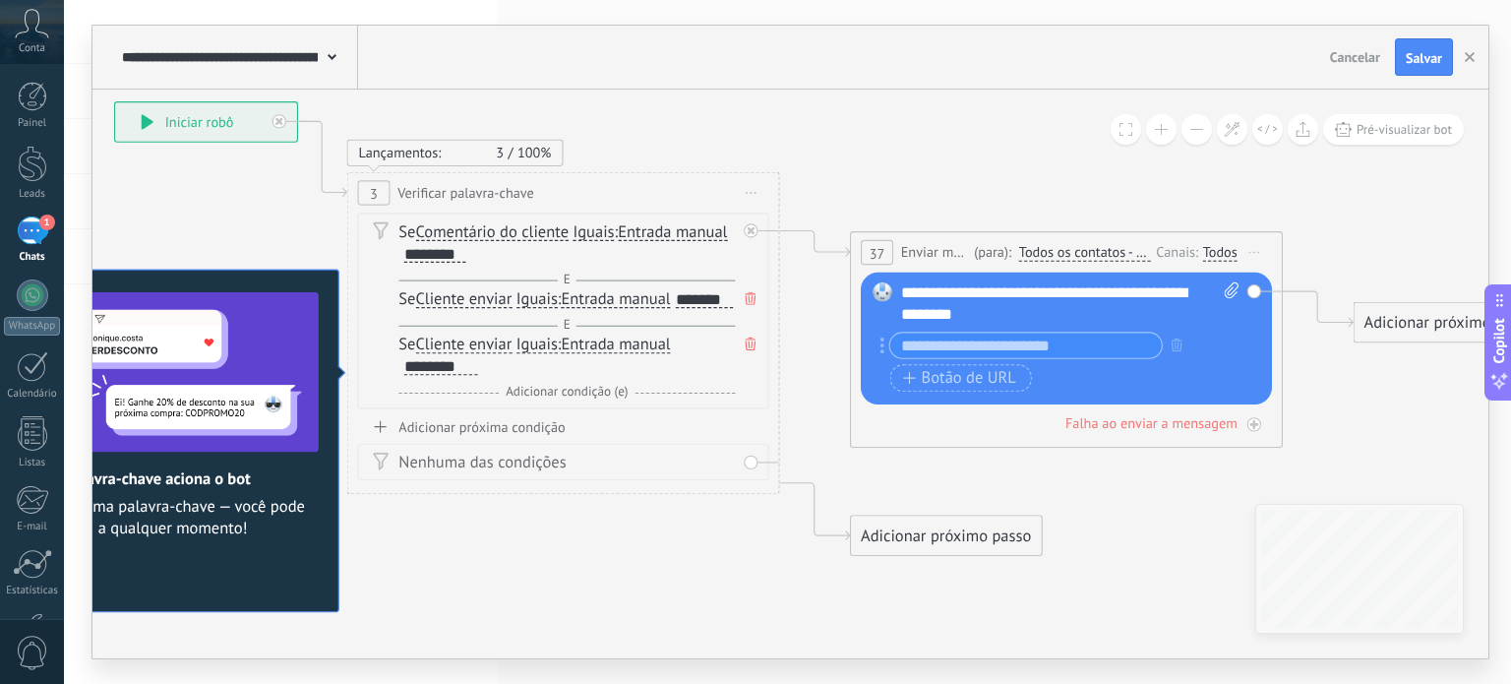
click at [761, 196] on span "Iniciar pré-visualização aqui Renomear Duplicar Excluir" at bounding box center [751, 192] width 34 height 31
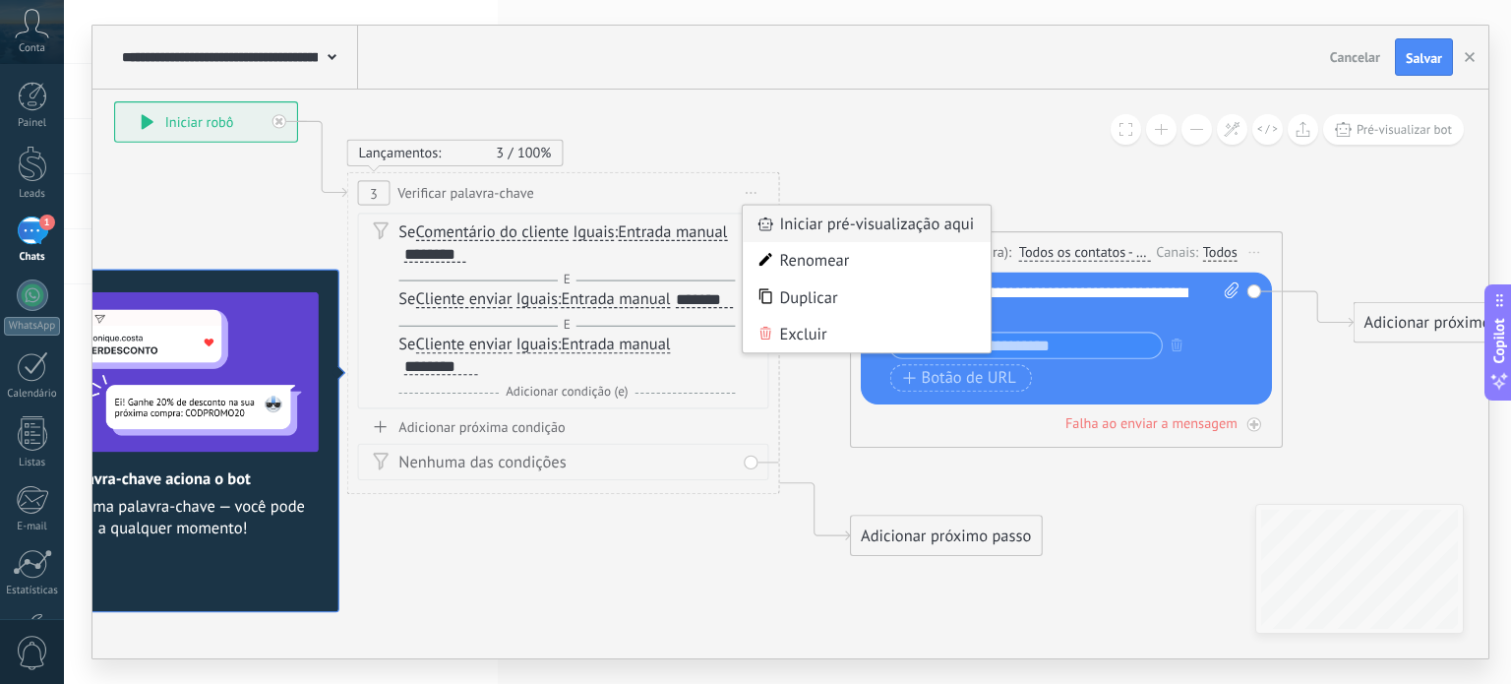
click at [810, 219] on div "Iniciar pré-visualização aqui" at bounding box center [867, 224] width 248 height 36
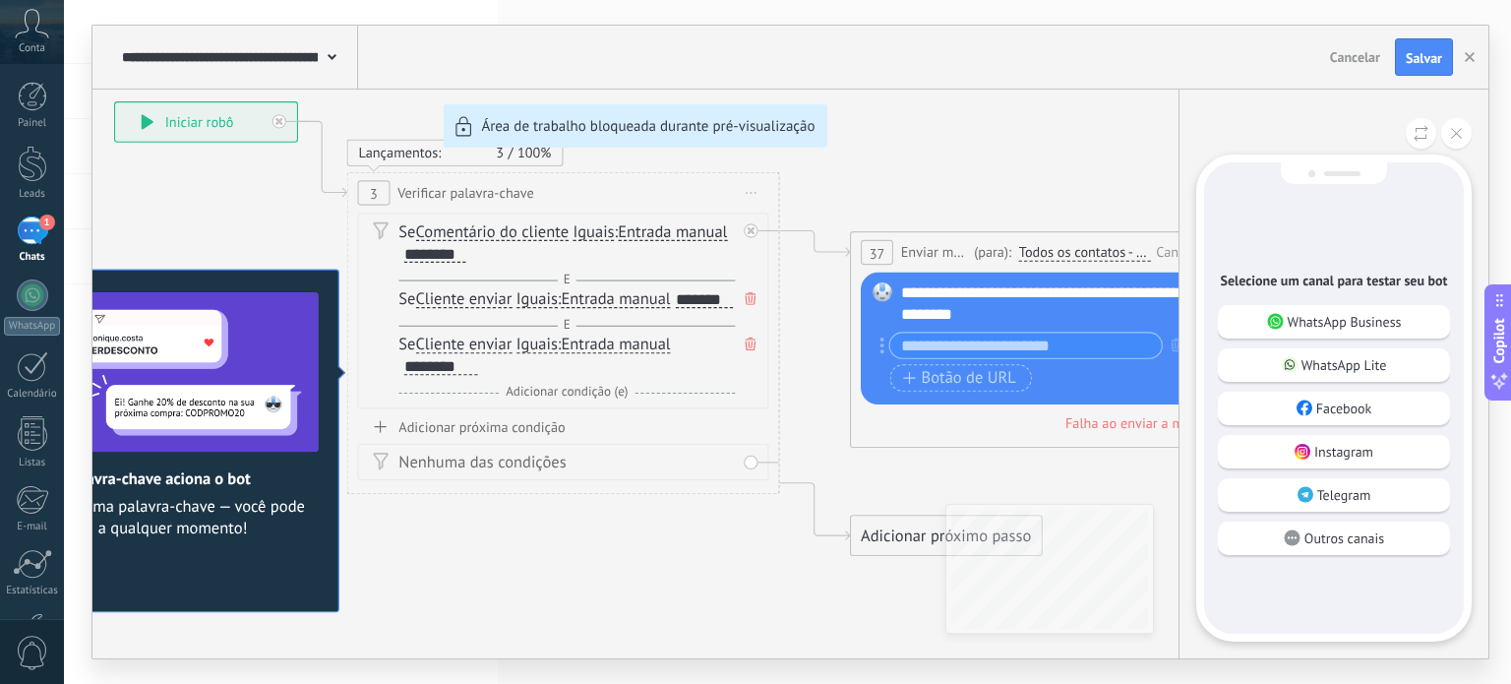
click at [862, 194] on div "**********" at bounding box center [790, 342] width 1396 height 633
click at [1469, 132] on button at bounding box center [1456, 133] width 30 height 30
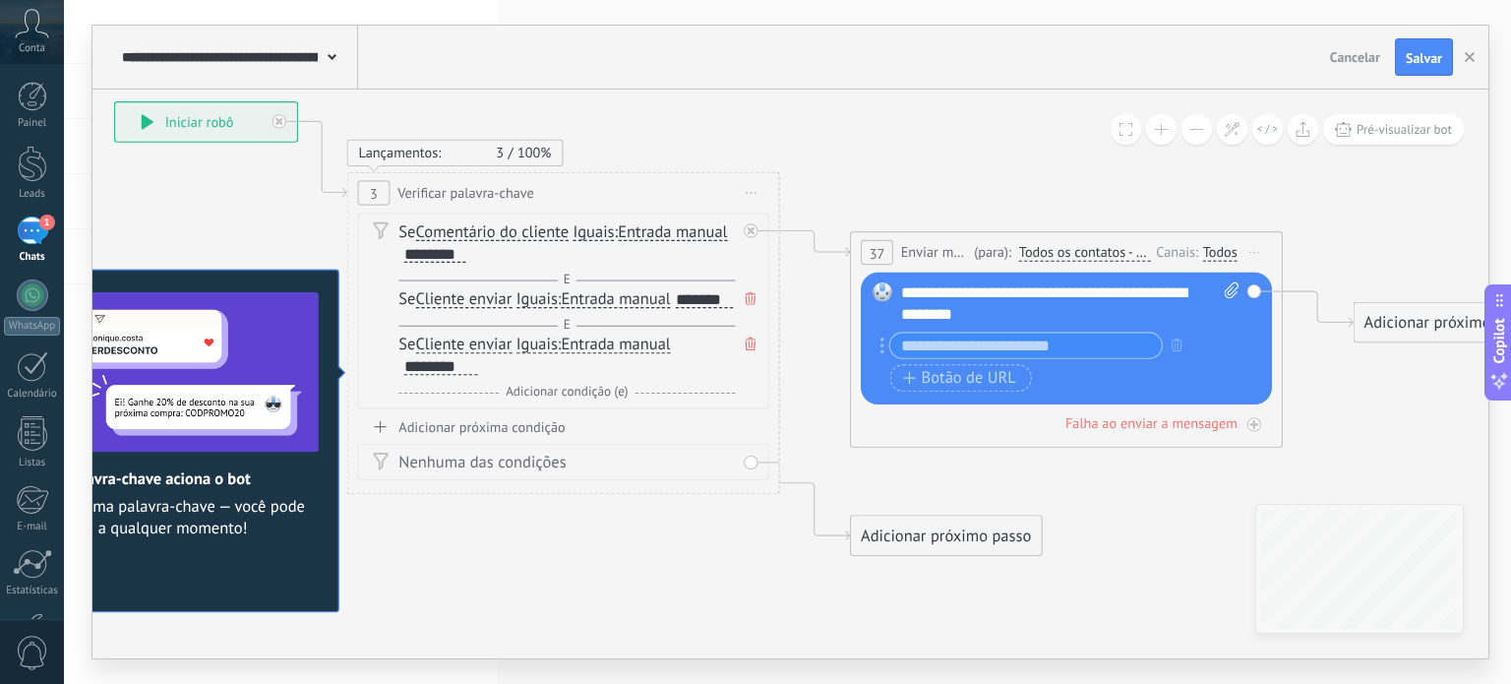
click at [756, 193] on icon at bounding box center [751, 193] width 11 height 2
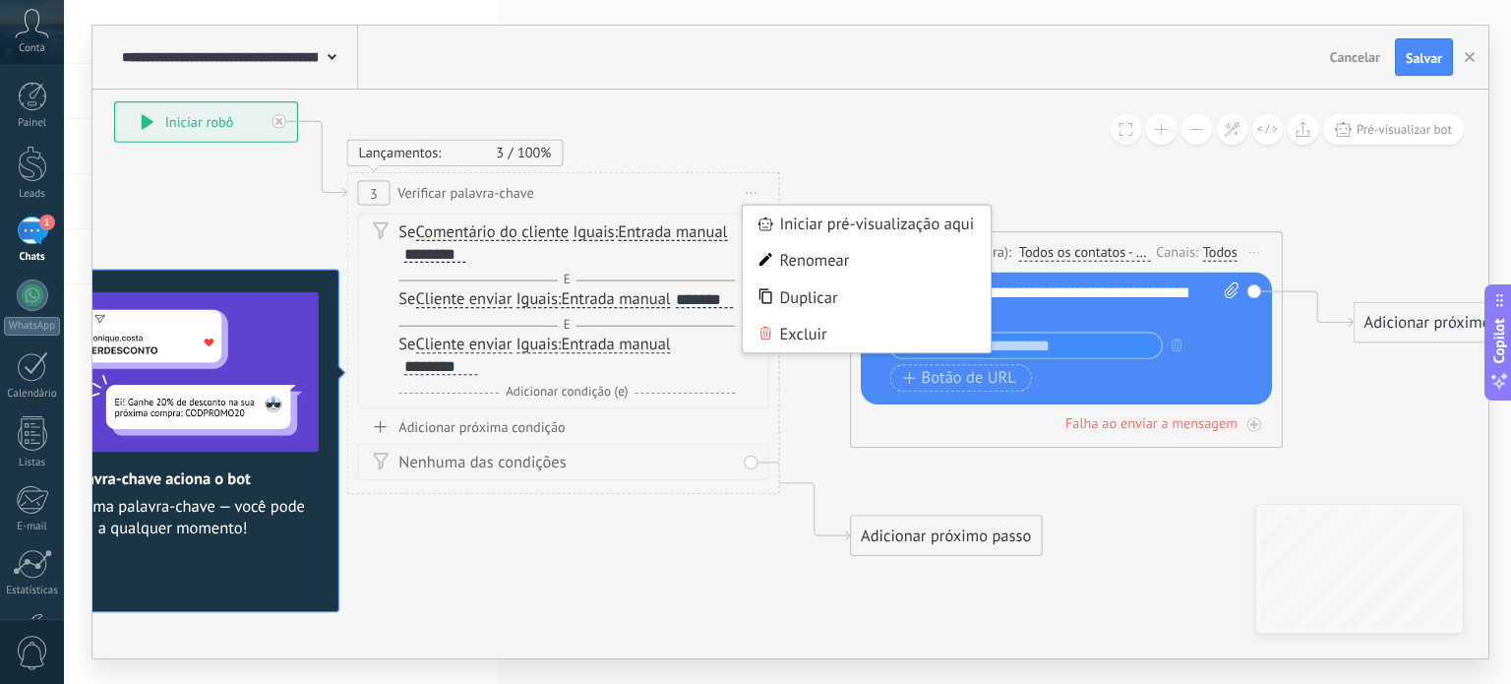
click at [1056, 161] on icon at bounding box center [792, 328] width 2439 height 1537
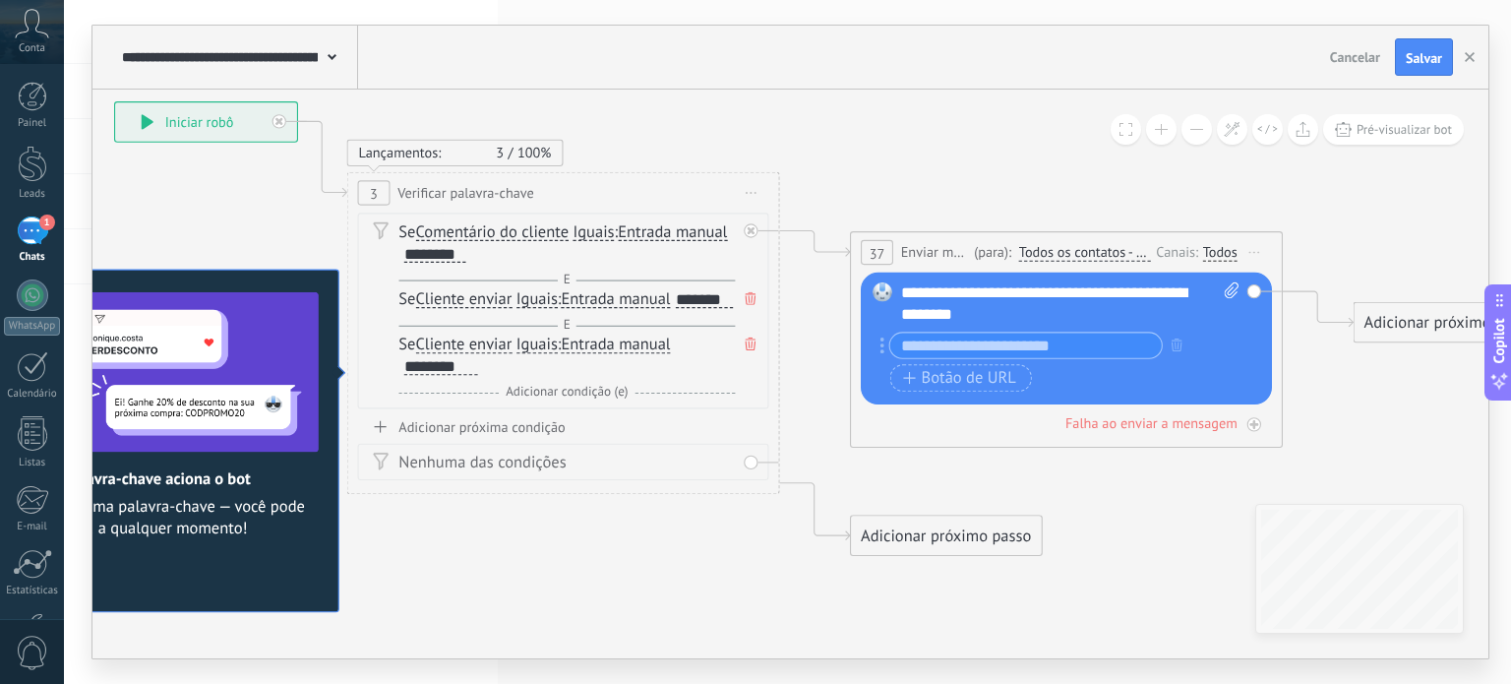
click at [1233, 290] on icon at bounding box center [1232, 290] width 14 height 17
click input "Upload" at bounding box center [0, 0] width 0 height 0
click at [1166, 424] on div "Falha ao enviar a mensagem" at bounding box center [1151, 423] width 172 height 19
click at [1253, 419] on icon at bounding box center [1253, 424] width 11 height 11
click at [1249, 456] on icon at bounding box center [792, 328] width 2439 height 1537
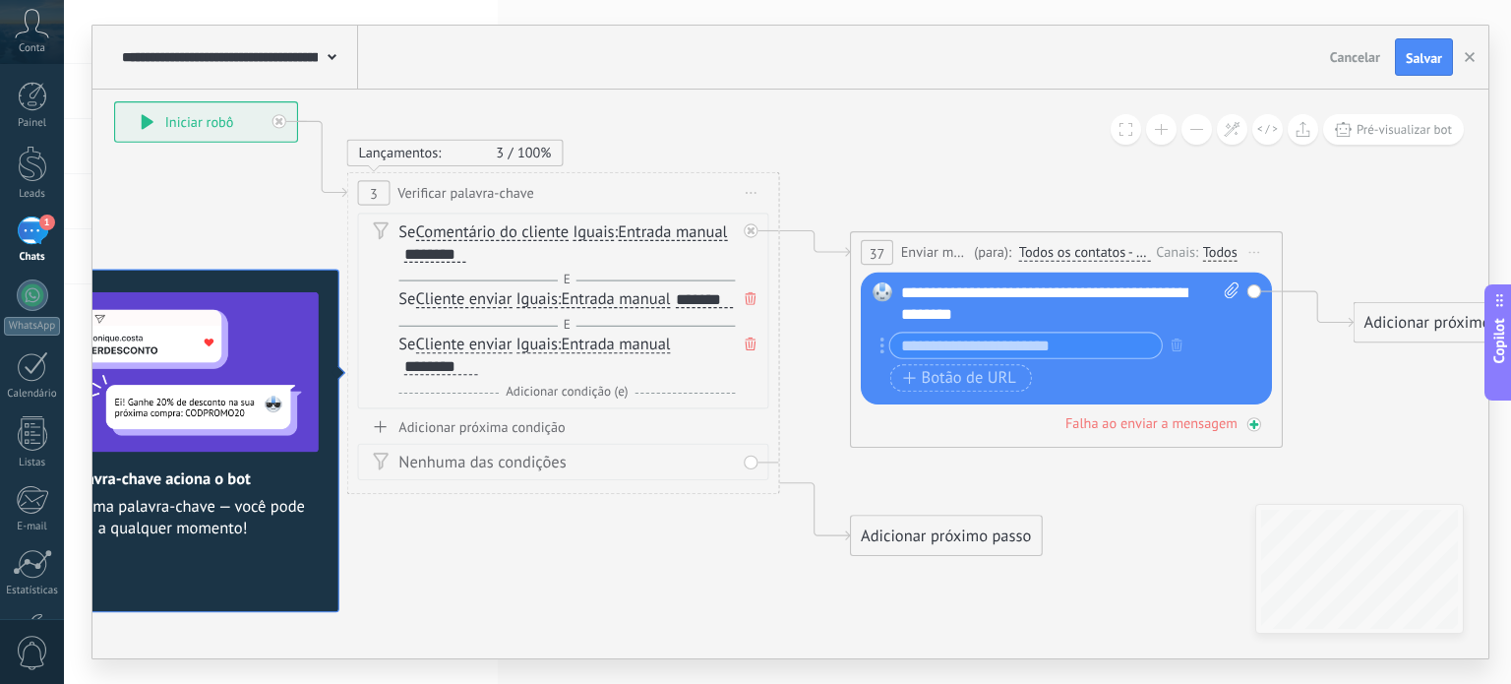
click at [1251, 422] on icon at bounding box center [1253, 424] width 11 height 11
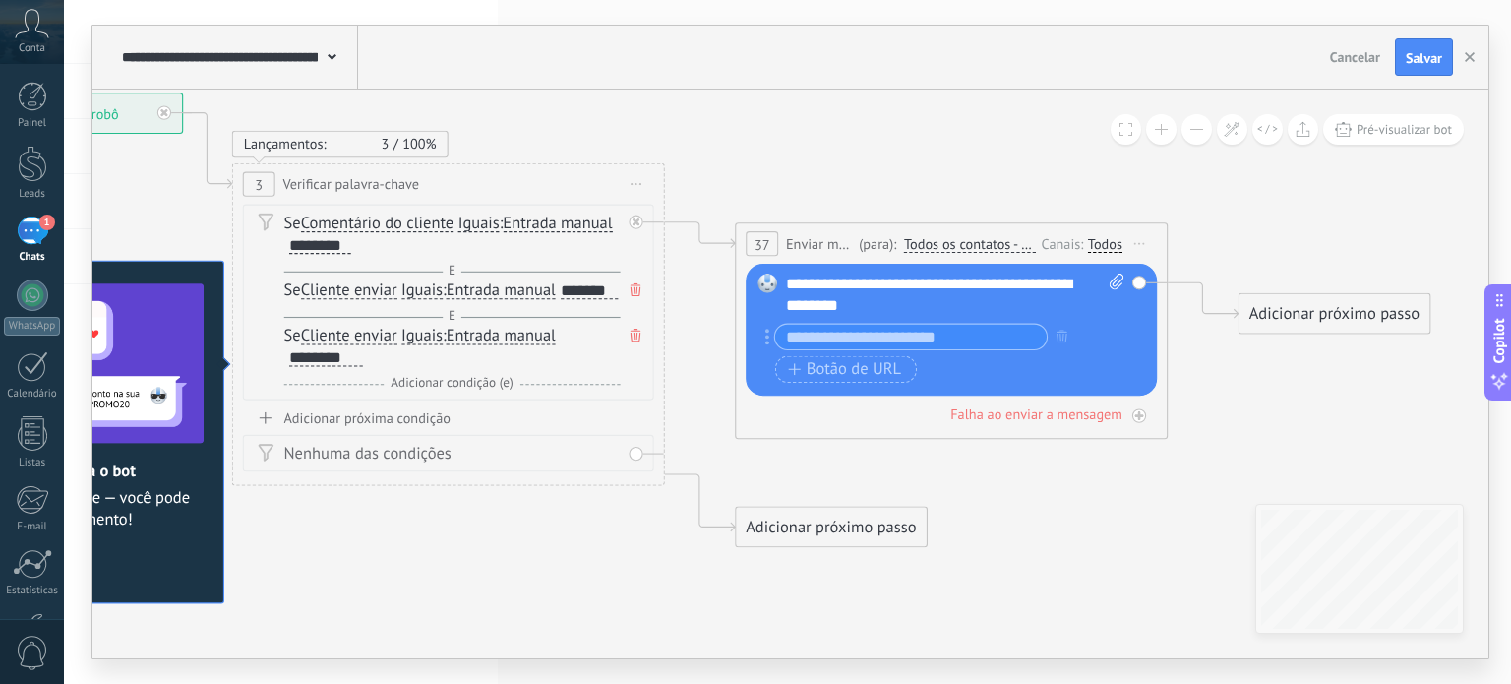
drag, startPoint x: 1338, startPoint y: 396, endPoint x: 1223, endPoint y: 389, distance: 115.4
click at [1223, 389] on icon at bounding box center [677, 319] width 2439 height 1537
click at [913, 339] on input "text" at bounding box center [911, 337] width 272 height 25
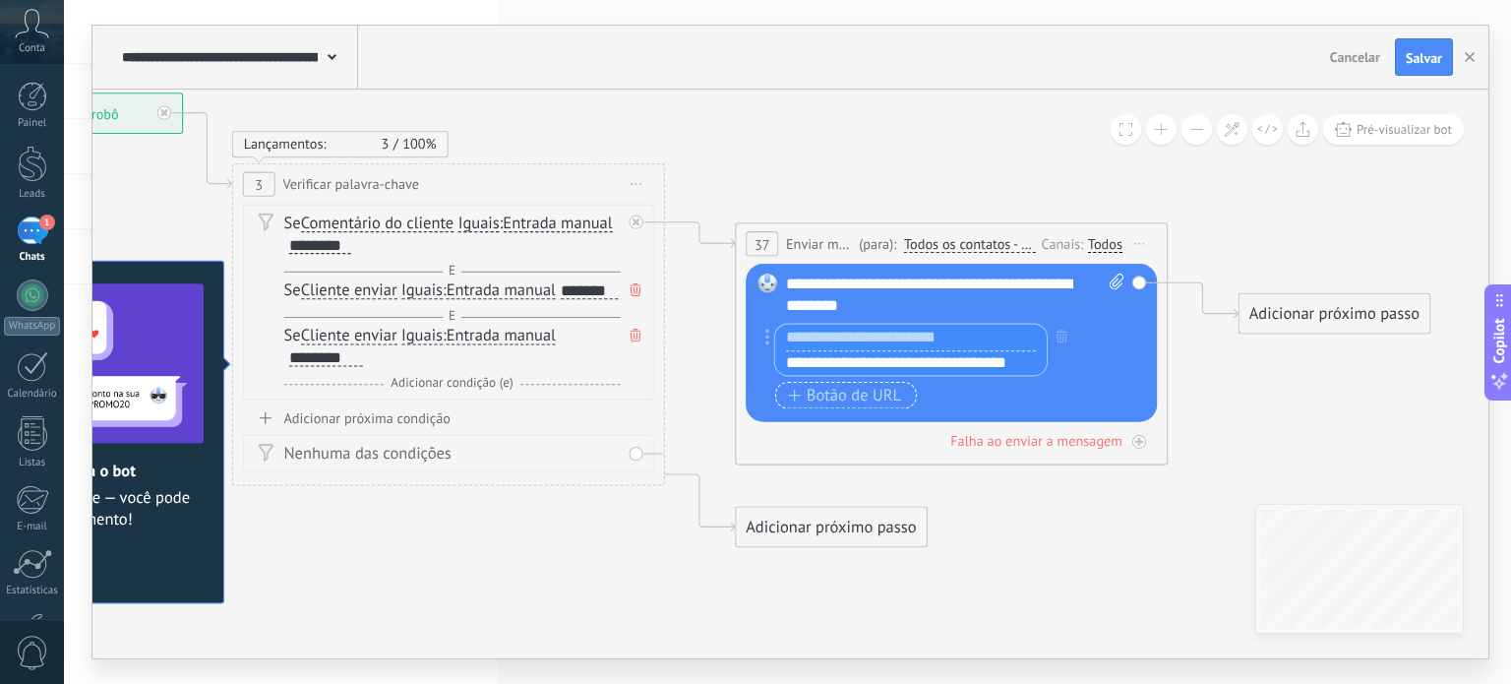
click at [879, 389] on div "**********" at bounding box center [949, 369] width 348 height 91
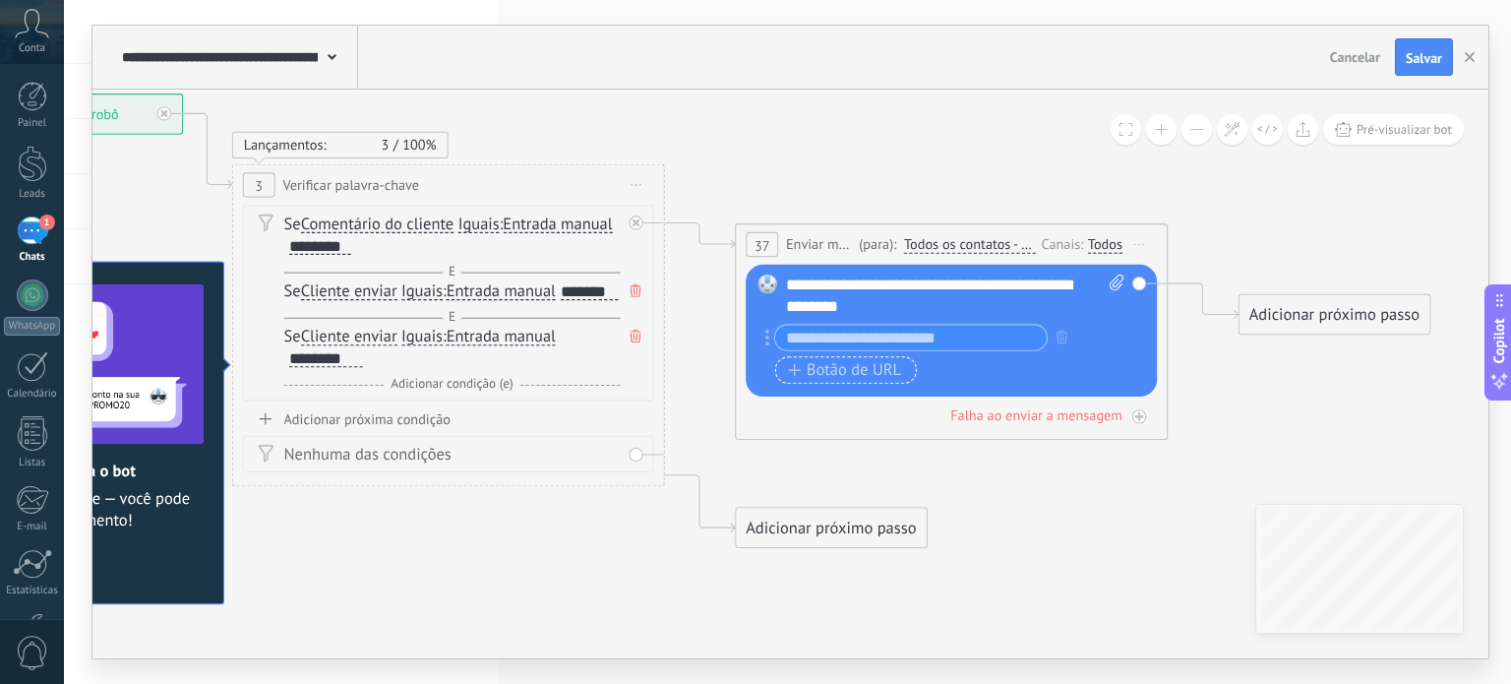
click at [891, 367] on span "Botão de URL" at bounding box center [844, 371] width 113 height 18
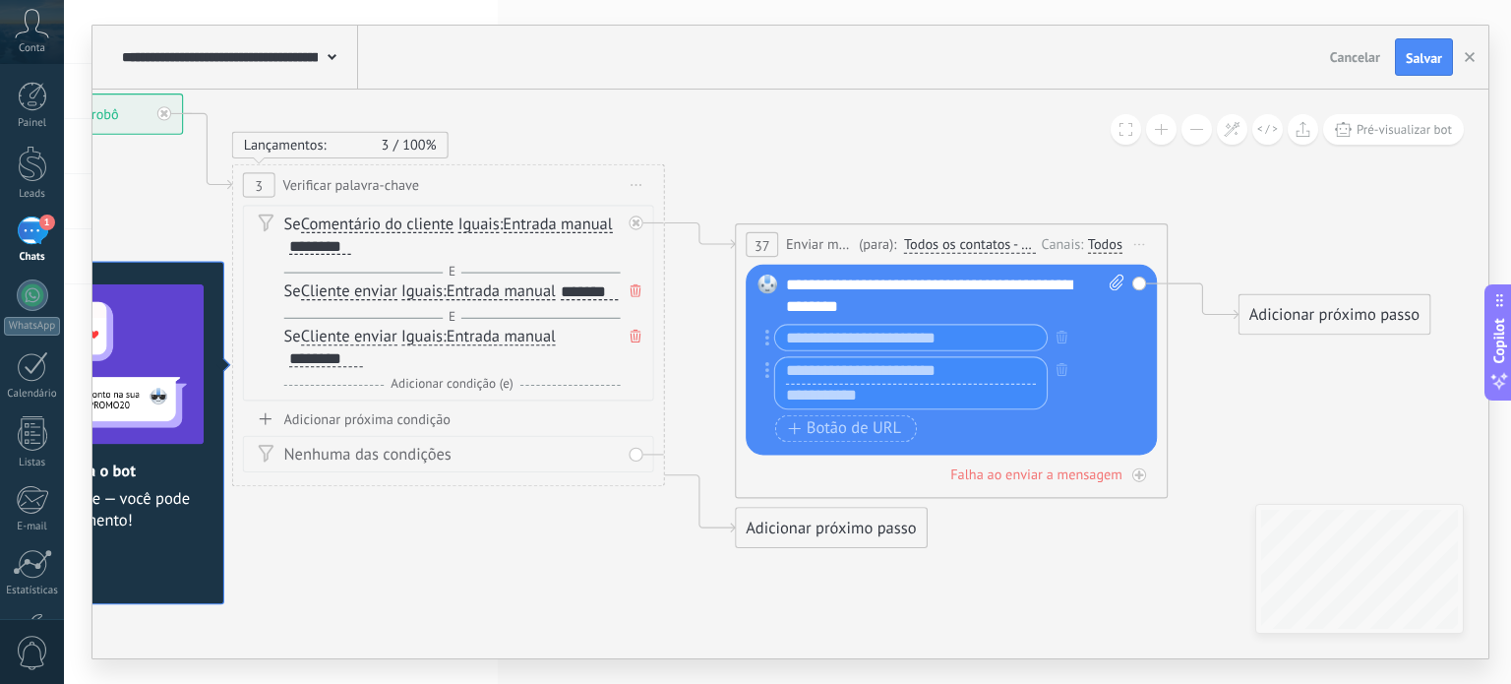
click at [919, 343] on input "text" at bounding box center [911, 338] width 272 height 25
click at [1055, 390] on div "**********" at bounding box center [949, 386] width 348 height 123
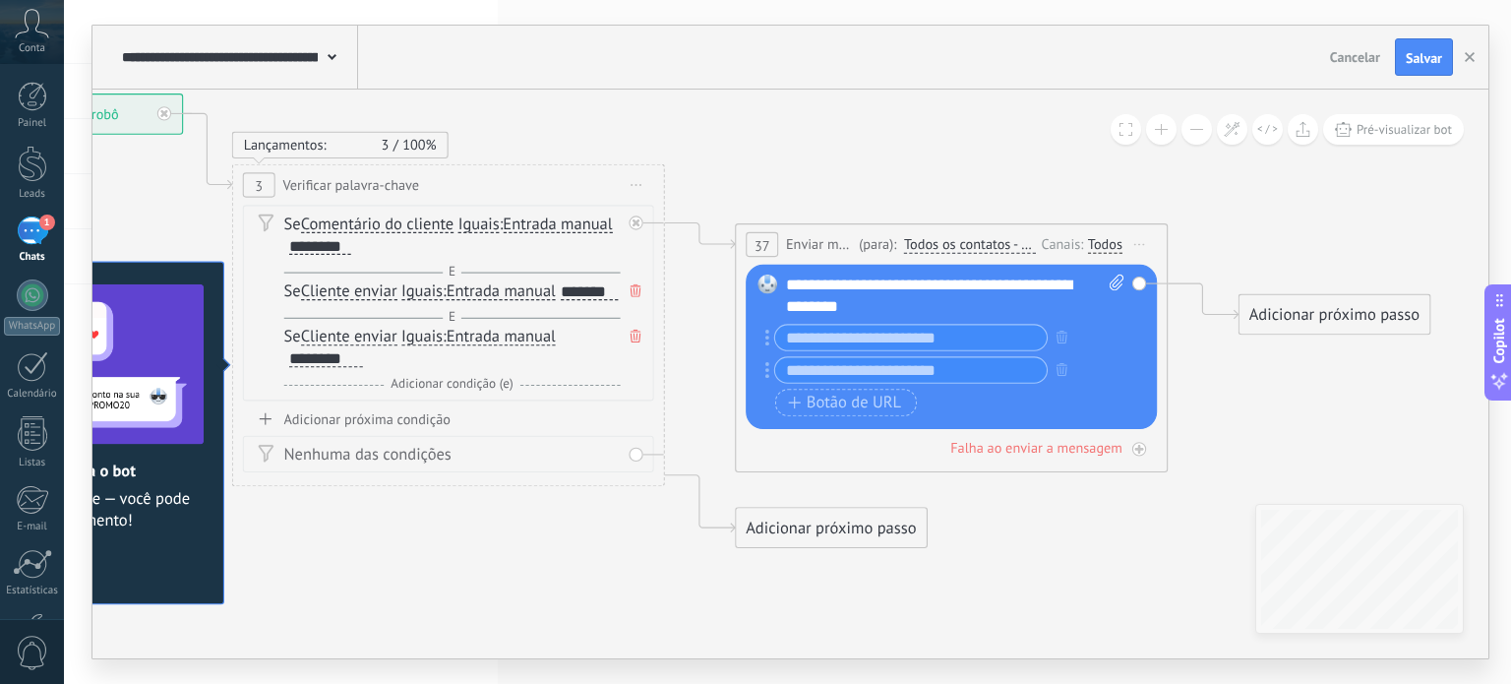
click at [1008, 338] on input "text" at bounding box center [911, 338] width 272 height 25
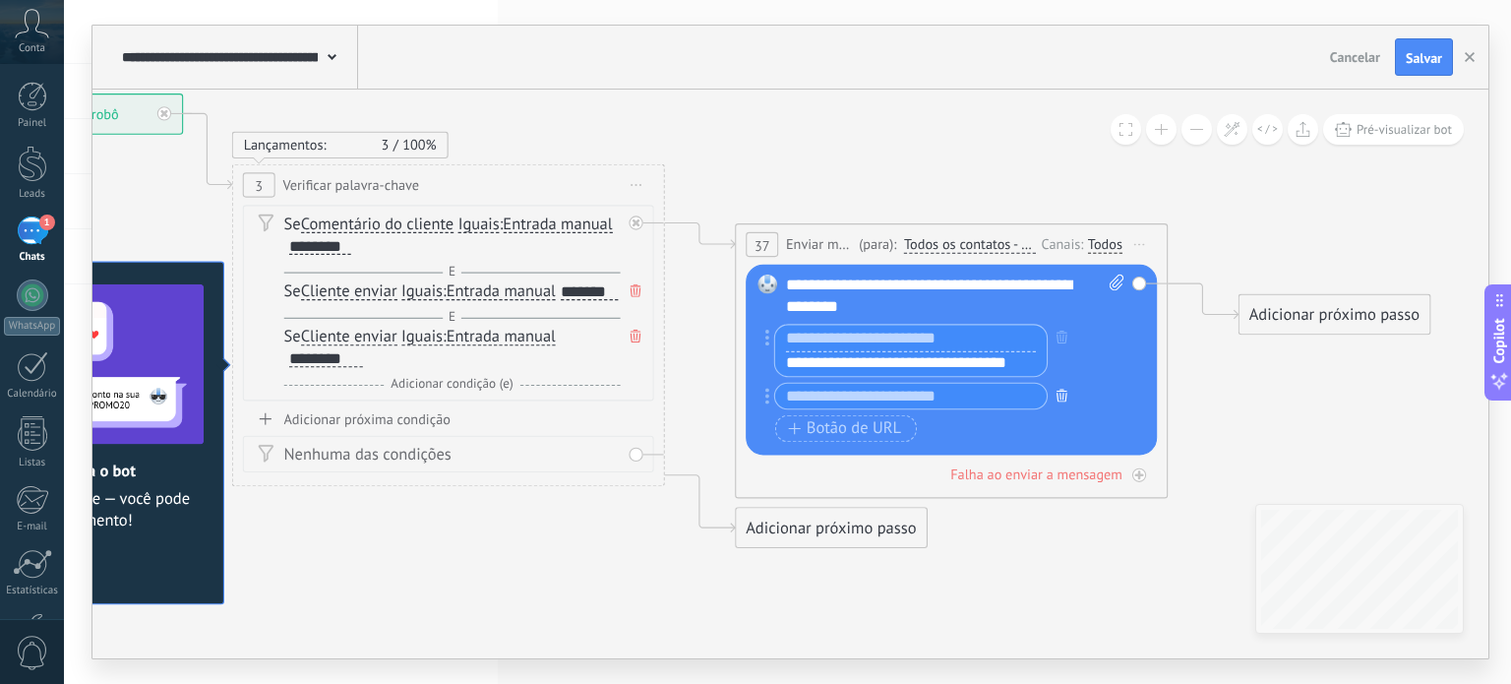
click at [1054, 396] on div "**********" at bounding box center [949, 386] width 348 height 123
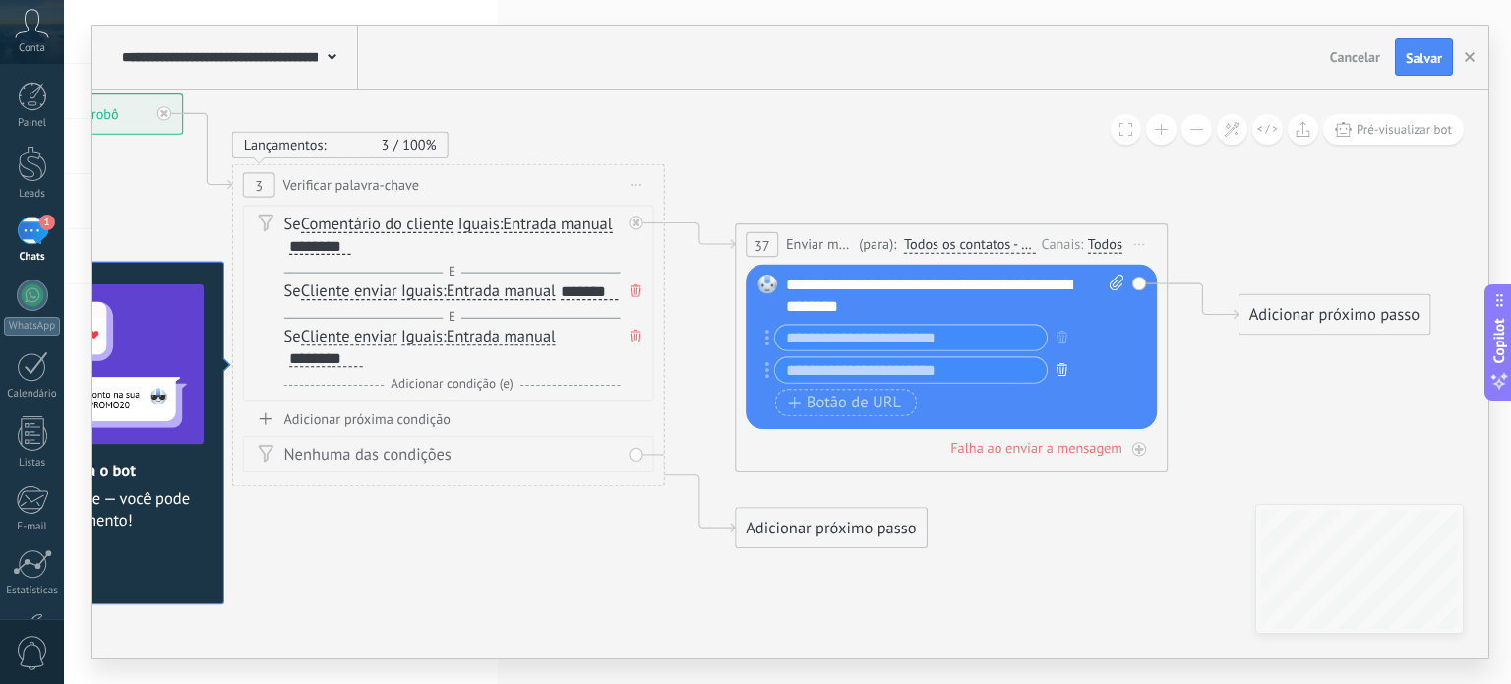
click at [1064, 373] on icon "button" at bounding box center [1062, 369] width 11 height 13
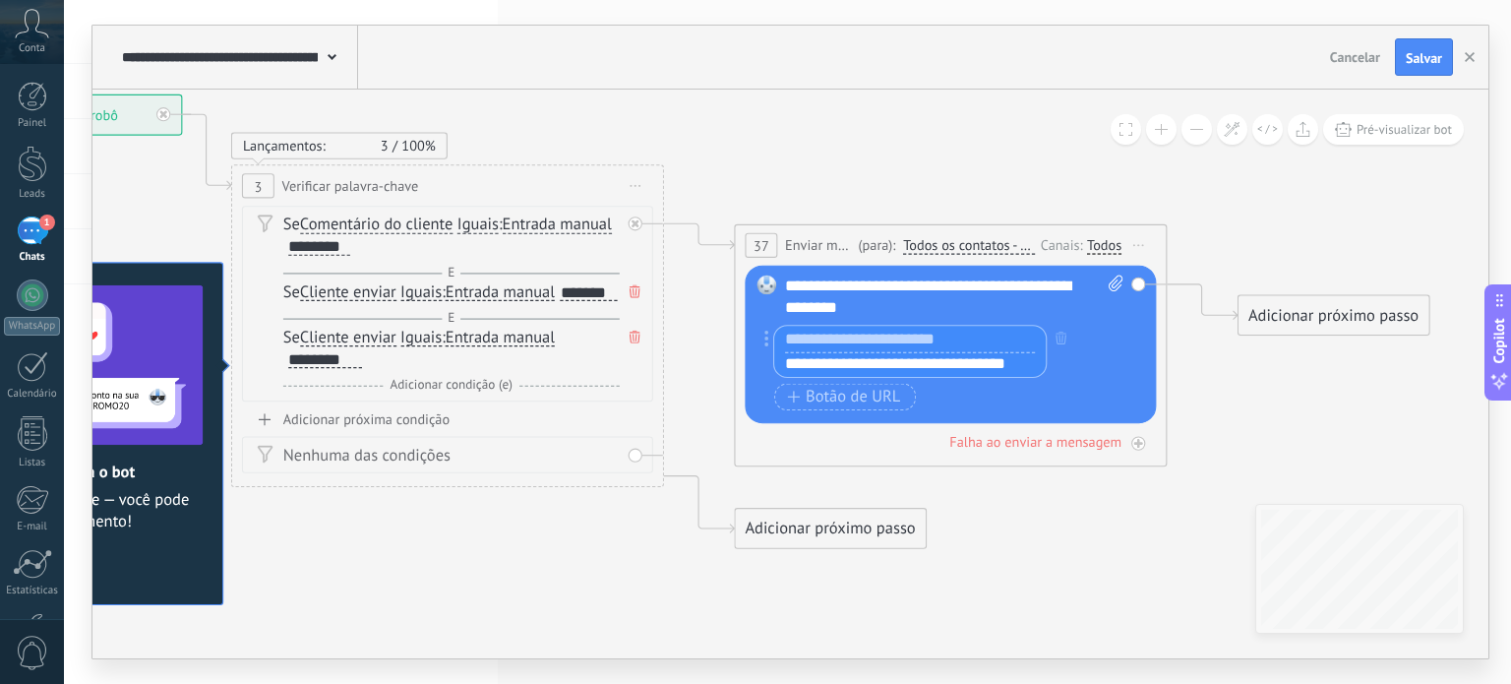
click at [966, 341] on input "text" at bounding box center [910, 339] width 272 height 26
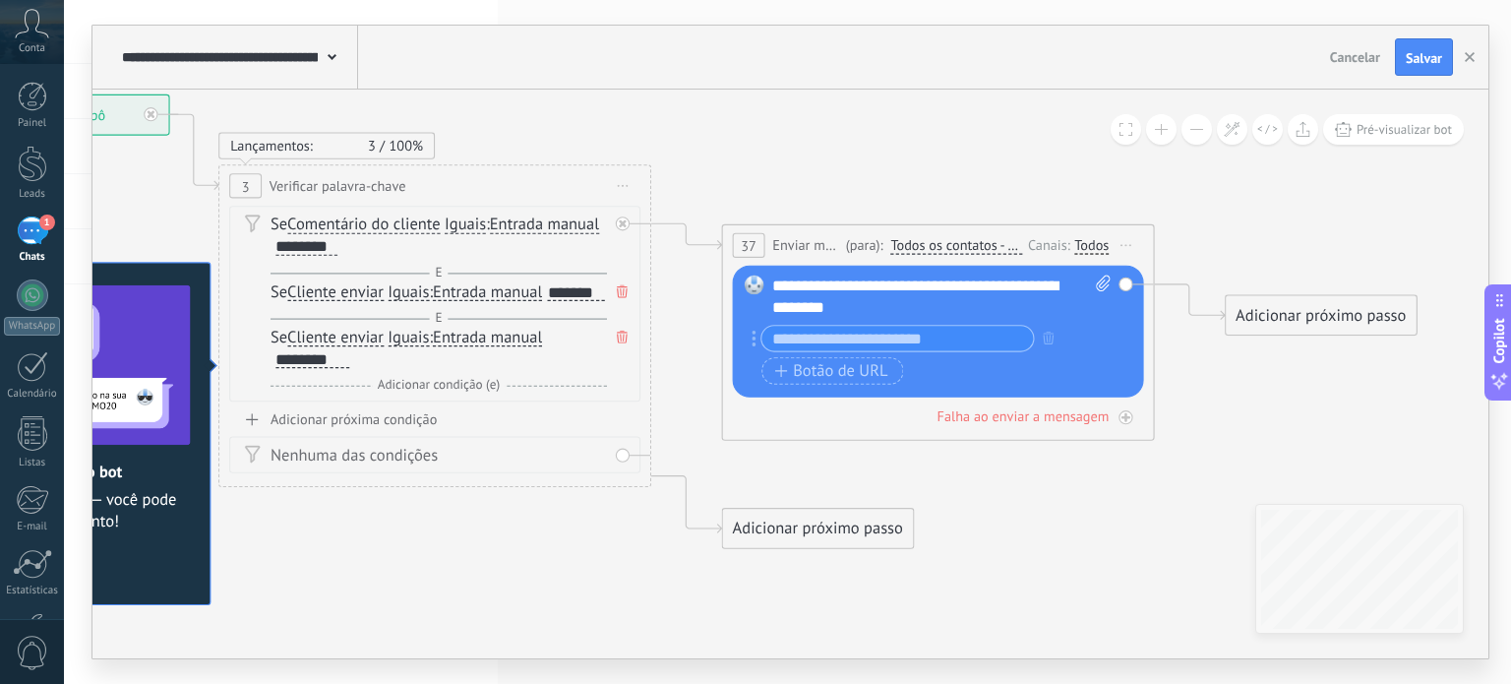
drag, startPoint x: 1048, startPoint y: 294, endPoint x: 1035, endPoint y: 294, distance: 12.8
click at [1035, 294] on div "**********" at bounding box center [941, 296] width 339 height 43
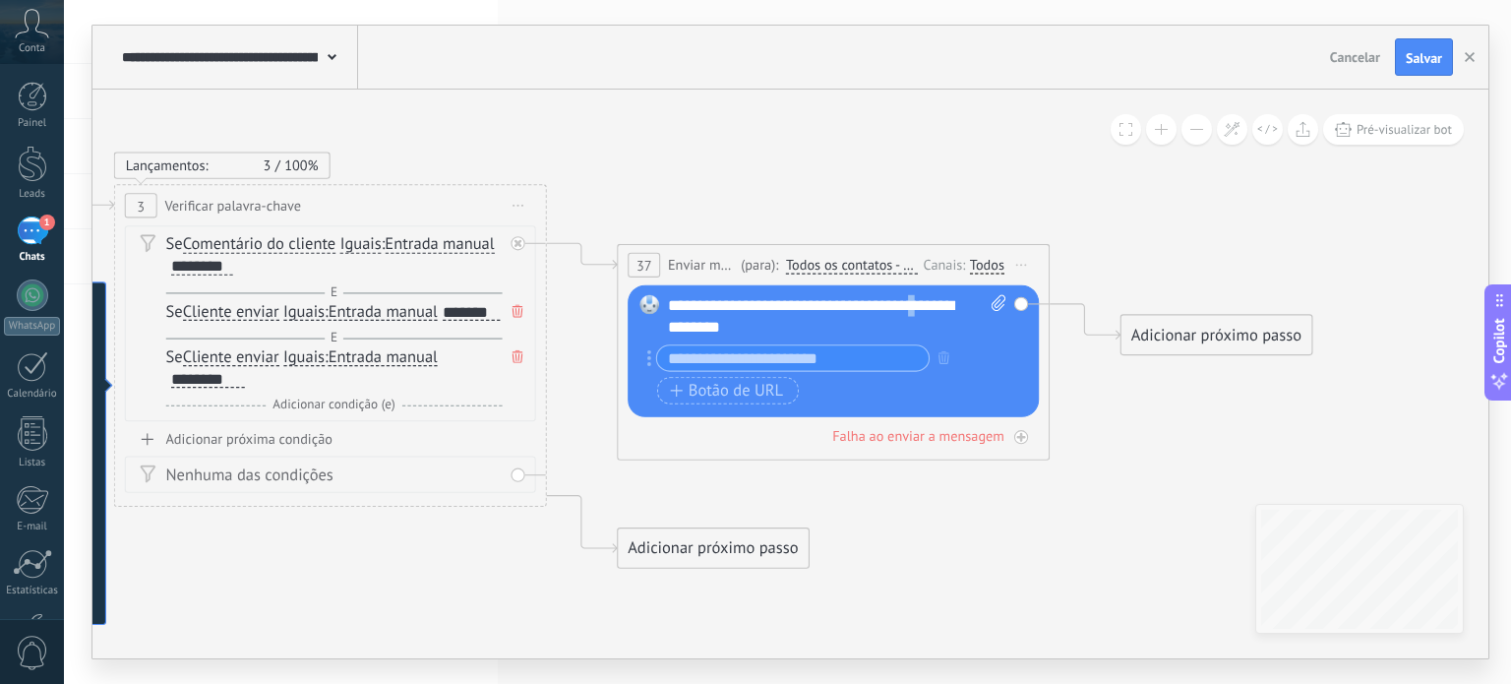
drag, startPoint x: 1032, startPoint y: 288, endPoint x: 928, endPoint y: 308, distance: 106.1
click at [928, 308] on div "**********" at bounding box center [837, 316] width 339 height 43
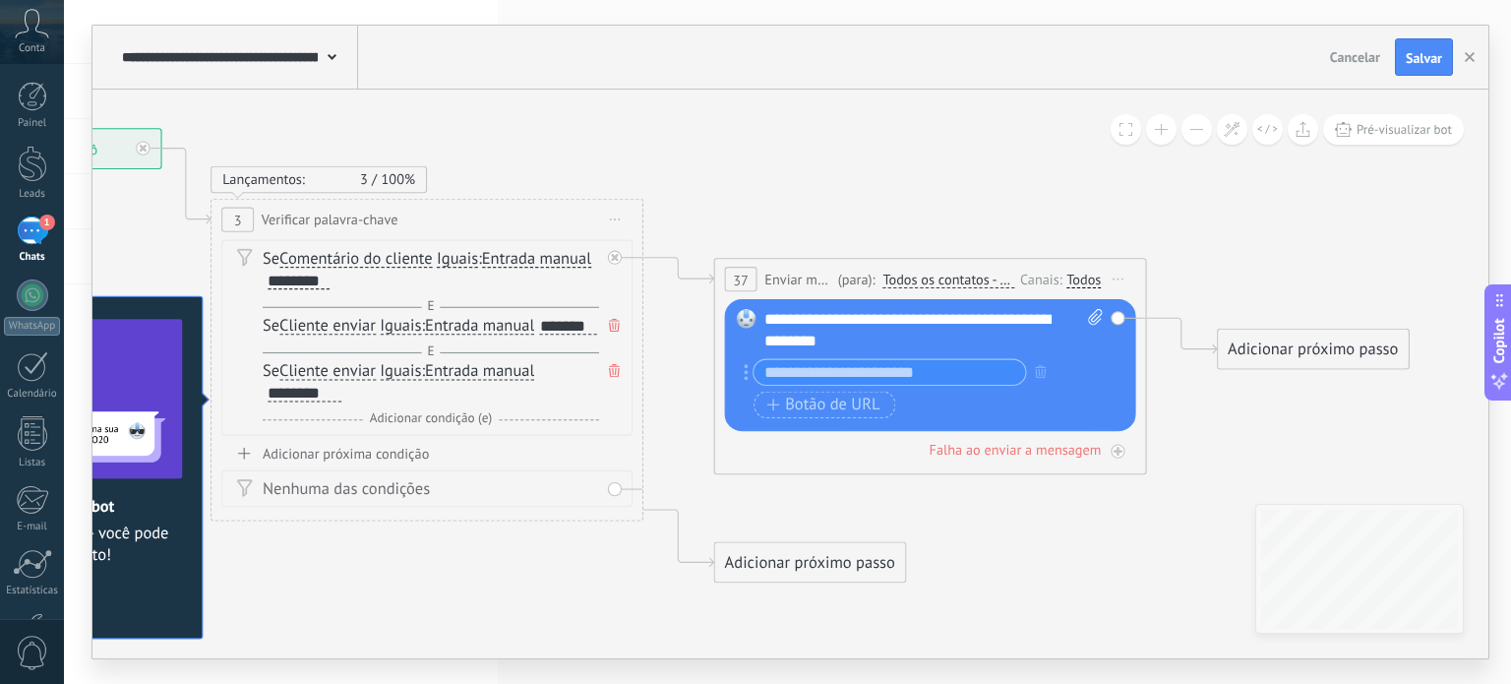
drag, startPoint x: 812, startPoint y: 306, endPoint x: 913, endPoint y: 322, distance: 102.6
click at [913, 322] on div "**********" at bounding box center [933, 330] width 339 height 43
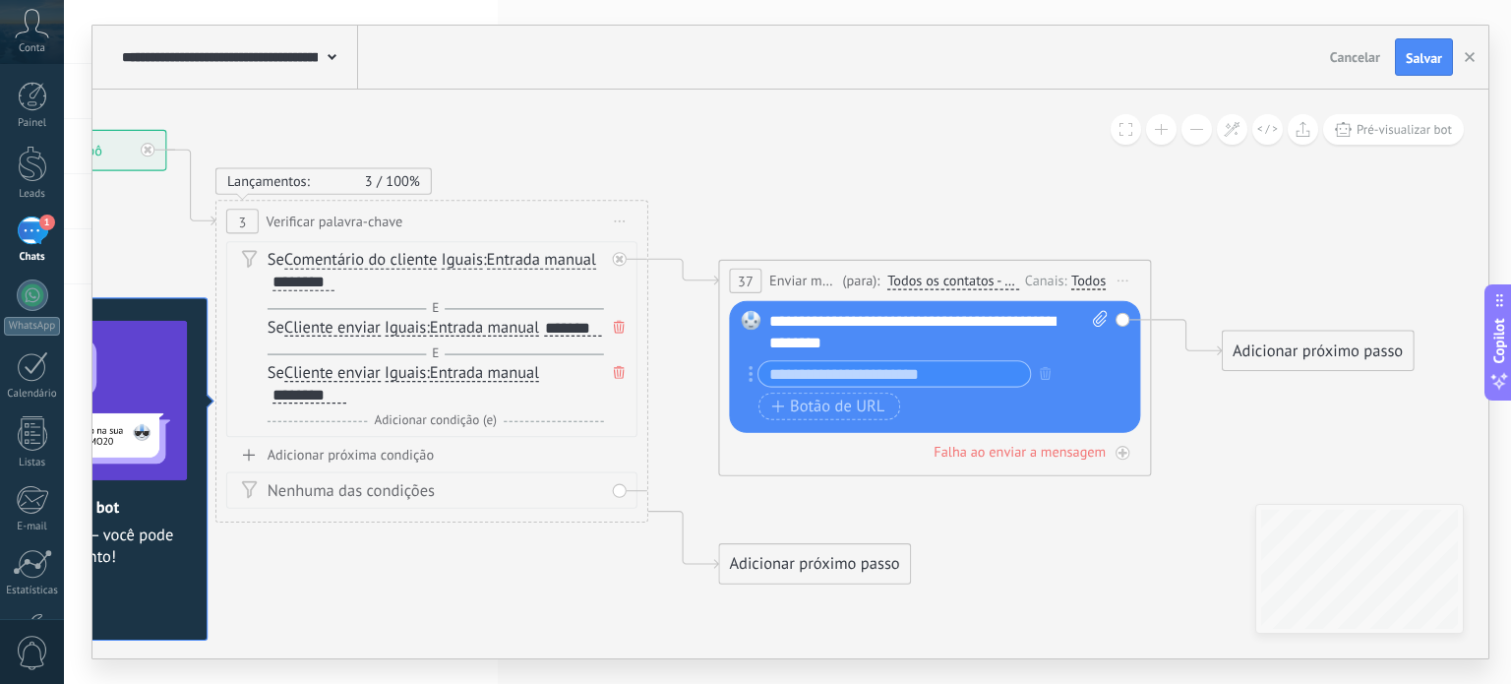
click at [913, 321] on div "**********" at bounding box center [938, 332] width 339 height 43
click at [1176, 320] on icon at bounding box center [1186, 337] width 71 height 35
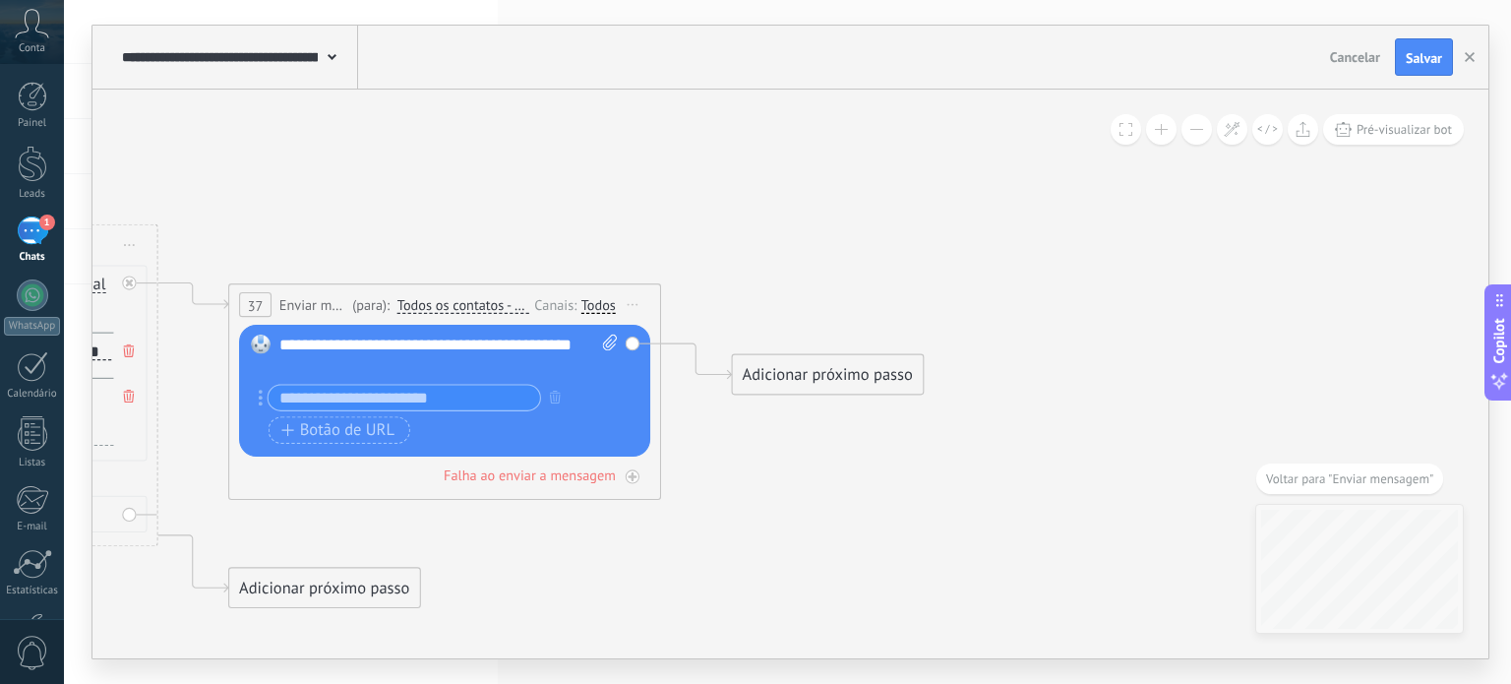
click at [429, 396] on input "text" at bounding box center [405, 398] width 272 height 25
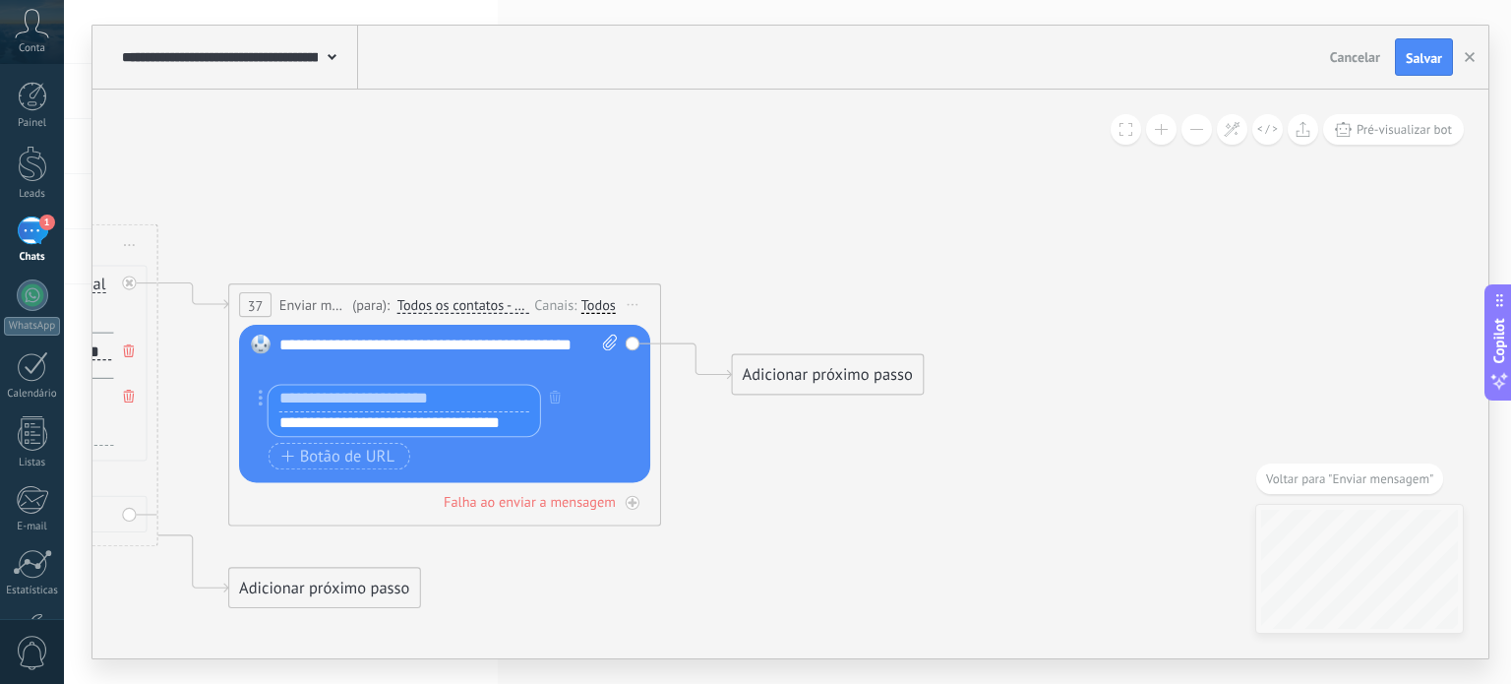
click at [421, 362] on div "**********" at bounding box center [448, 356] width 339 height 43
click at [387, 400] on input "text" at bounding box center [405, 400] width 272 height 26
type input "**********"
click at [597, 192] on icon at bounding box center [170, 381] width 2439 height 1537
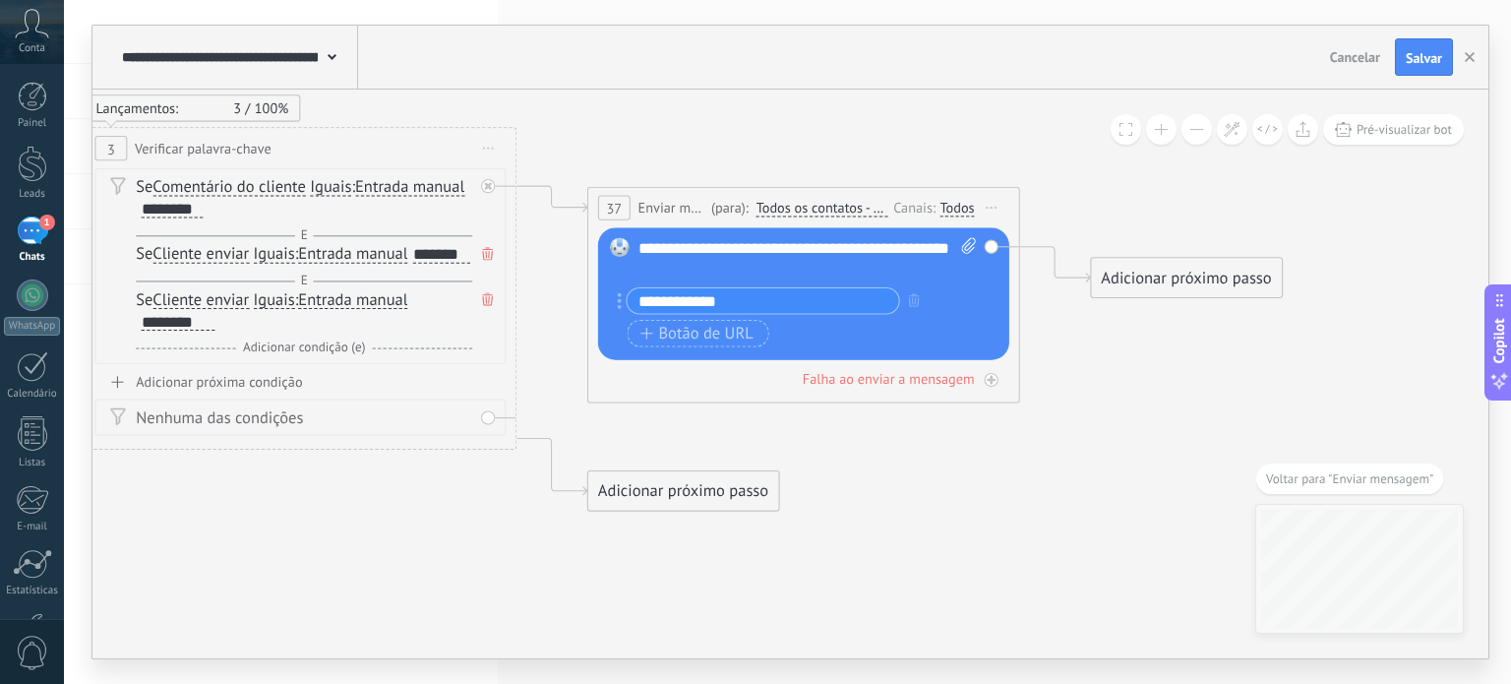
drag, startPoint x: 582, startPoint y: 576, endPoint x: 941, endPoint y: 478, distance: 371.1
click at [941, 478] on icon at bounding box center [529, 284] width 2439 height 1537
click at [541, 188] on icon at bounding box center [552, 199] width 71 height 26
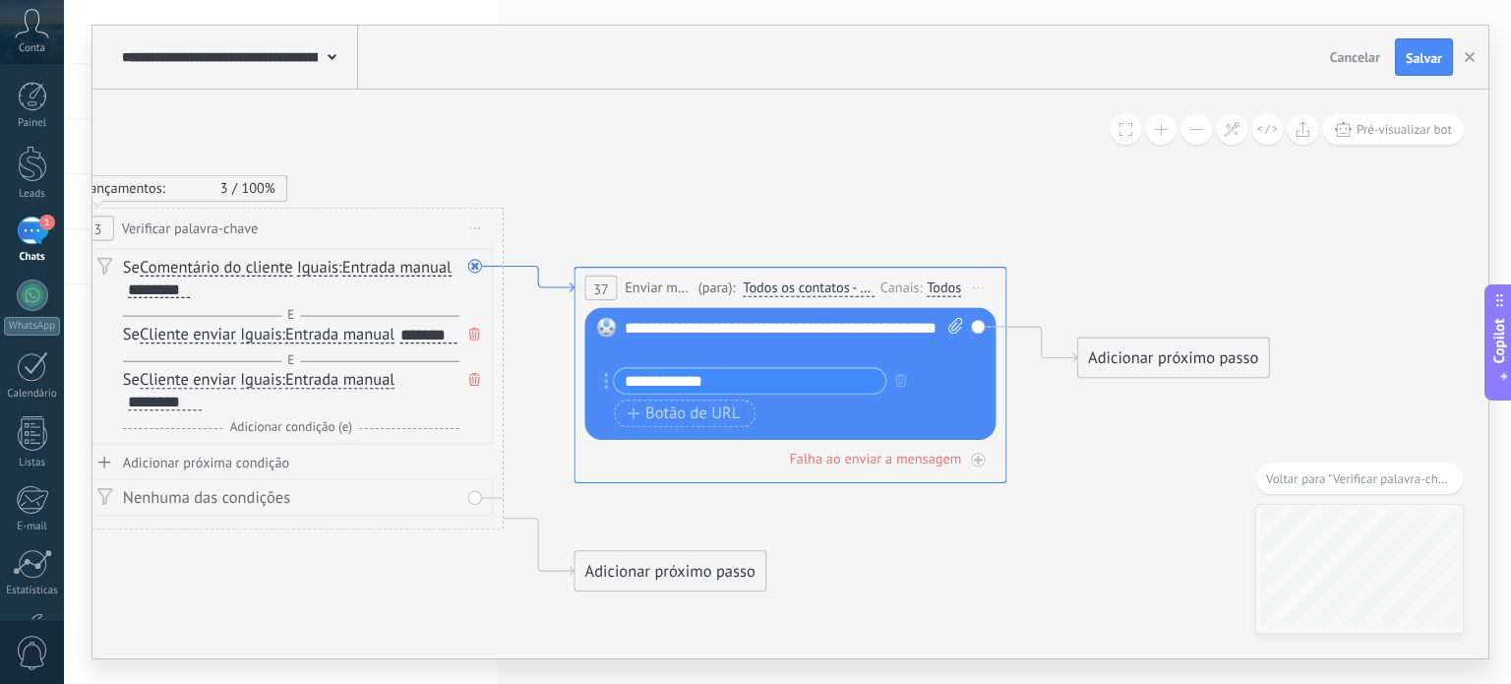
click at [515, 267] on icon at bounding box center [539, 280] width 71 height 26
click at [469, 220] on span "Iniciar pré-visualização aqui Renomear Duplicar Excluir" at bounding box center [475, 228] width 34 height 31
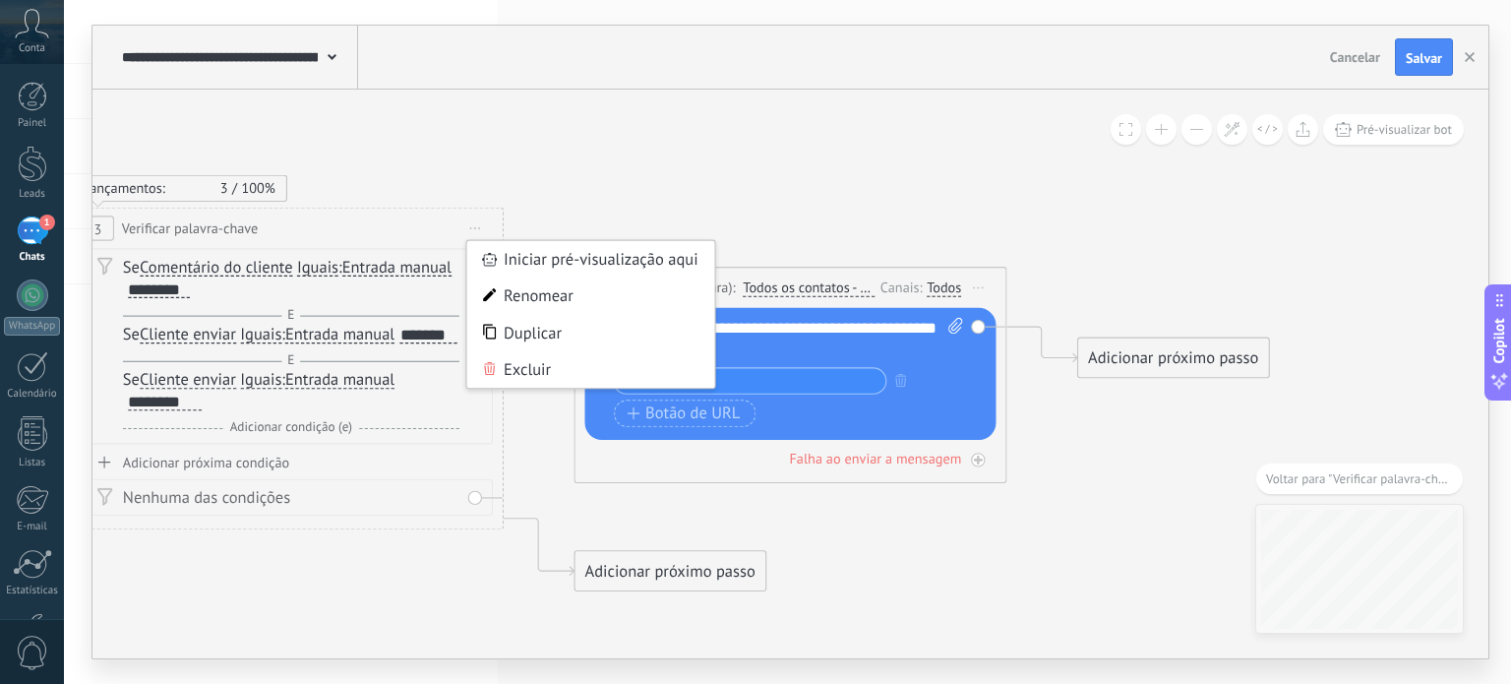
click at [598, 133] on icon at bounding box center [517, 364] width 2439 height 1537
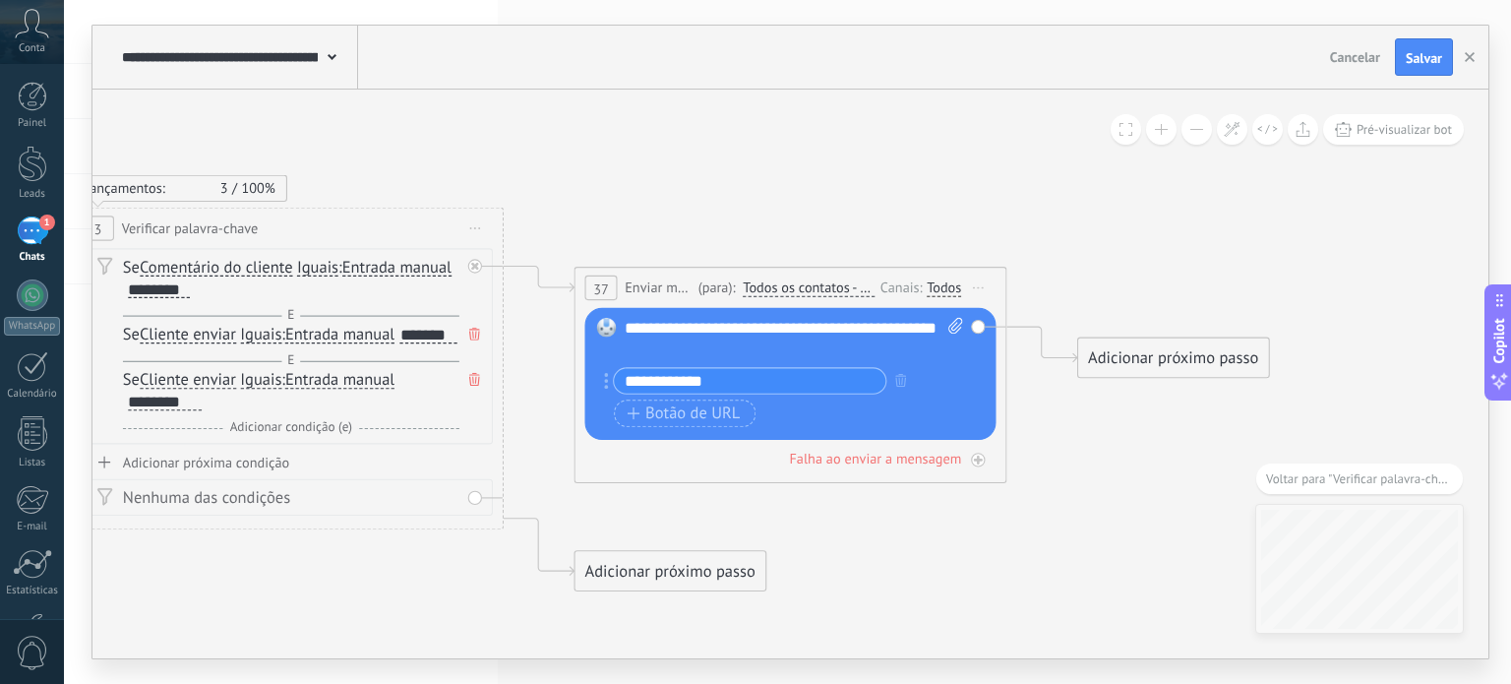
click at [1256, 491] on span at bounding box center [1256, 478] width 0 height 30
drag, startPoint x: 854, startPoint y: 426, endPoint x: 830, endPoint y: 428, distance: 23.7
click at [854, 428] on div "Botão de ação Botão de URL" at bounding box center [789, 414] width 348 height 28
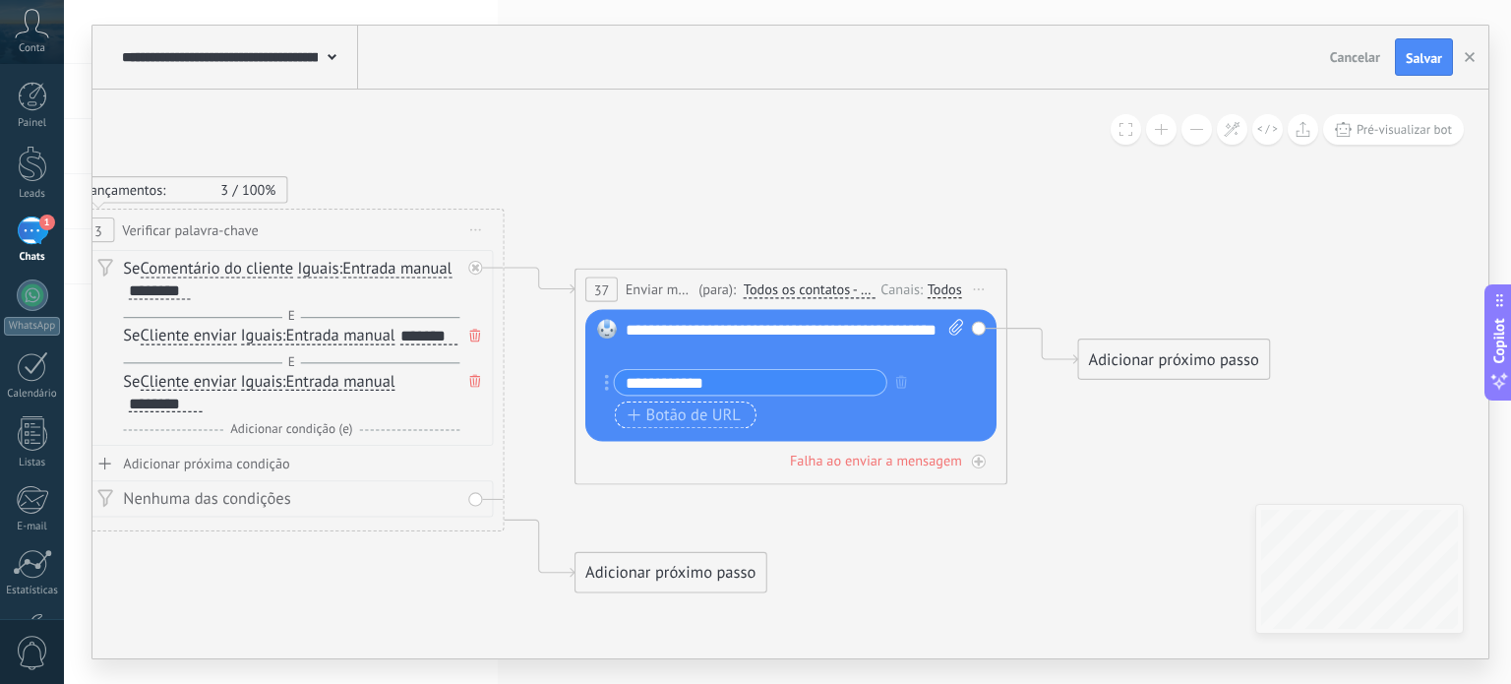
drag, startPoint x: 666, startPoint y: 408, endPoint x: 684, endPoint y: 396, distance: 21.8
click at [667, 409] on span "Botão de URL" at bounding box center [684, 415] width 113 height 18
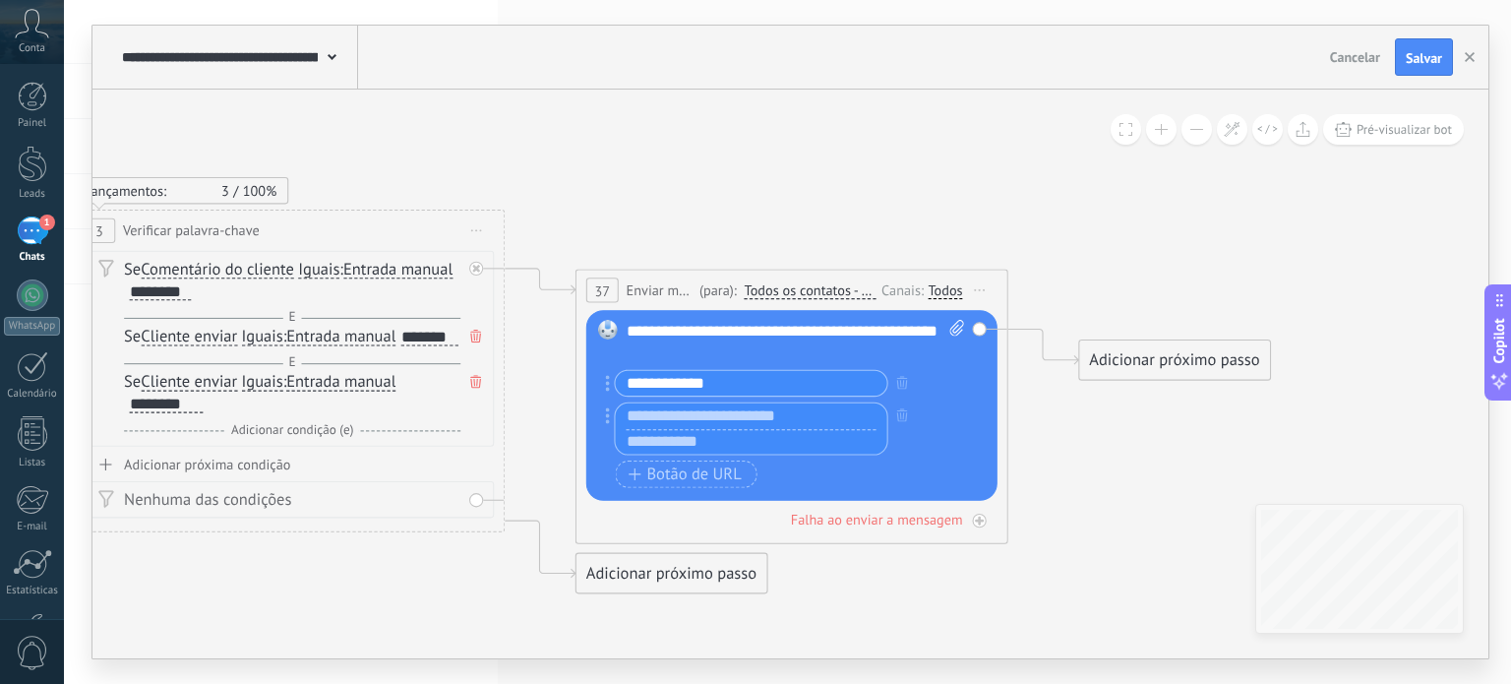
click at [719, 437] on input "text" at bounding box center [752, 442] width 272 height 26
click at [732, 373] on input "**********" at bounding box center [752, 384] width 272 height 26
click at [728, 412] on input "**********" at bounding box center [752, 409] width 272 height 26
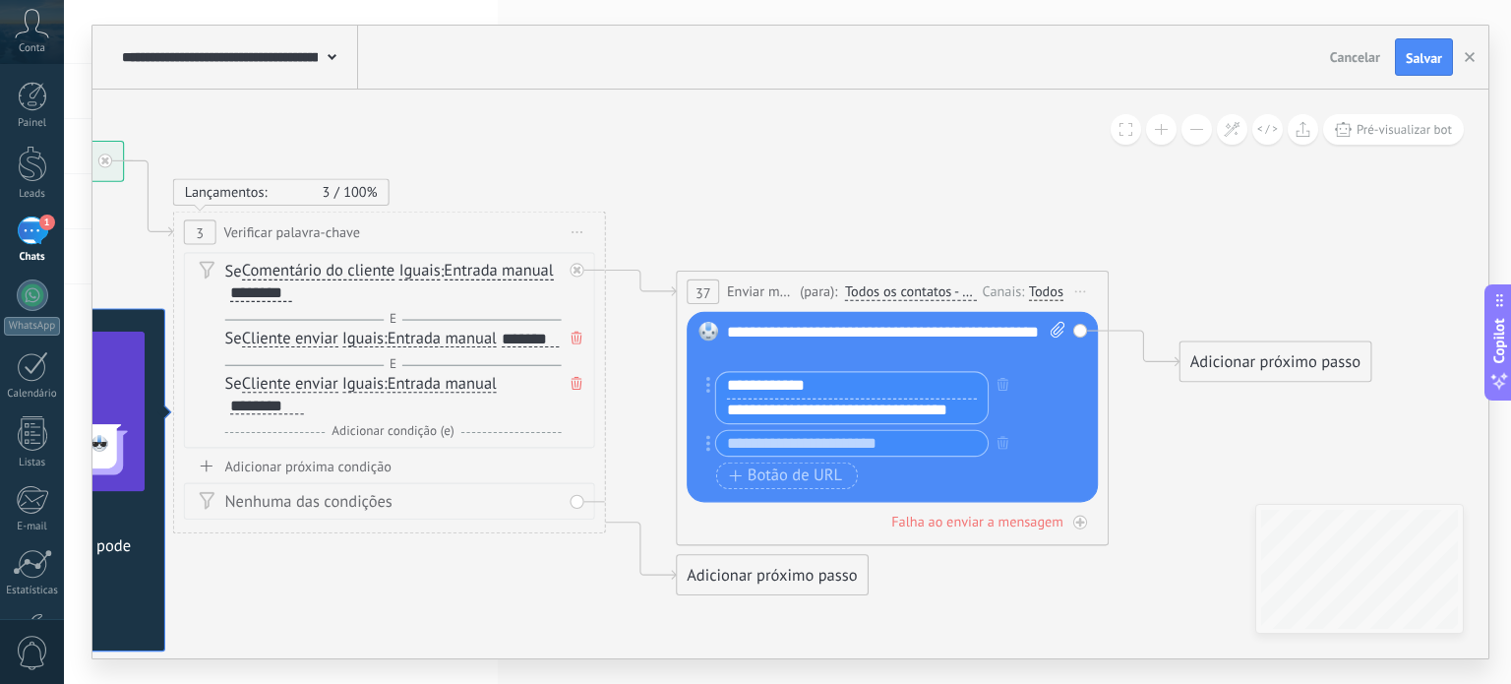
drag, startPoint x: 728, startPoint y: 412, endPoint x: 829, endPoint y: 414, distance: 101.4
click at [829, 414] on input "**********" at bounding box center [852, 410] width 272 height 26
click at [830, 448] on div at bounding box center [852, 444] width 274 height 28
click at [830, 448] on input "text" at bounding box center [853, 443] width 272 height 26
paste input "**********"
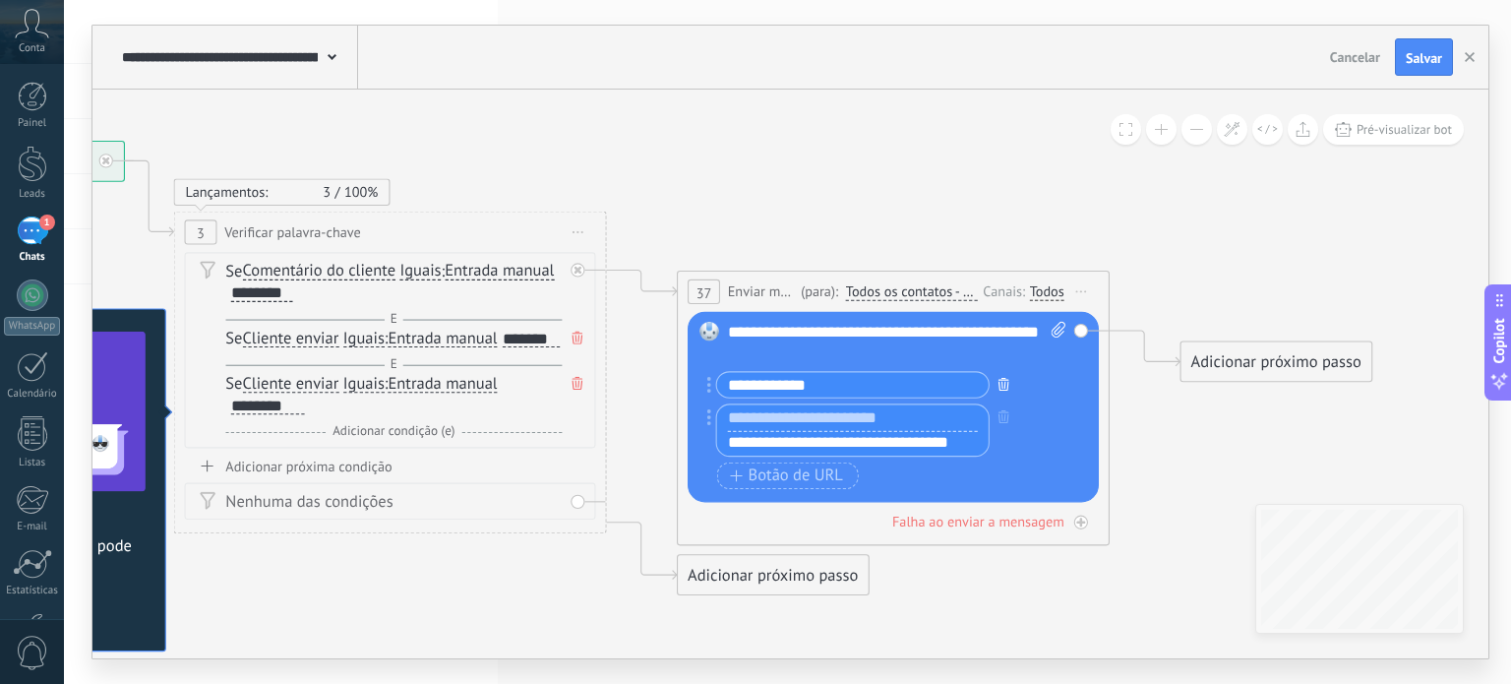
type input "**********"
click at [1001, 379] on icon "button" at bounding box center [1004, 384] width 11 height 13
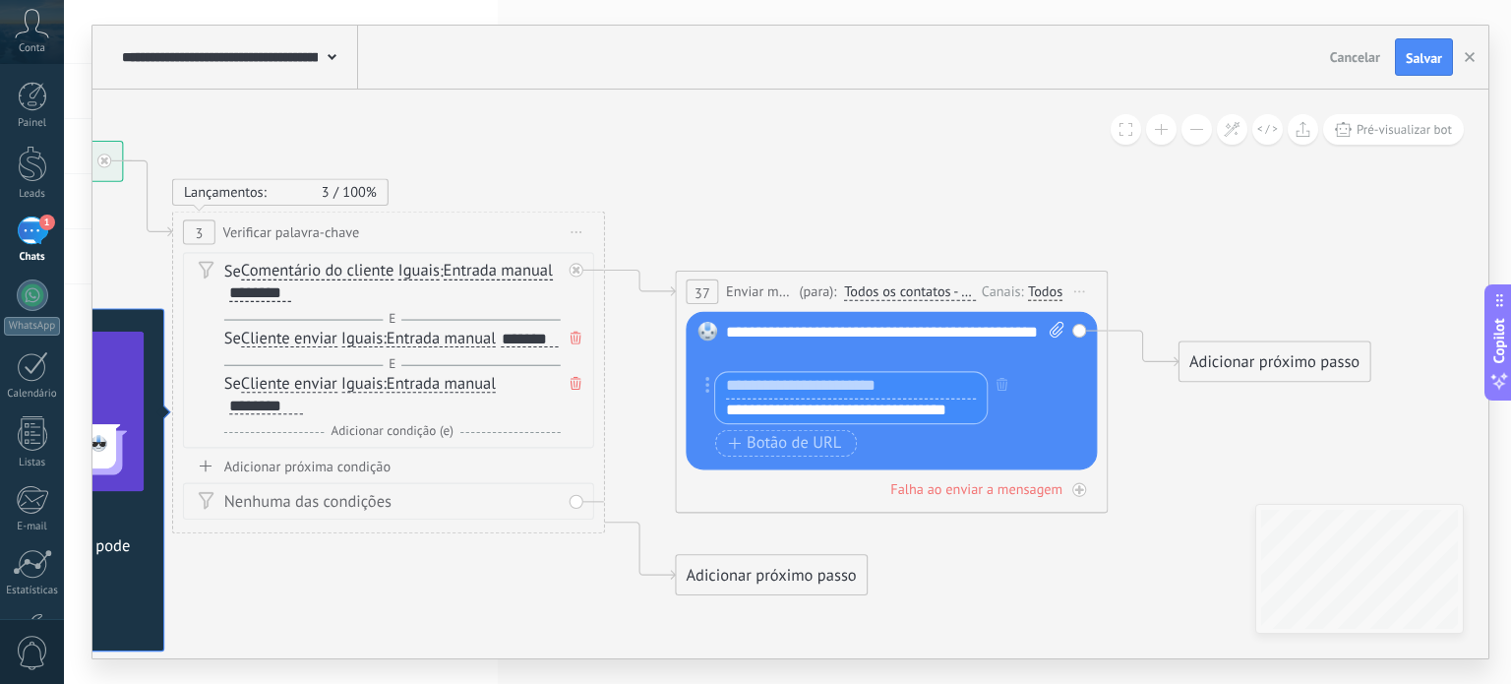
click at [917, 385] on input "text" at bounding box center [851, 386] width 272 height 26
type input "*"
type input "**********"
click at [894, 251] on icon at bounding box center [617, 368] width 2439 height 1537
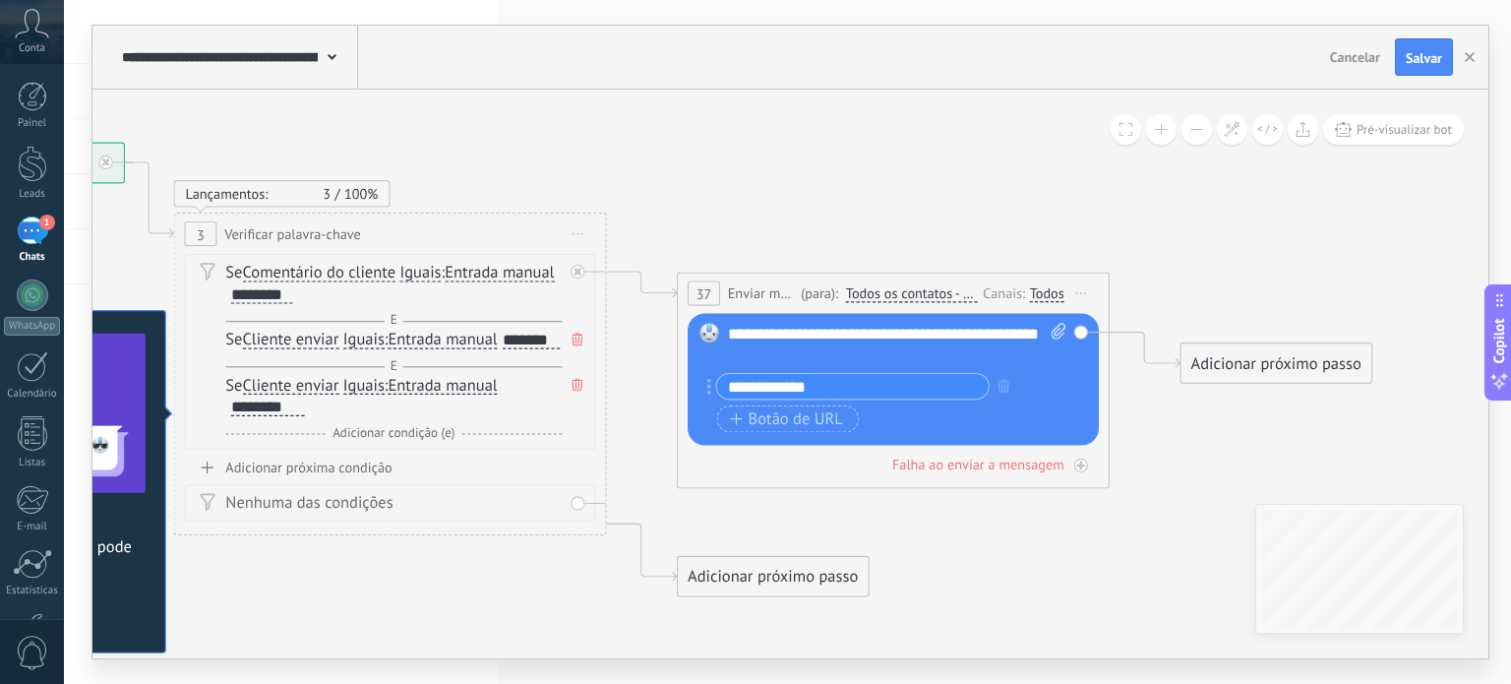
click at [928, 291] on span "Todos os contatos - canais selecionados" at bounding box center [912, 294] width 132 height 18
click at [928, 291] on button "Todos os contatos - canais selecionados" at bounding box center [970, 293] width 271 height 39
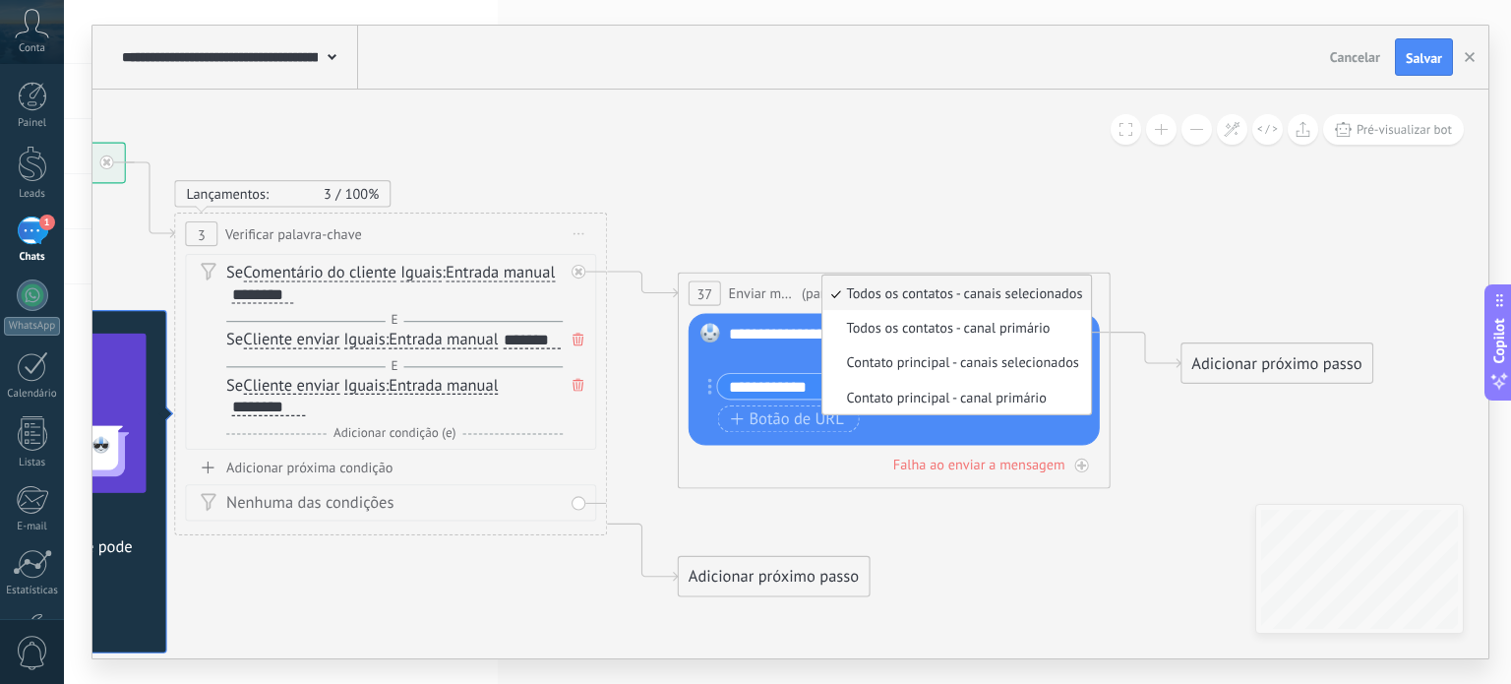
click at [1008, 196] on icon at bounding box center [620, 370] width 2439 height 1537
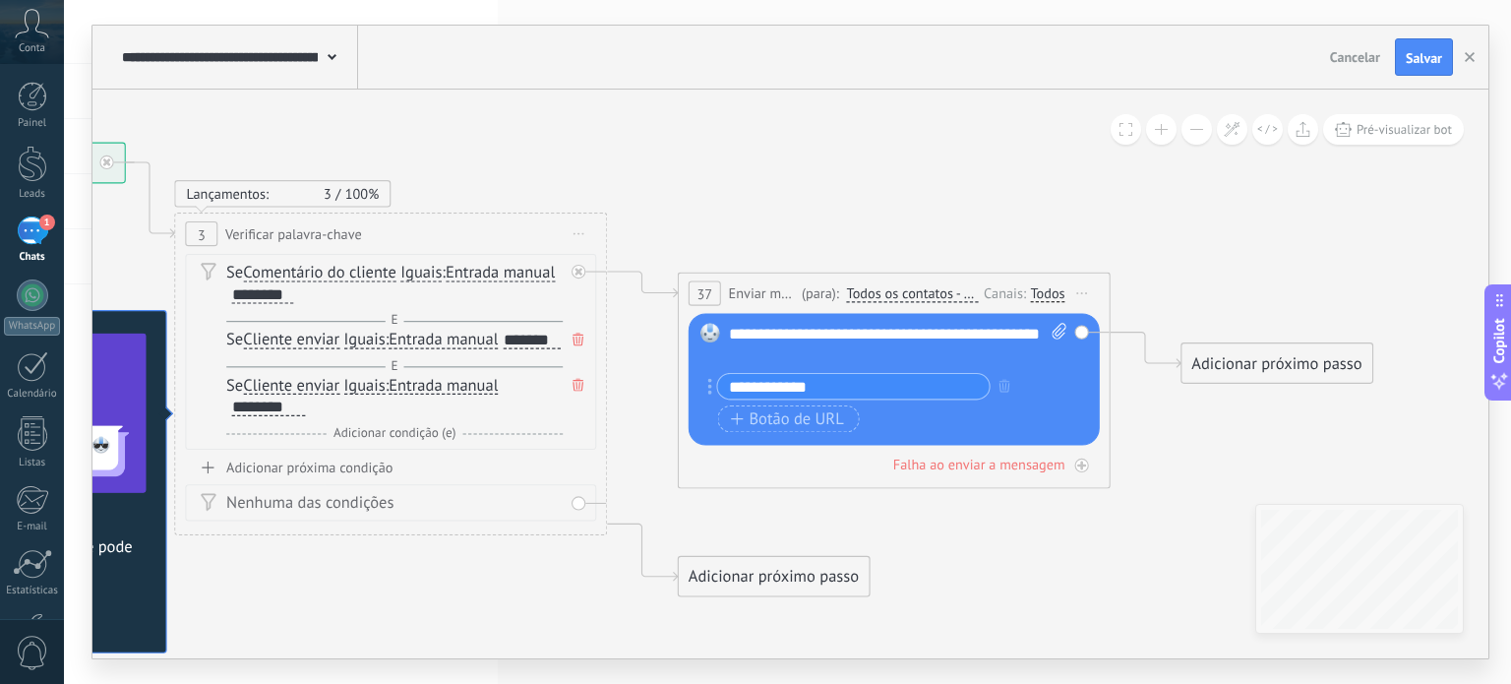
click at [1007, 298] on div "Canais:" at bounding box center [1007, 292] width 46 height 21
click at [1025, 296] on div "Canais:" at bounding box center [1007, 292] width 46 height 21
click at [1073, 298] on span "Iniciar pré-visualização aqui Renomear Duplicar Excluir" at bounding box center [1082, 292] width 34 height 31
click at [1079, 292] on icon at bounding box center [1082, 293] width 11 height 2
click at [1079, 328] on div "Substituir Remover Converter para mensagem de voz Arraste a imagem aqui para an…" at bounding box center [894, 380] width 411 height 132
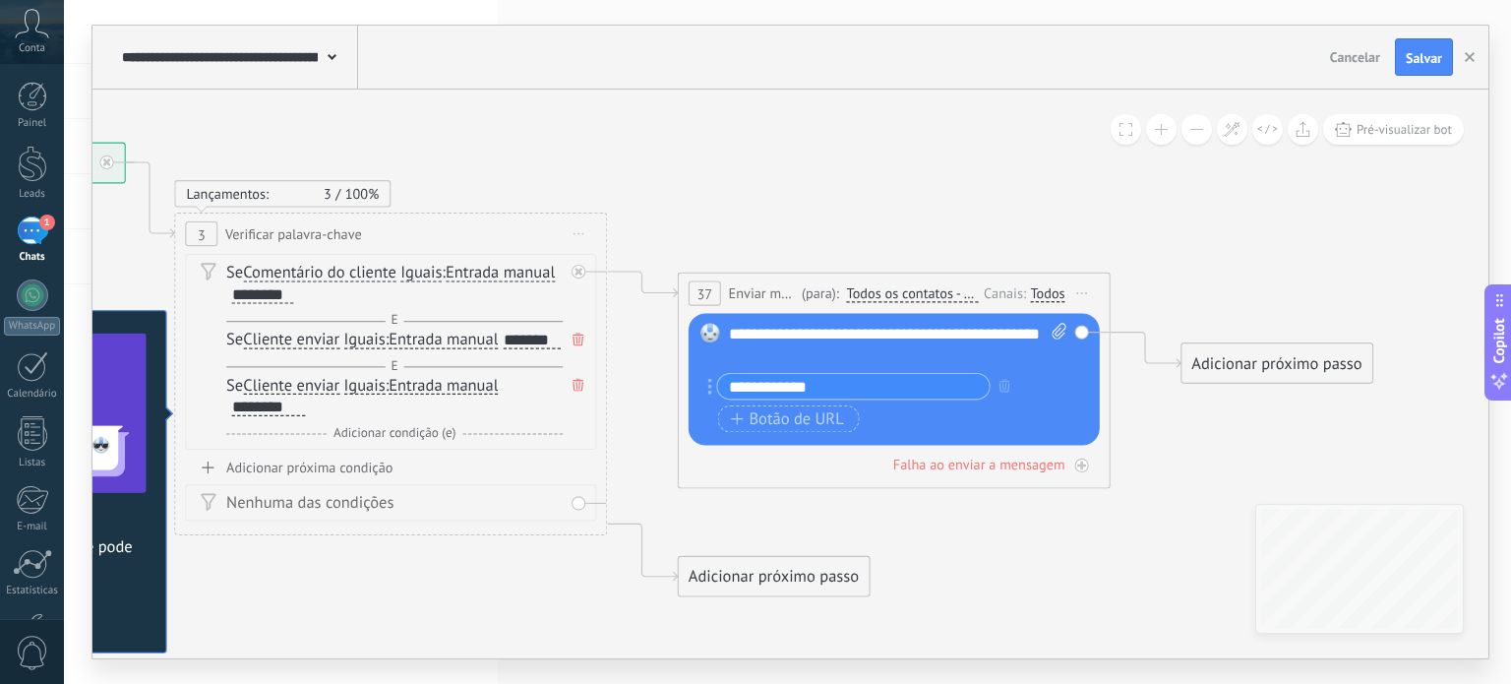
click at [1304, 372] on div "Adicionar próximo passo" at bounding box center [1277, 363] width 190 height 35
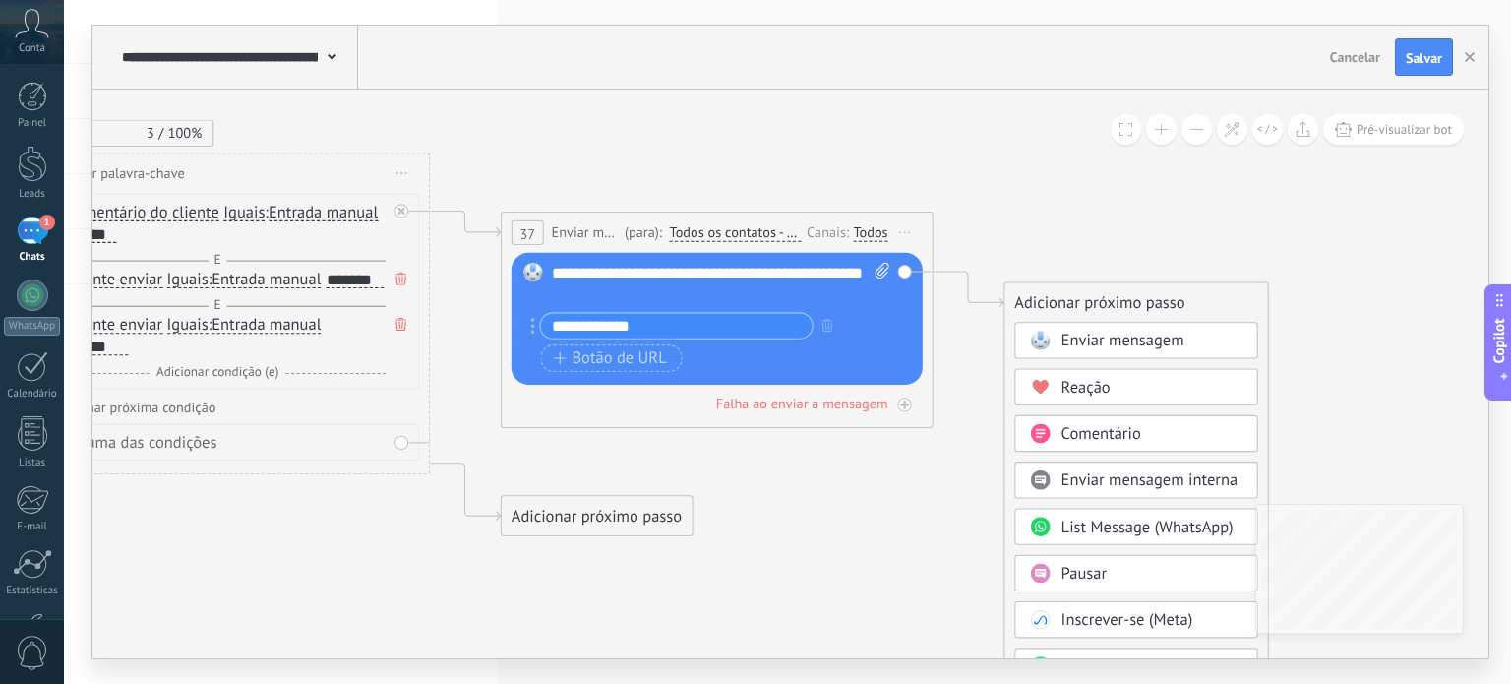
drag, startPoint x: 1157, startPoint y: 507, endPoint x: 944, endPoint y: 419, distance: 229.8
click at [944, 421] on icon at bounding box center [443, 309] width 2439 height 1537
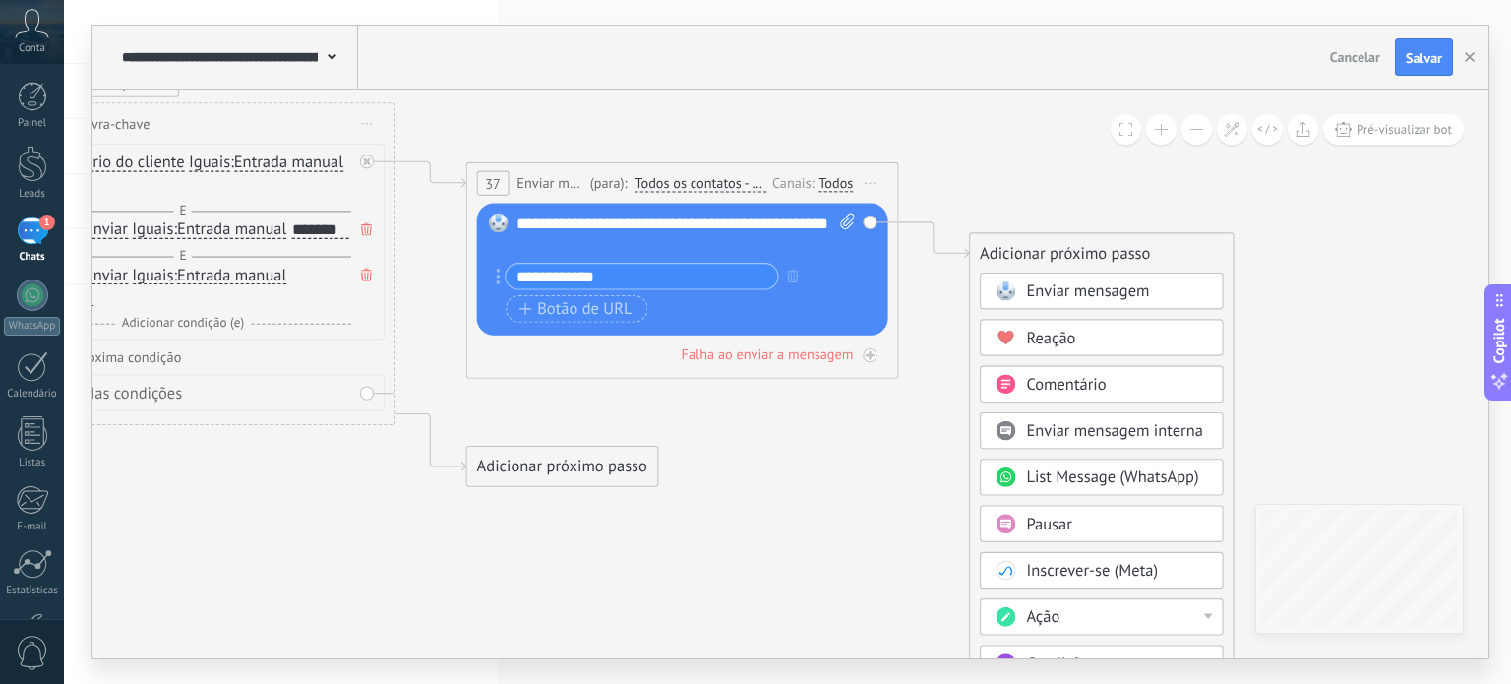
click at [1020, 148] on icon at bounding box center [408, 259] width 2439 height 1537
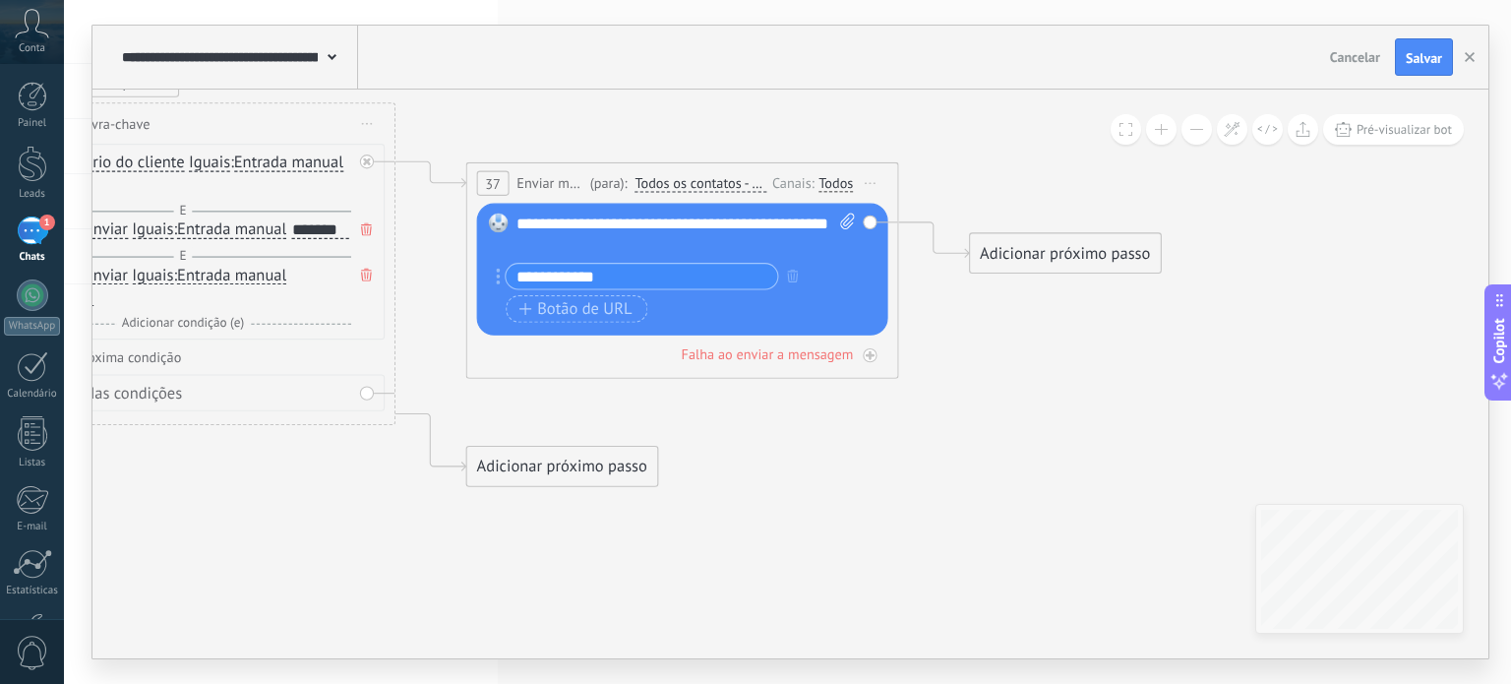
click at [864, 186] on span "Iniciar pré-visualização aqui Renomear Duplicar Excluir" at bounding box center [870, 183] width 34 height 31
click at [870, 180] on span "Iniciar pré-visualização aqui Renomear Duplicar Excluir" at bounding box center [870, 183] width 34 height 31
click at [870, 185] on span "Iniciar pré-visualização aqui Renomear Duplicar Excluir" at bounding box center [870, 183] width 34 height 31
click at [782, 177] on div "Canais:" at bounding box center [795, 182] width 46 height 21
click at [867, 182] on icon at bounding box center [871, 183] width 11 height 2
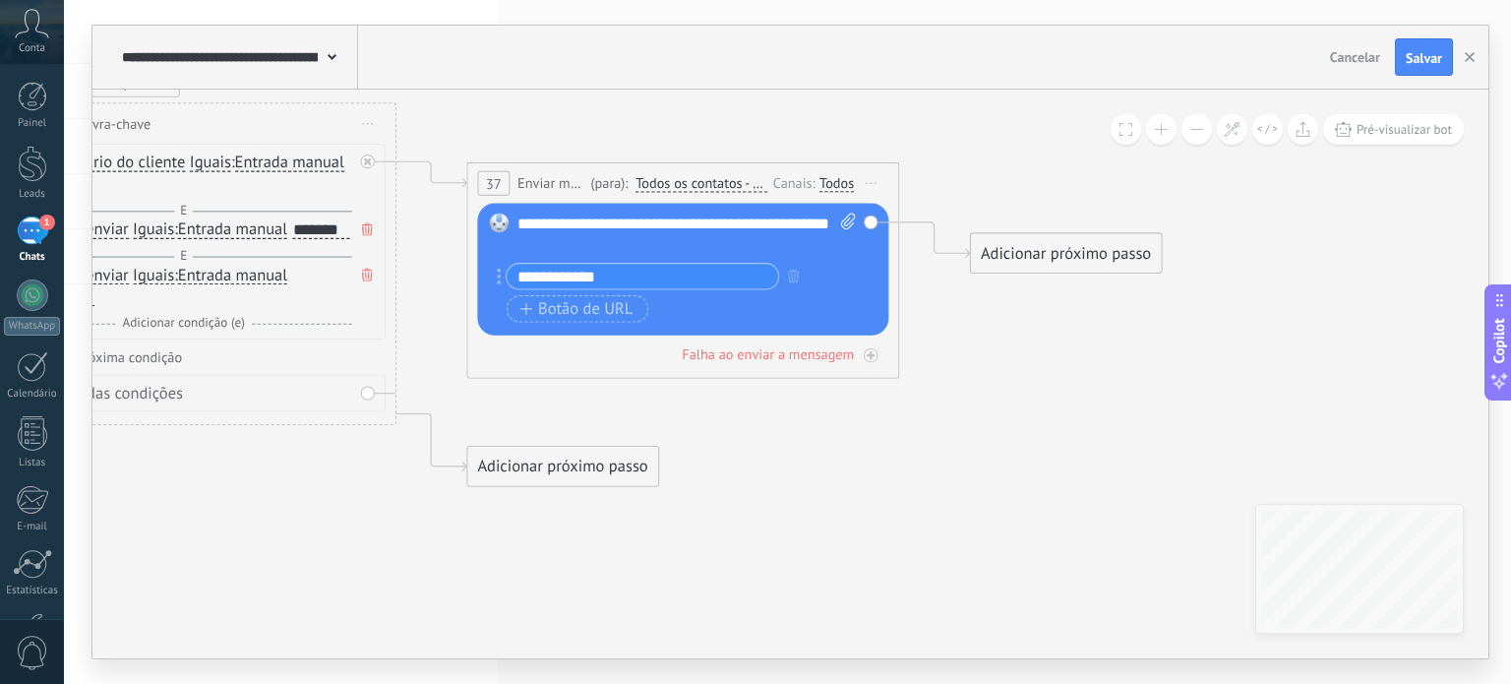
click at [913, 164] on icon at bounding box center [408, 259] width 2439 height 1537
click at [364, 162] on icon at bounding box center [368, 162] width 8 height 8
click at [606, 415] on div "Adicionar próximo passo" at bounding box center [563, 409] width 190 height 35
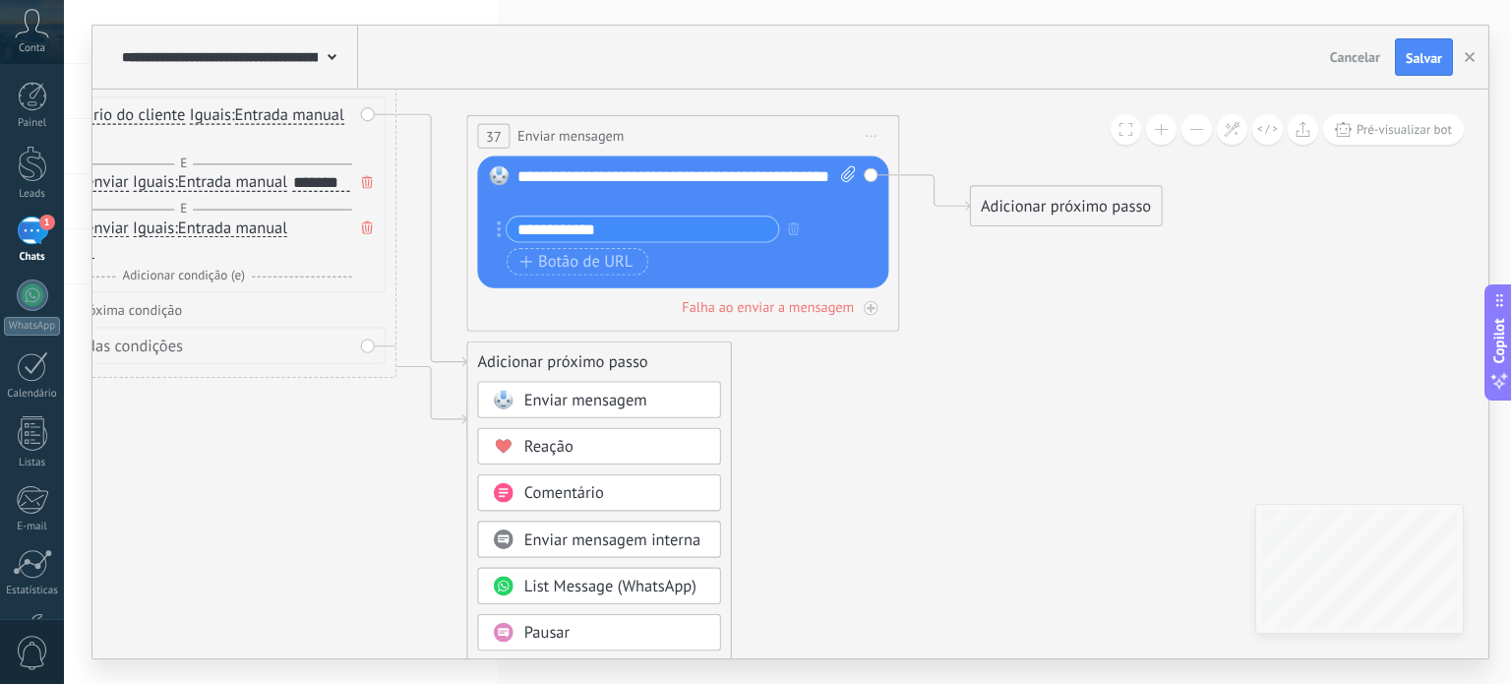
click at [633, 549] on div "Enviar mensagem interna" at bounding box center [615, 540] width 182 height 22
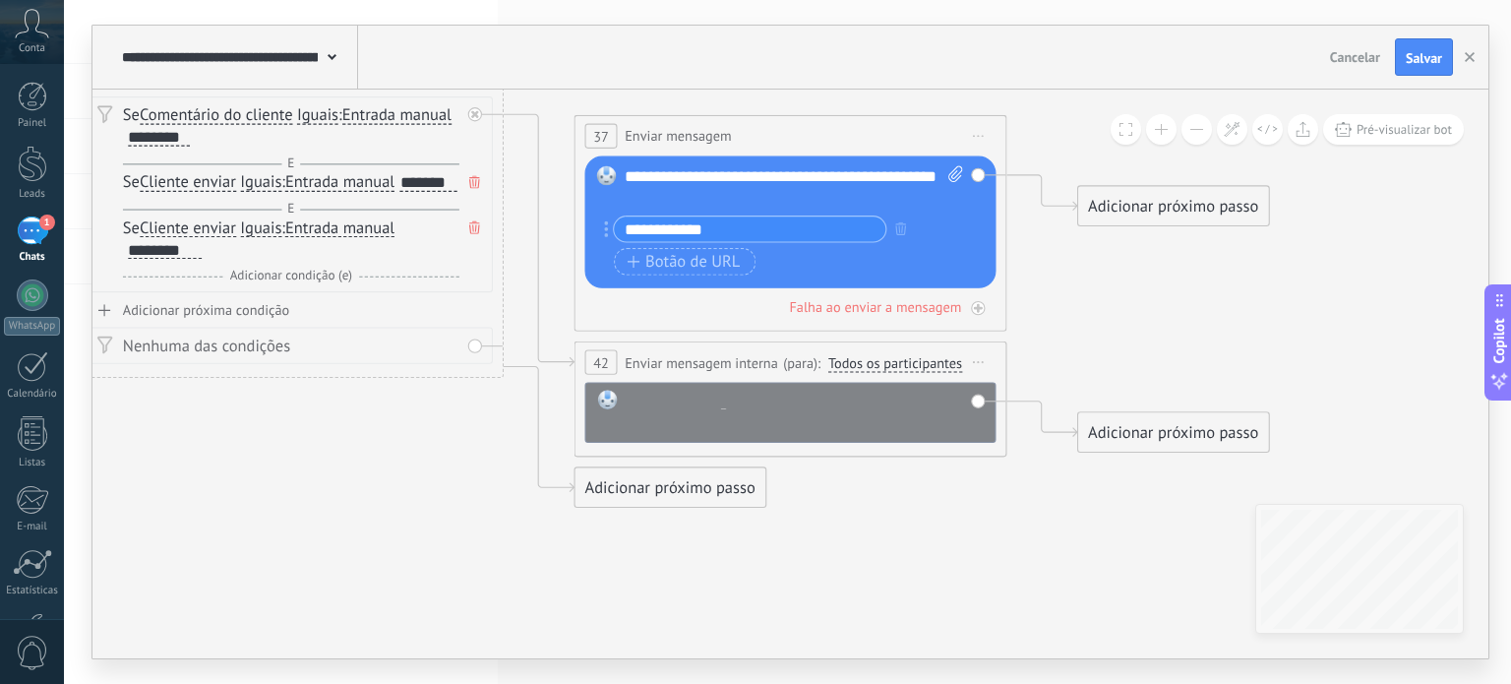
click at [936, 397] on div at bounding box center [805, 411] width 358 height 43
click at [976, 361] on icon at bounding box center [978, 362] width 11 height 2
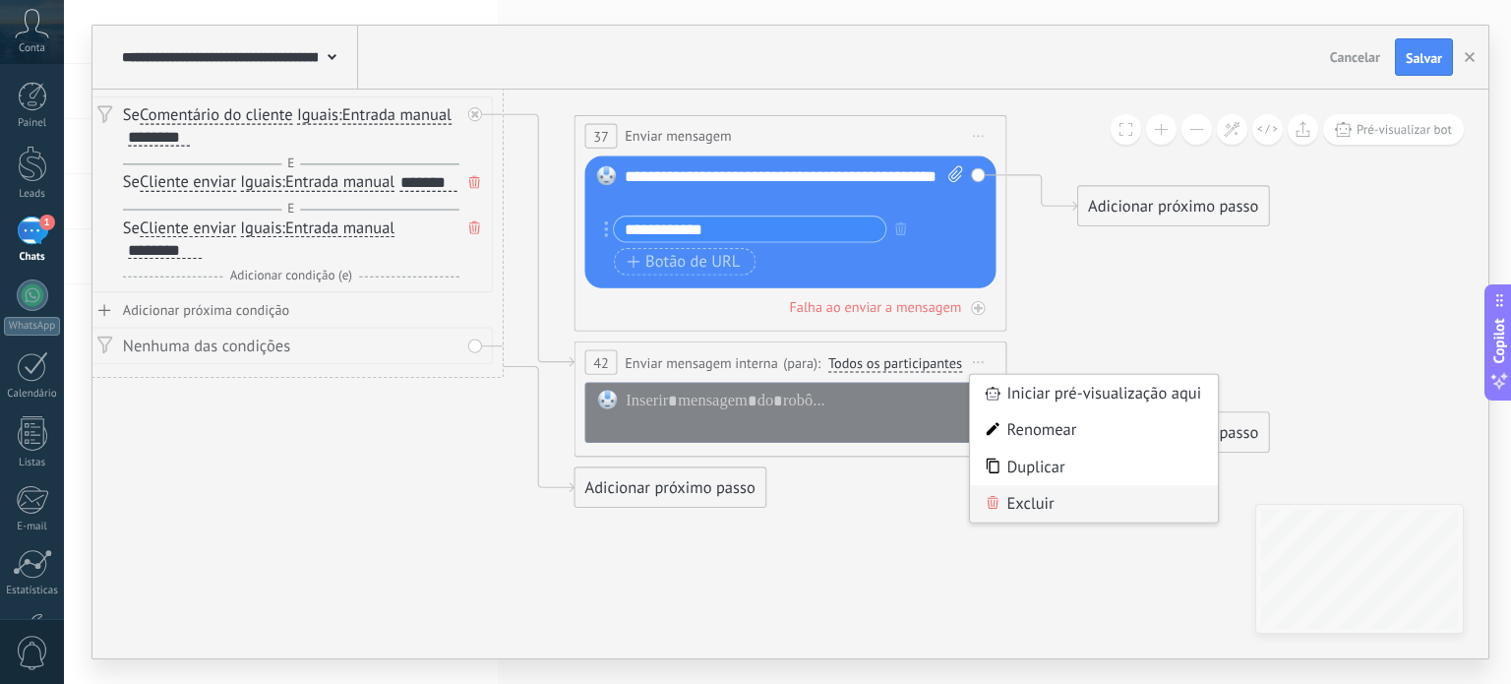
click at [1057, 512] on div "Excluir" at bounding box center [1094, 503] width 248 height 36
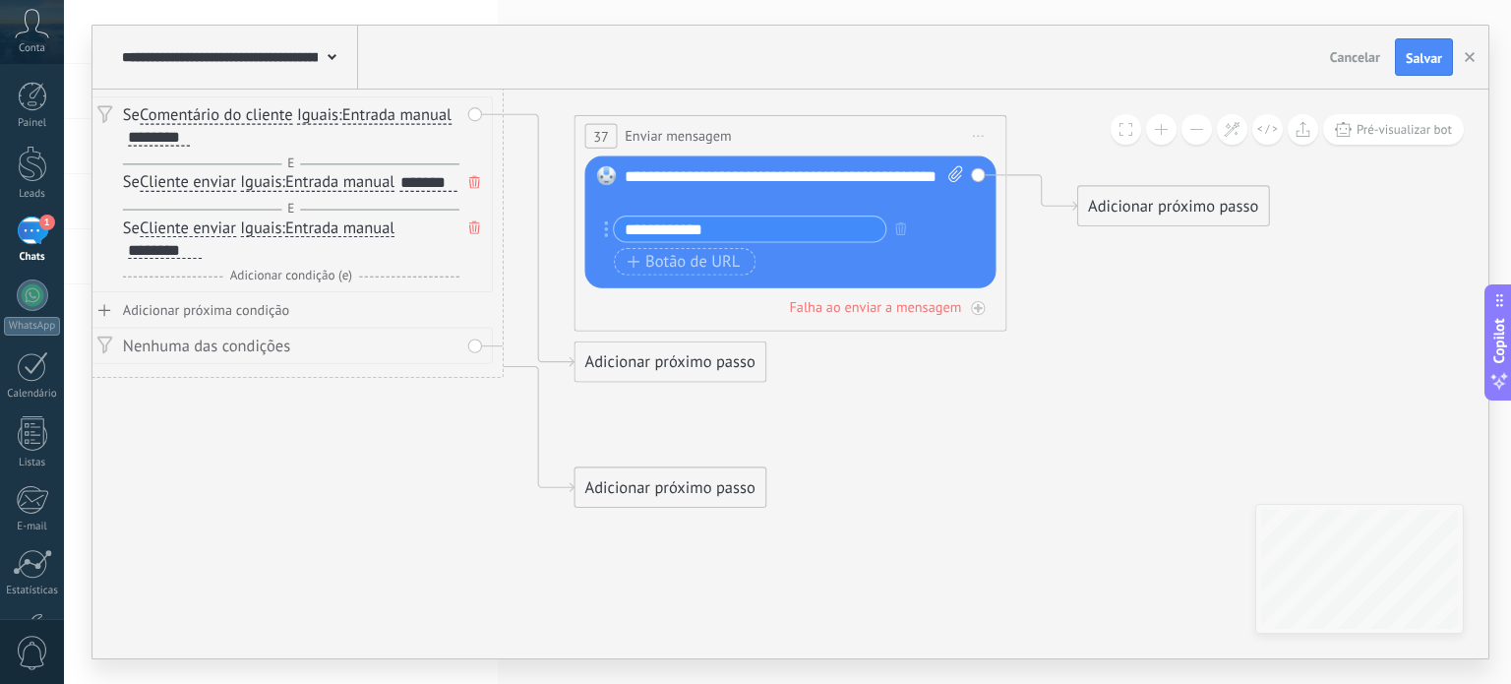
click at [691, 377] on div "Adicionar próximo passo" at bounding box center [671, 361] width 190 height 35
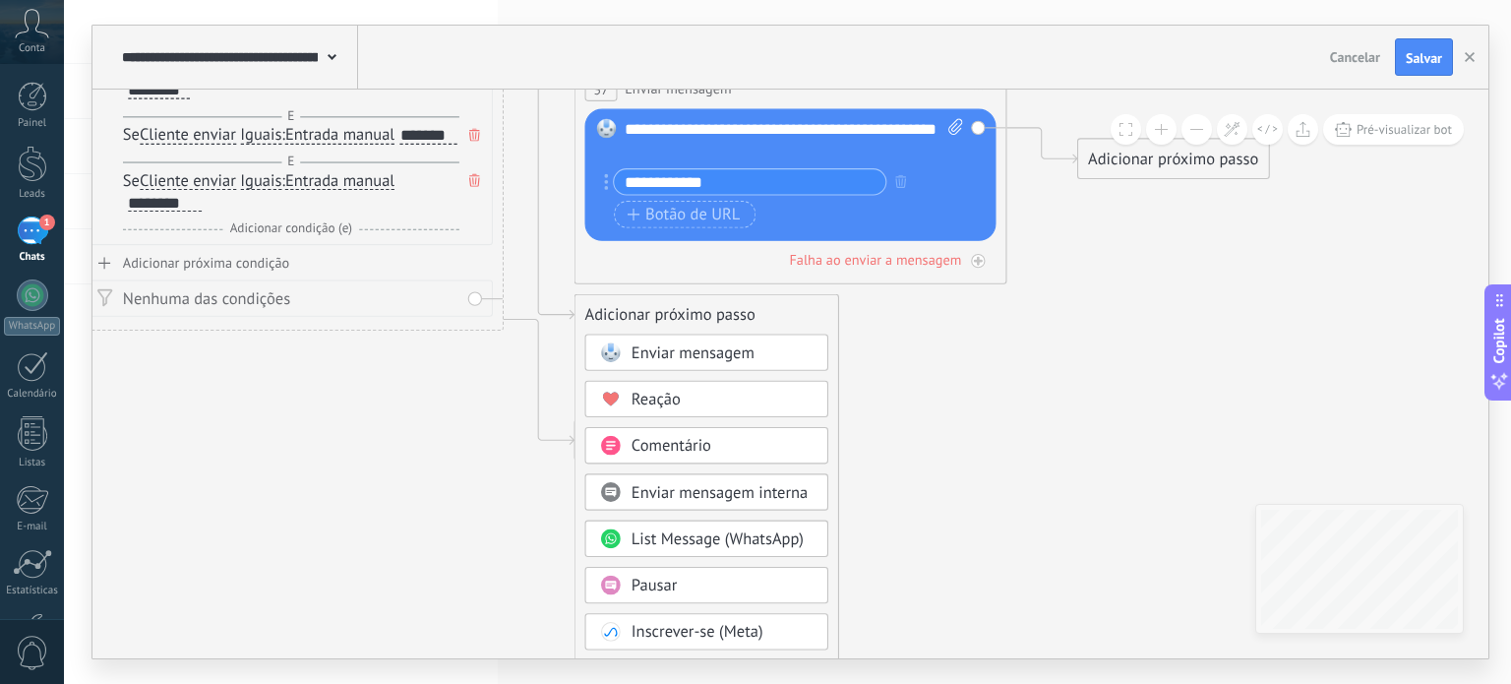
click at [703, 442] on span "Comentário" at bounding box center [672, 446] width 80 height 21
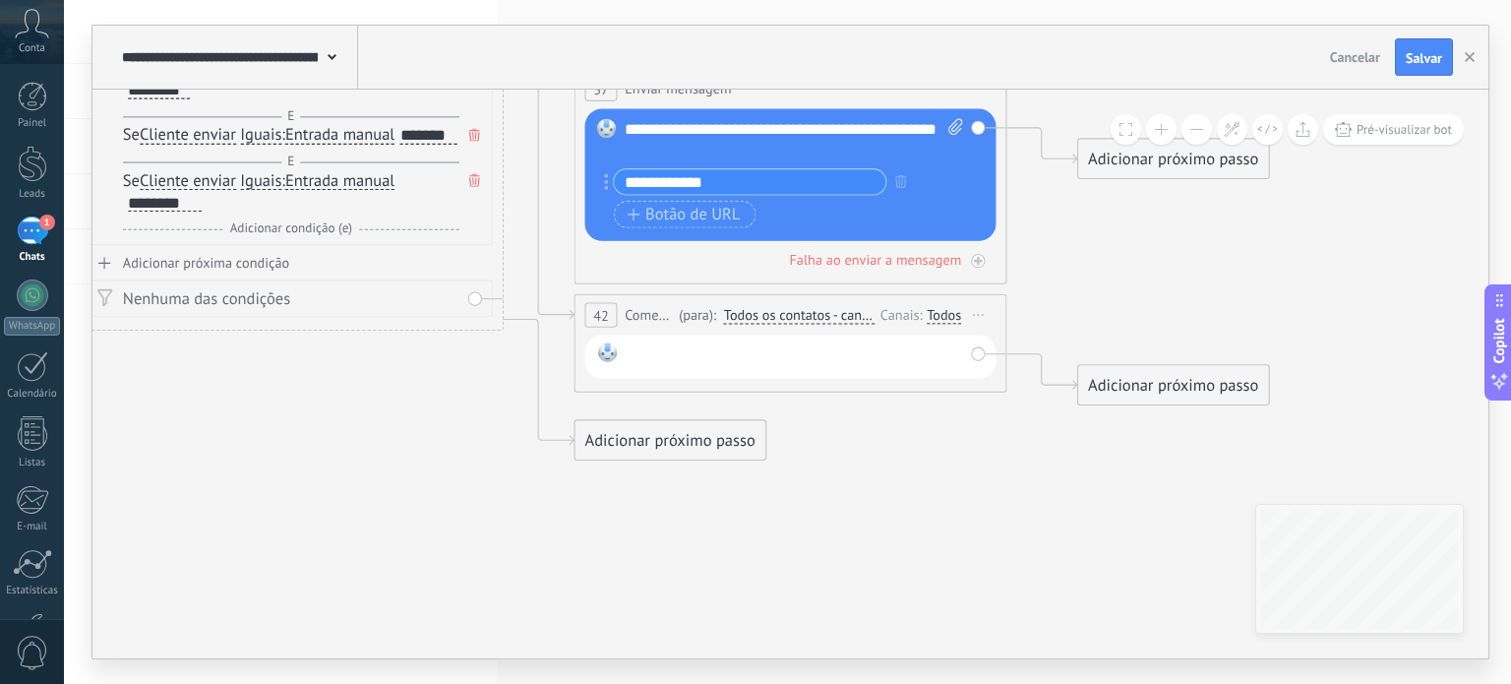
click at [735, 344] on div at bounding box center [794, 356] width 336 height 29
click at [960, 505] on icon at bounding box center [517, 199] width 2439 height 1605
click at [1112, 381] on div "Adicionar próximo passo" at bounding box center [1176, 385] width 190 height 35
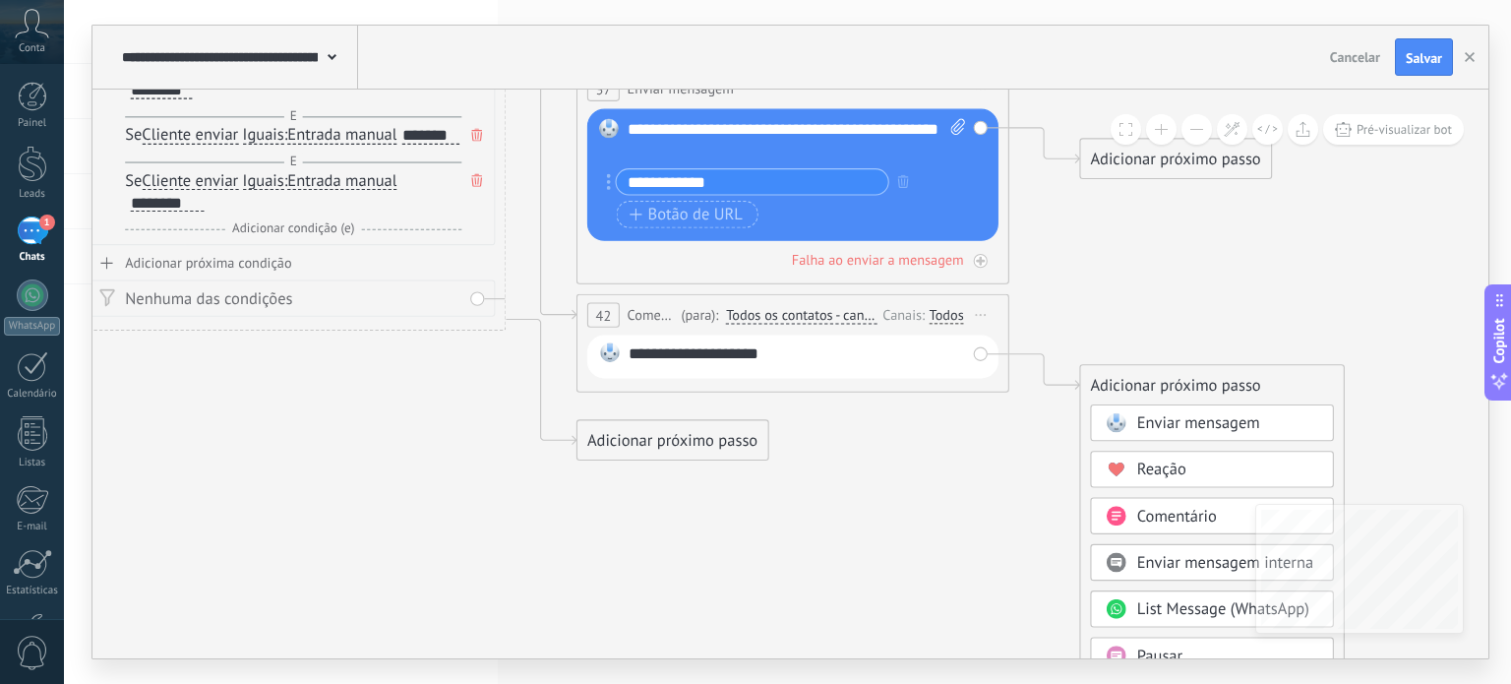
click at [1170, 432] on span "Enviar mensagem" at bounding box center [1198, 423] width 123 height 21
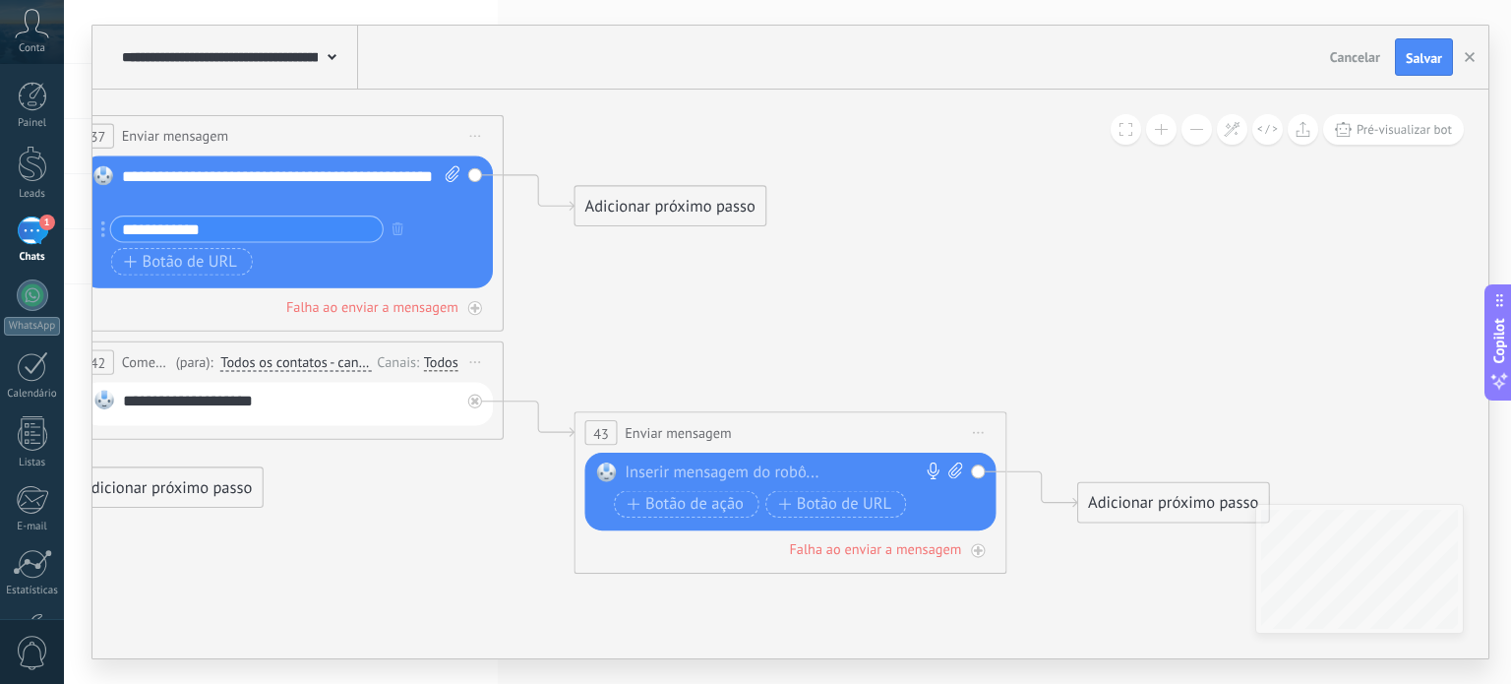
click at [473, 138] on span "Iniciar pré-visualização aqui Renomear Duplicar Excluir" at bounding box center [475, 136] width 34 height 31
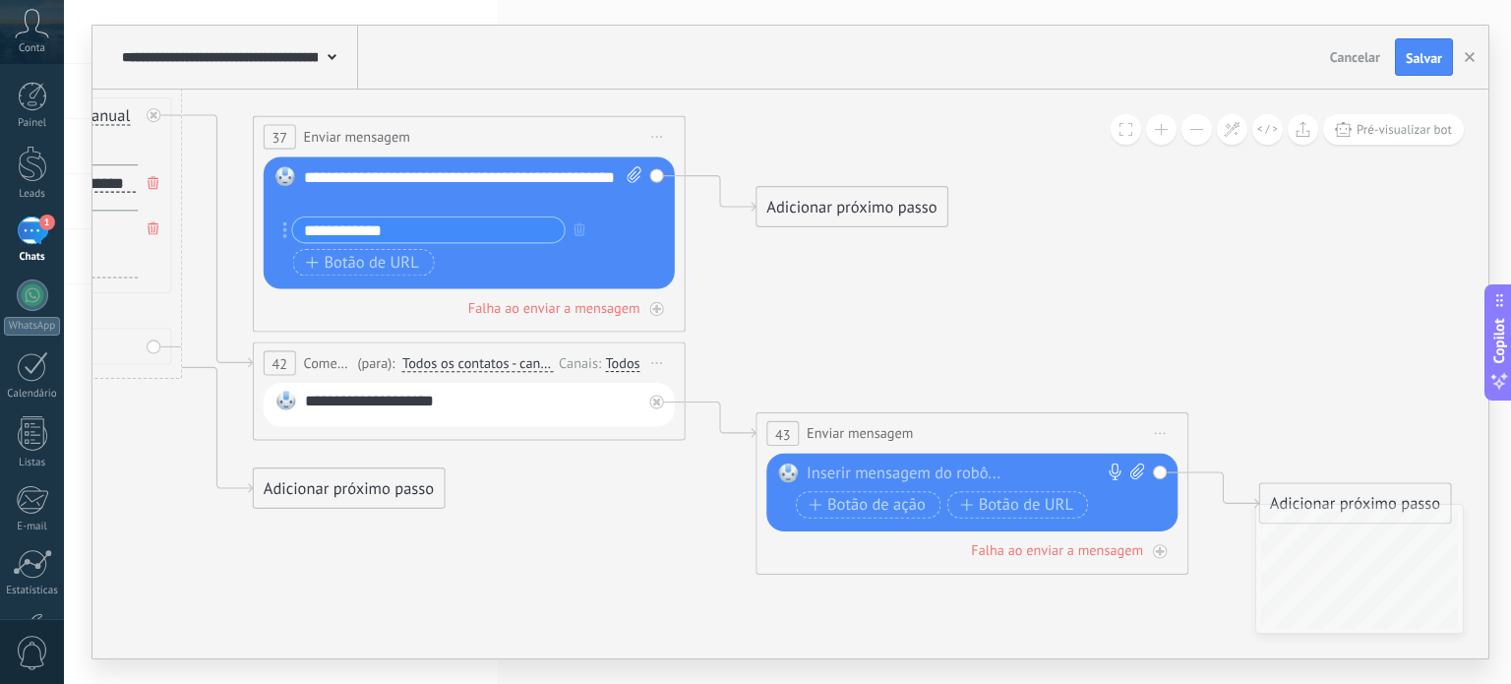
drag, startPoint x: 370, startPoint y: 173, endPoint x: 578, endPoint y: 172, distance: 208.6
click at [578, 172] on div "**********" at bounding box center [473, 188] width 339 height 43
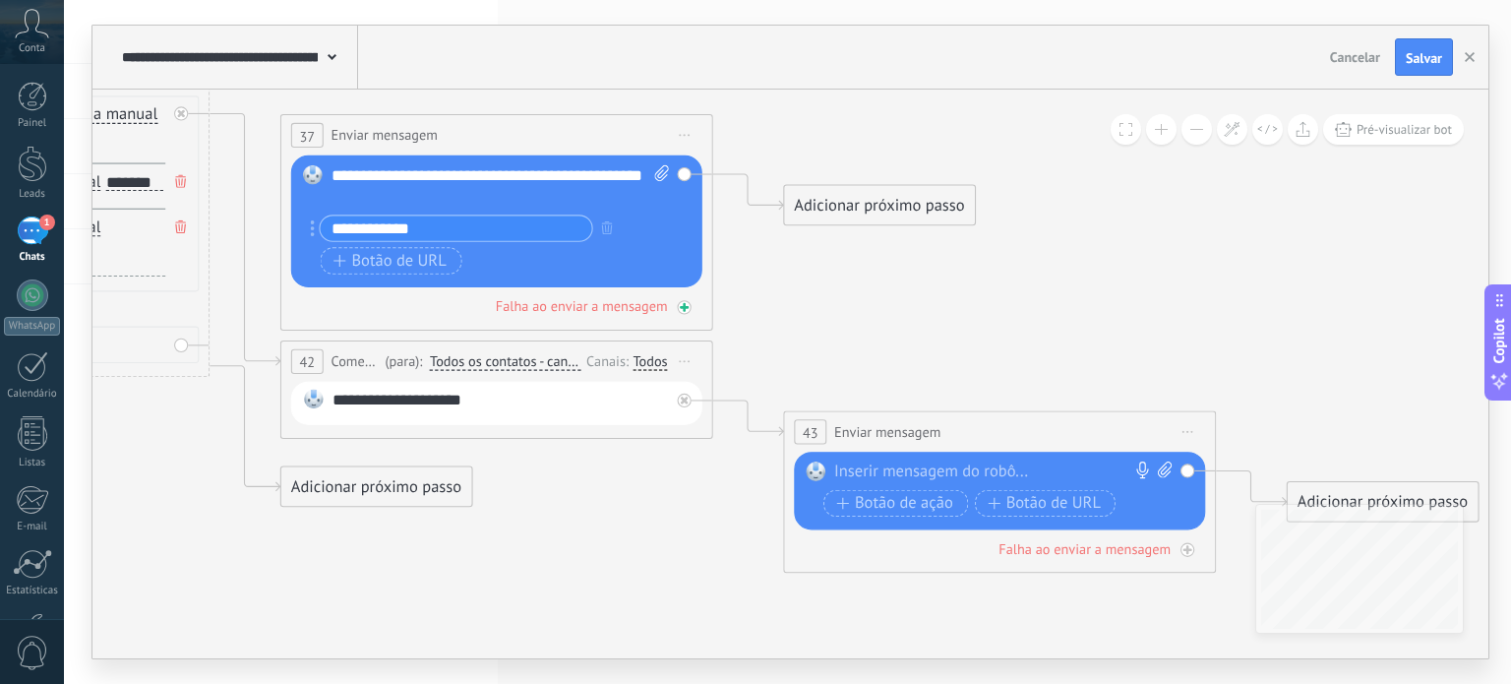
click at [597, 303] on div "Falha ao enviar a mensagem" at bounding box center [582, 306] width 172 height 19
click at [303, 140] on span "37" at bounding box center [307, 136] width 16 height 19
drag, startPoint x: 315, startPoint y: 125, endPoint x: 478, endPoint y: 132, distance: 163.5
click at [324, 132] on div "37" at bounding box center [307, 135] width 32 height 25
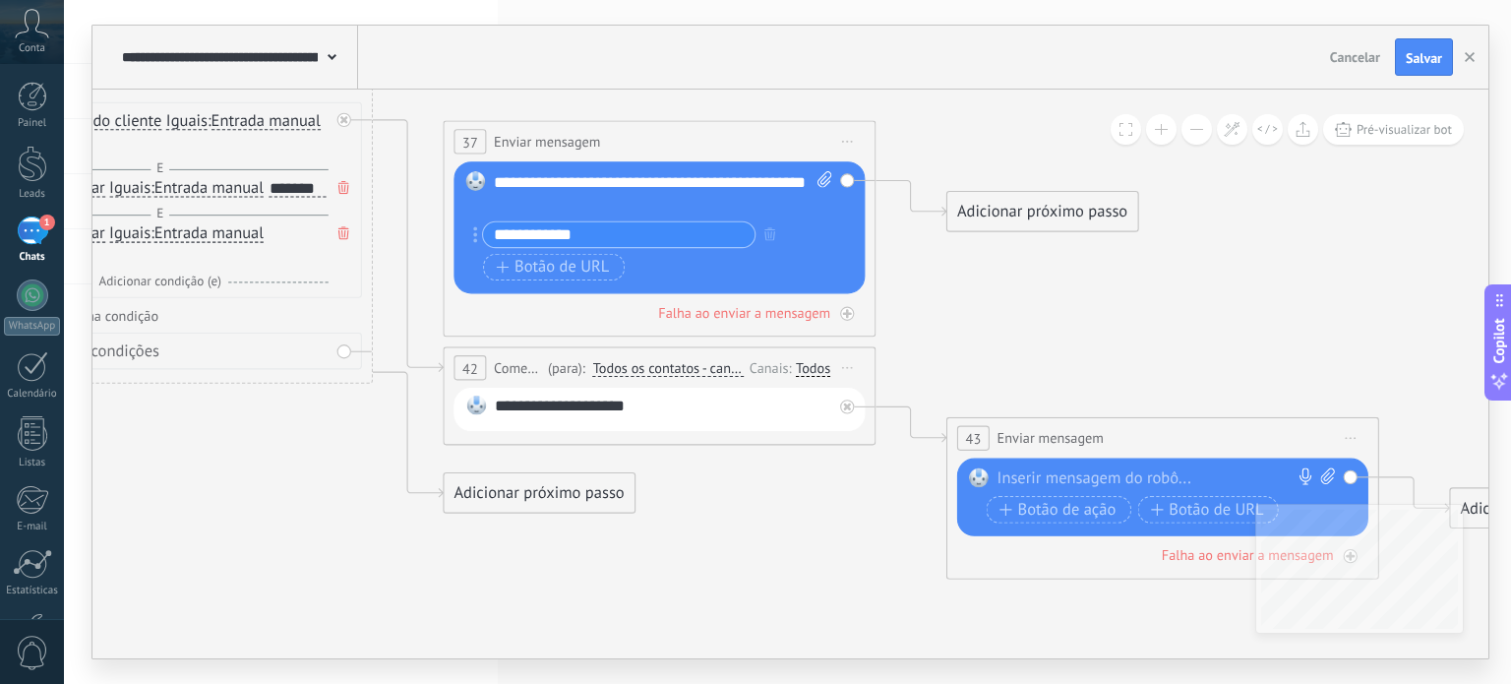
drag, startPoint x: 674, startPoint y: 139, endPoint x: 1118, endPoint y: 101, distance: 445.3
click at [674, 141] on div "**********" at bounding box center [660, 142] width 431 height 40
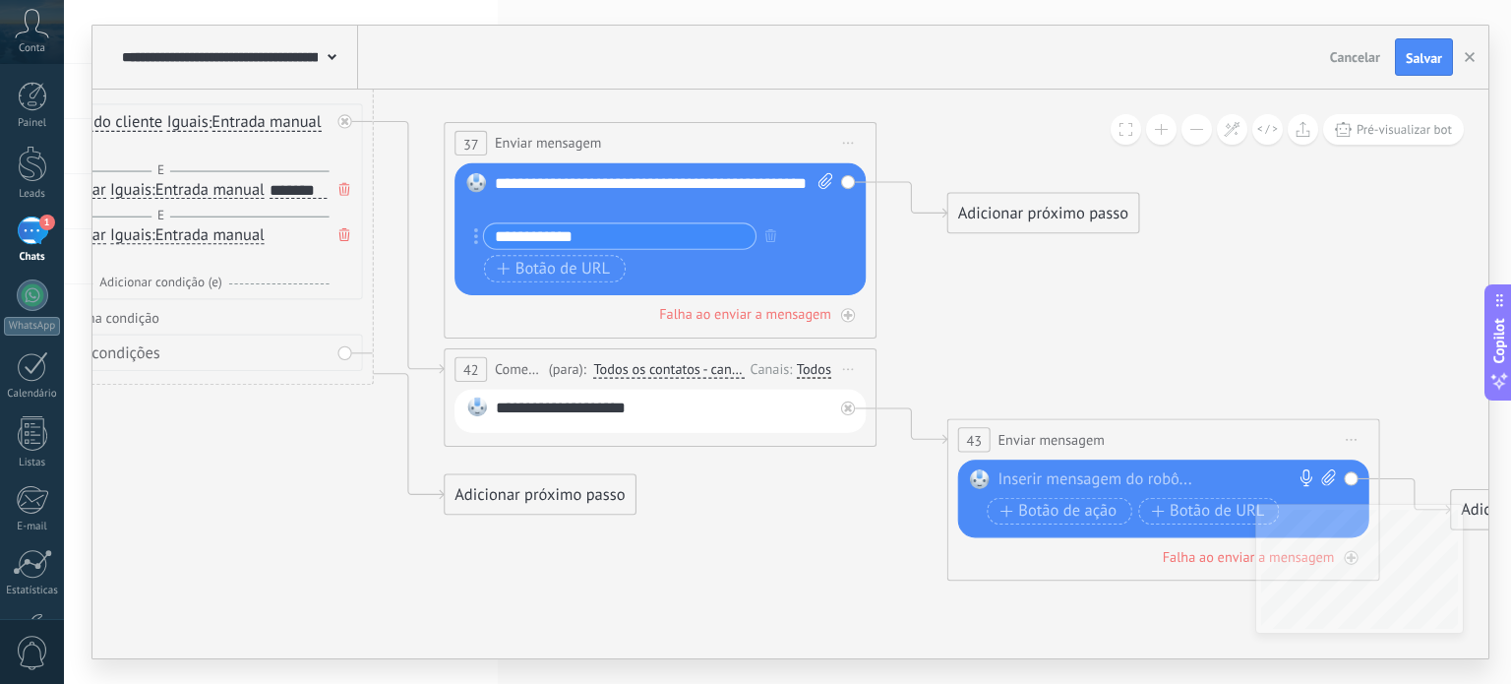
click at [1250, 126] on div "Pré-visualizar bot" at bounding box center [1287, 129] width 353 height 30
click at [1236, 130] on icon at bounding box center [1232, 129] width 17 height 17
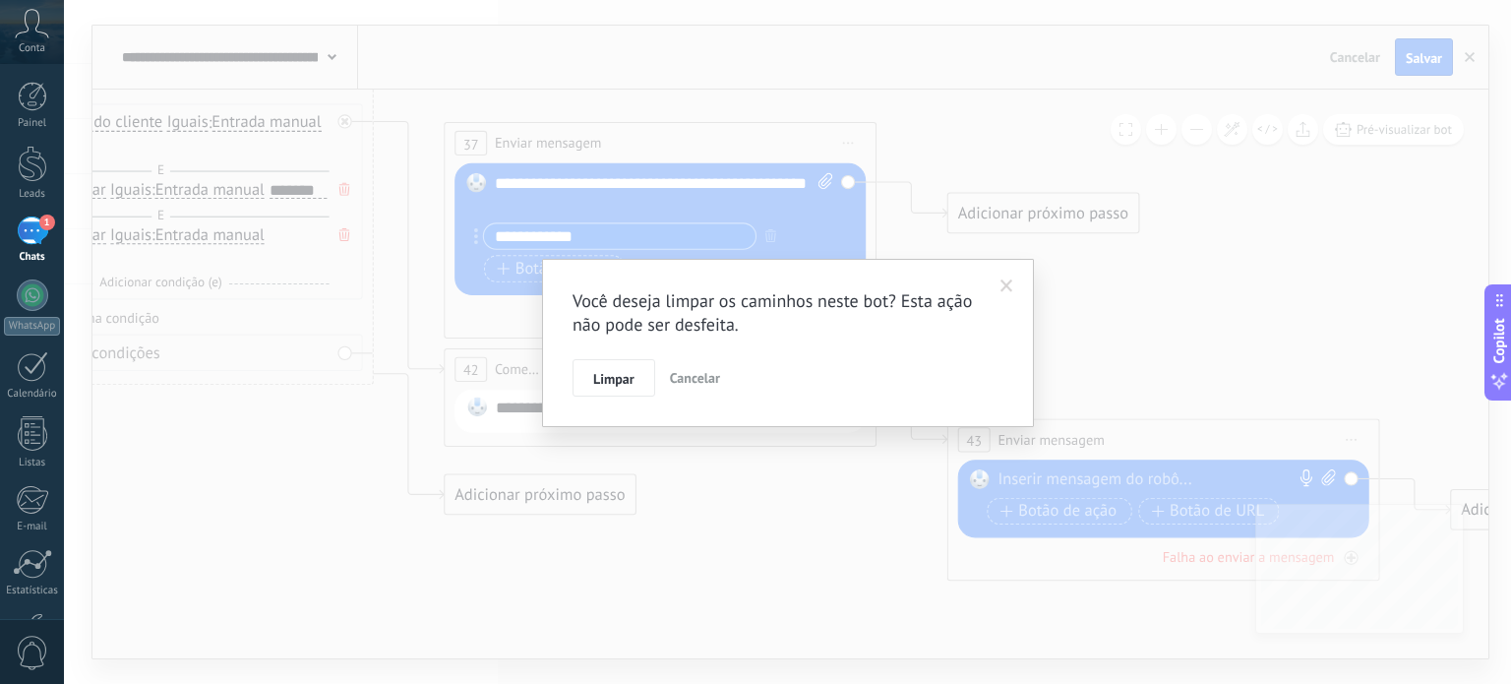
click at [701, 381] on span "Cancelar" at bounding box center [695, 378] width 50 height 18
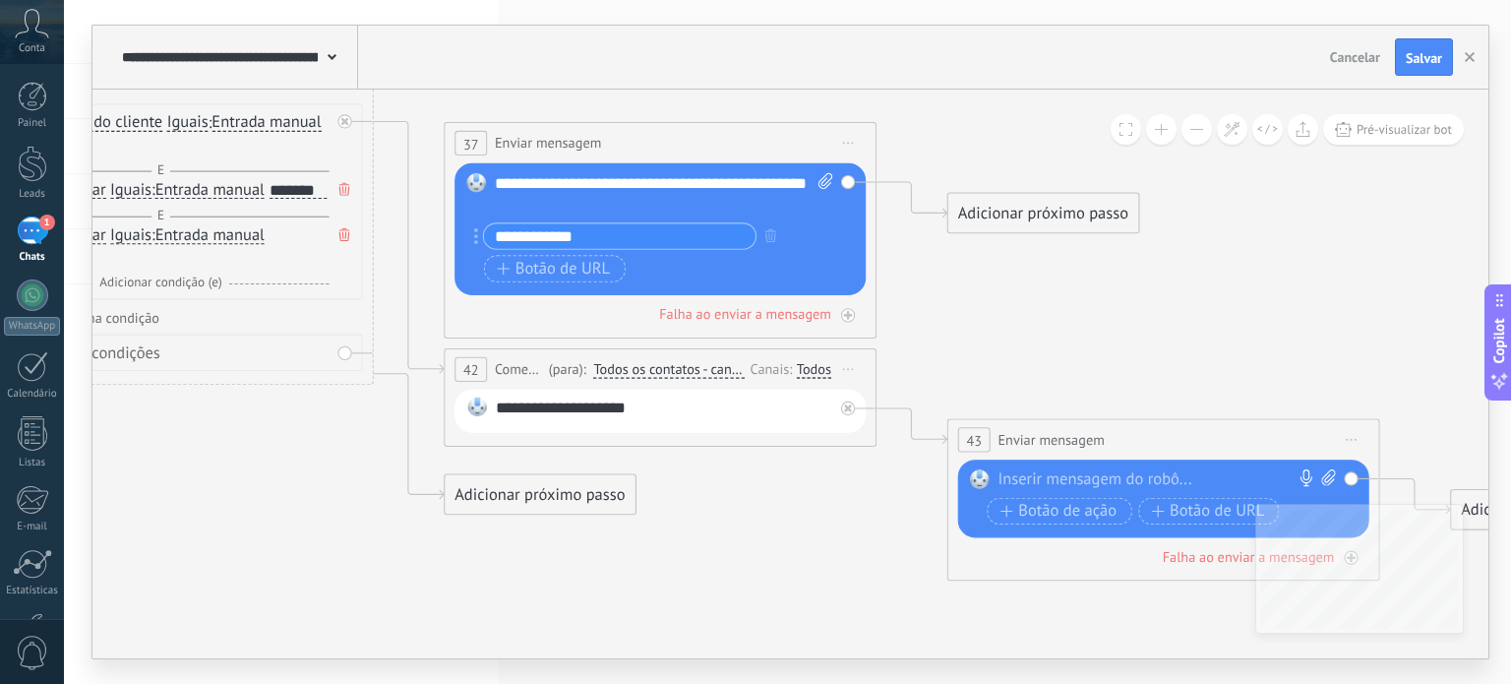
click at [1265, 255] on icon at bounding box center [638, 286] width 2943 height 1670
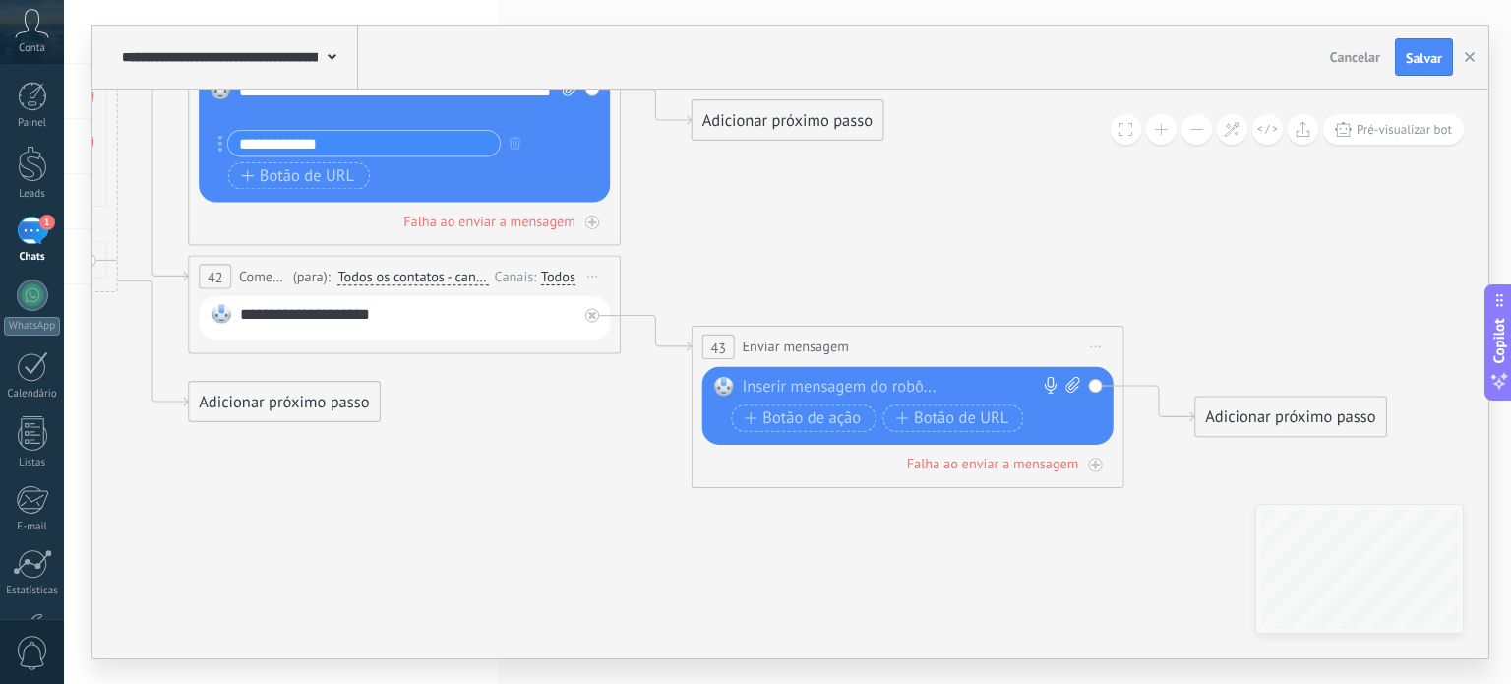
drag, startPoint x: 1314, startPoint y: 389, endPoint x: 956, endPoint y: 366, distance: 358.8
click at [1019, 286] on icon at bounding box center [382, 194] width 2943 height 1670
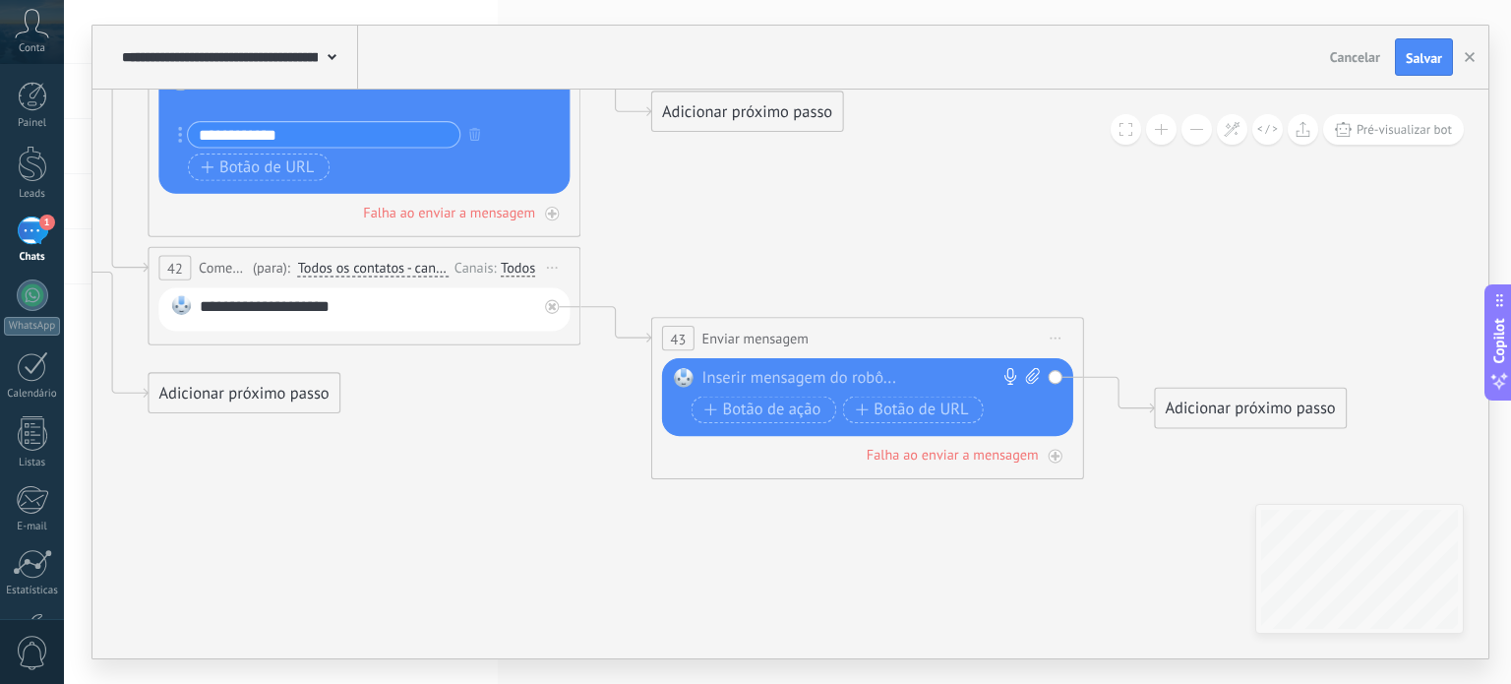
click at [910, 377] on div at bounding box center [863, 379] width 322 height 22
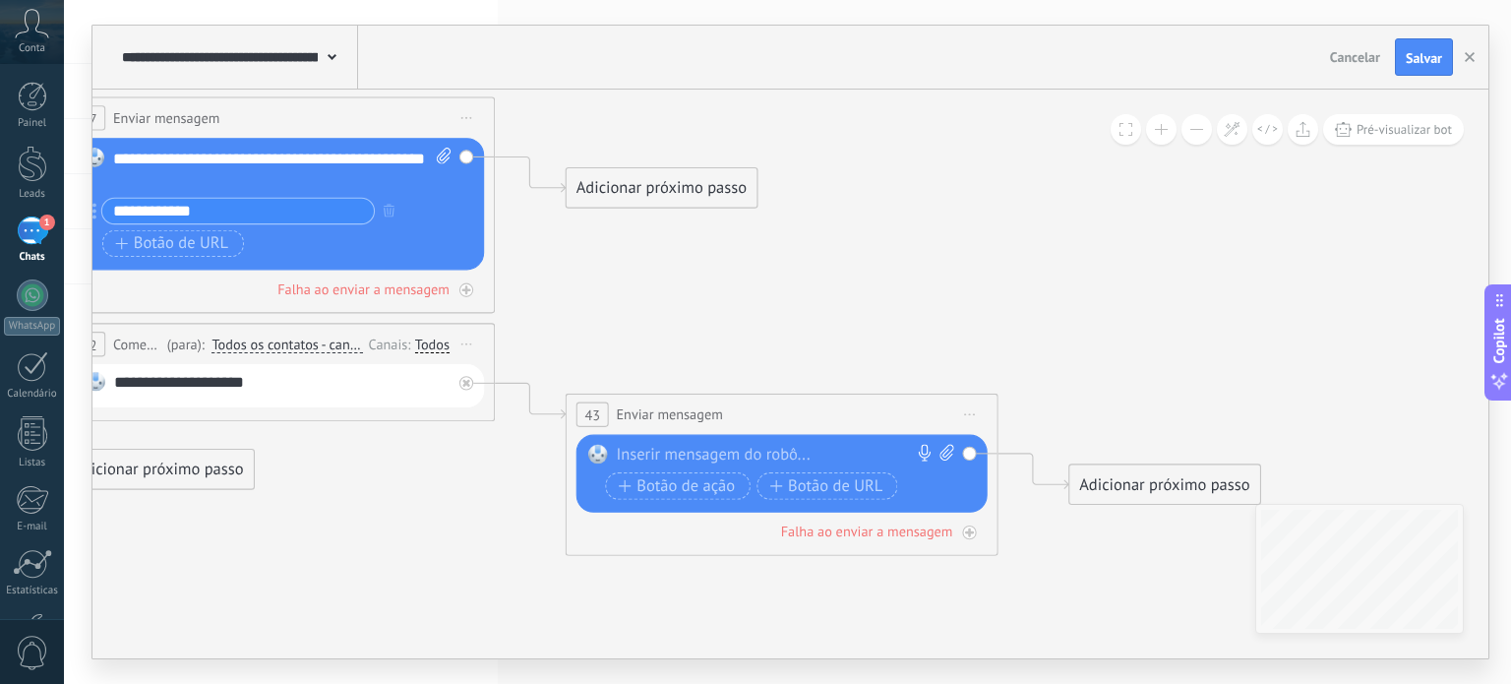
drag, startPoint x: 323, startPoint y: 201, endPoint x: 237, endPoint y: 183, distance: 87.4
click at [237, 183] on div "**********" at bounding box center [282, 169] width 339 height 43
click at [240, 179] on div "**********" at bounding box center [282, 169] width 339 height 43
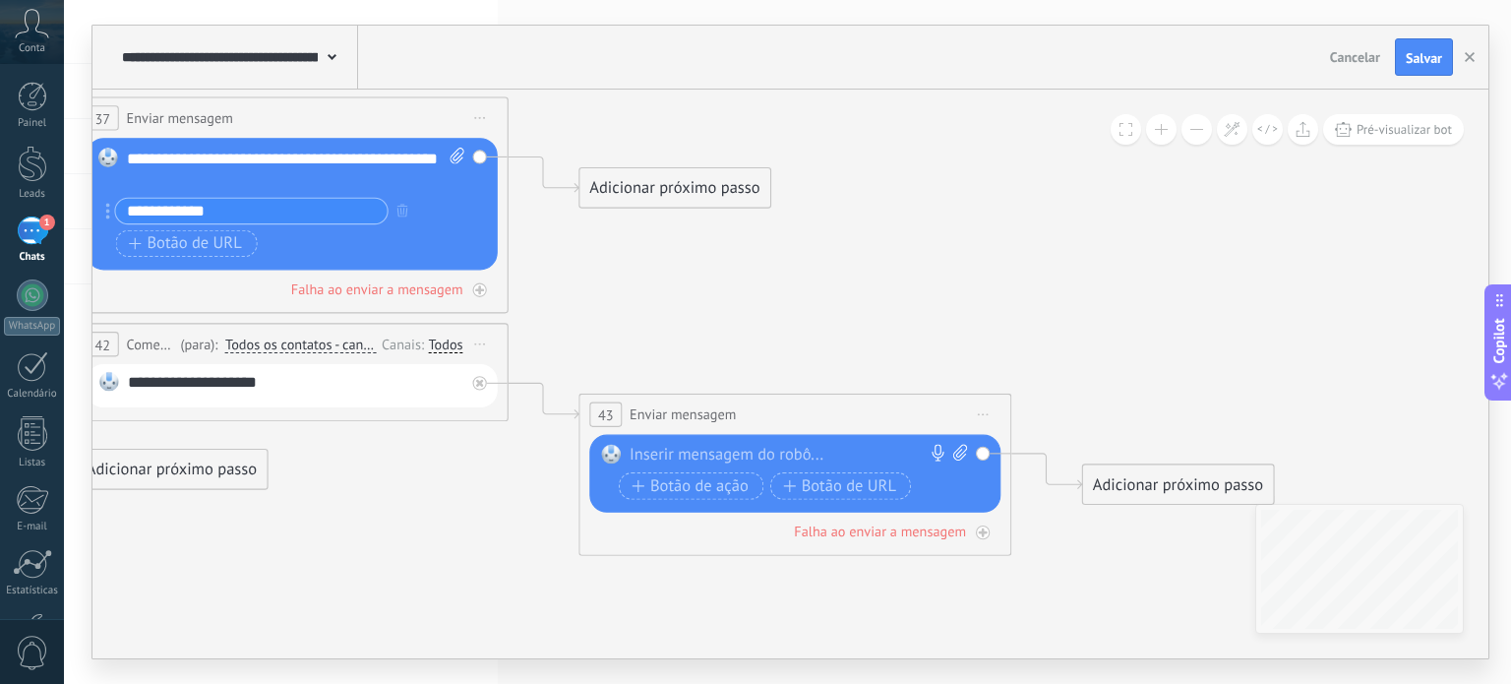
drag, startPoint x: 120, startPoint y: 153, endPoint x: 153, endPoint y: 160, distance: 34.2
click at [153, 160] on div "**********" at bounding box center [296, 169] width 339 height 43
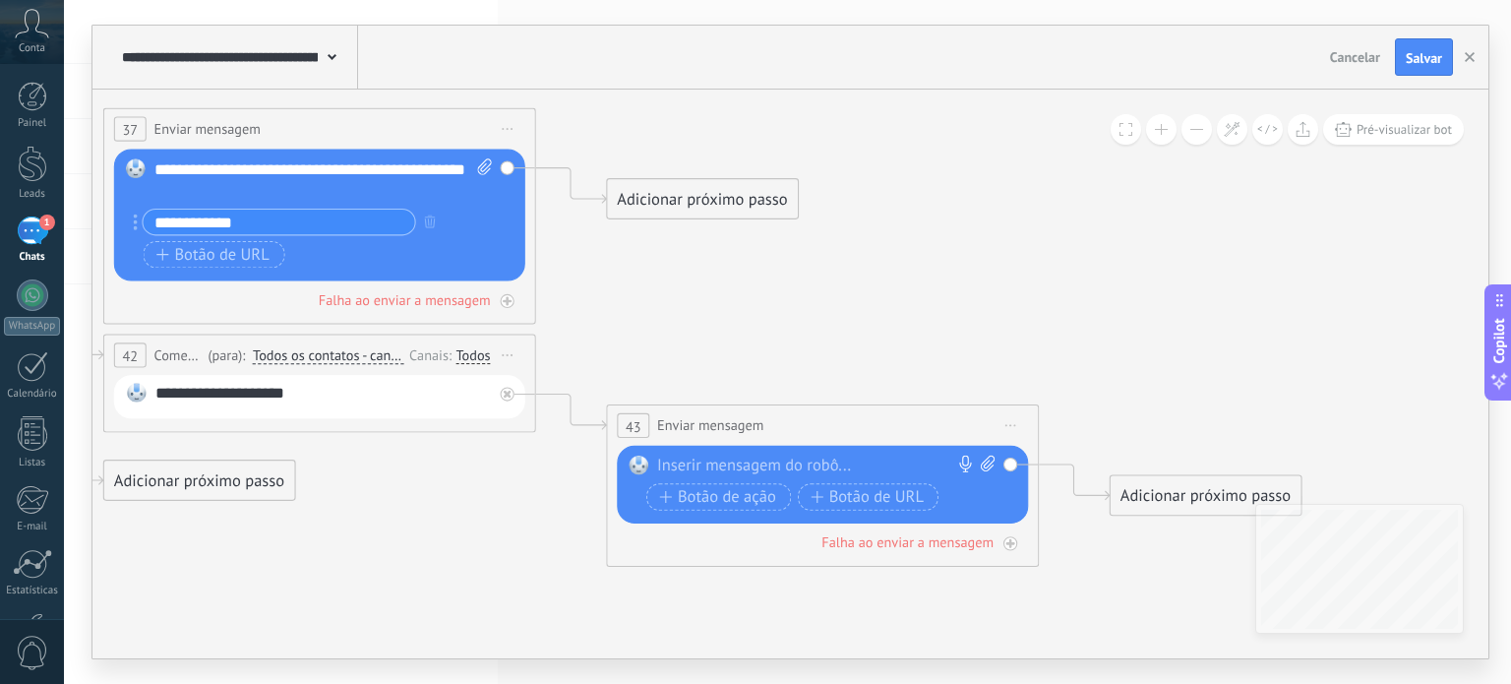
drag, startPoint x: 143, startPoint y: 158, endPoint x: 160, endPoint y: 164, distance: 18.7
click at [153, 164] on span at bounding box center [135, 169] width 36 height 18
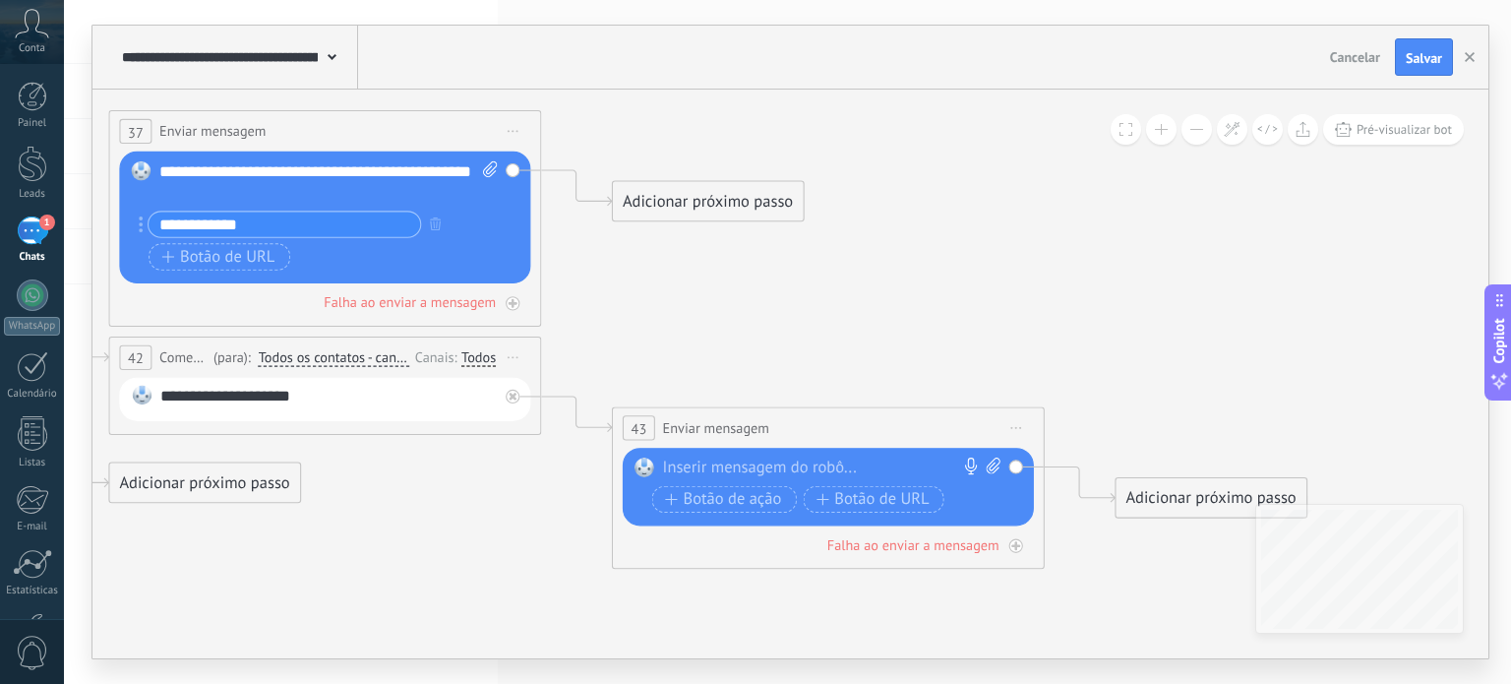
click at [164, 164] on div "**********" at bounding box center [328, 182] width 339 height 43
click at [189, 181] on div "**********" at bounding box center [328, 182] width 339 height 43
click at [189, 181] on div "**********" at bounding box center [328, 183] width 339 height 43
click at [202, 185] on div "**********" at bounding box center [328, 183] width 339 height 43
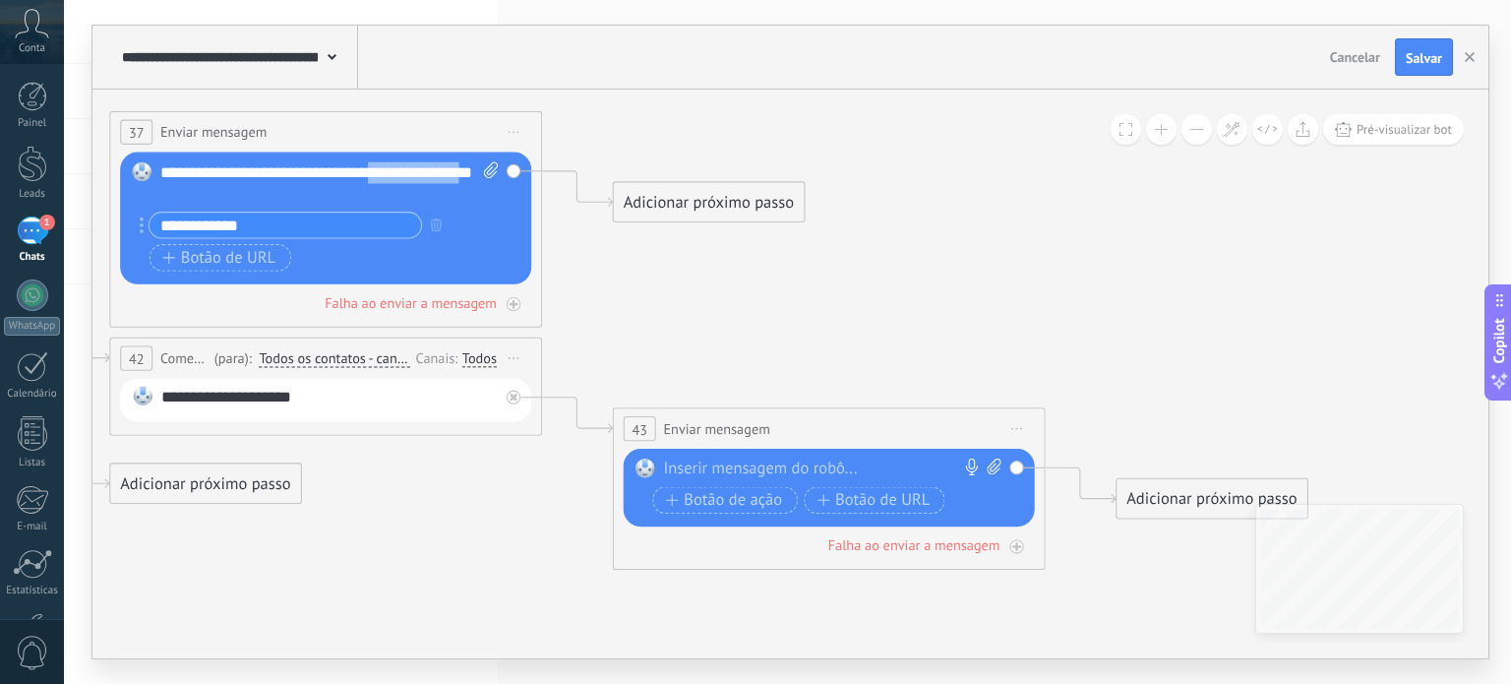
click at [202, 185] on div "**********" at bounding box center [329, 183] width 339 height 43
click at [205, 175] on div "**********" at bounding box center [329, 183] width 339 height 43
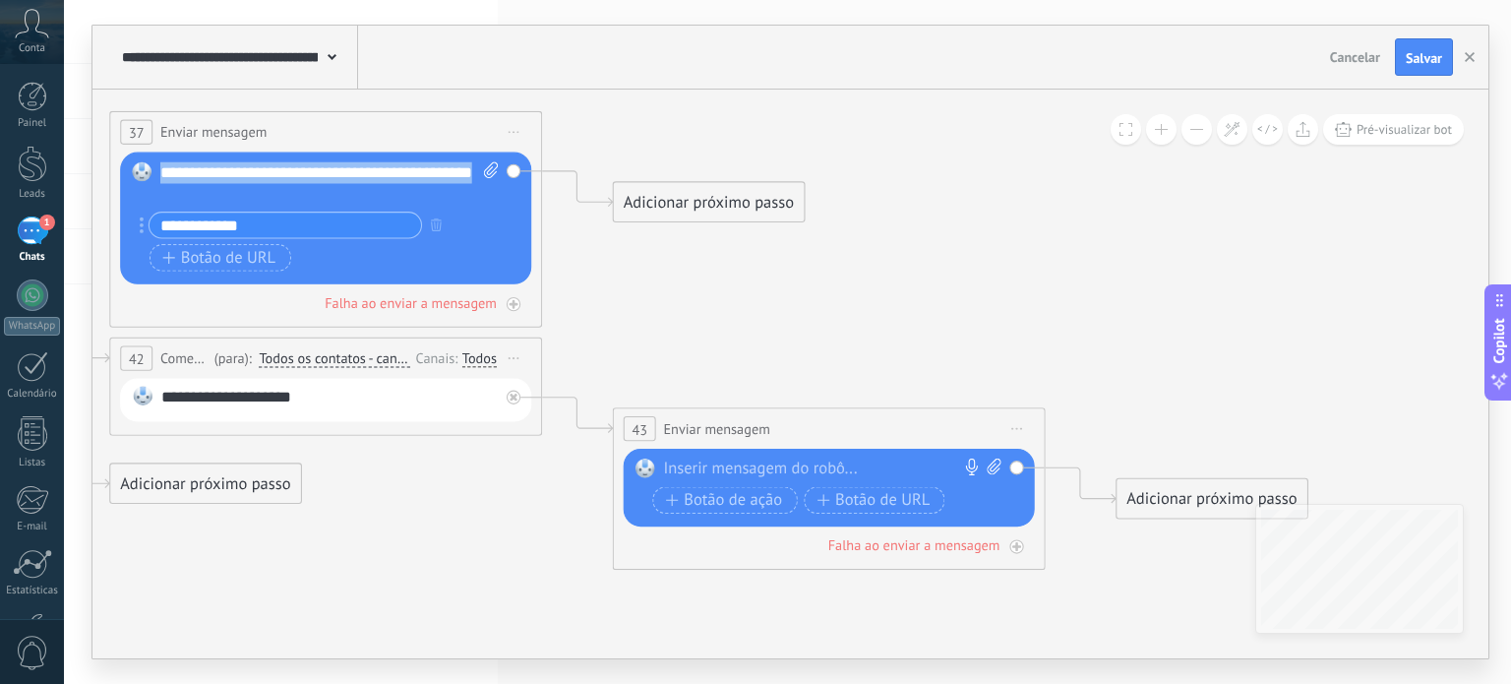
copy div "**********"
click at [709, 456] on div "Substituir Remover Converter para mensagem de voz Arraste a imagem aqui para an…" at bounding box center [829, 488] width 411 height 78
click at [711, 460] on div at bounding box center [824, 469] width 322 height 22
paste div
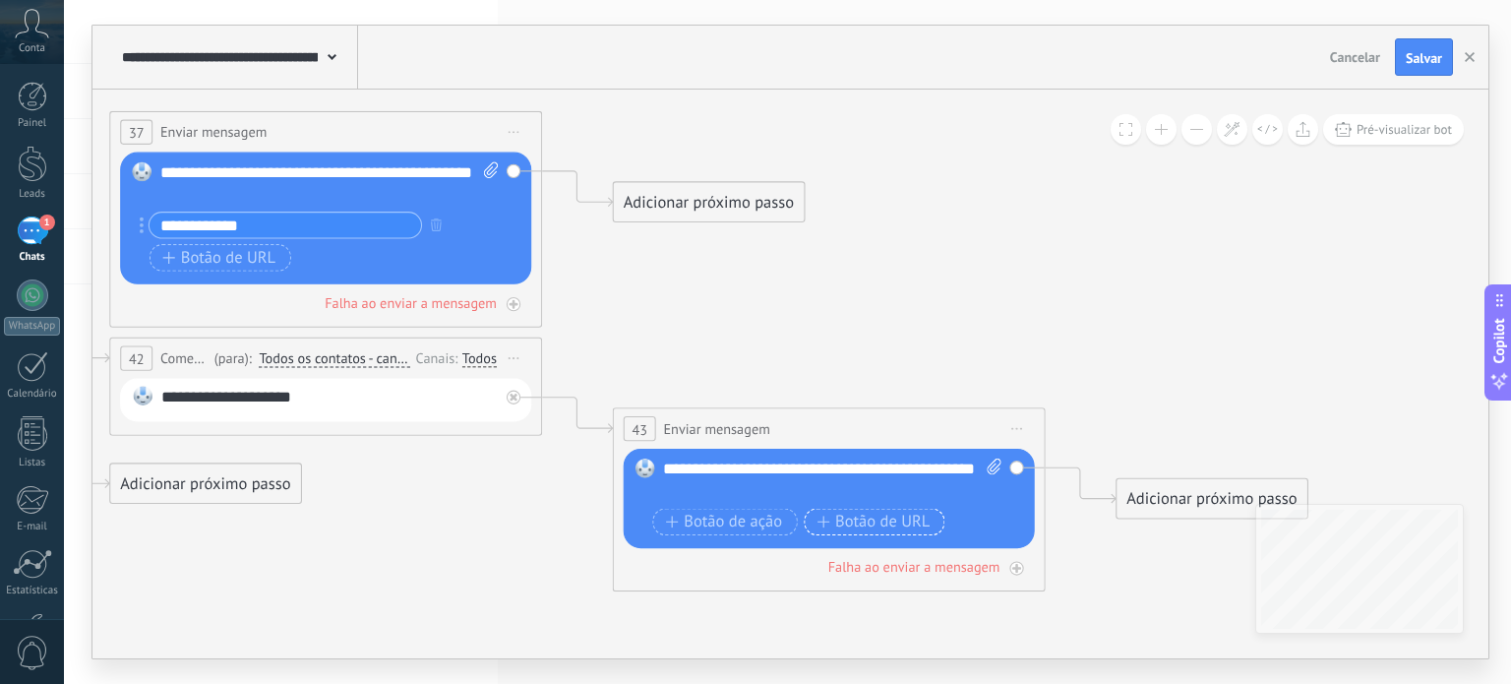
click at [840, 515] on span "Botão de URL" at bounding box center [873, 523] width 113 height 18
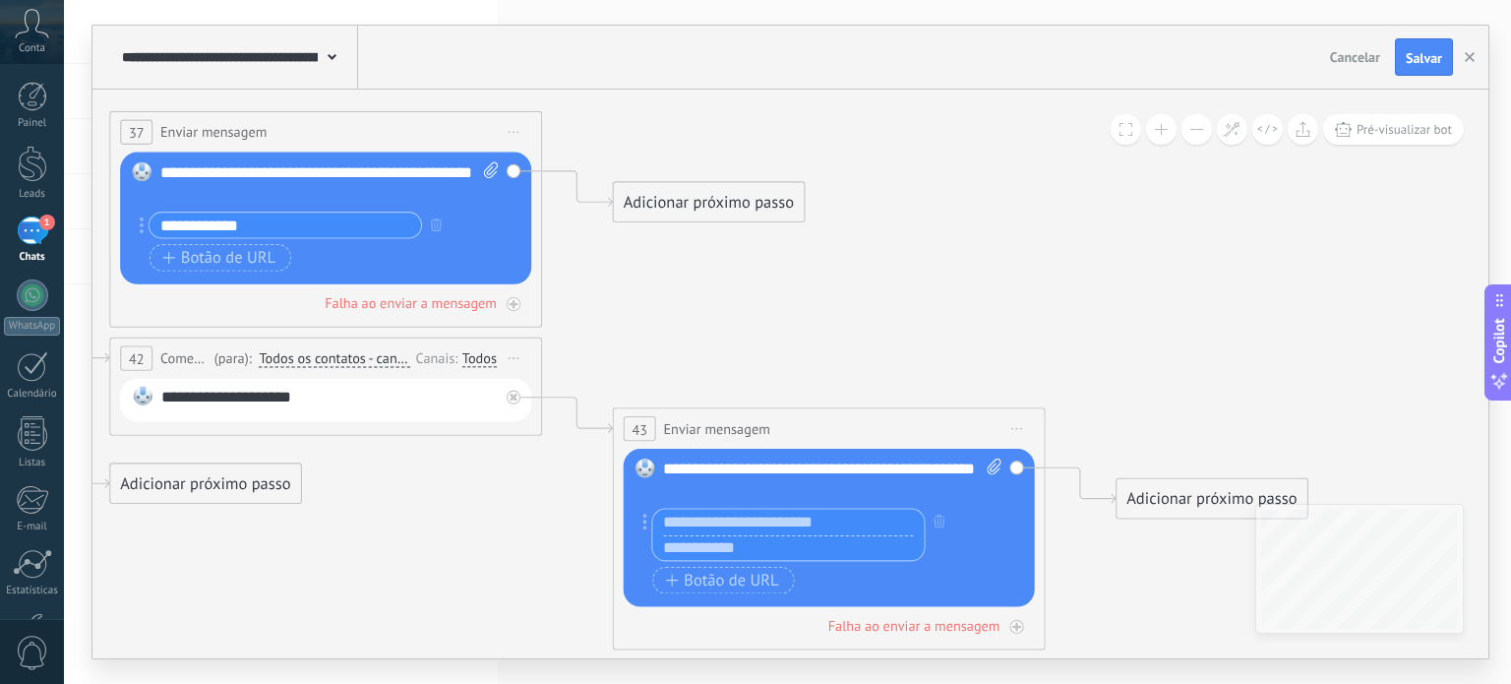
click at [744, 543] on input "text" at bounding box center [788, 548] width 272 height 26
click at [274, 233] on input "**********" at bounding box center [286, 225] width 272 height 25
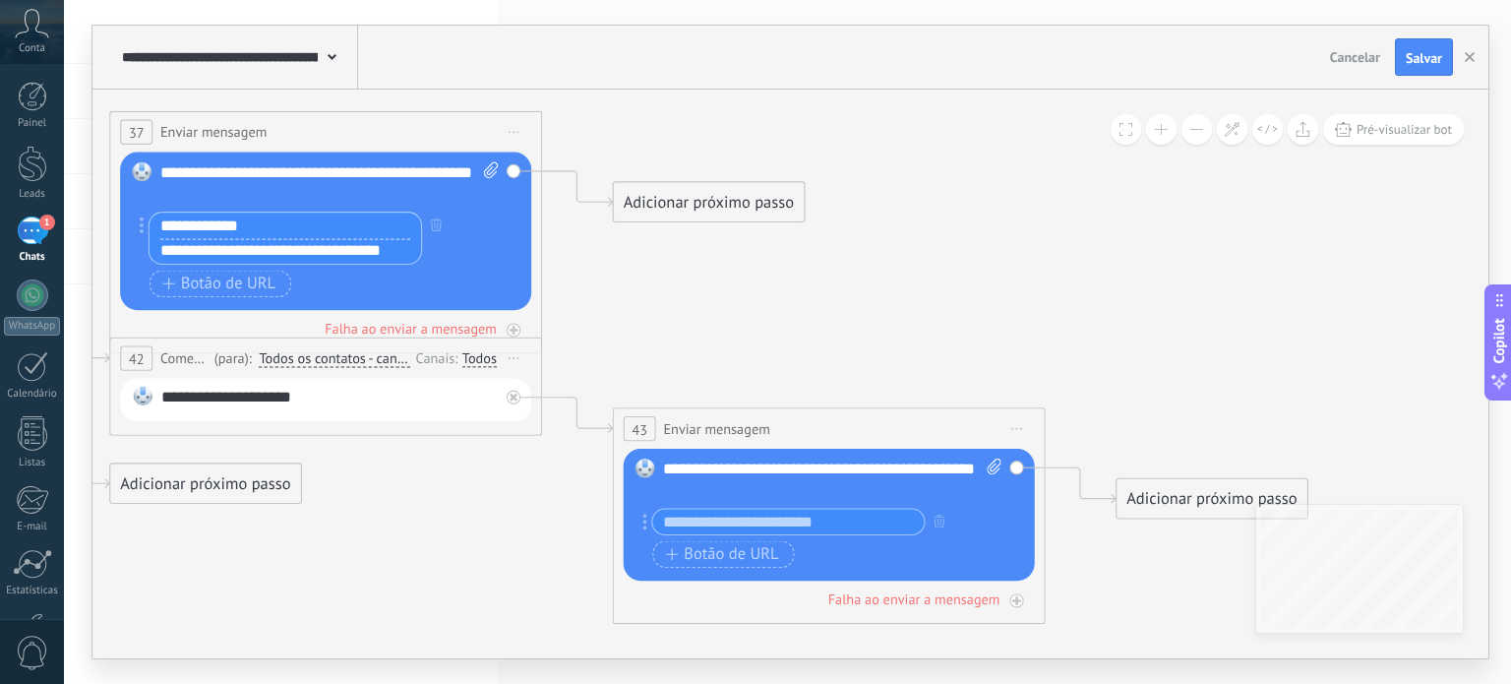
click at [274, 253] on input "**********" at bounding box center [286, 251] width 272 height 26
click at [710, 524] on input "text" at bounding box center [788, 522] width 272 height 25
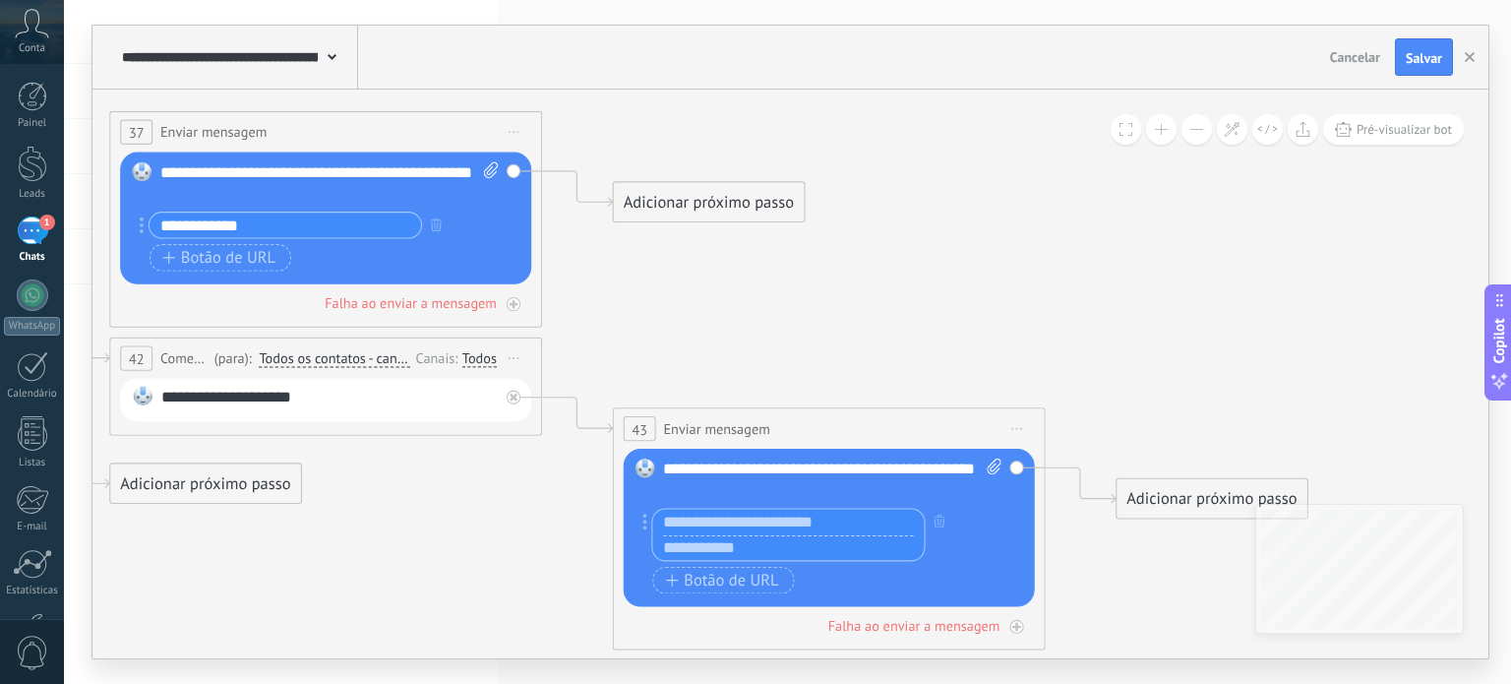
click at [724, 549] on input "text" at bounding box center [788, 548] width 272 height 26
paste input "**********"
type input "**********"
click at [724, 517] on input "text" at bounding box center [788, 523] width 272 height 26
type input "********"
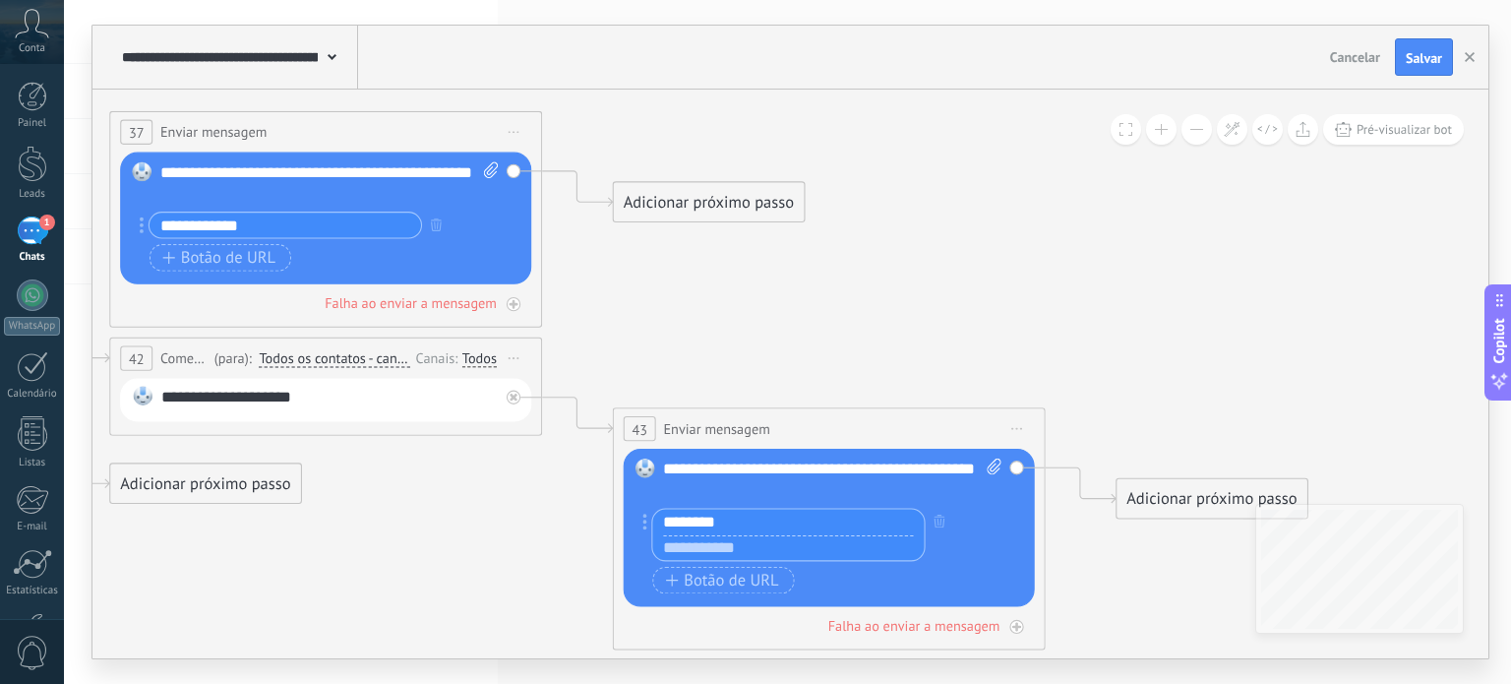
click at [732, 544] on input "text" at bounding box center [788, 548] width 272 height 26
click at [730, 547] on input "text" at bounding box center [788, 548] width 272 height 26
drag, startPoint x: 653, startPoint y: 549, endPoint x: 980, endPoint y: 259, distance: 436.9
click at [979, 254] on icon at bounding box center [303, 275] width 2943 height 1670
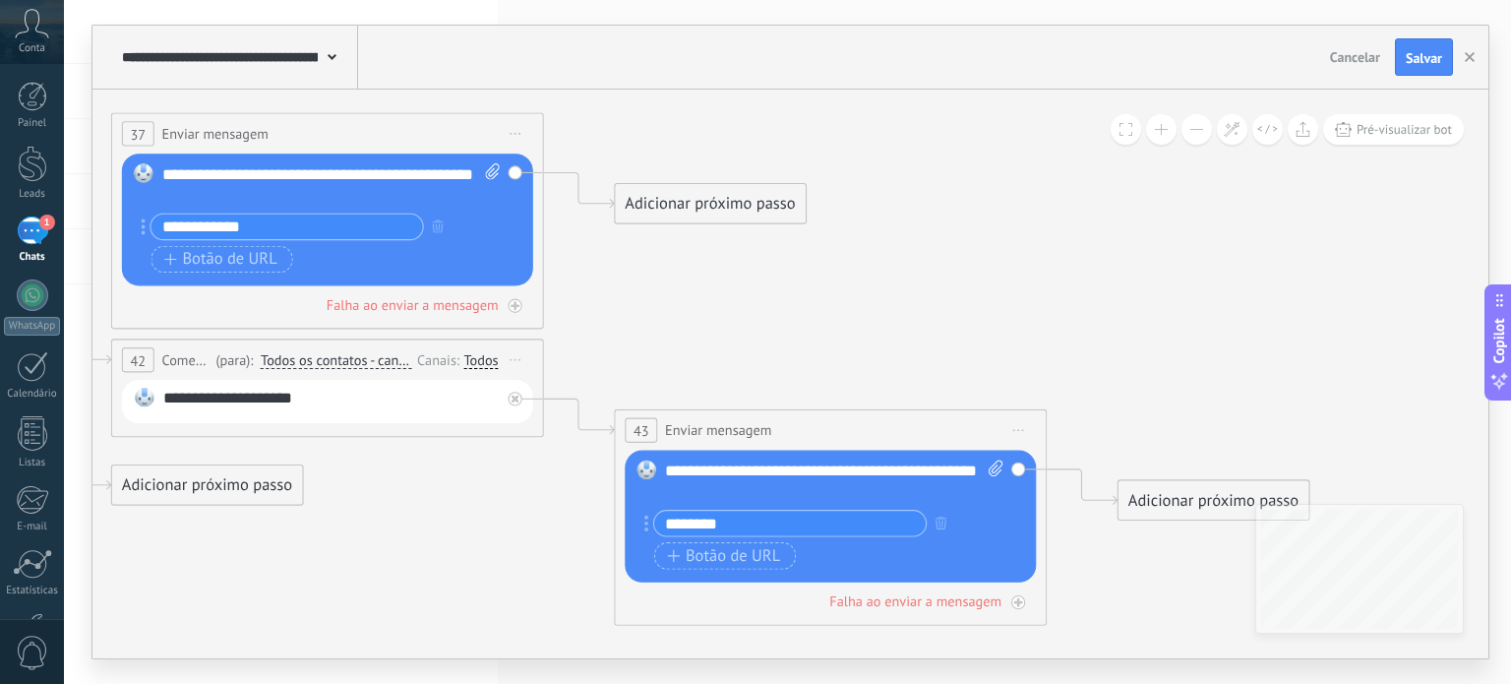
click at [784, 520] on input "********" at bounding box center [790, 523] width 272 height 25
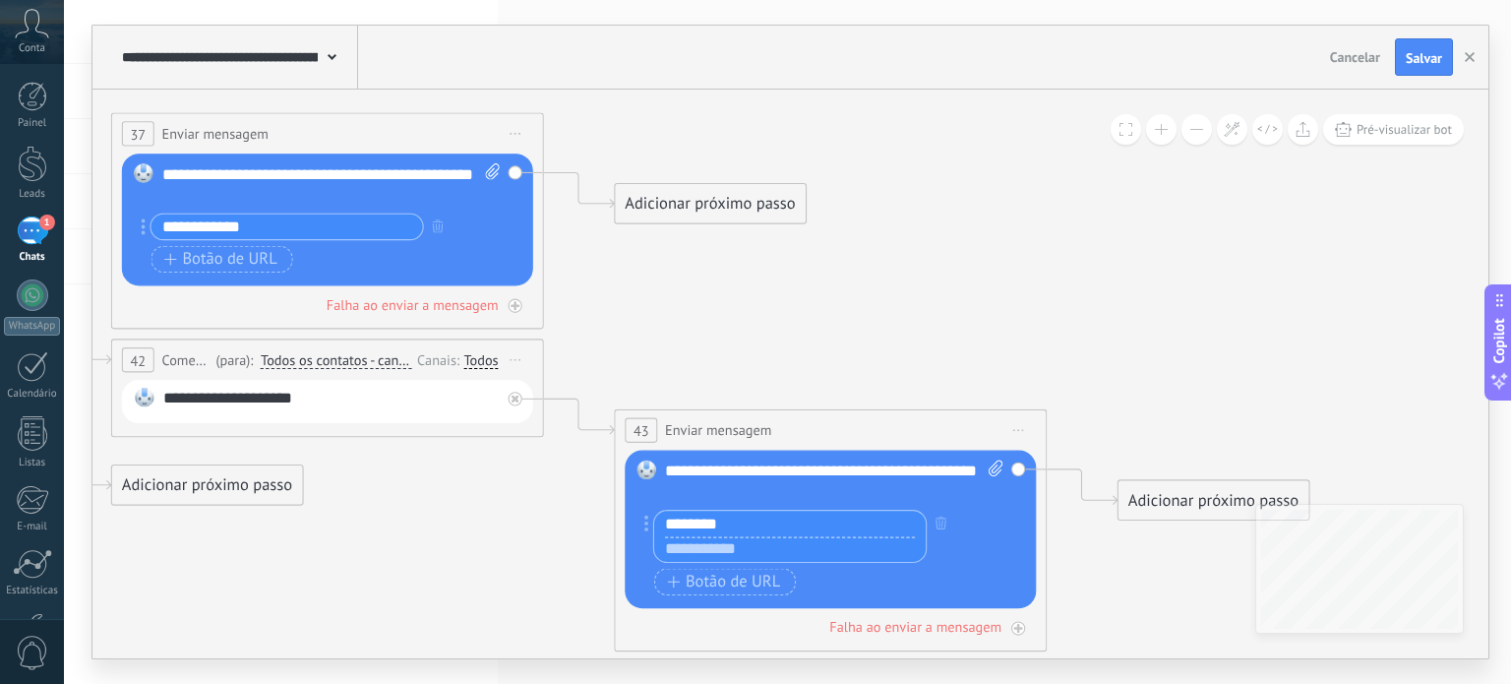
click at [721, 556] on input "text" at bounding box center [790, 549] width 272 height 26
paste input "**********"
click at [783, 542] on input "**********" at bounding box center [790, 549] width 272 height 26
type input "**********"
click at [783, 530] on input "********" at bounding box center [790, 524] width 272 height 26
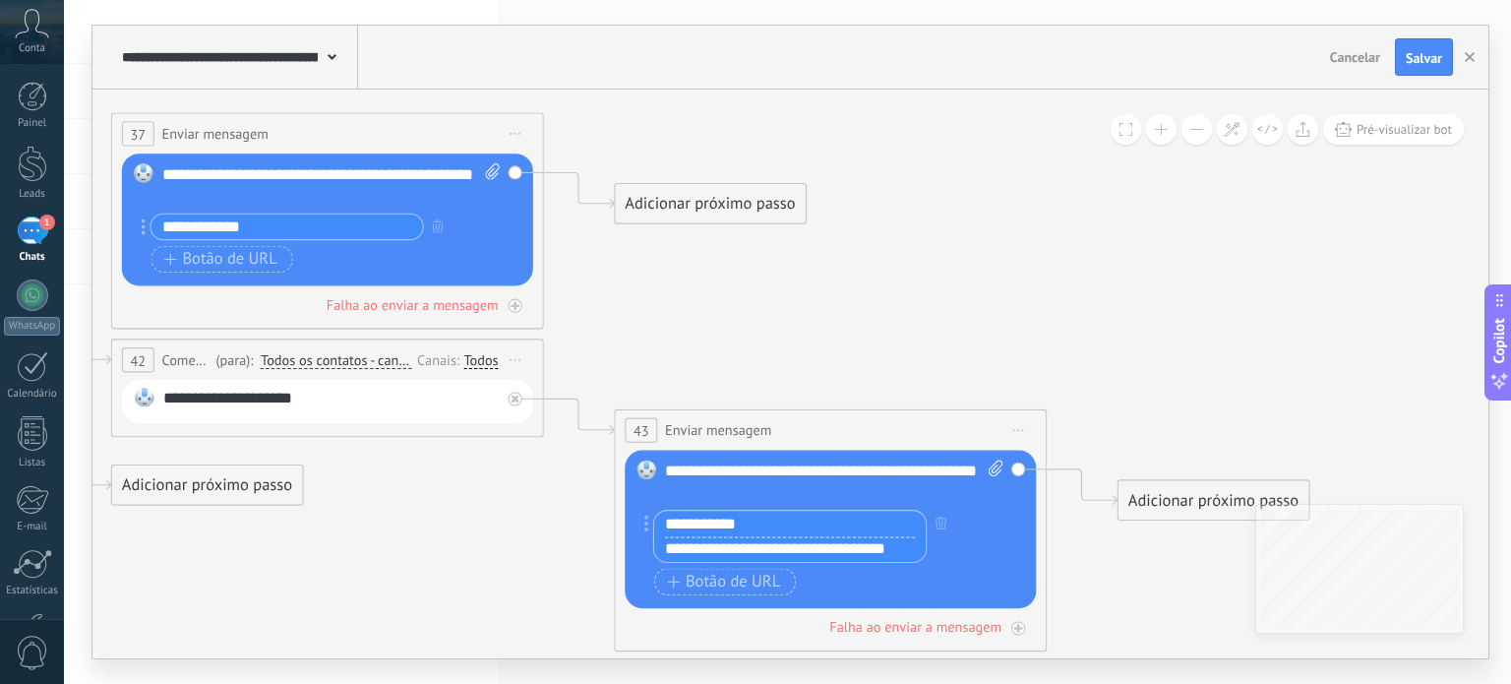
type input "**********"
click at [965, 314] on icon at bounding box center [305, 277] width 2943 height 1670
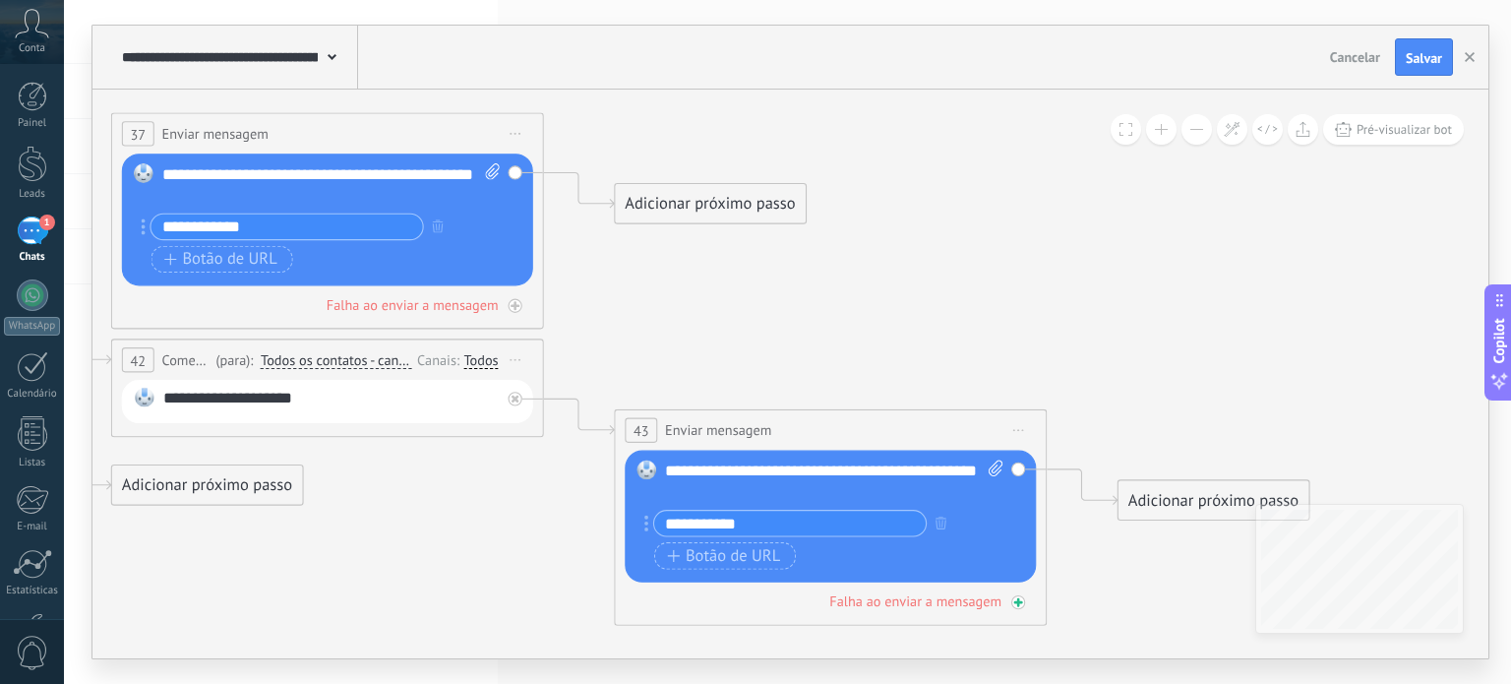
click at [1021, 601] on icon at bounding box center [1018, 602] width 11 height 11
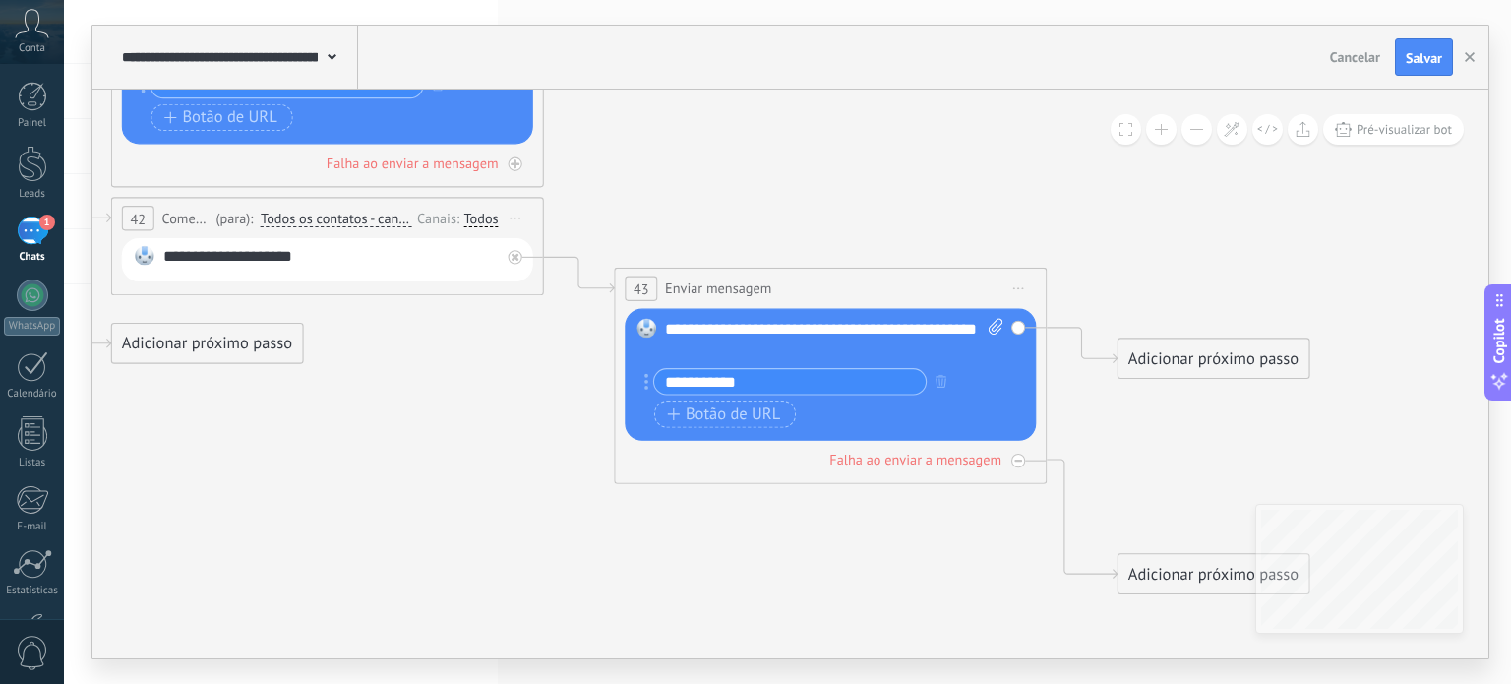
click at [1174, 578] on div "Adicionar próximo passo" at bounding box center [1214, 574] width 190 height 35
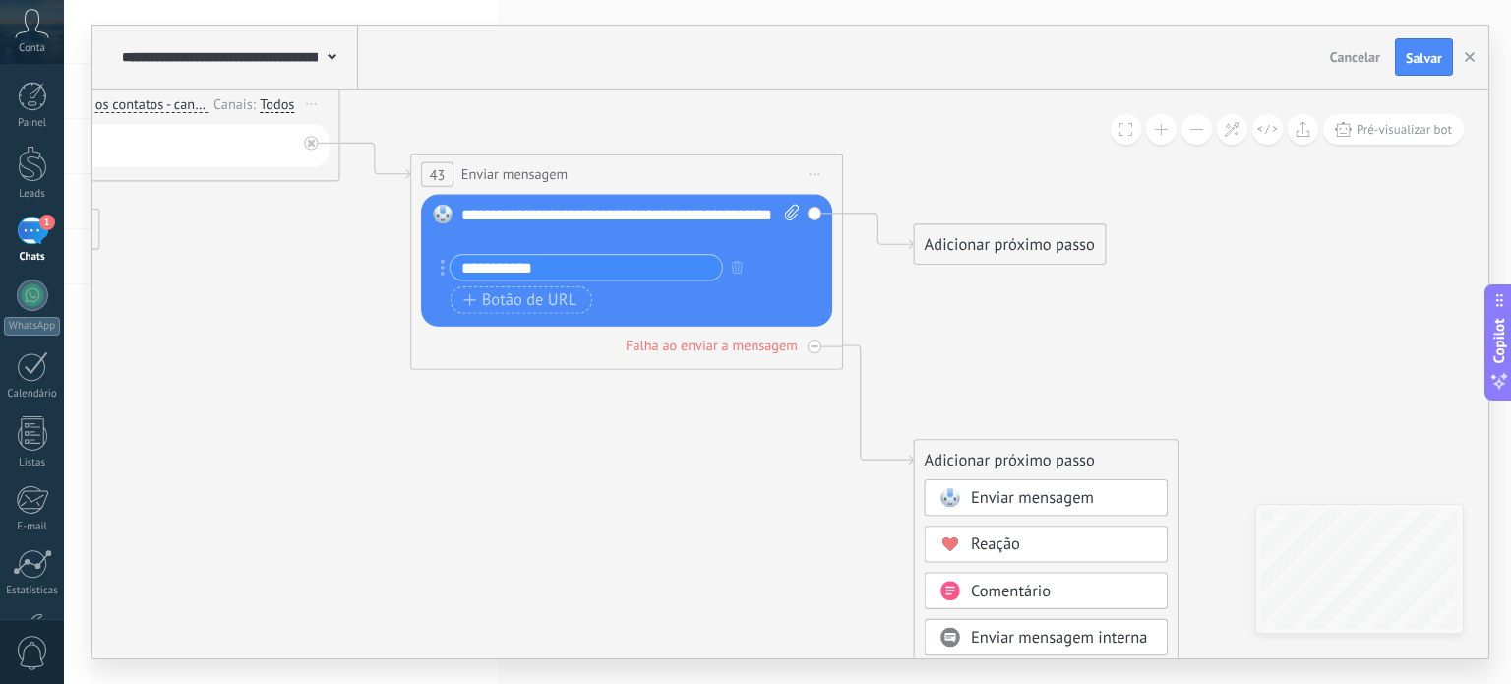
drag, startPoint x: 1170, startPoint y: 517, endPoint x: 933, endPoint y: 376, distance: 275.7
click at [933, 376] on icon at bounding box center [102, 104] width 2943 height 1836
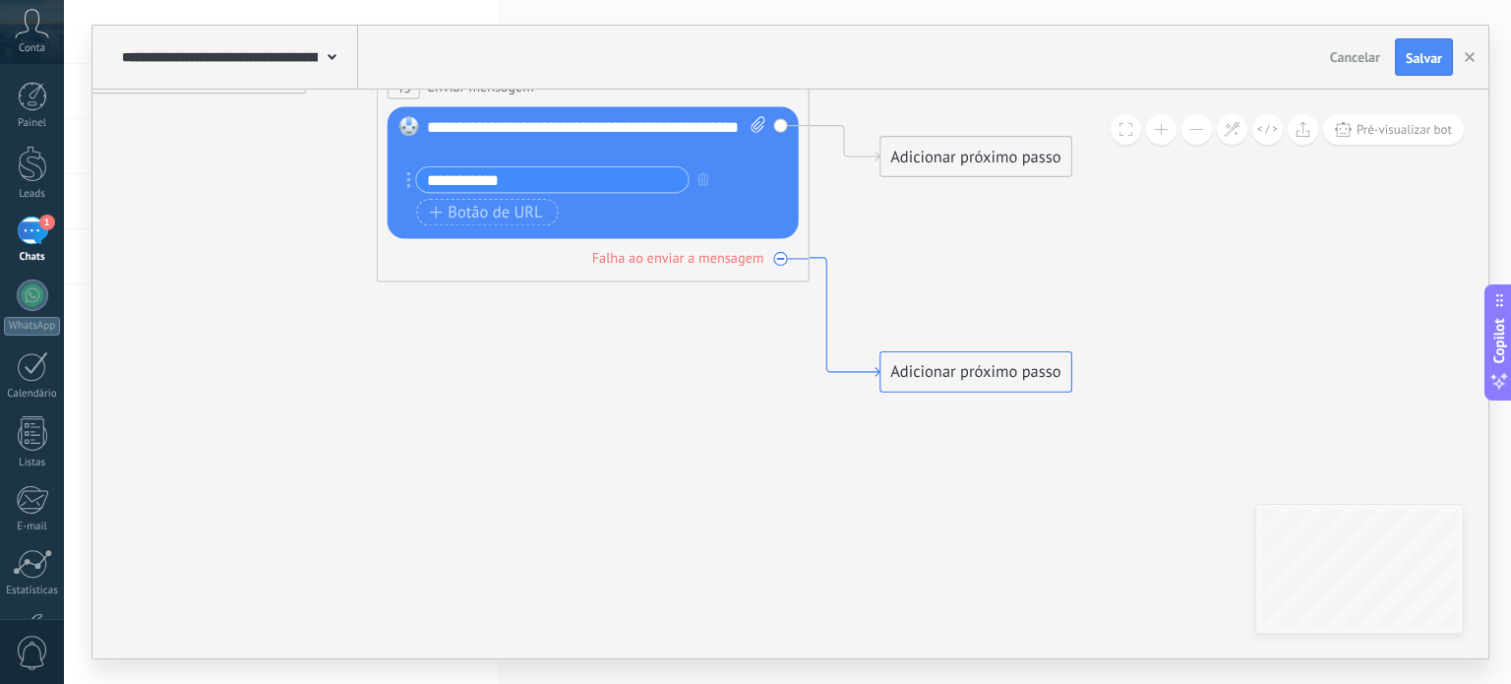
click at [821, 274] on icon at bounding box center [845, 317] width 71 height 118
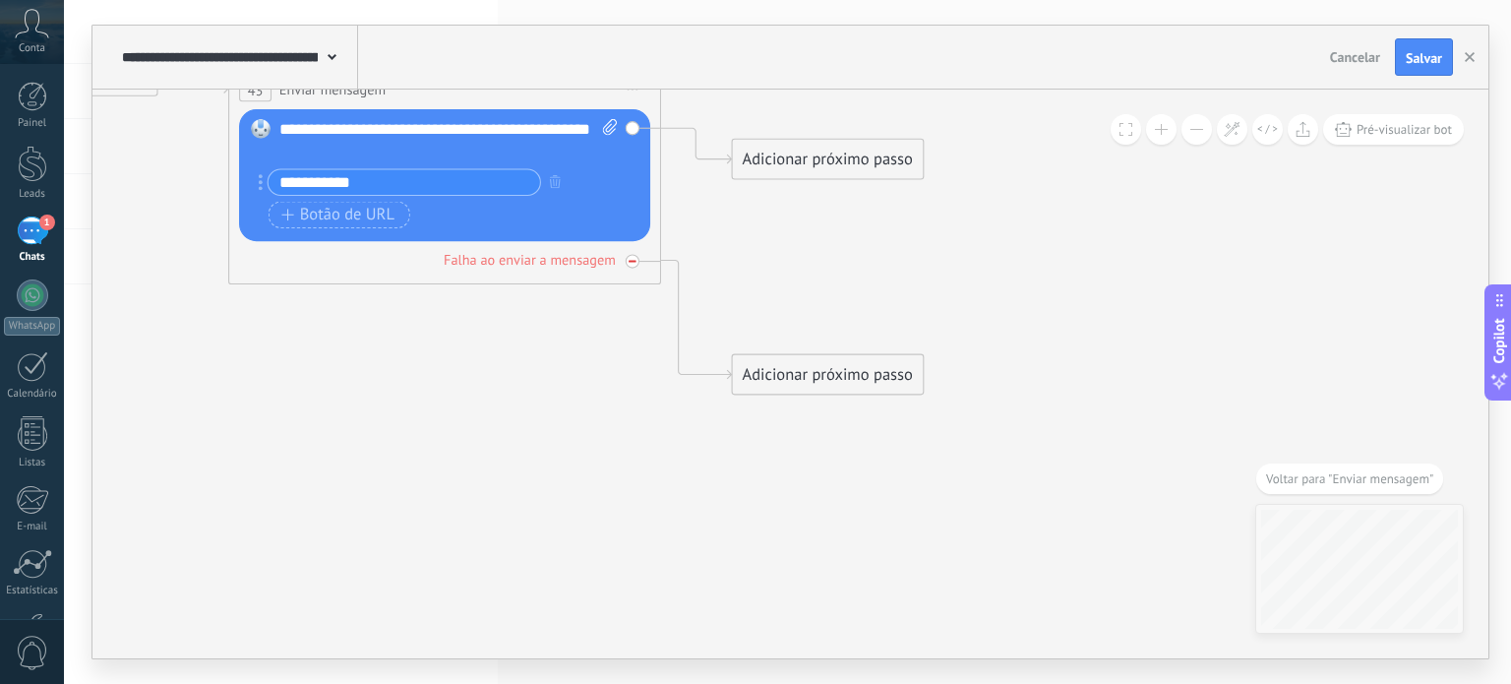
click at [636, 264] on icon at bounding box center [633, 262] width 8 height 8
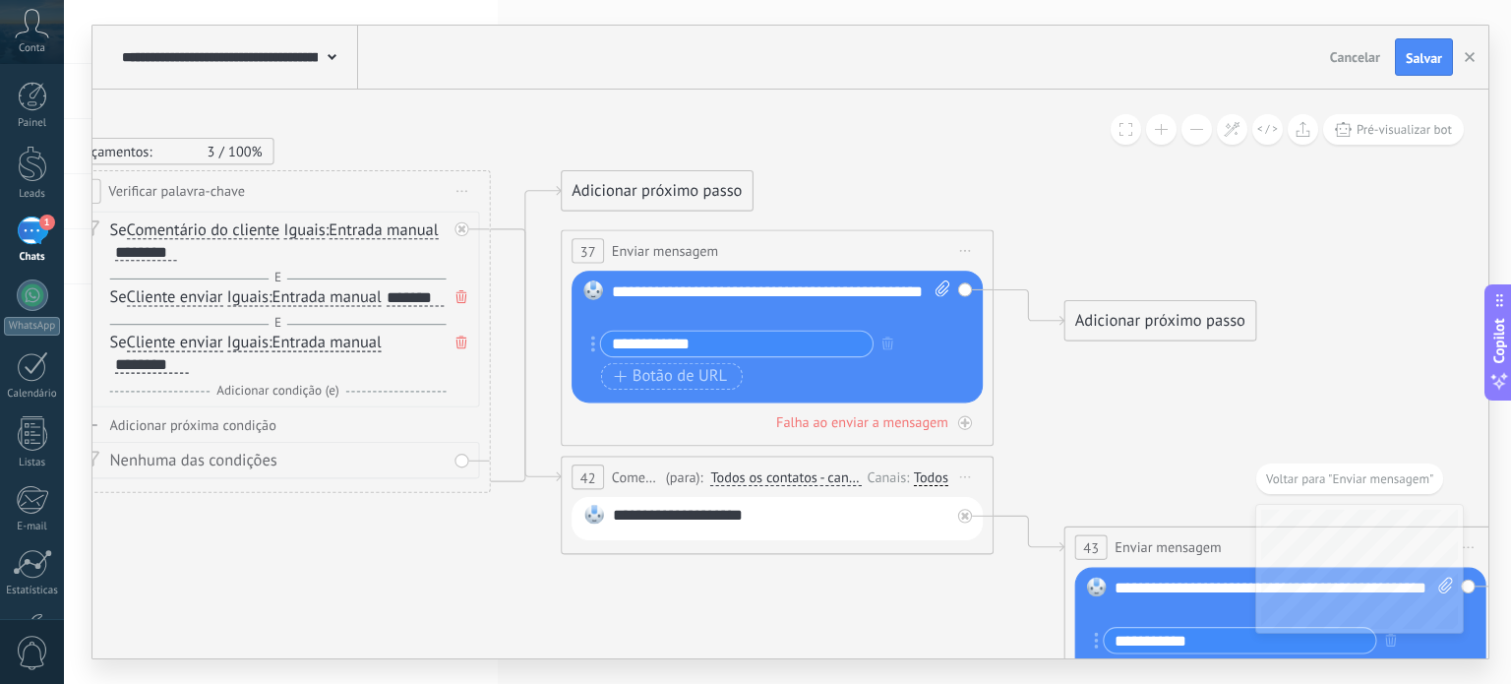
drag, startPoint x: 238, startPoint y: 241, endPoint x: 1074, endPoint y: 463, distance: 865.3
click at [1074, 463] on icon at bounding box center [755, 477] width 2943 height 1836
click at [539, 187] on icon at bounding box center [526, 334] width 71 height 295
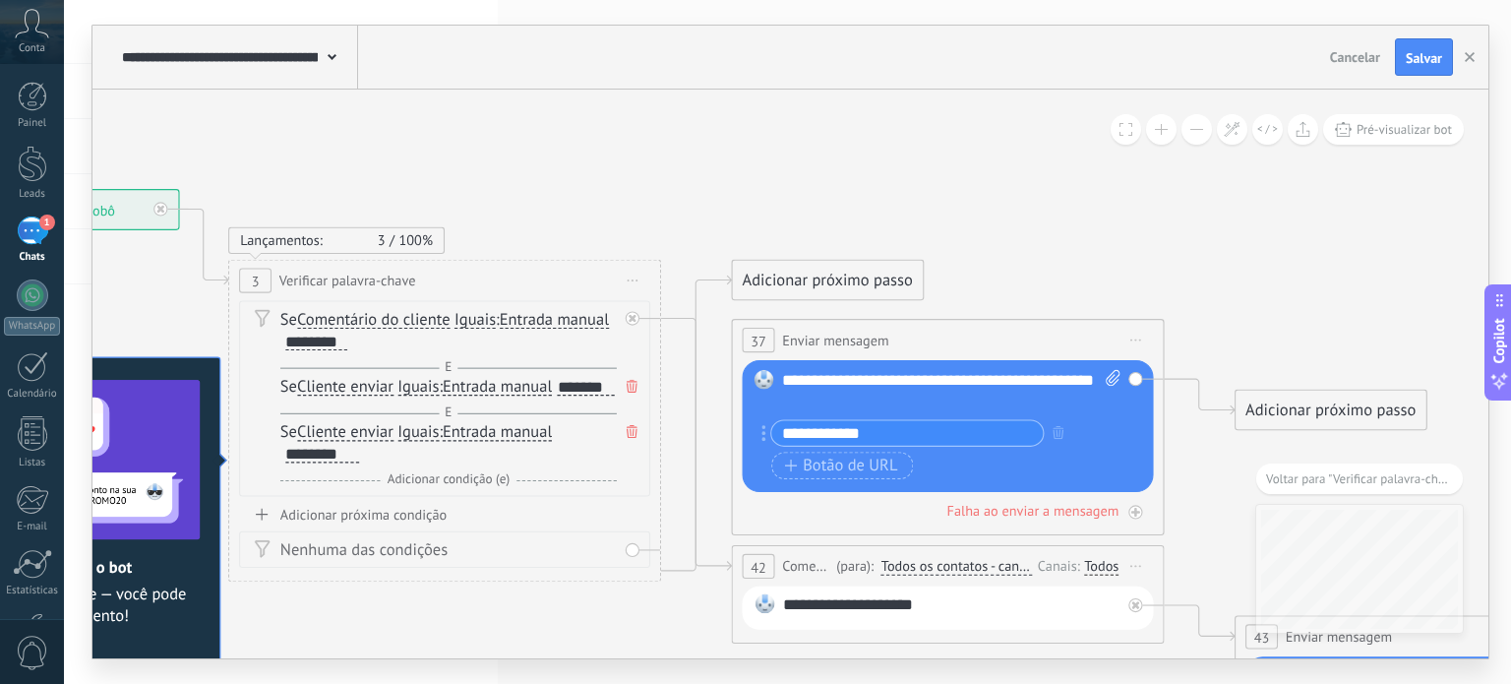
click at [959, 330] on div "**********" at bounding box center [948, 340] width 431 height 40
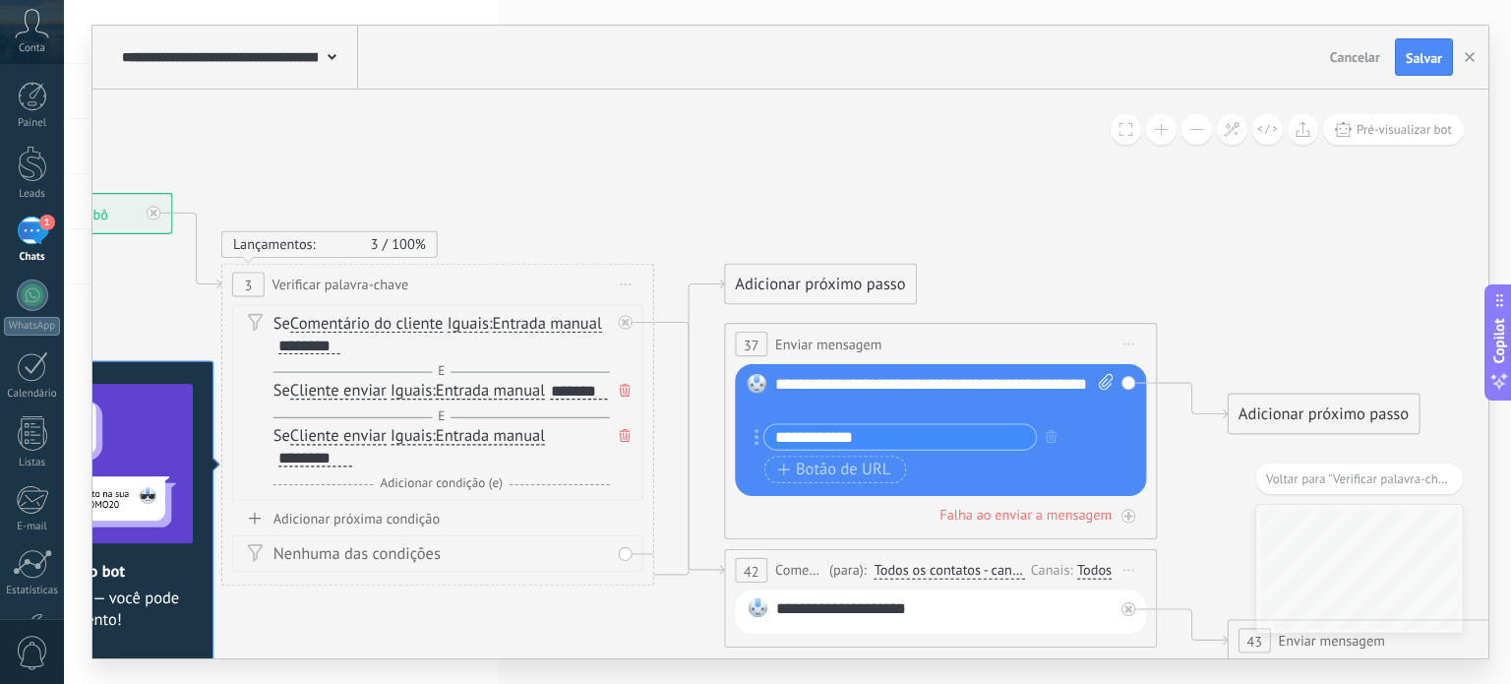
drag, startPoint x: 953, startPoint y: 335, endPoint x: 980, endPoint y: 326, distance: 28.0
click at [961, 331] on div "**********" at bounding box center [940, 344] width 431 height 40
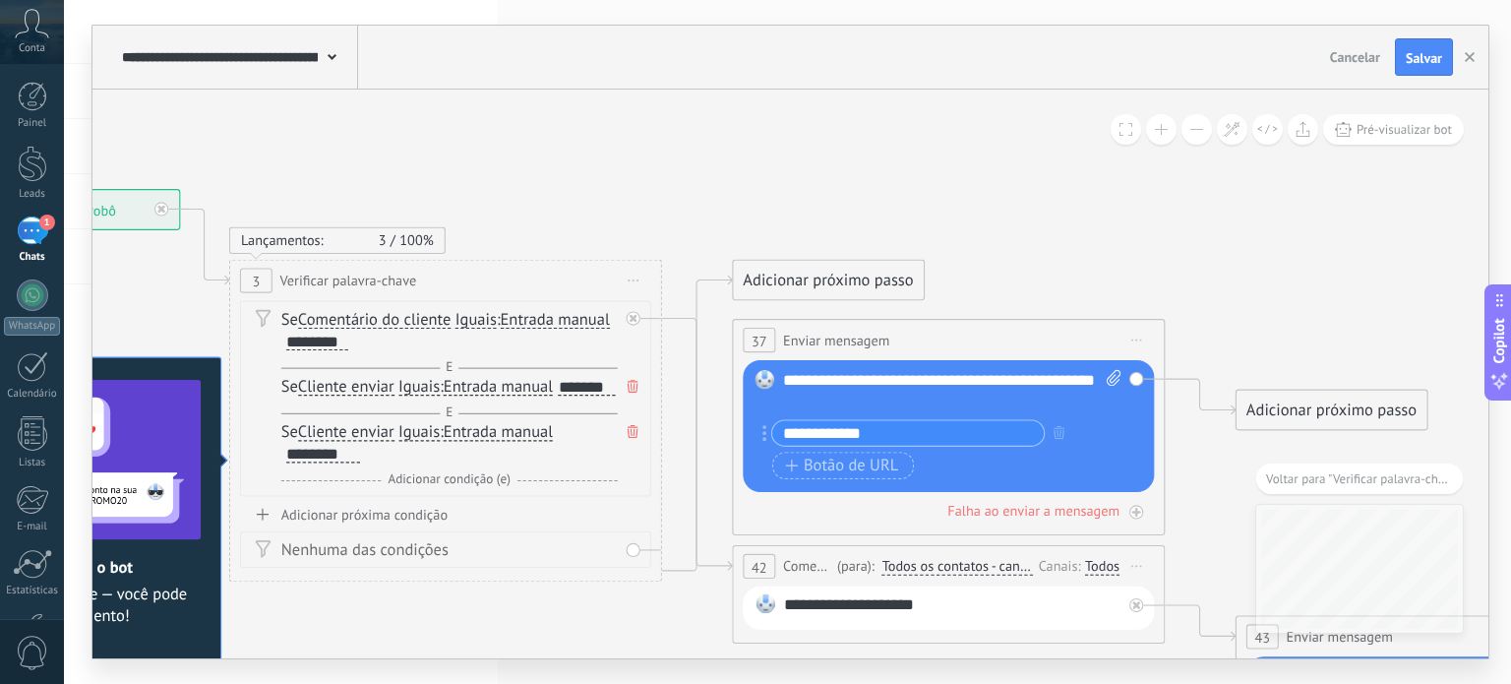
drag, startPoint x: 1225, startPoint y: 289, endPoint x: 1137, endPoint y: 231, distance: 105.1
click at [1141, 237] on icon at bounding box center [926, 566] width 2943 height 1836
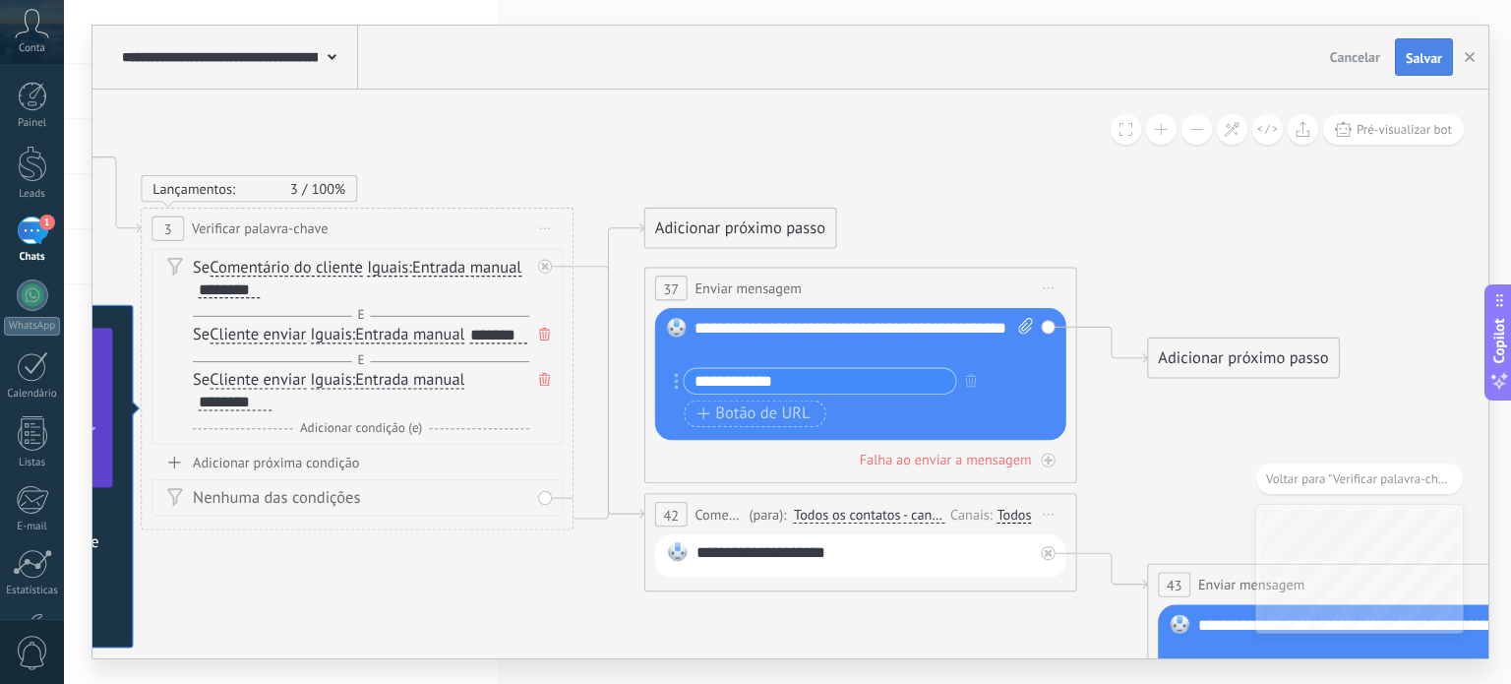
click at [1436, 62] on span "Salvar" at bounding box center [1424, 58] width 36 height 14
click at [331, 55] on icon at bounding box center [332, 57] width 9 height 6
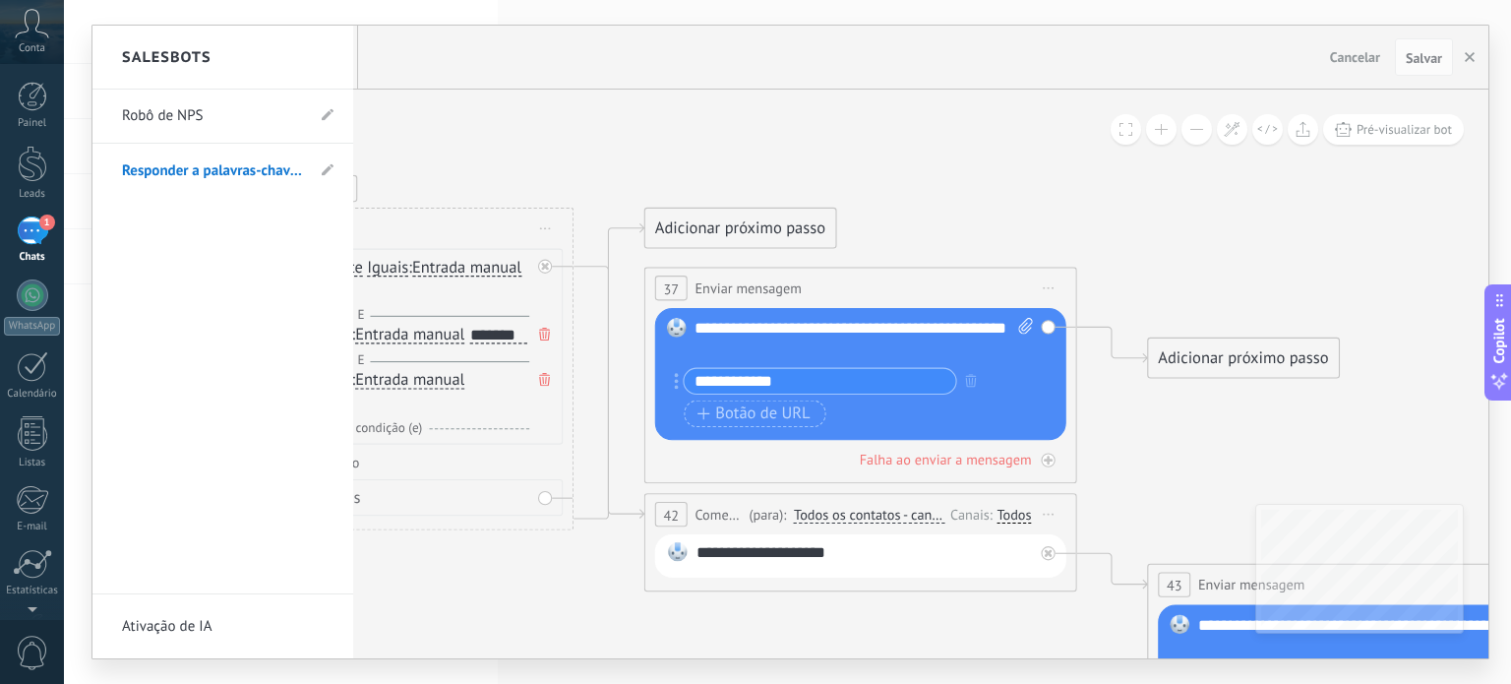
click at [1476, 56] on div at bounding box center [790, 342] width 1396 height 633
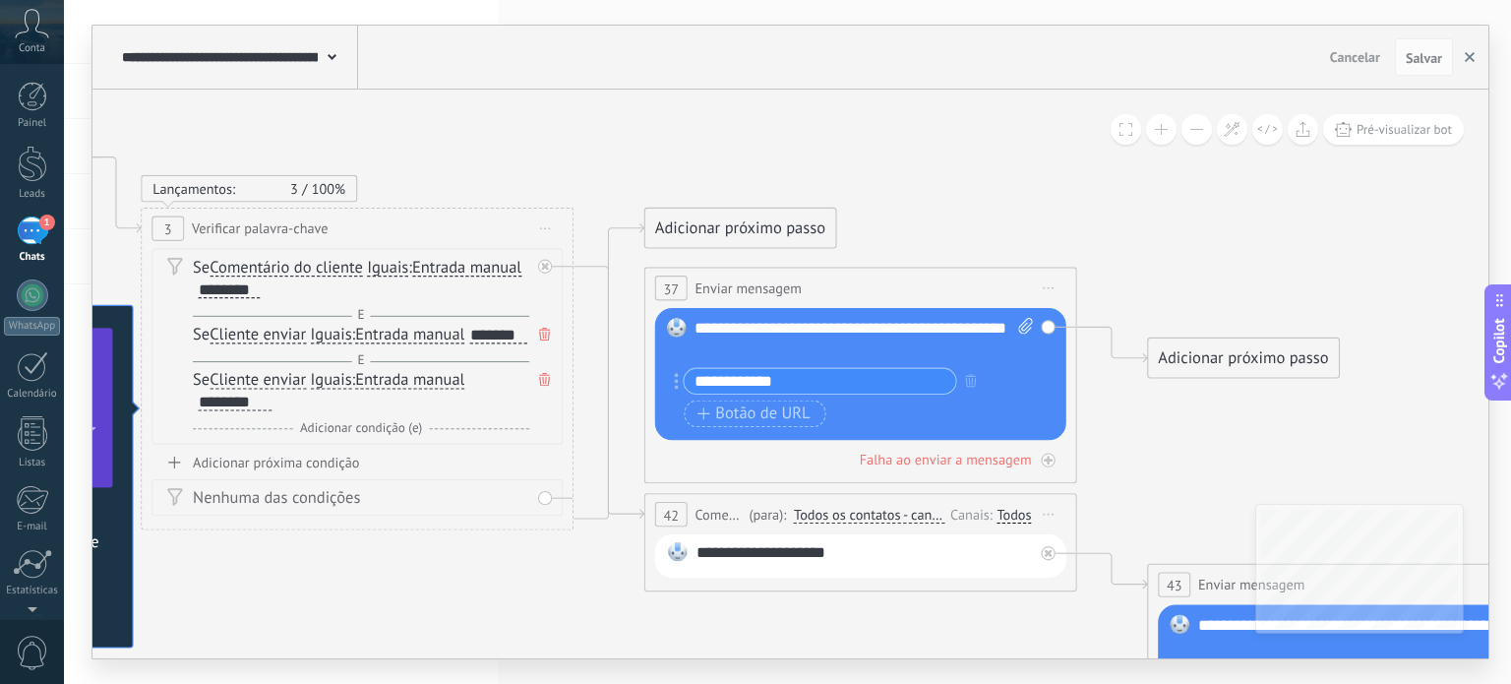
click at [1464, 58] on button "button" at bounding box center [1470, 56] width 30 height 37
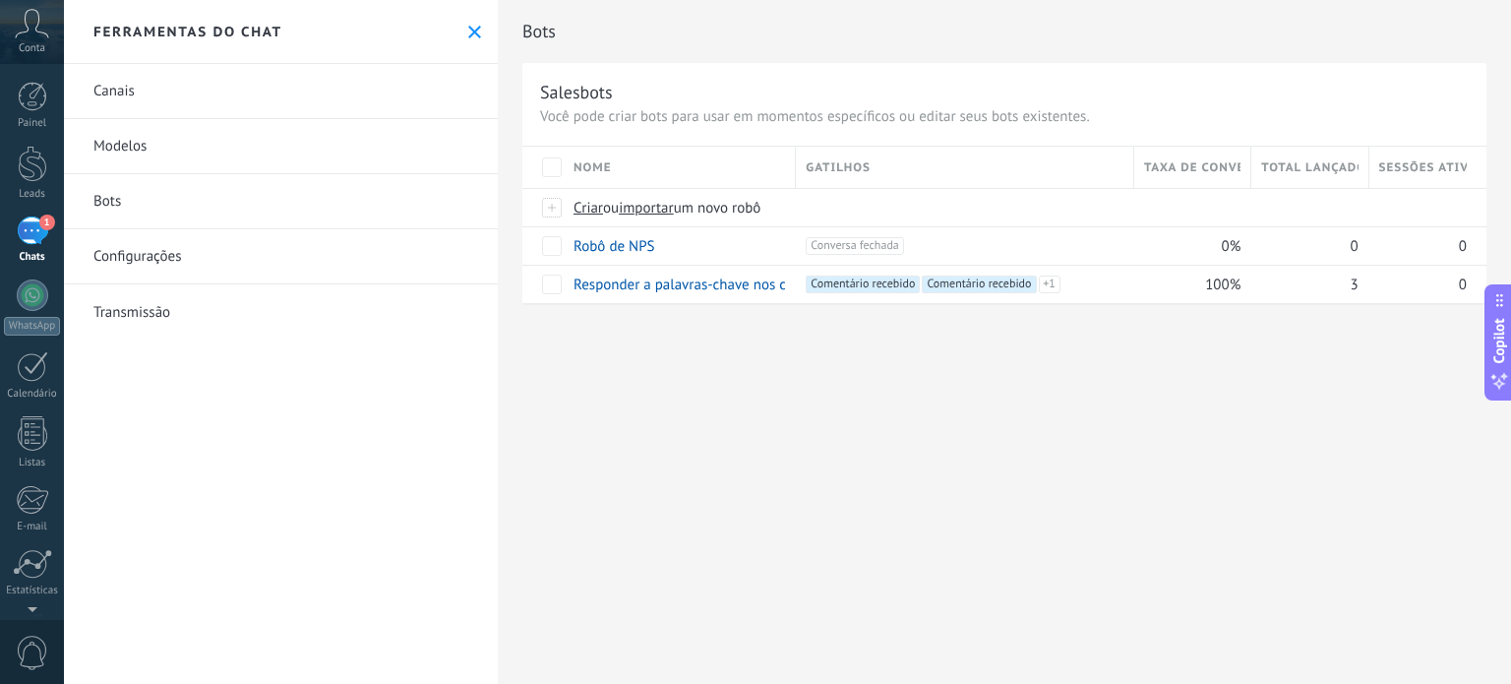
click at [1126, 334] on div "Bots Salesbots Você pode criar bots para usar em momentos específicos ou editar…" at bounding box center [1004, 172] width 1013 height 345
click at [1015, 362] on div "Bots Salesbots Você pode criar bots para usar em momentos específicos ou editar…" at bounding box center [1004, 342] width 1013 height 684
click at [862, 241] on span "Conversa fechada +0" at bounding box center [854, 246] width 97 height 18
click at [622, 247] on div "desligar mais" at bounding box center [642, 245] width 142 height 38
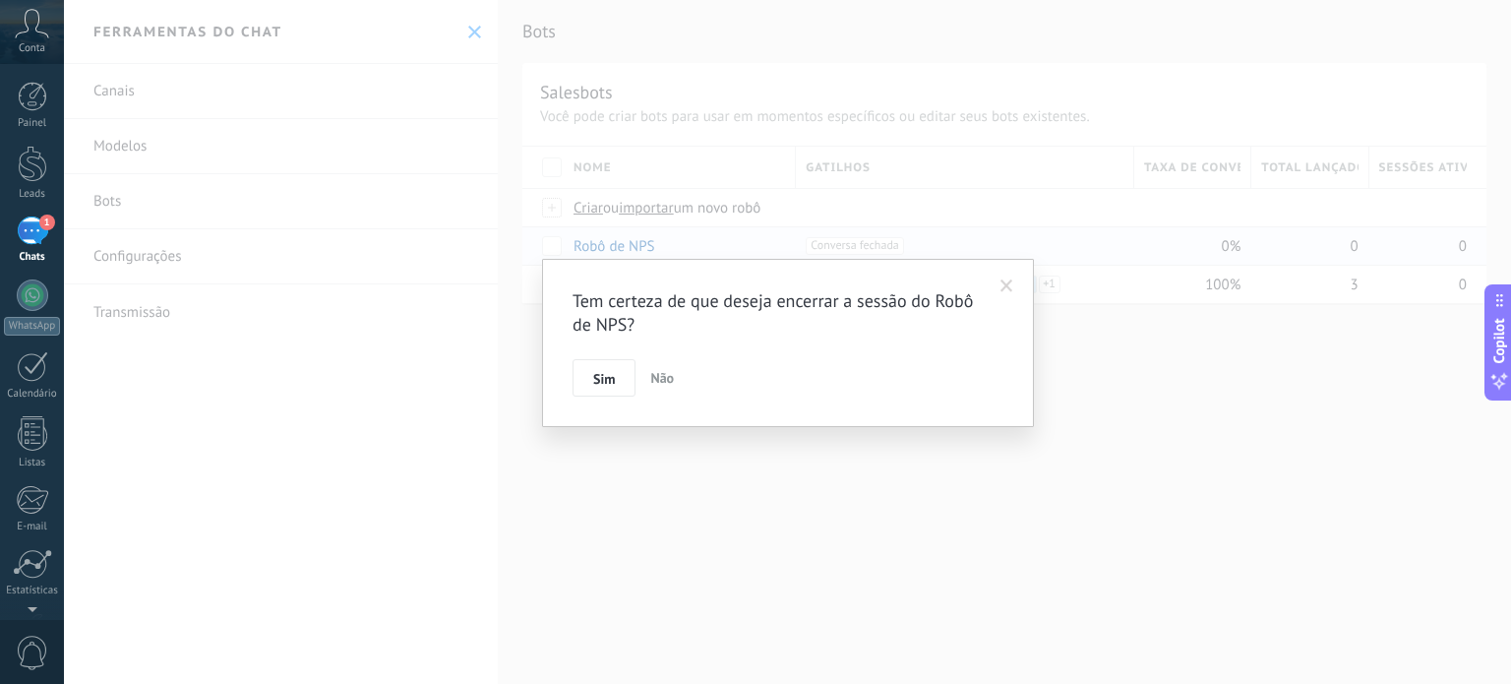
click at [601, 383] on span "Sim" at bounding box center [604, 379] width 22 height 14
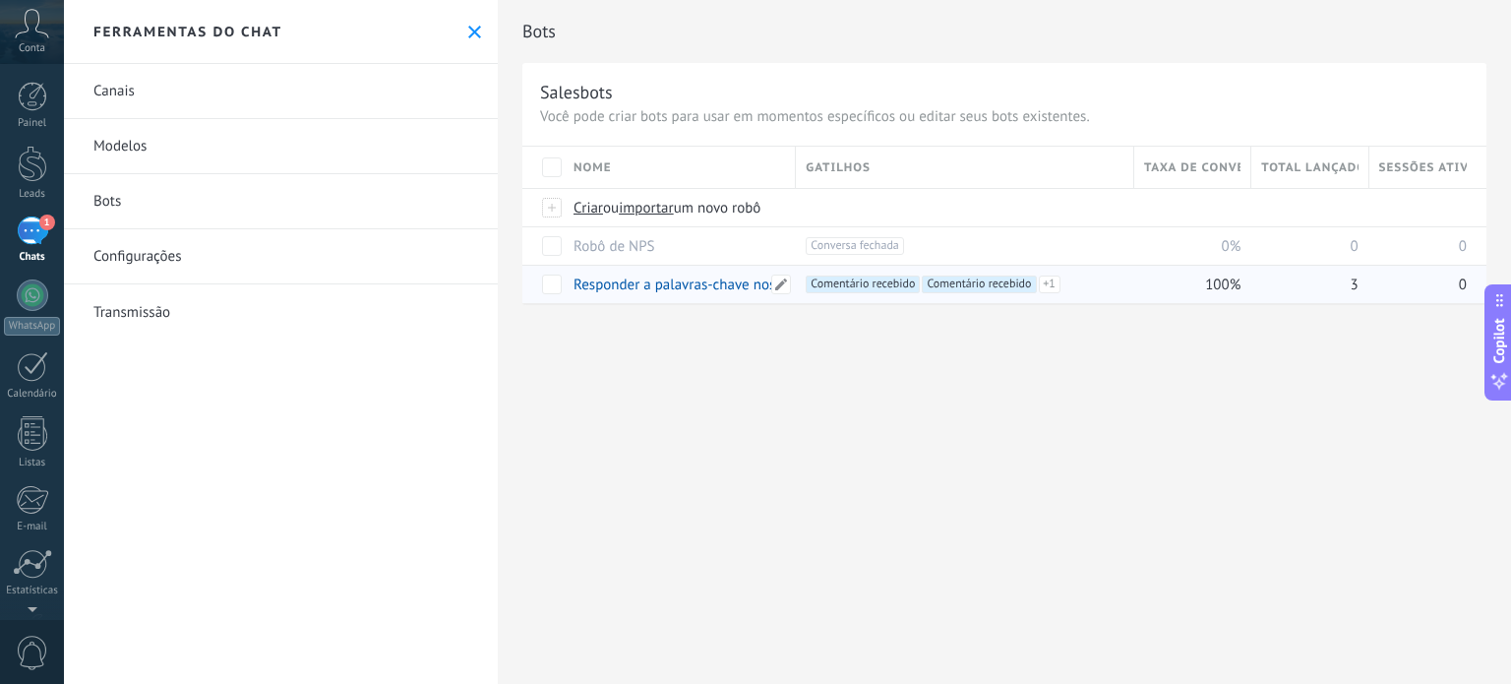
click at [668, 292] on link "Responder a palavras-chave nos comentários" at bounding box center [715, 284] width 283 height 19
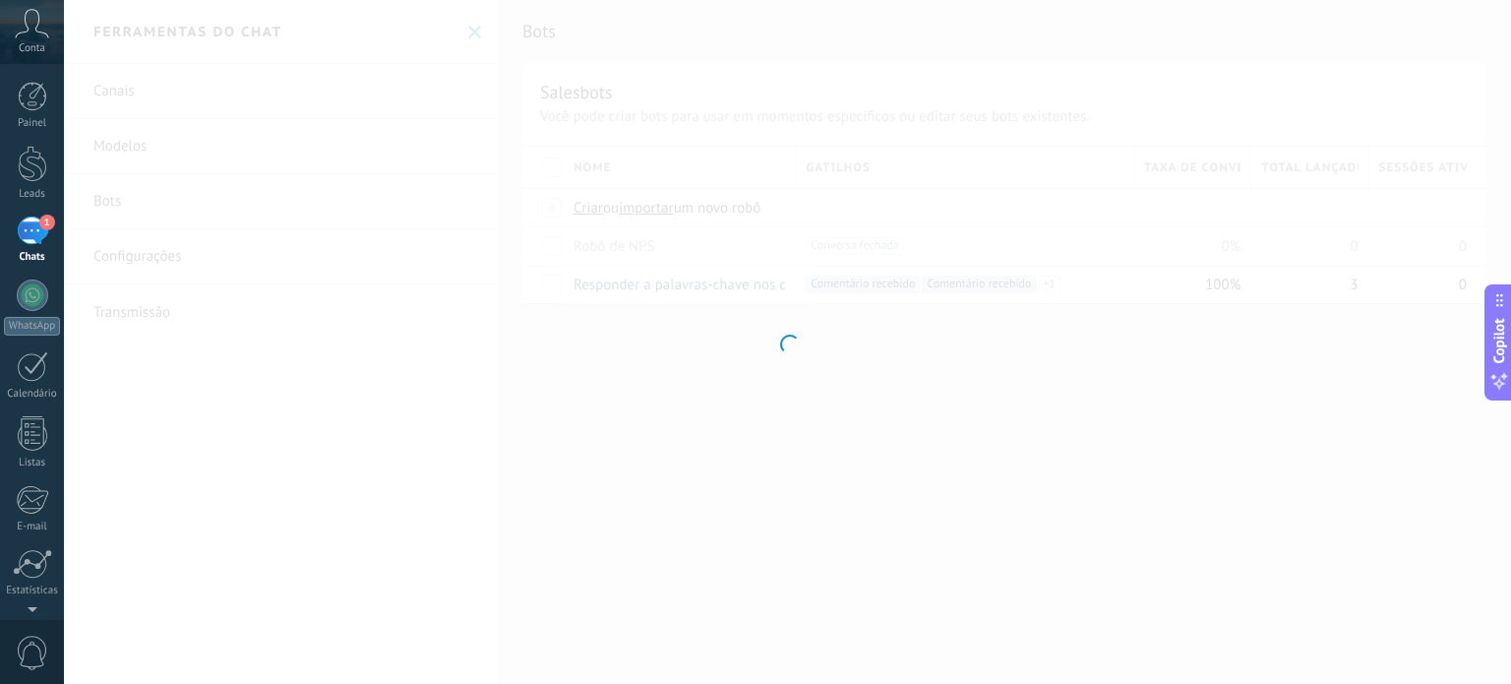
type input "**********"
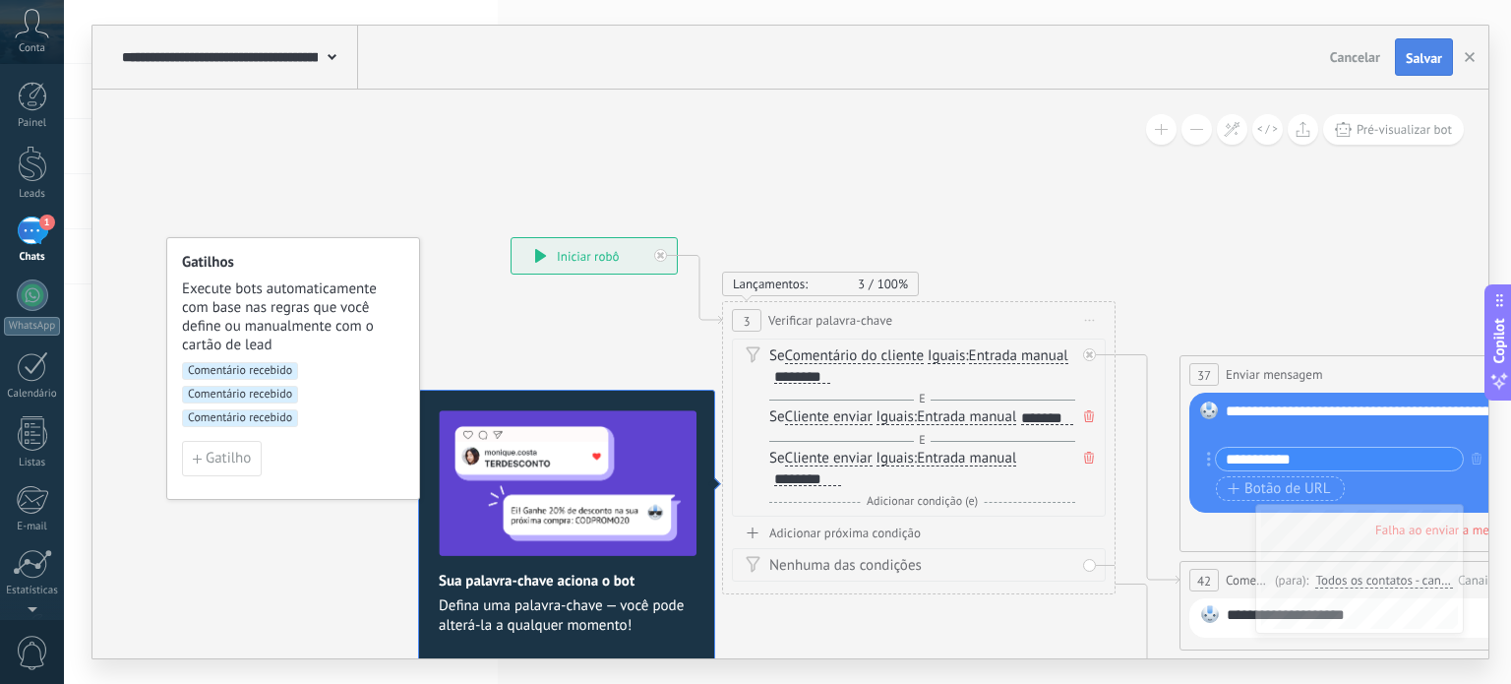
click at [1423, 54] on span "Salvar" at bounding box center [1424, 58] width 36 height 14
click at [1468, 54] on icon "button" at bounding box center [1470, 57] width 10 height 10
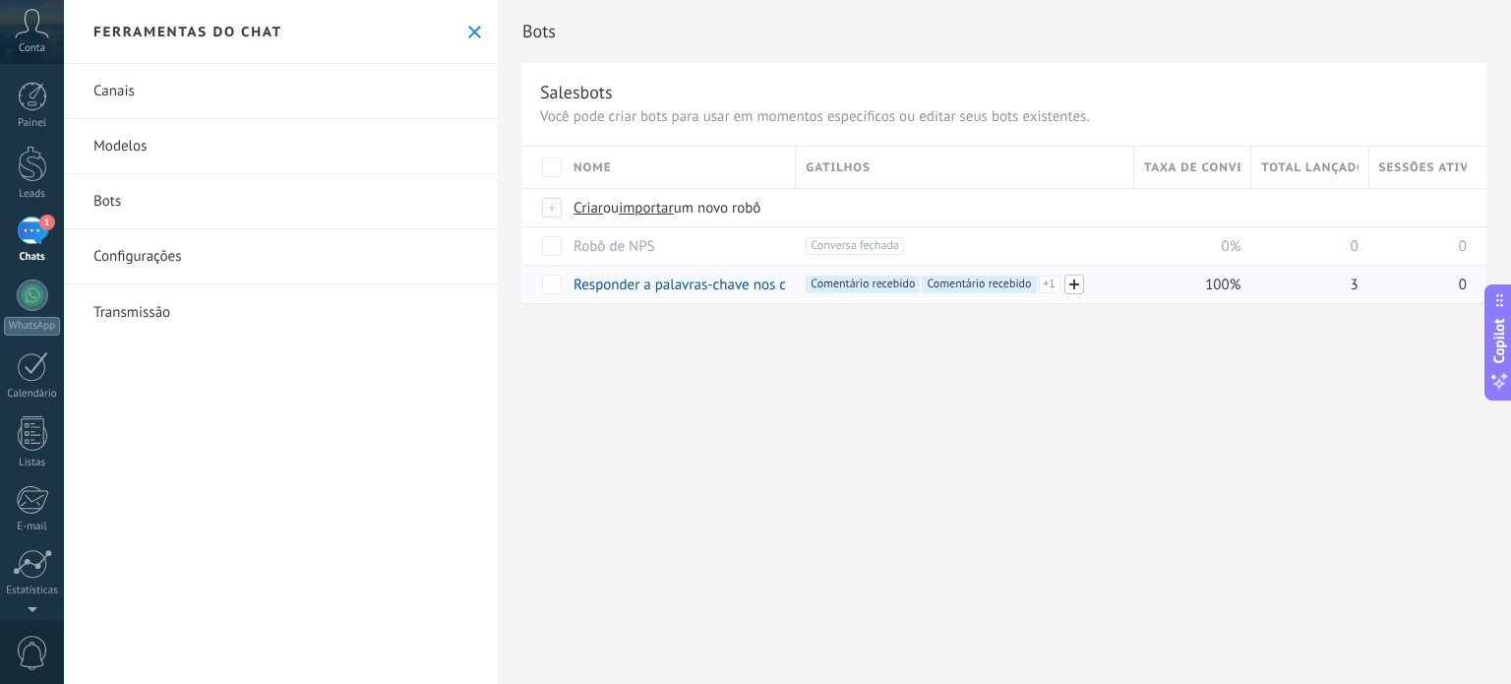
click at [1080, 281] on span at bounding box center [1075, 284] width 20 height 20
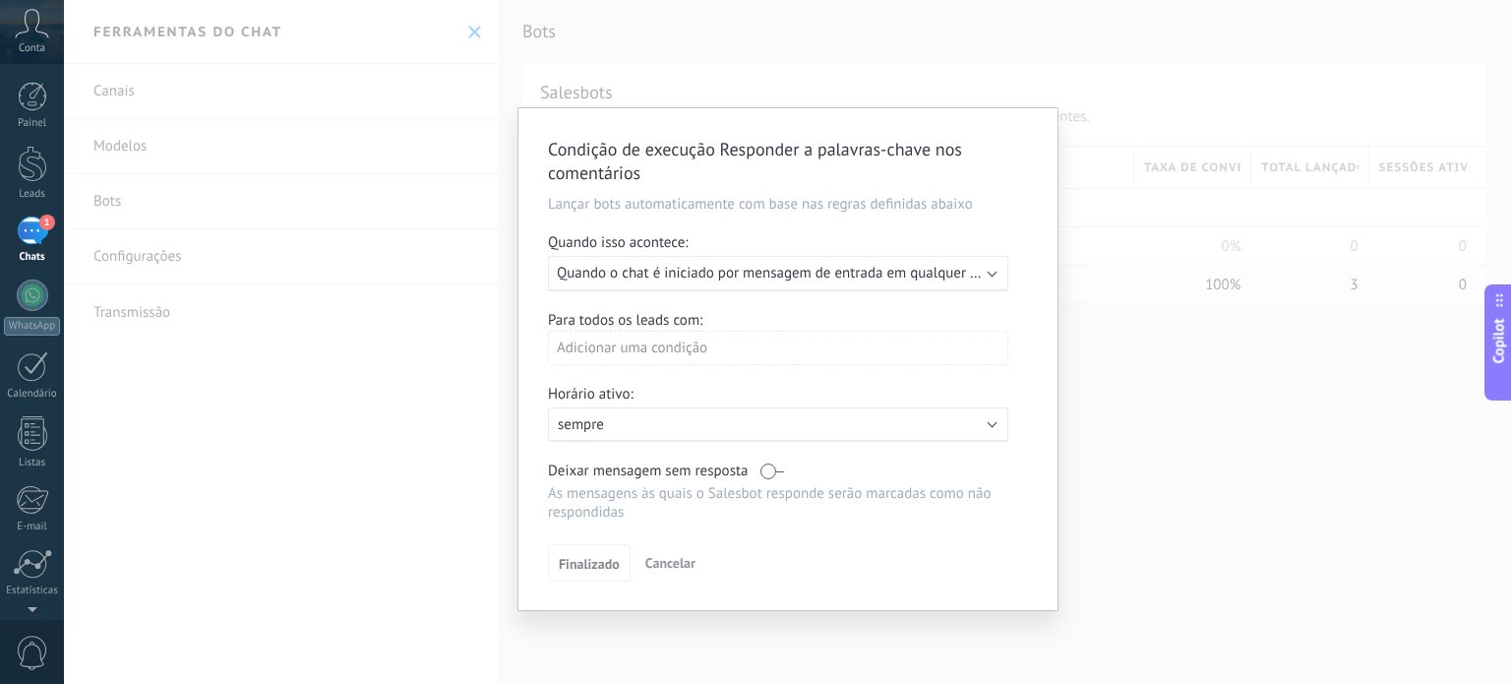
click at [879, 278] on span "Quando o chat é iniciado por mensagem de entrada em qualquer canal" at bounding box center [780, 273] width 447 height 19
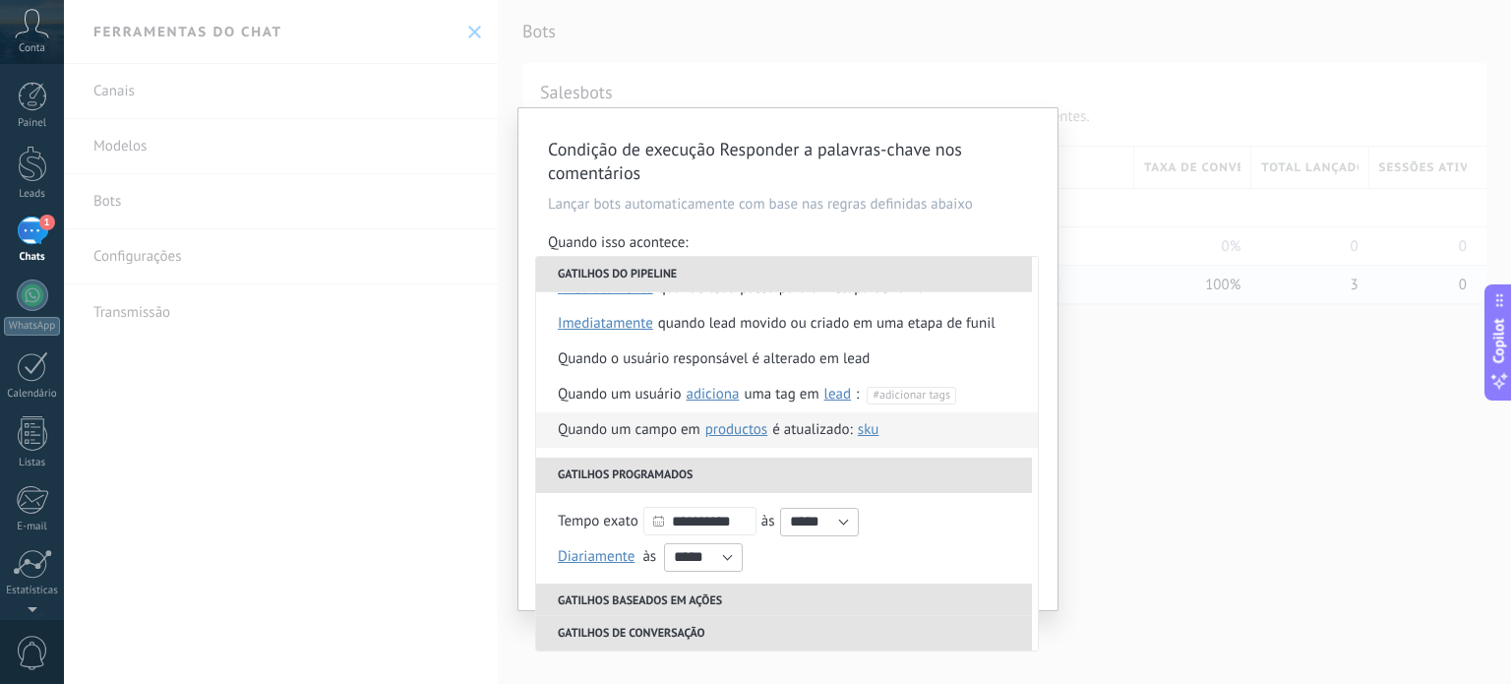
scroll to position [98, 0]
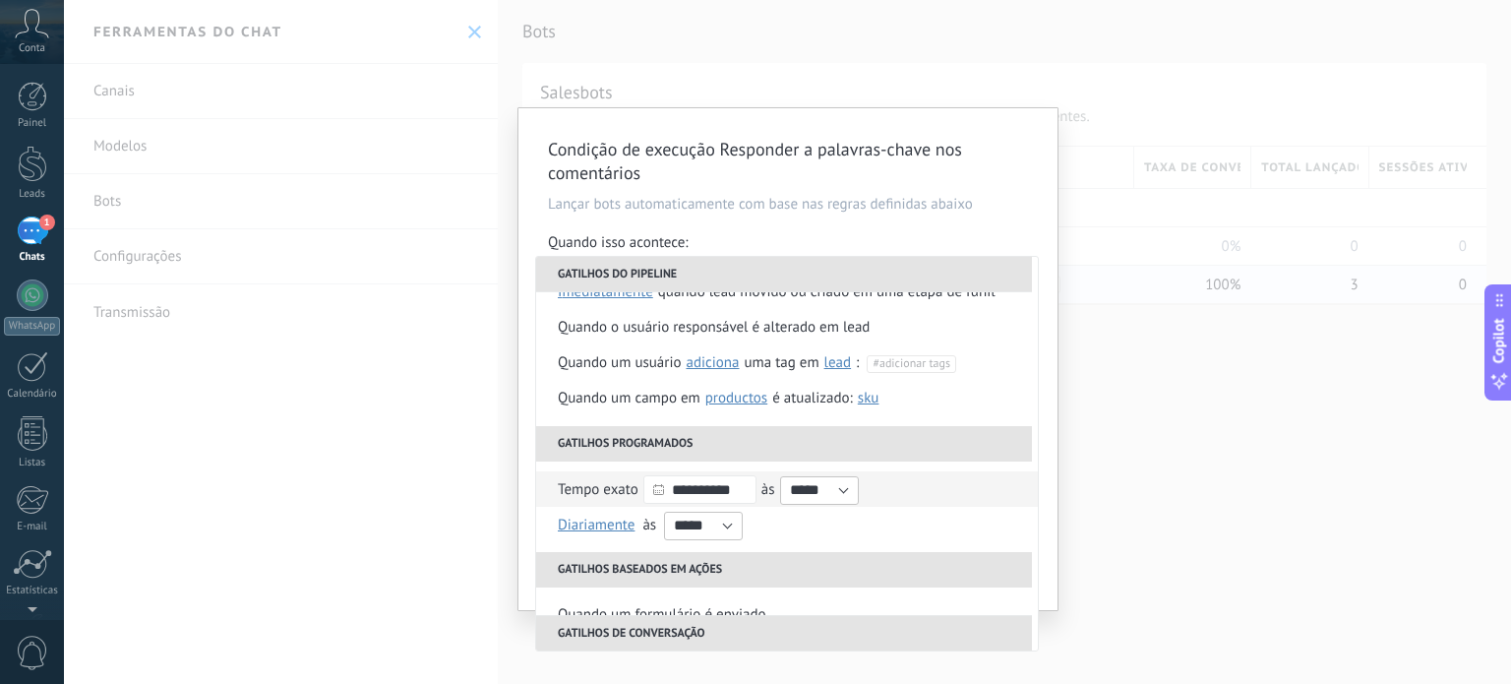
click at [743, 491] on input "**********" at bounding box center [699, 489] width 113 height 29
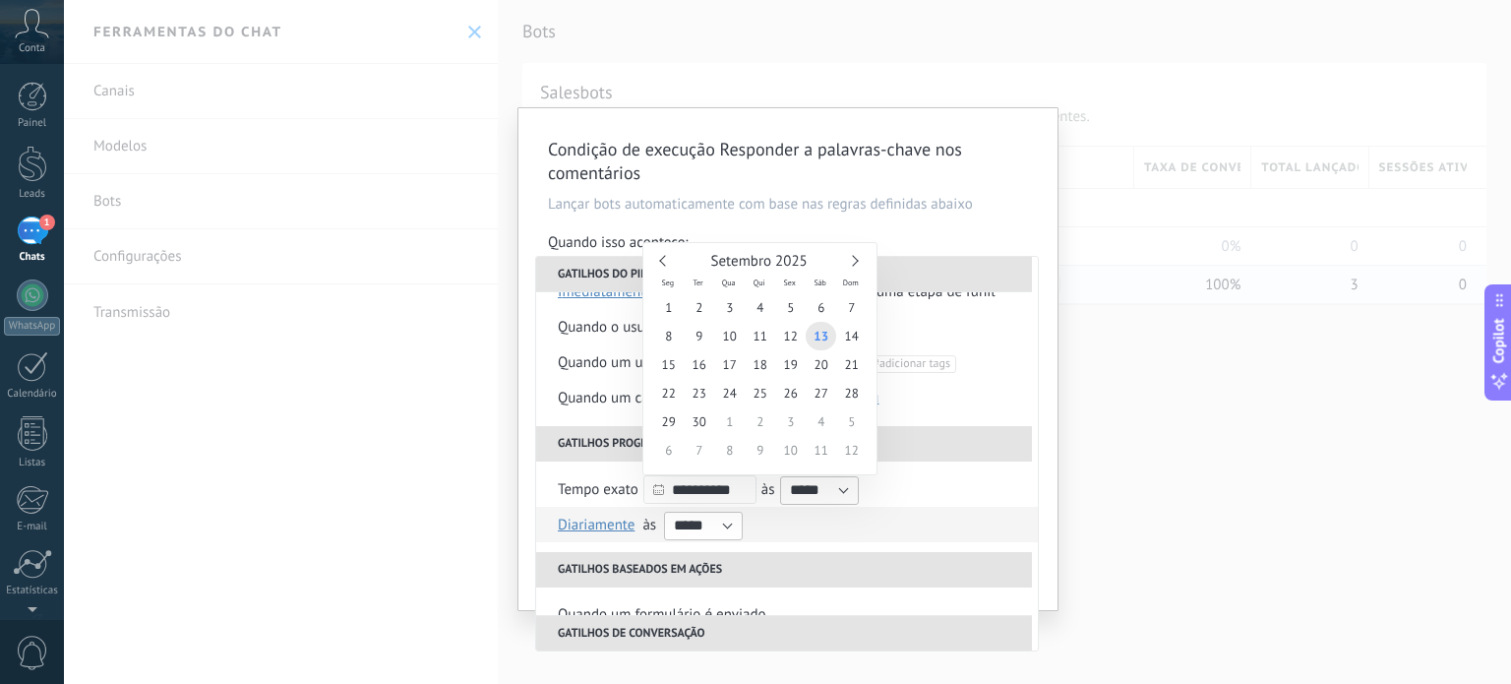
click at [889, 523] on li "Diariamente Uma vez por semana Uma vez por mês Uma vez por ano Diariamente on J…" at bounding box center [787, 524] width 502 height 35
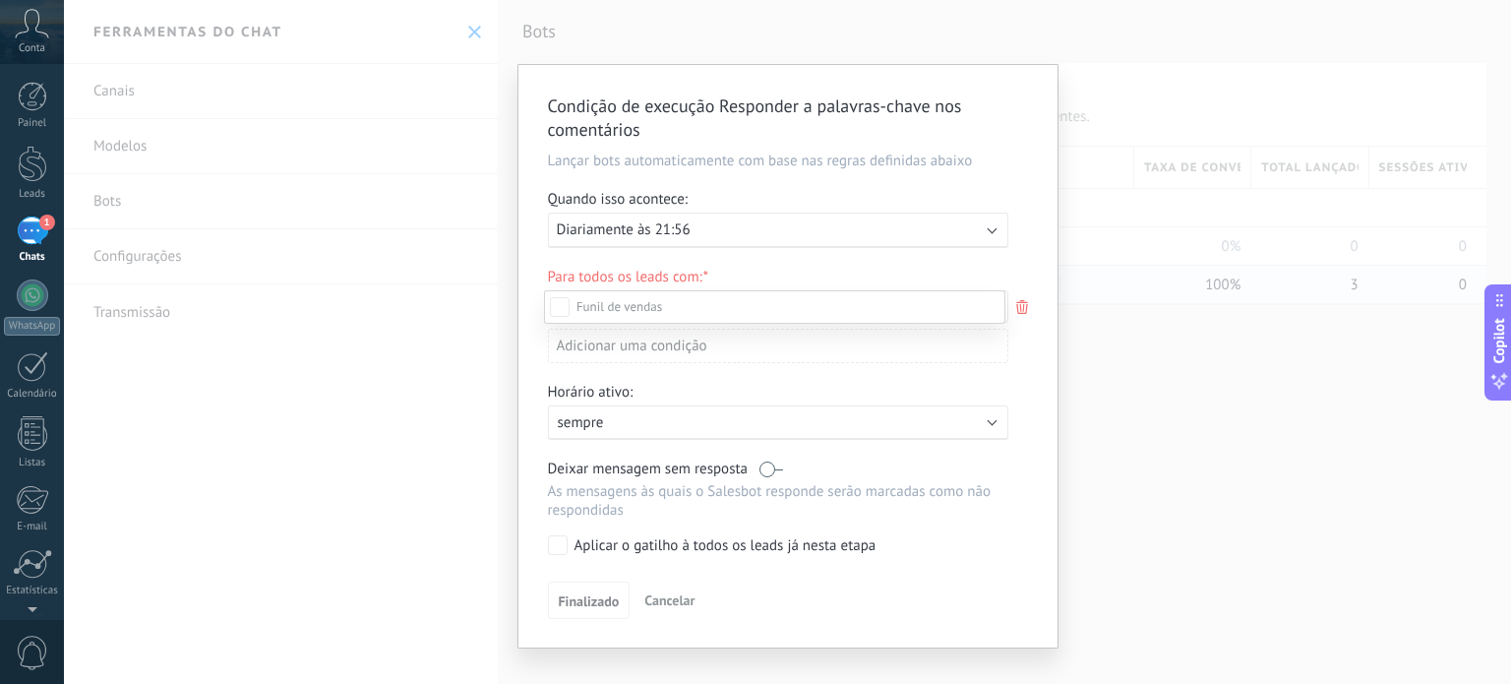
click at [1018, 389] on div at bounding box center [787, 342] width 1447 height 684
click at [1022, 306] on icon at bounding box center [1022, 307] width 22 height 24
click at [971, 241] on div at bounding box center [787, 342] width 1447 height 684
click at [981, 232] on div "Executar: Diariamente às 21:56" at bounding box center [778, 230] width 460 height 35
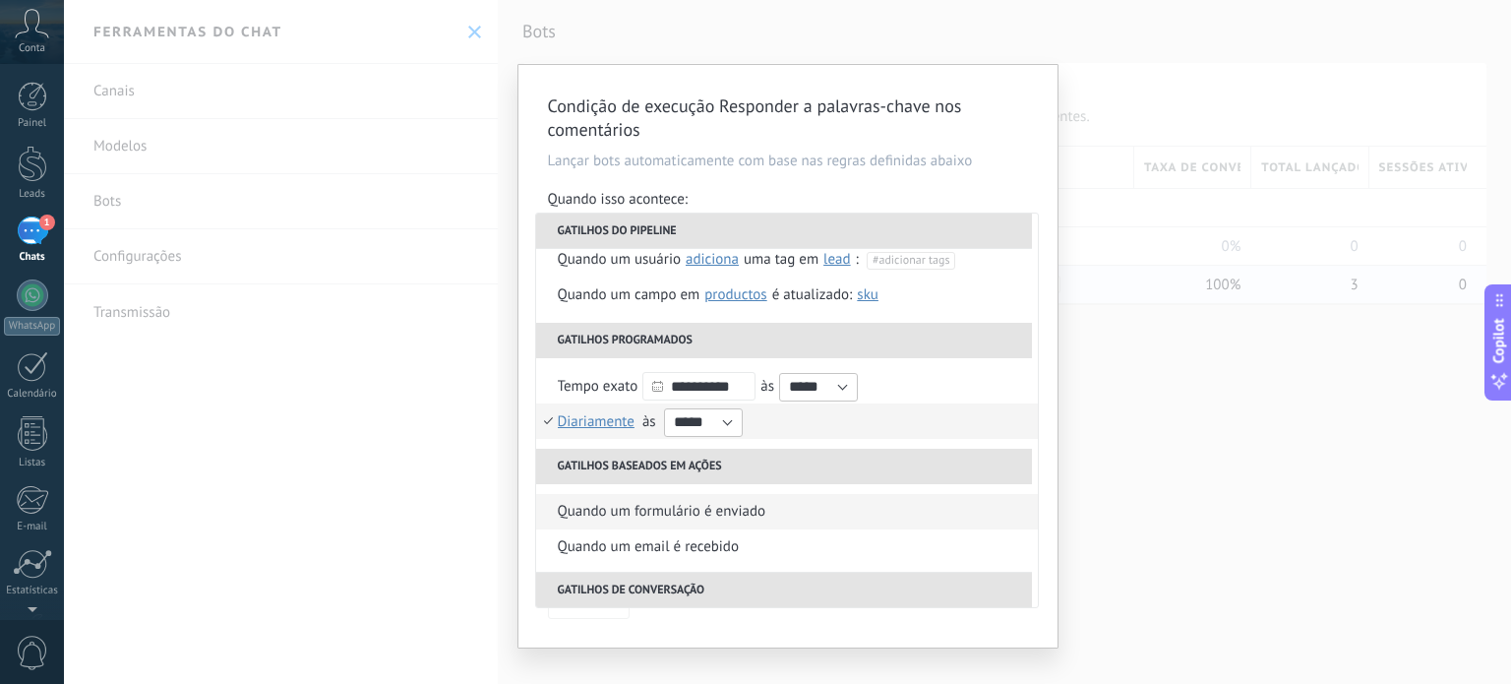
scroll to position [197, 0]
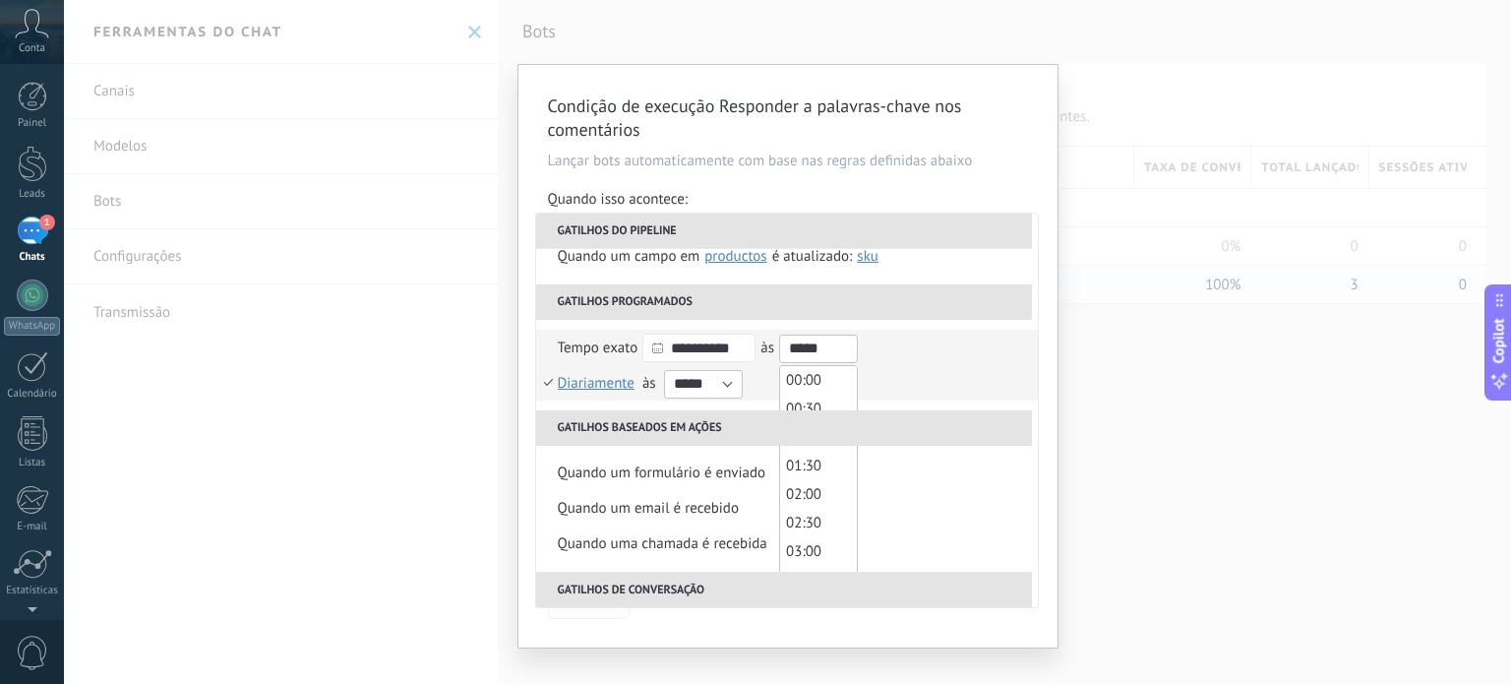
click at [846, 346] on input "*****" at bounding box center [818, 349] width 79 height 29
click at [822, 396] on span "19:00" at bounding box center [803, 390] width 35 height 19
type input "*****"
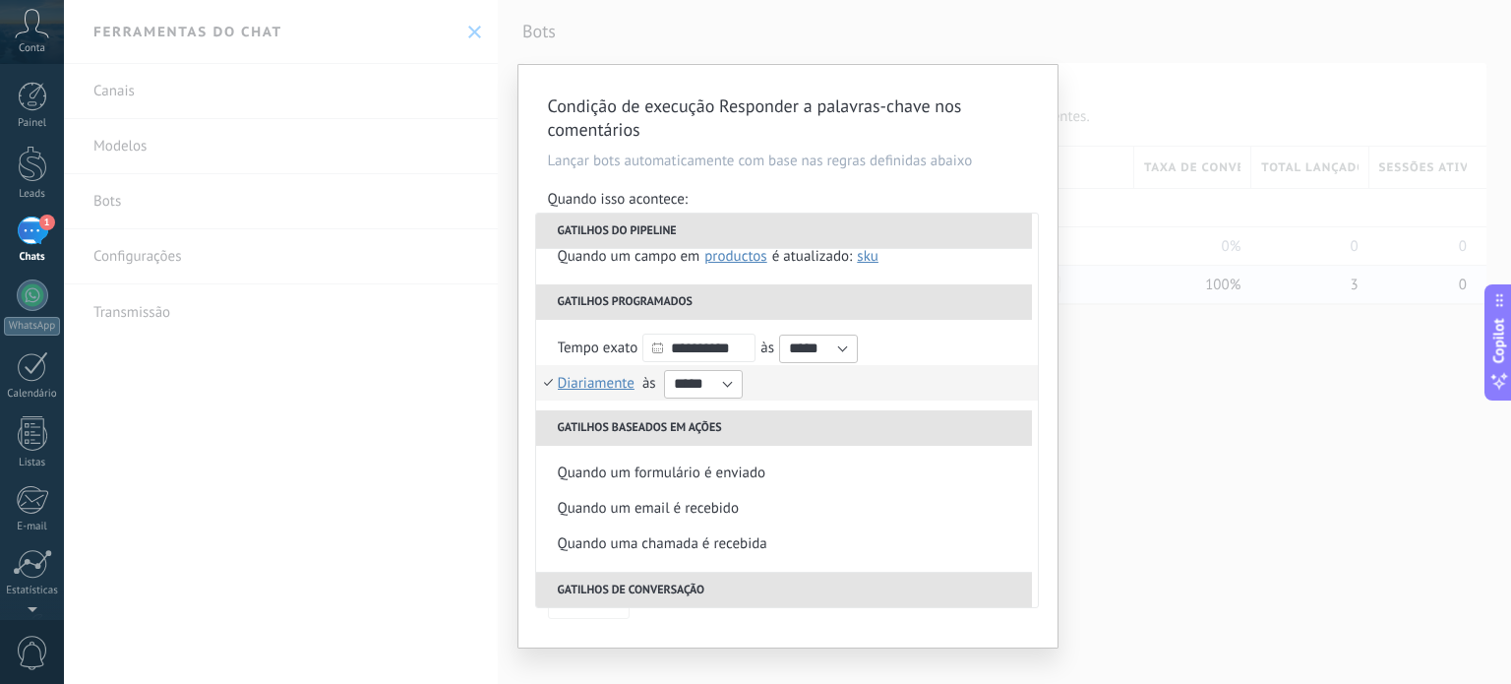
click at [874, 375] on li "Diariamente Uma vez por semana Uma vez por mês Uma vez por ano Diariamente on J…" at bounding box center [787, 382] width 502 height 35
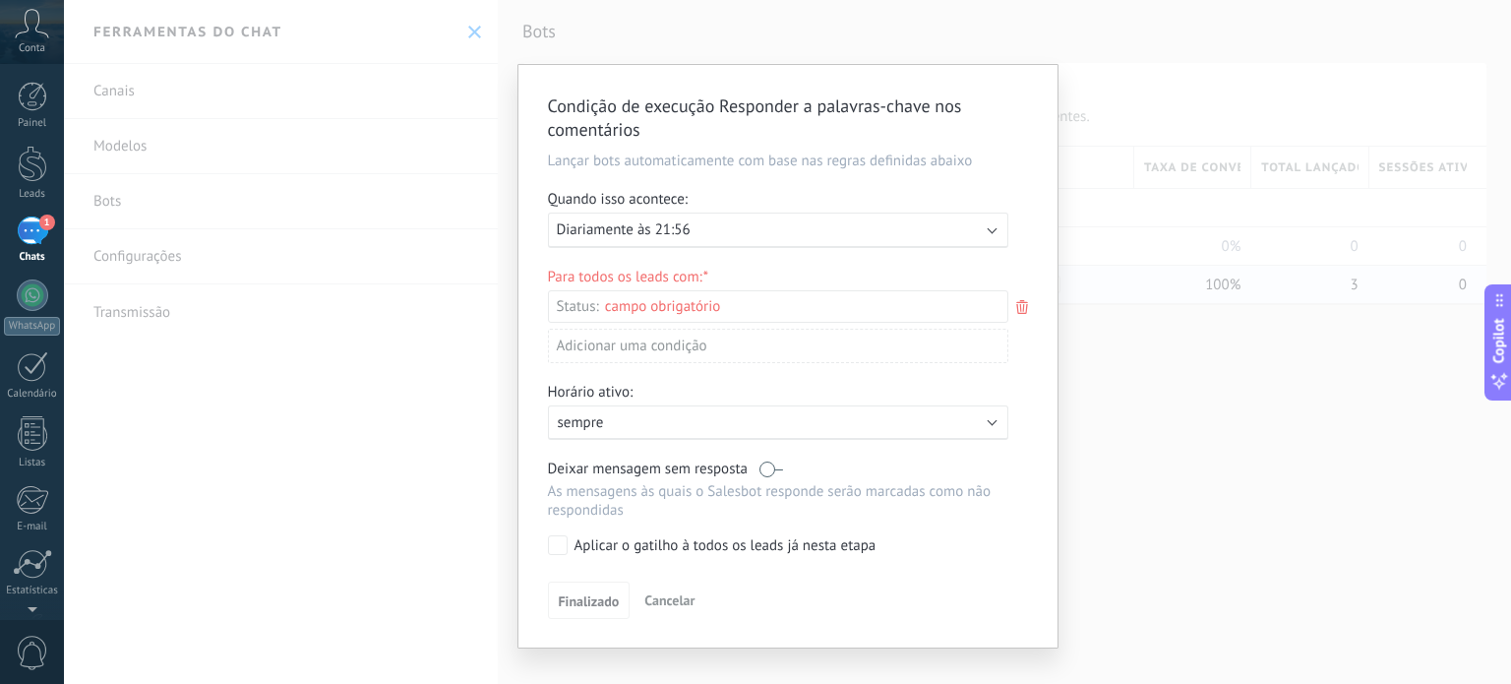
click at [841, 227] on div "Executar: Diariamente às 21:56" at bounding box center [770, 229] width 427 height 19
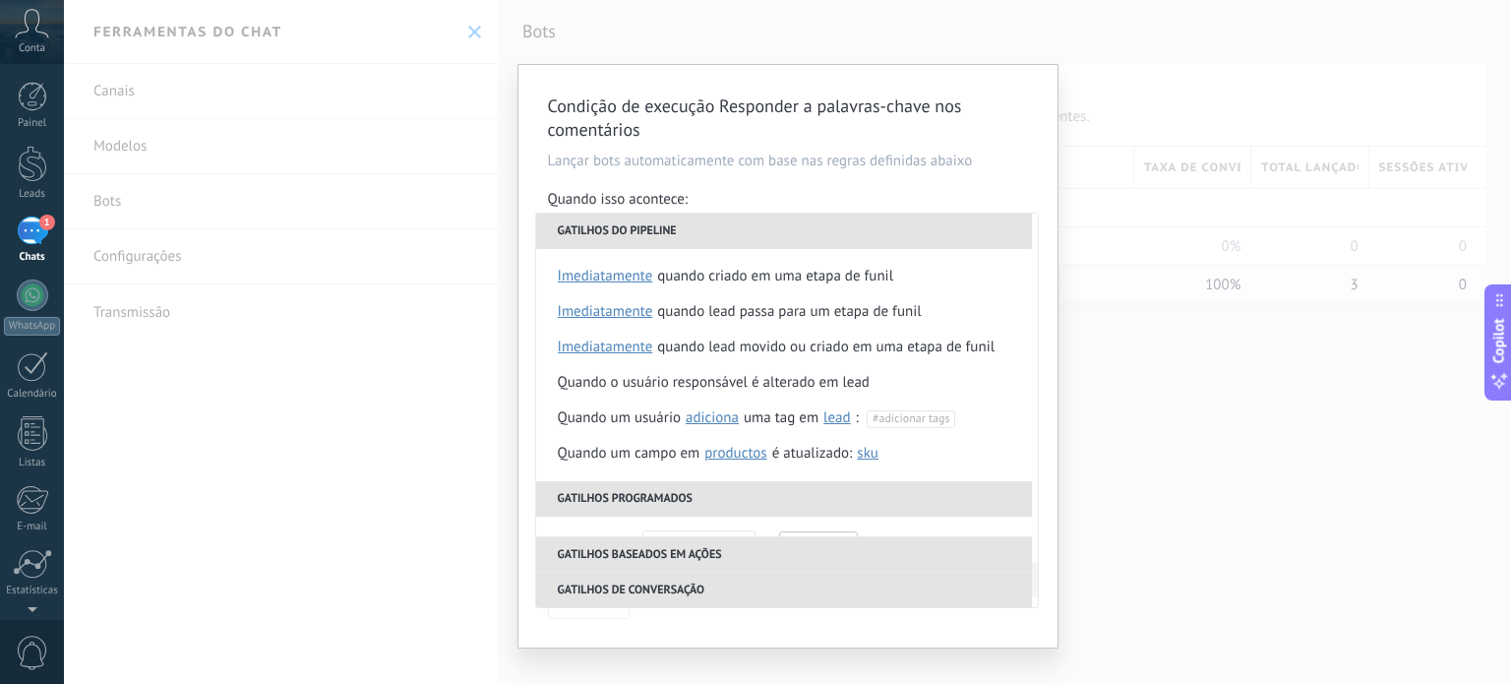
click at [830, 224] on li "Gatilhos do pipeline" at bounding box center [784, 230] width 496 height 35
click at [832, 196] on div "Quando isso acontece:" at bounding box center [788, 201] width 480 height 23
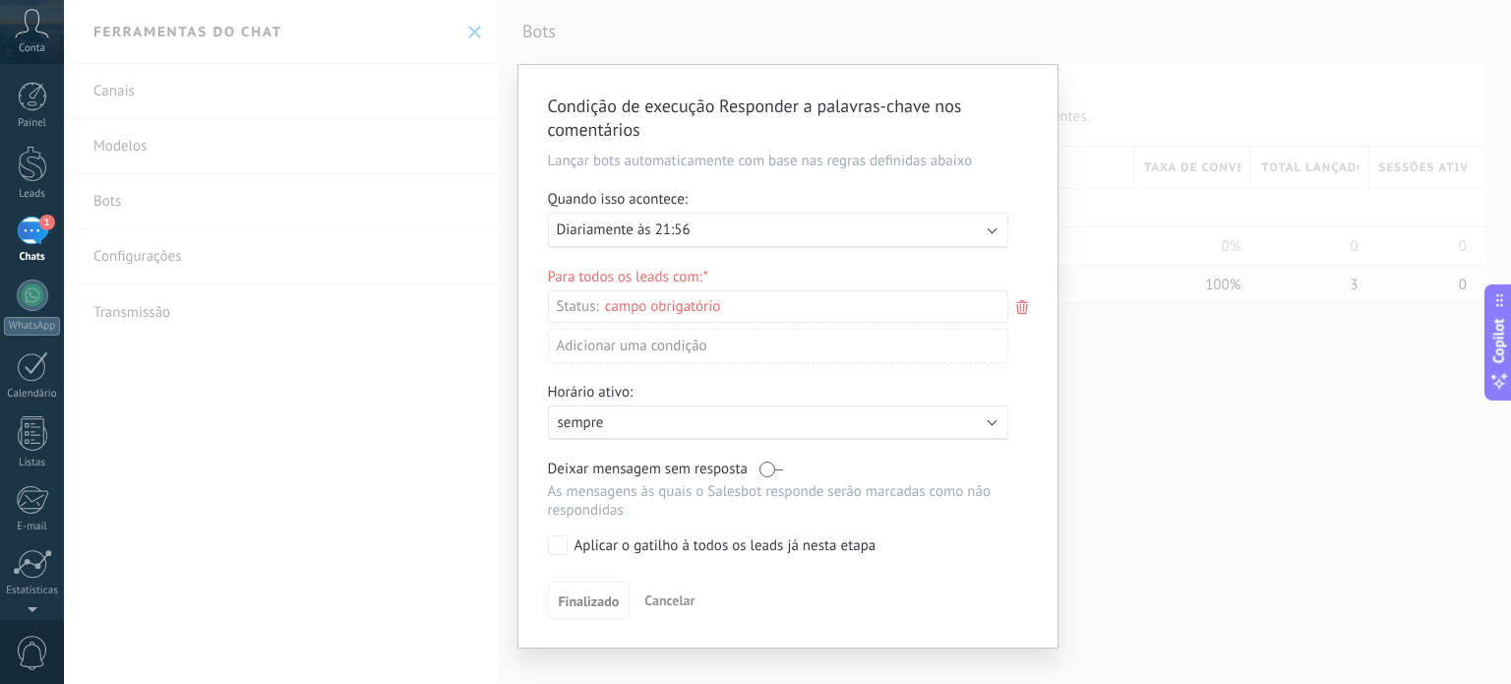
click at [790, 231] on div "Executar: Diariamente às 21:56" at bounding box center [770, 229] width 427 height 19
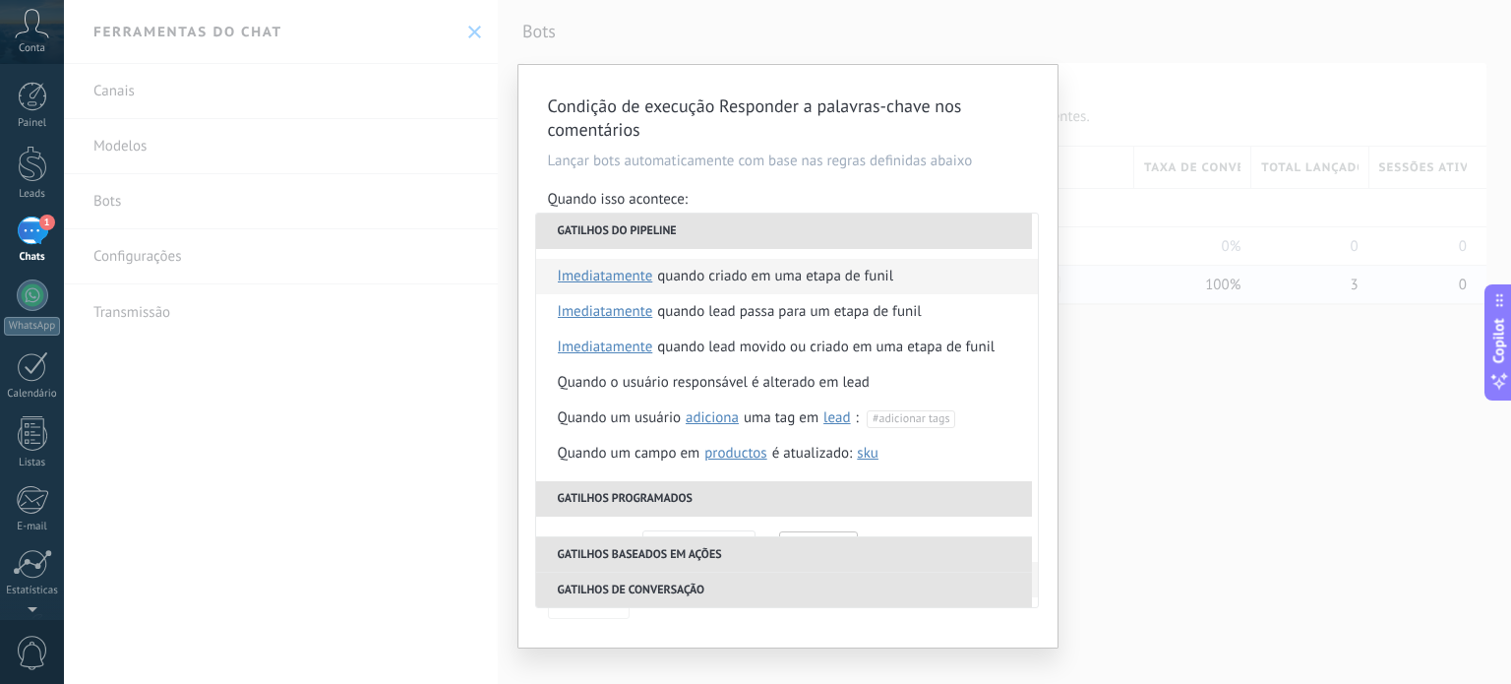
click at [763, 277] on div "Quando criado em uma etapa de funil" at bounding box center [775, 276] width 236 height 35
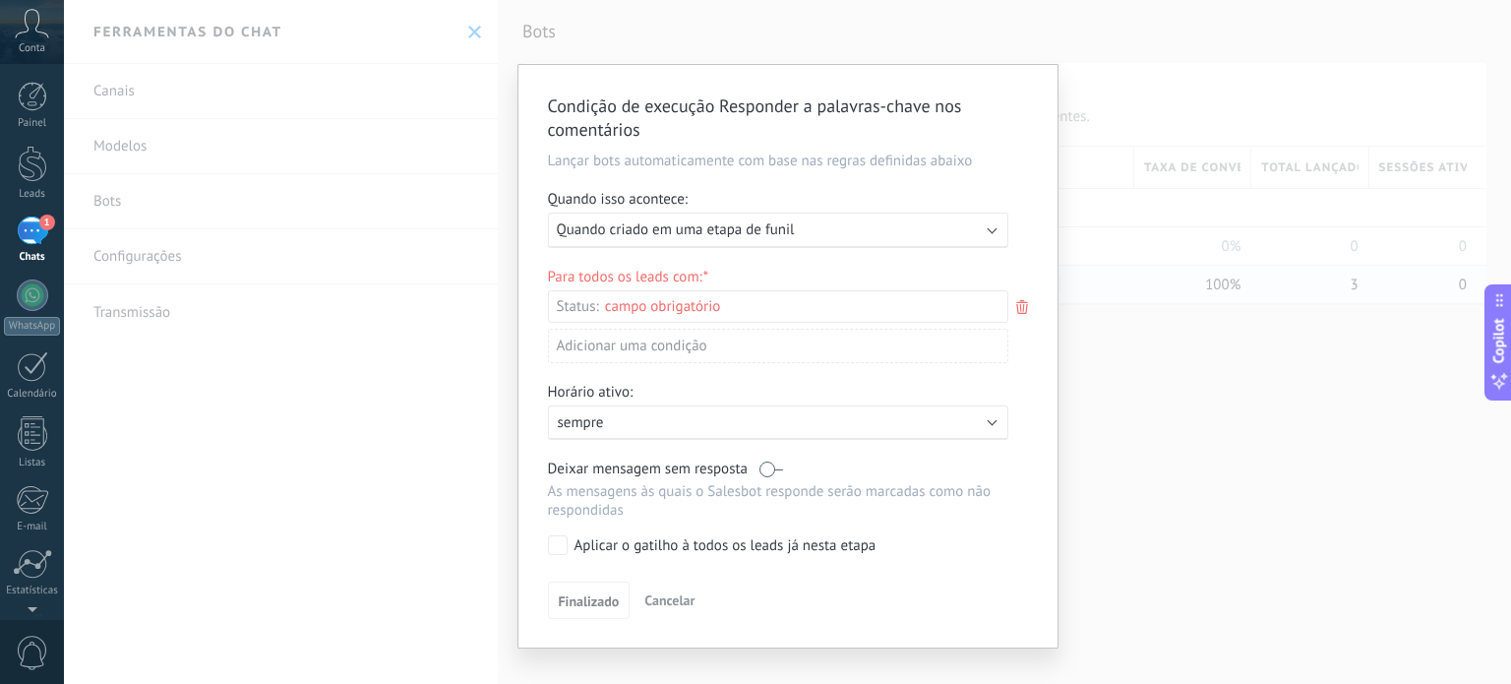
click at [0, 0] on div "Etapa de leads de entrada Comentário ou DM Envio de brinde ou DM Qualificado Of…" at bounding box center [0, 0] width 0 height 0
click at [0, 0] on label "Comentário ou DM" at bounding box center [0, 0] width 0 height 0
click at [0, 0] on label "Qualificado" at bounding box center [0, 0] width 0 height 0
click at [0, 0] on label "Oferta enviada" at bounding box center [0, 0] width 0 height 0
click at [0, 0] on label "Qualificado" at bounding box center [0, 0] width 0 height 0
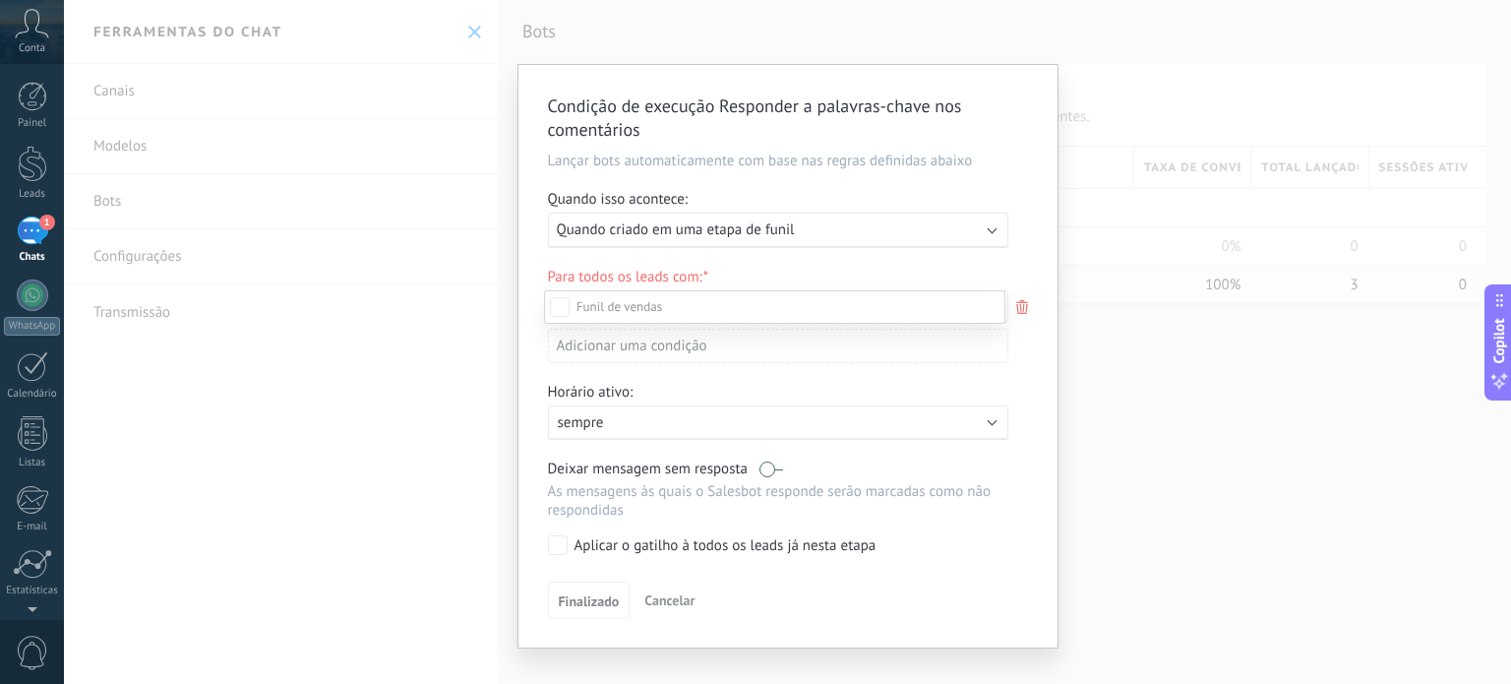
click at [0, 0] on div "Envio de brinde ou DM" at bounding box center [0, 0] width 0 height 0
click at [0, 0] on label "Comentário ou DM" at bounding box center [0, 0] width 0 height 0
drag, startPoint x: 697, startPoint y: 396, endPoint x: 713, endPoint y: 381, distance: 23.0
click at [0, 0] on div "Envio de brinde ou DM" at bounding box center [0, 0] width 0 height 0
click at [878, 177] on div at bounding box center [787, 342] width 1447 height 684
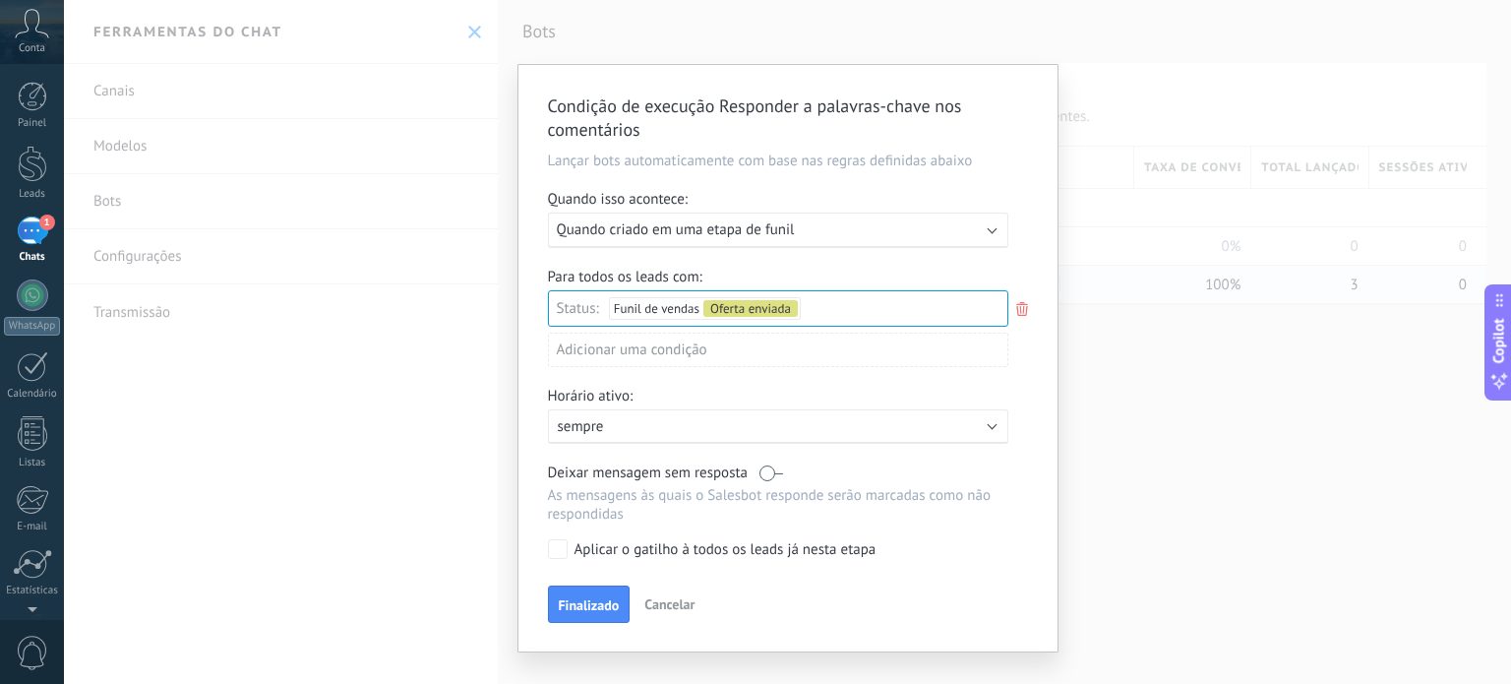
click at [702, 351] on div "Adicionar uma condição" at bounding box center [778, 350] width 460 height 34
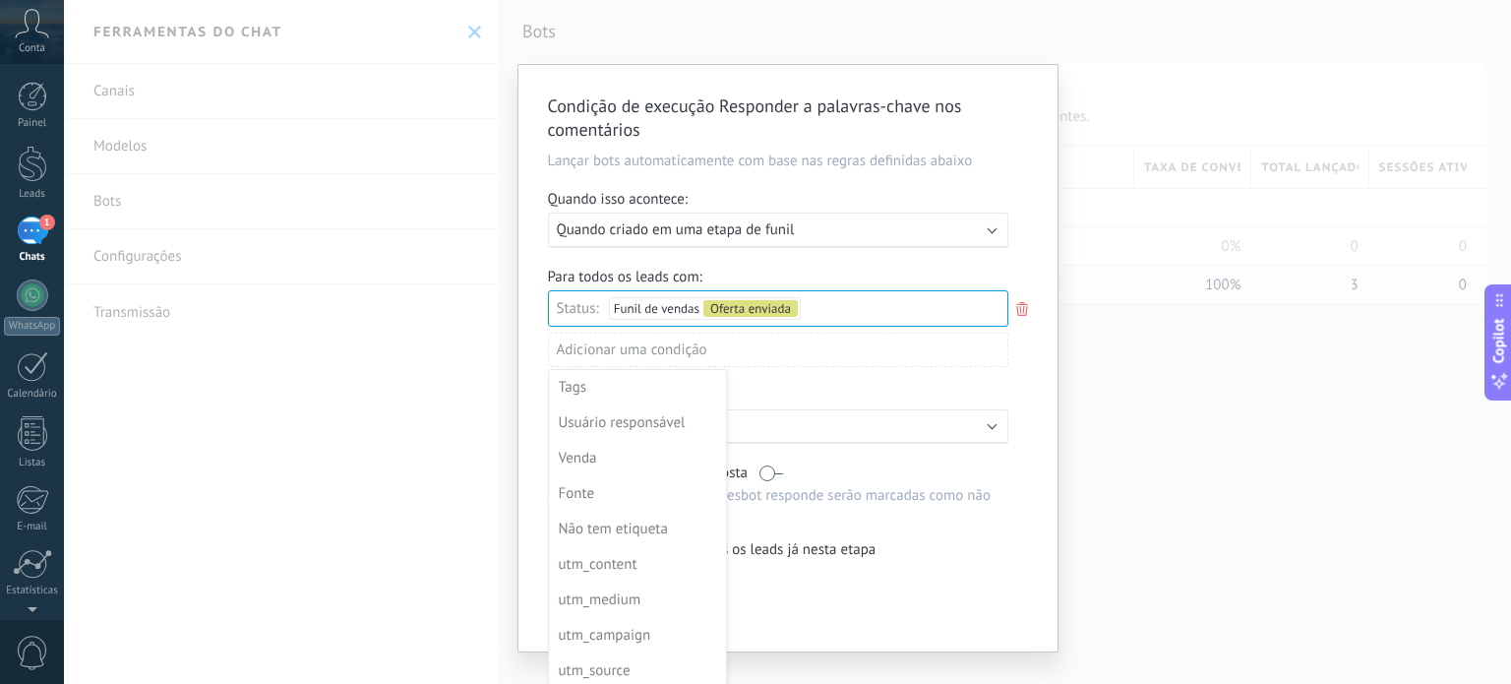
click at [636, 531] on div "Não tem etiqueta" at bounding box center [635, 530] width 153 height 28
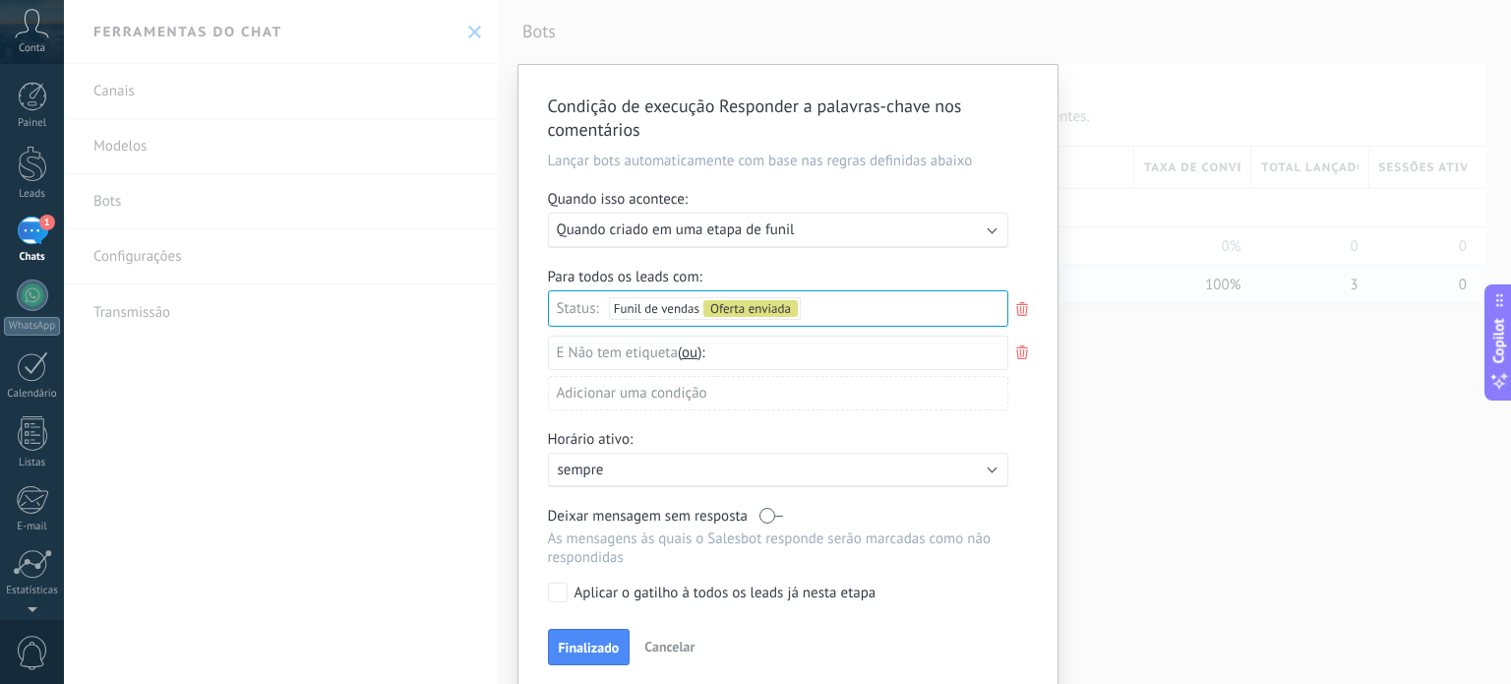
click at [1016, 353] on use at bounding box center [1022, 352] width 12 height 14
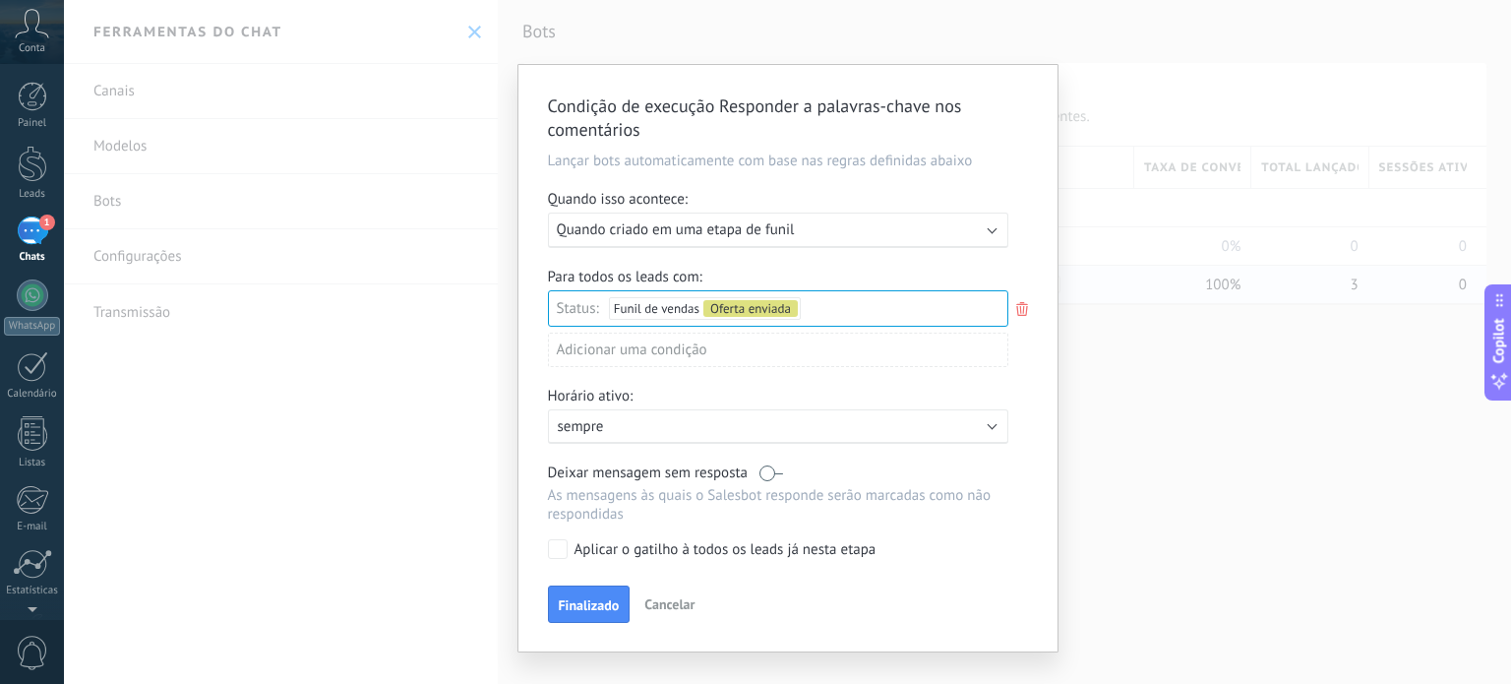
click at [684, 442] on div "Ativo: sempre" at bounding box center [778, 426] width 460 height 34
click at [715, 397] on div at bounding box center [787, 358] width 539 height 586
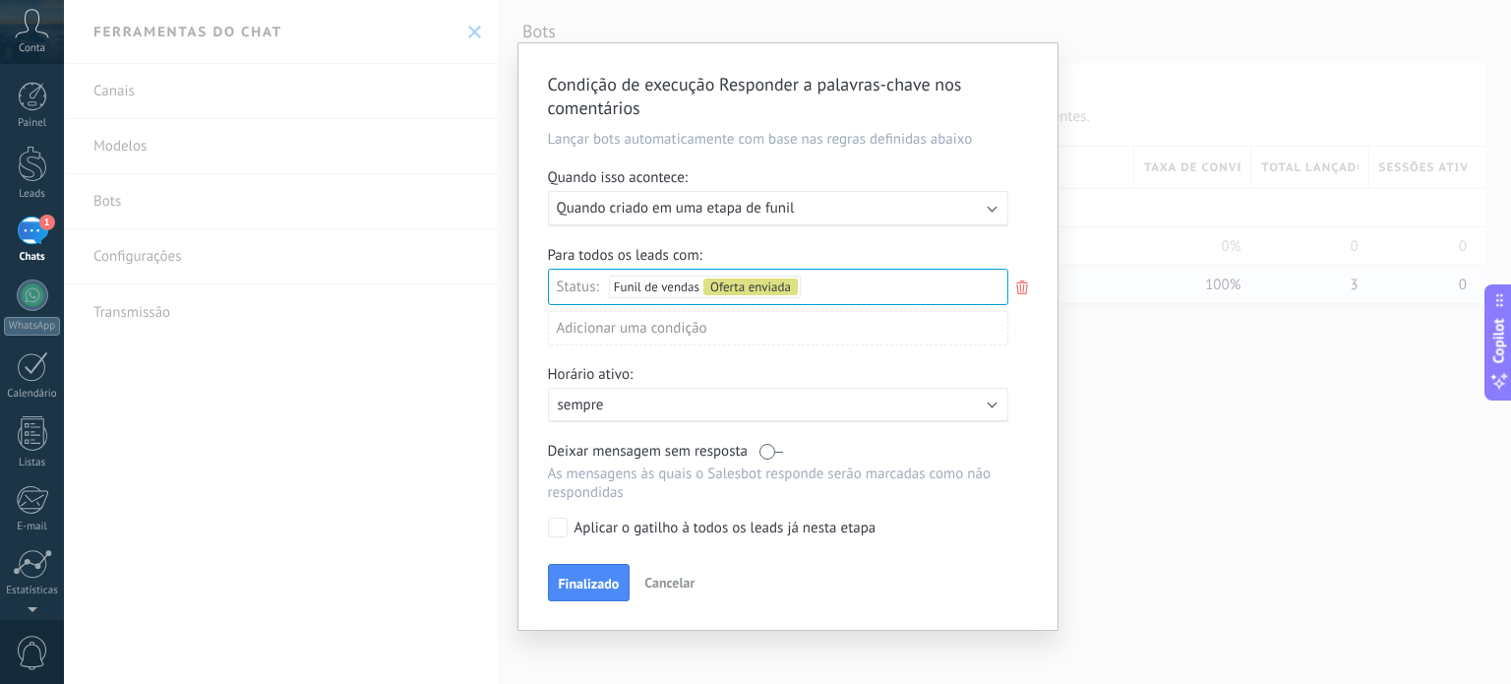
scroll to position [31, 0]
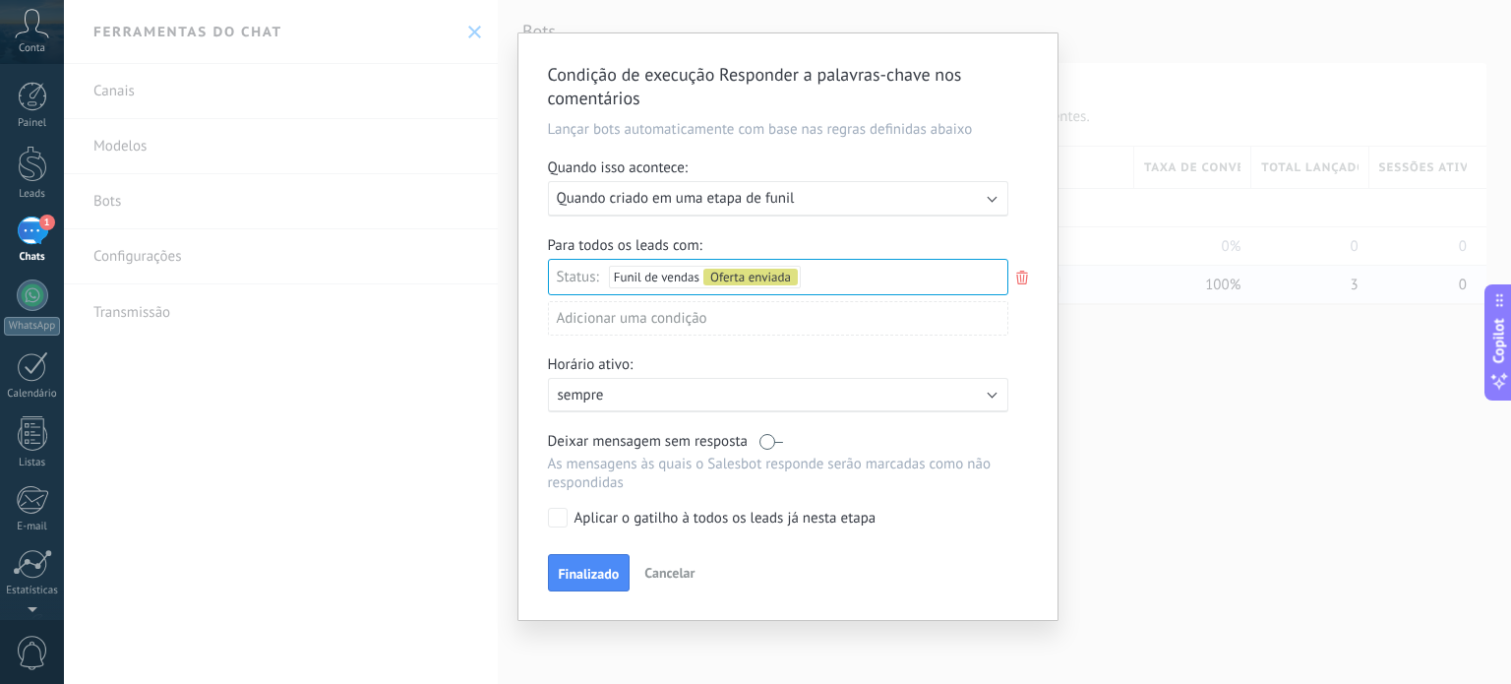
click at [568, 567] on span "Finalizado" at bounding box center [589, 574] width 61 height 14
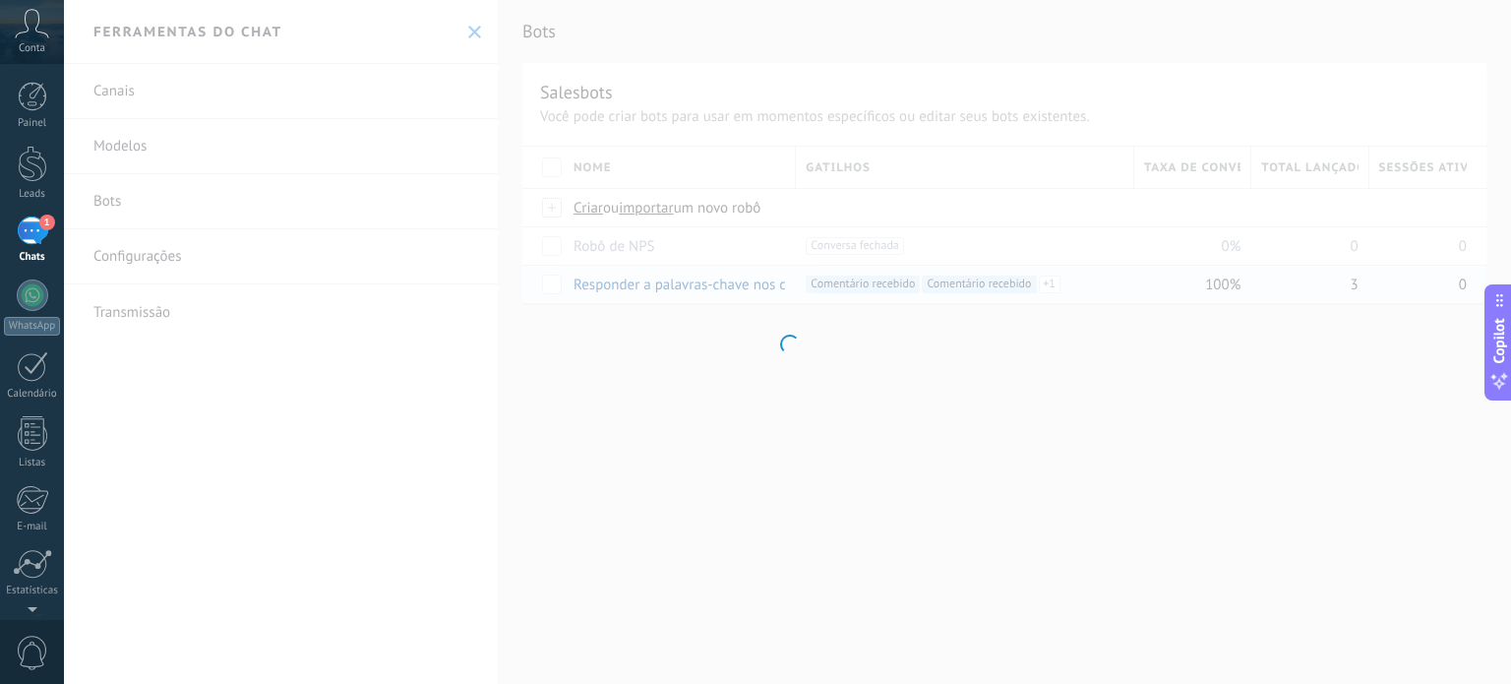
scroll to position [0, 0]
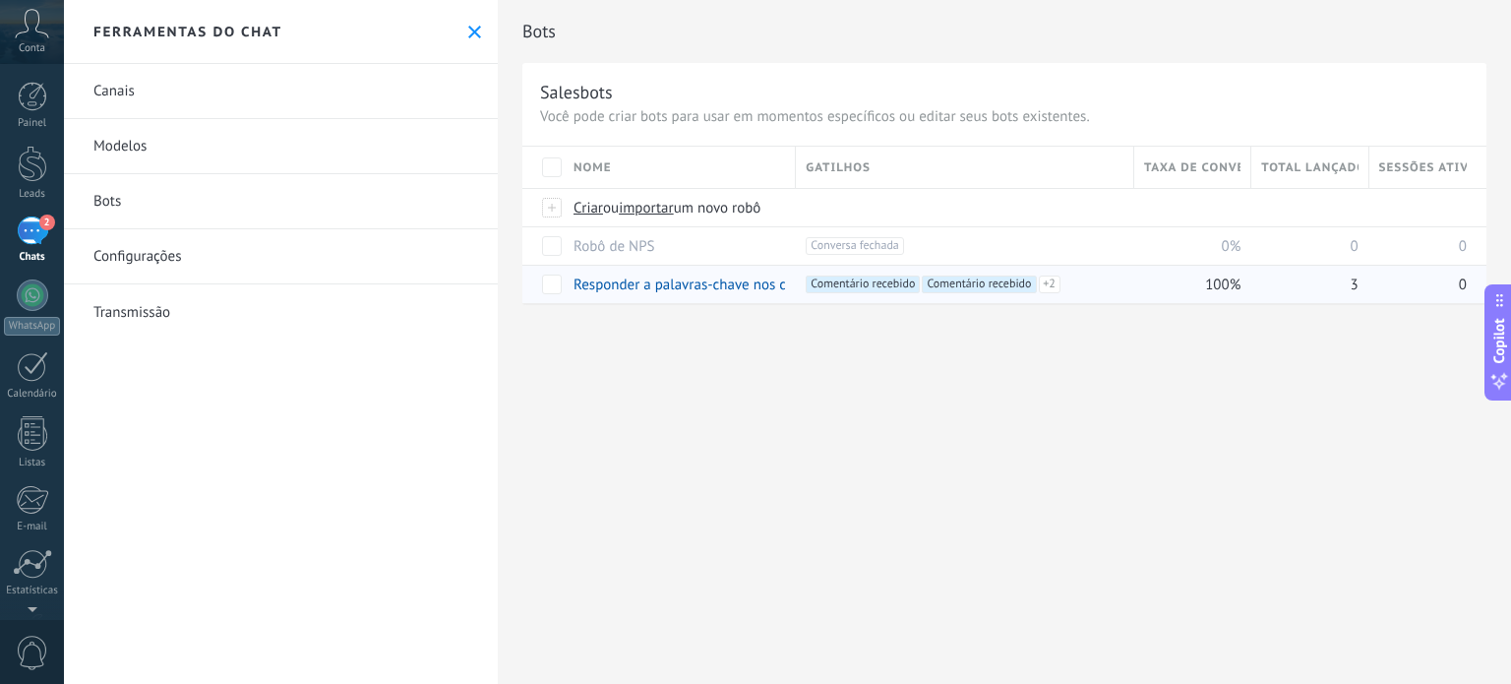
drag, startPoint x: 1365, startPoint y: 495, endPoint x: 1169, endPoint y: 437, distance: 204.2
click at [1169, 468] on div "Bots Salesbots Você pode criar bots para usar em momentos específicos ou editar…" at bounding box center [1004, 342] width 1013 height 684
click at [130, 194] on link "Bots" at bounding box center [281, 201] width 434 height 55
click at [551, 211] on div at bounding box center [553, 208] width 22 height 18
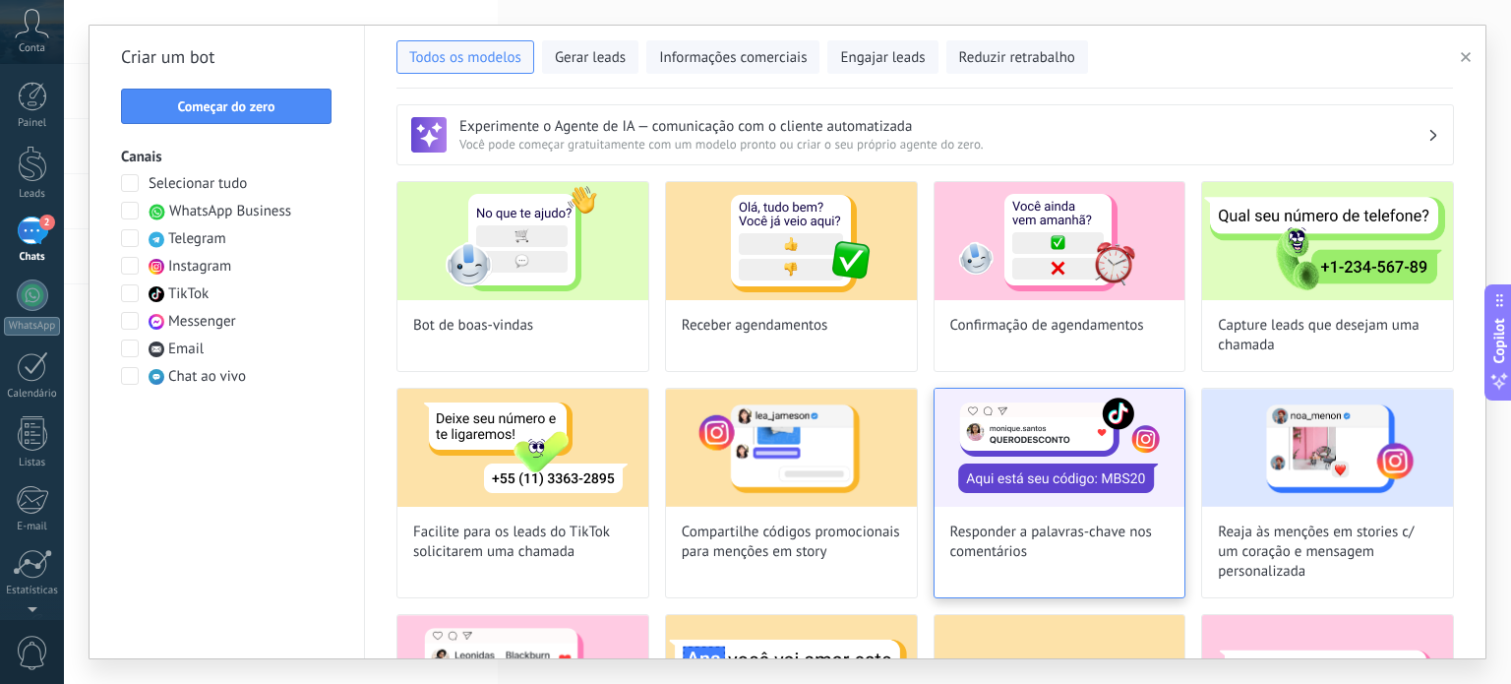
click at [1080, 432] on img at bounding box center [1060, 448] width 251 height 118
type input "**********"
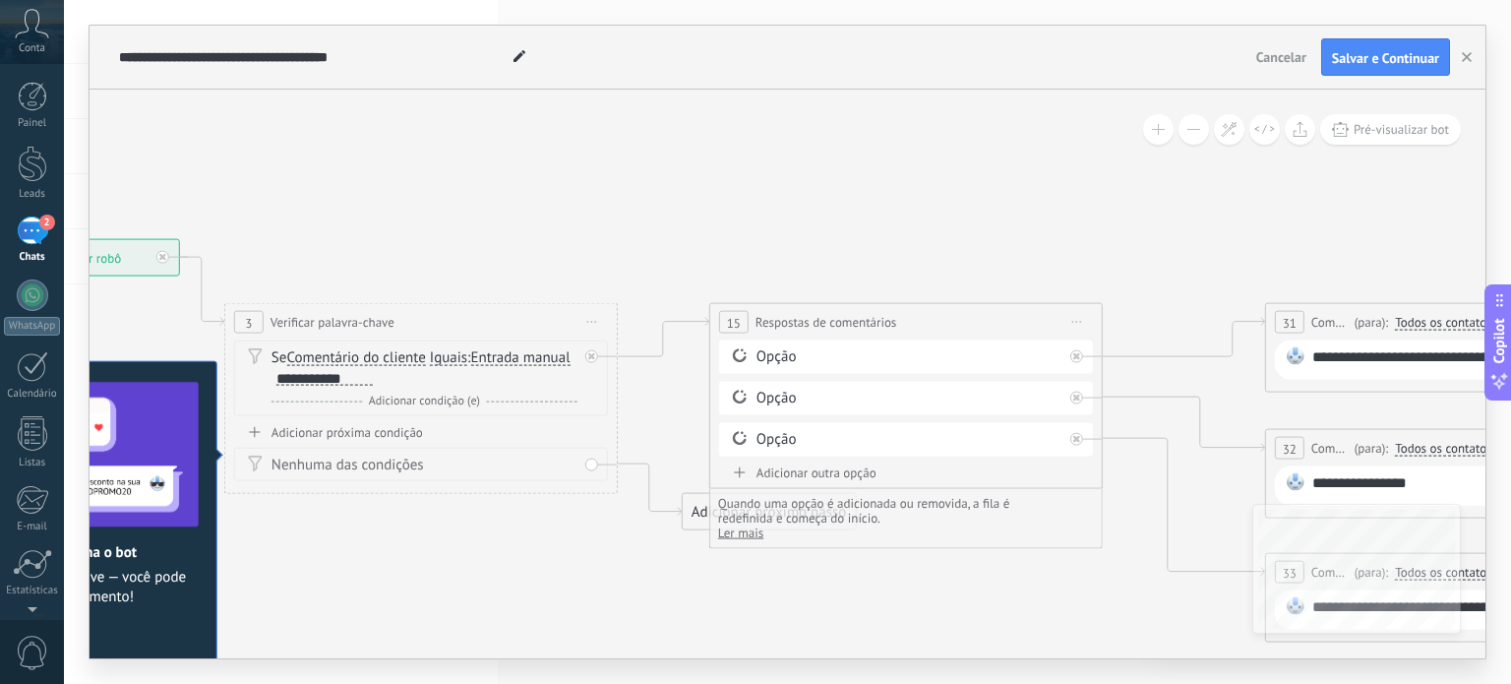
drag, startPoint x: 1015, startPoint y: 259, endPoint x: 617, endPoint y: 241, distance: 398.8
click at [616, 243] on icon at bounding box center [1470, 440] width 3898 height 1386
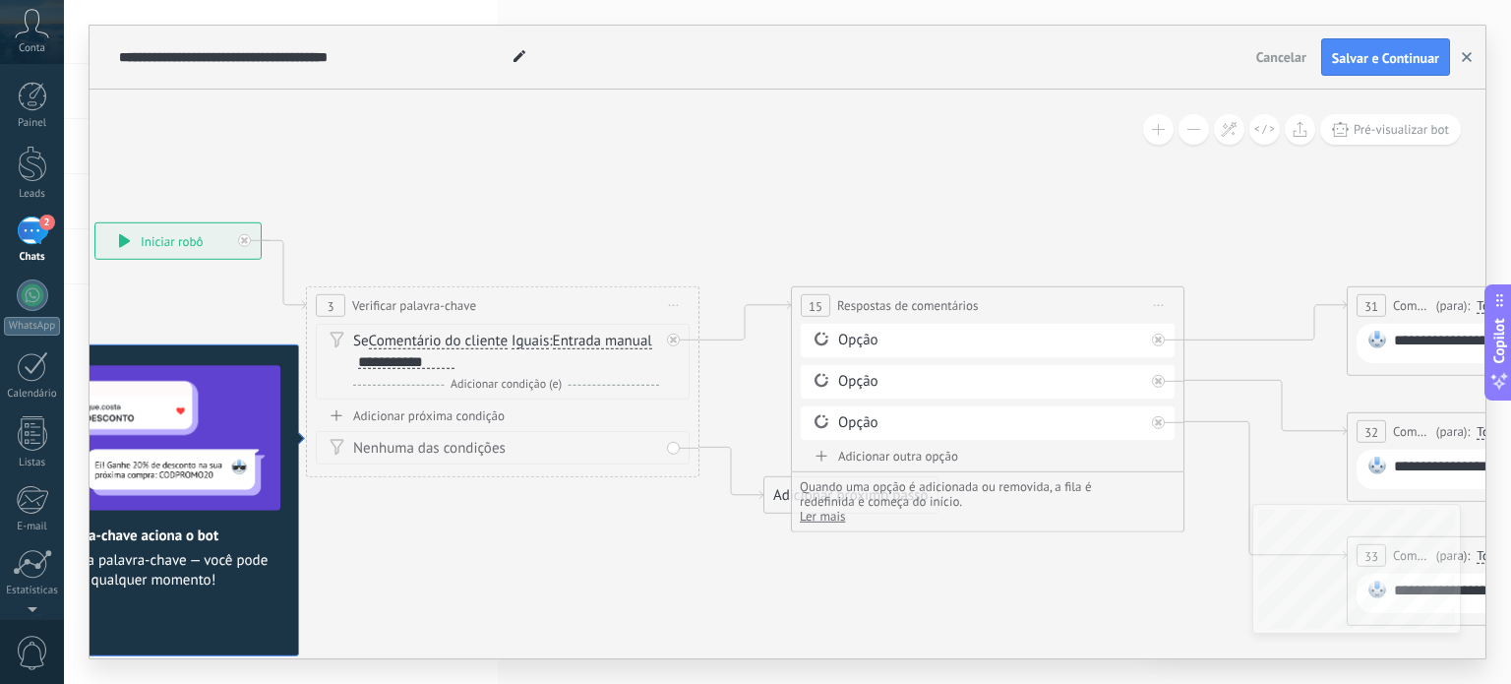
click at [1474, 55] on button "button" at bounding box center [1467, 56] width 30 height 37
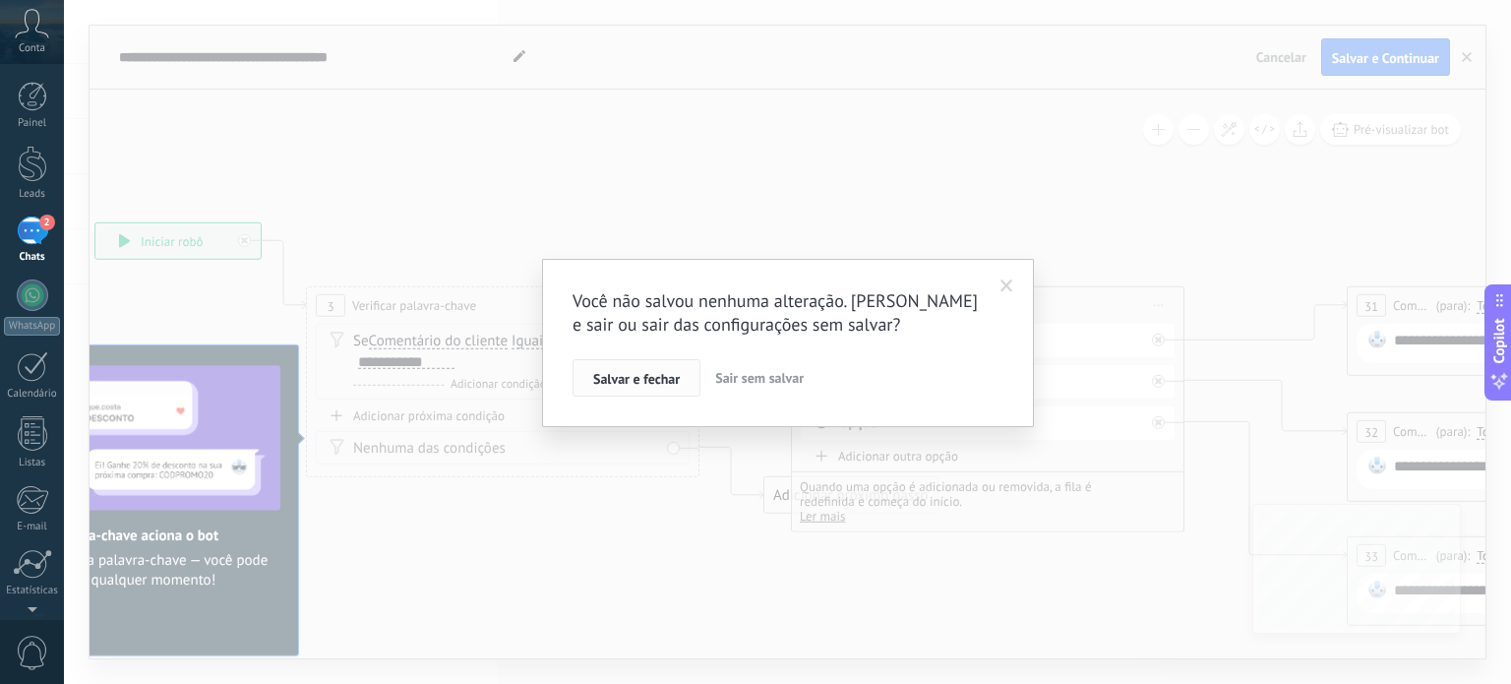
click at [672, 385] on span "Salvar e fechar" at bounding box center [636, 379] width 87 height 14
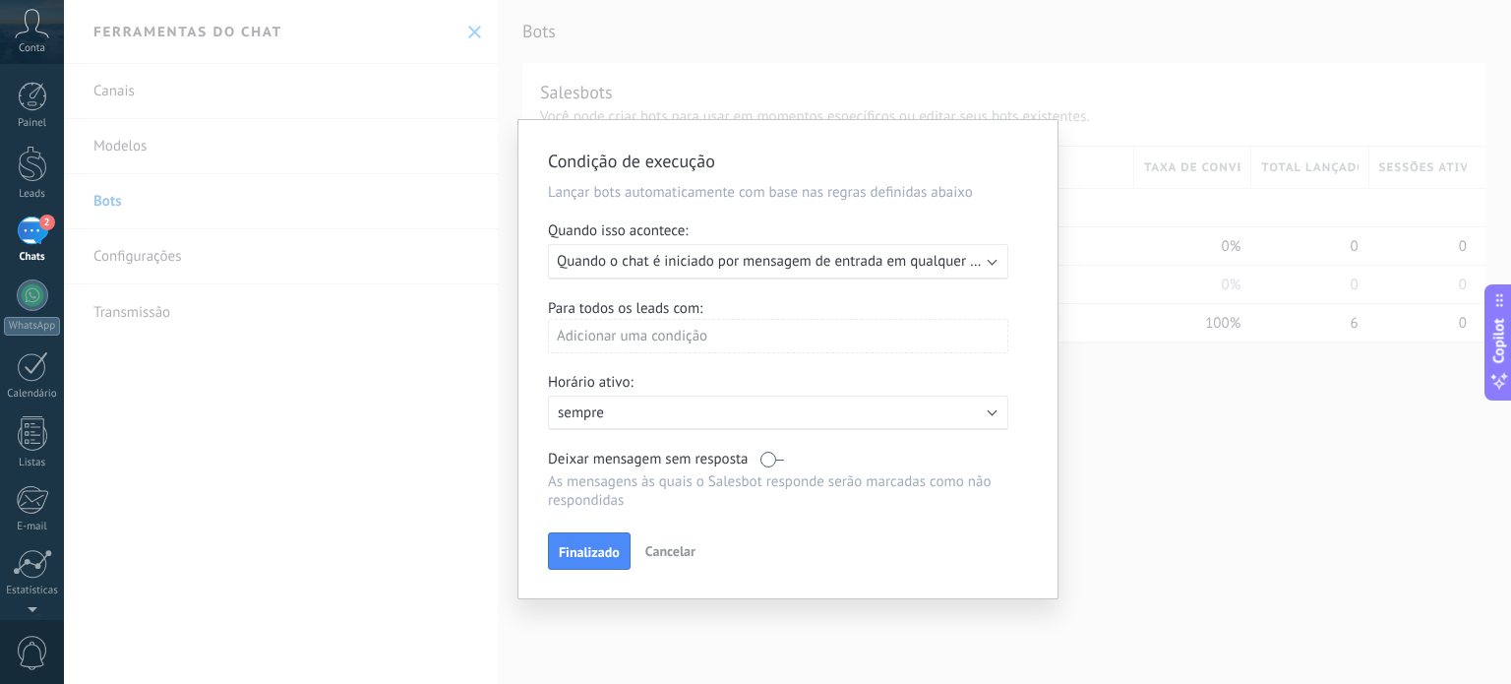
click at [687, 547] on span "Cancelar" at bounding box center [670, 551] width 50 height 18
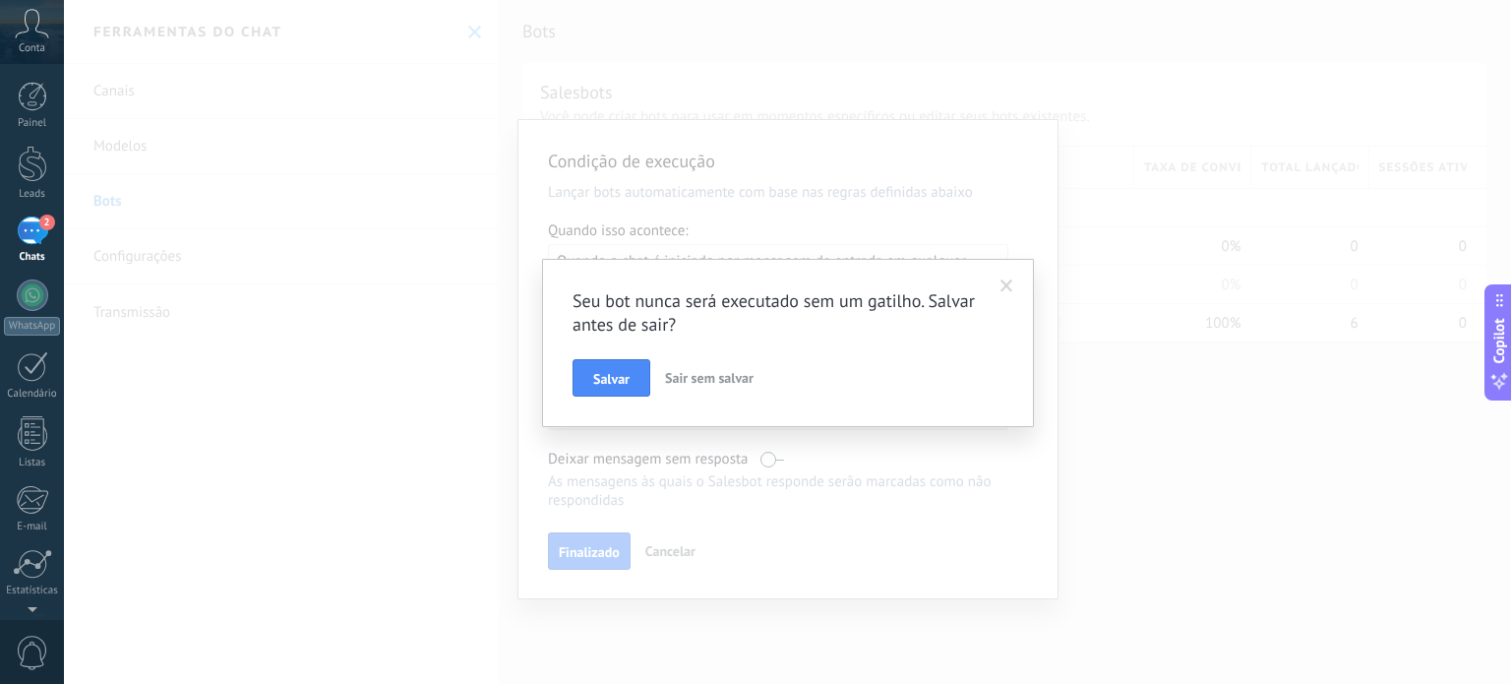
click at [711, 378] on span "Sair sem salvar" at bounding box center [709, 378] width 89 height 18
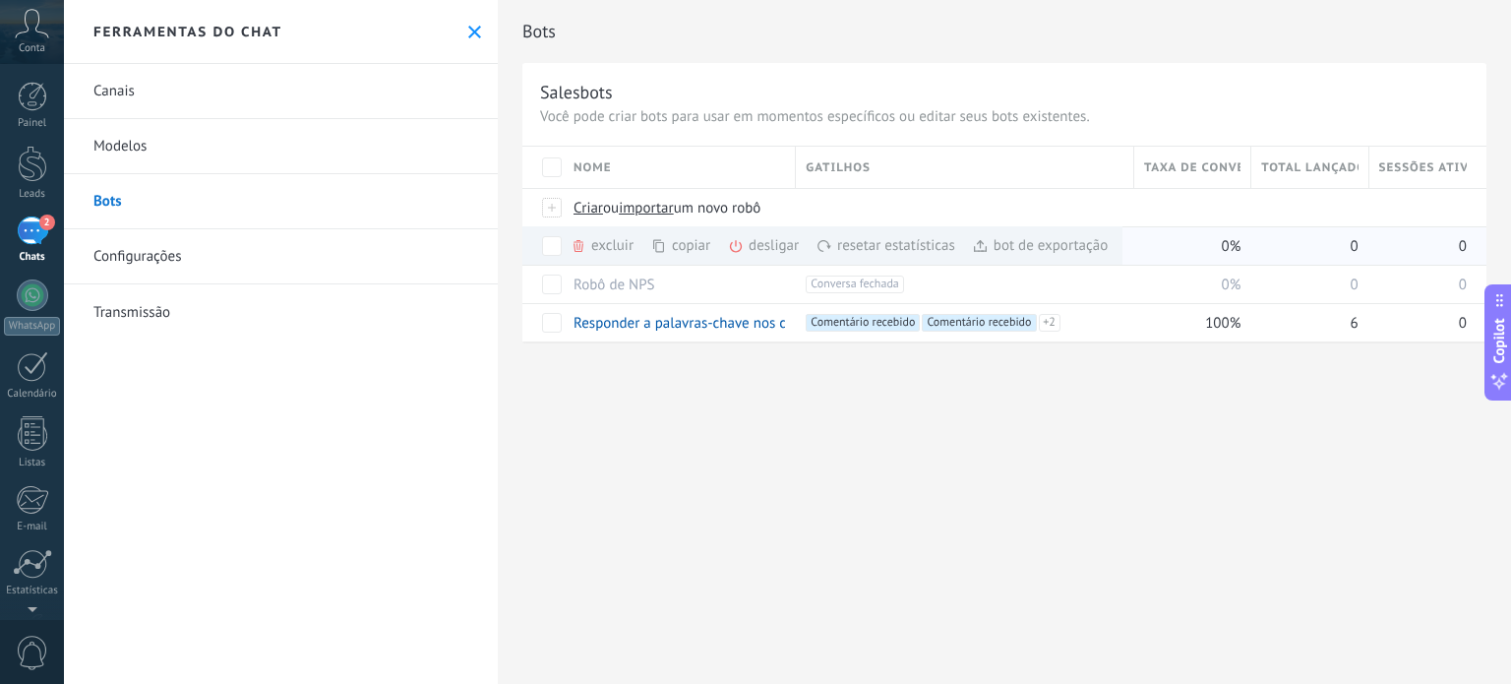
click at [587, 237] on div "excluir mais" at bounding box center [638, 245] width 134 height 38
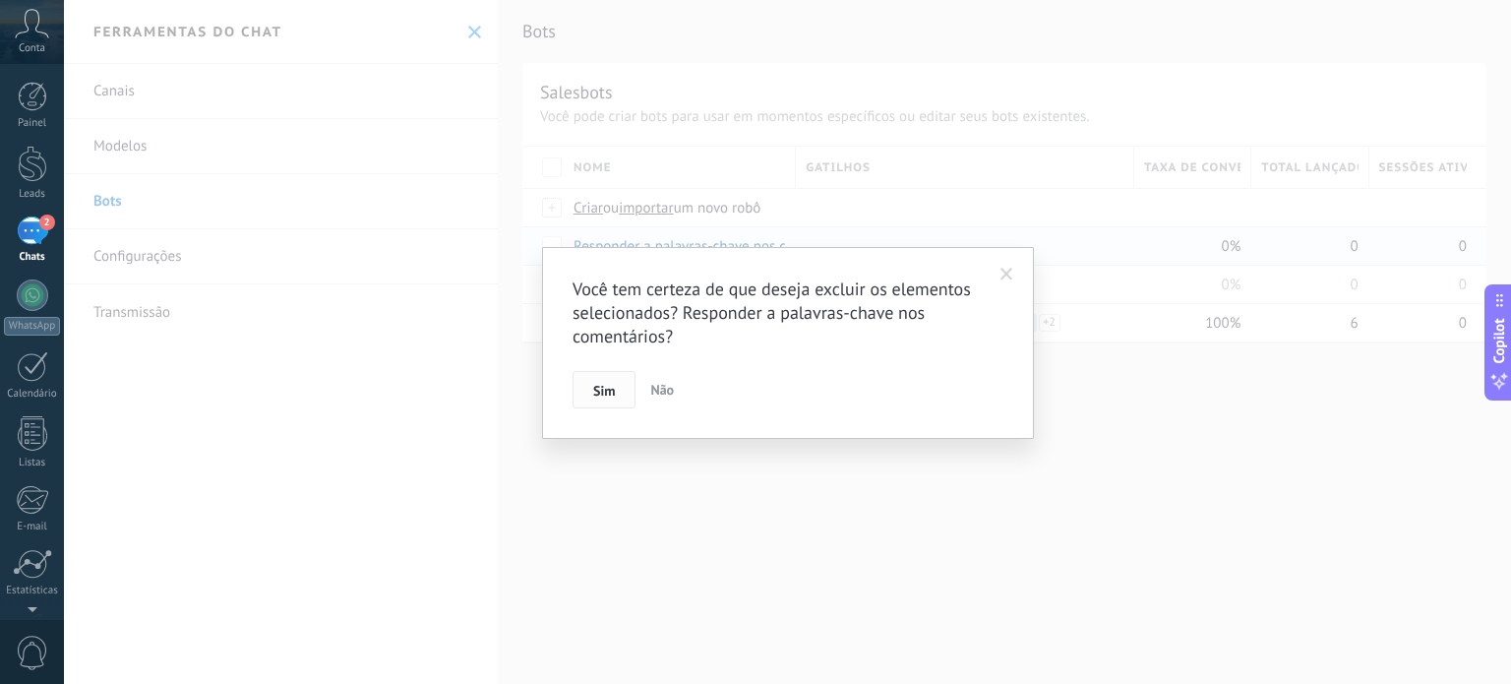
click at [610, 389] on span "Sim" at bounding box center [604, 391] width 22 height 14
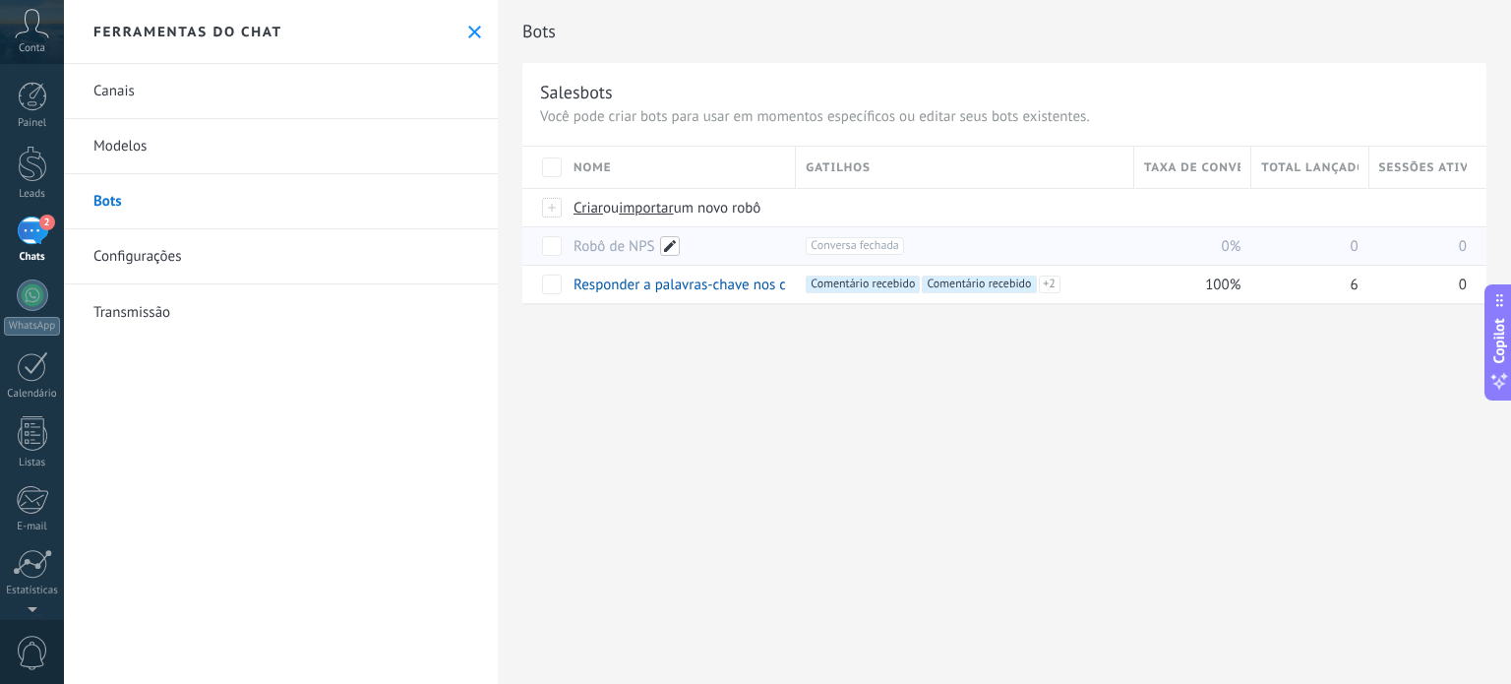
click at [669, 240] on span at bounding box center [670, 246] width 20 height 20
click at [620, 357] on div "**********" at bounding box center [1004, 342] width 1013 height 684
click at [764, 458] on div "Bots Salesbots Você pode criar bots para usar em momentos específicos ou editar…" at bounding box center [1004, 342] width 1013 height 684
click at [627, 248] on div "turn on mais" at bounding box center [640, 245] width 138 height 38
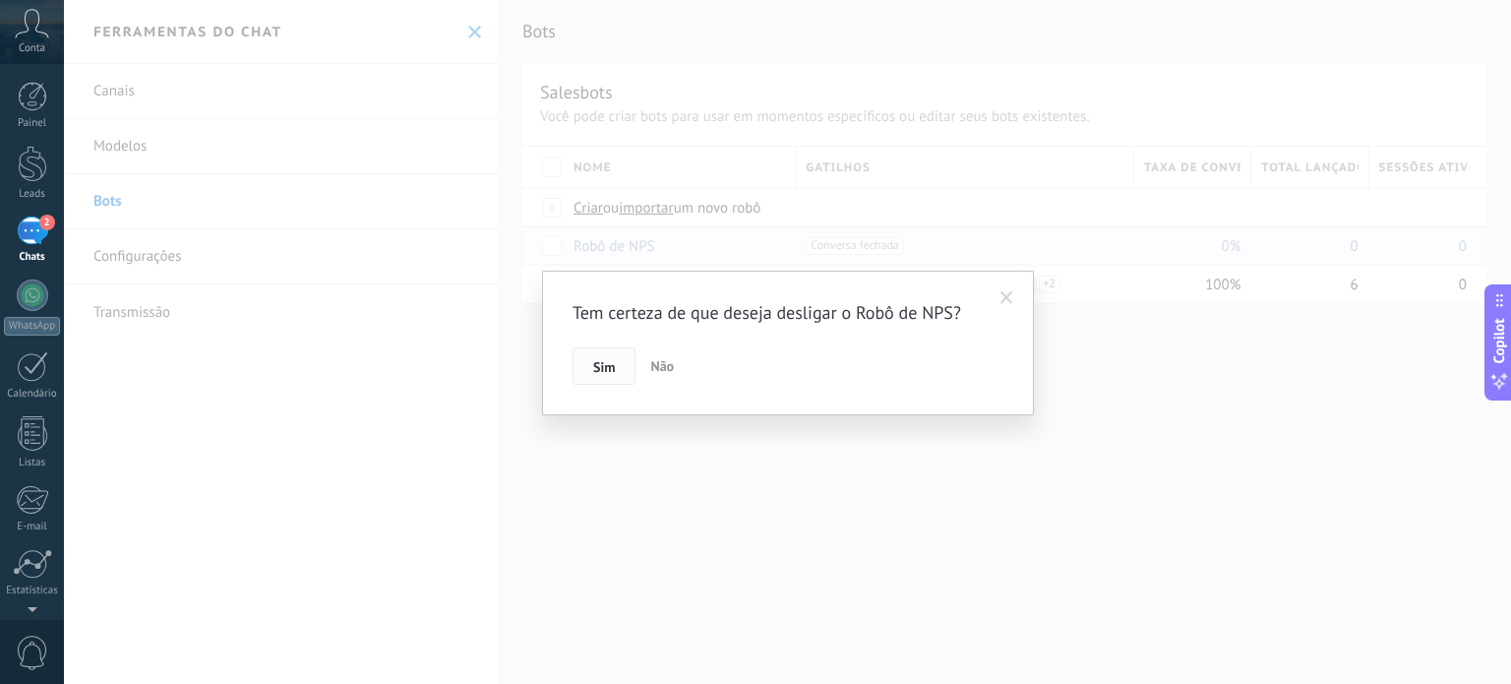
click at [595, 369] on span "Sim" at bounding box center [604, 367] width 22 height 14
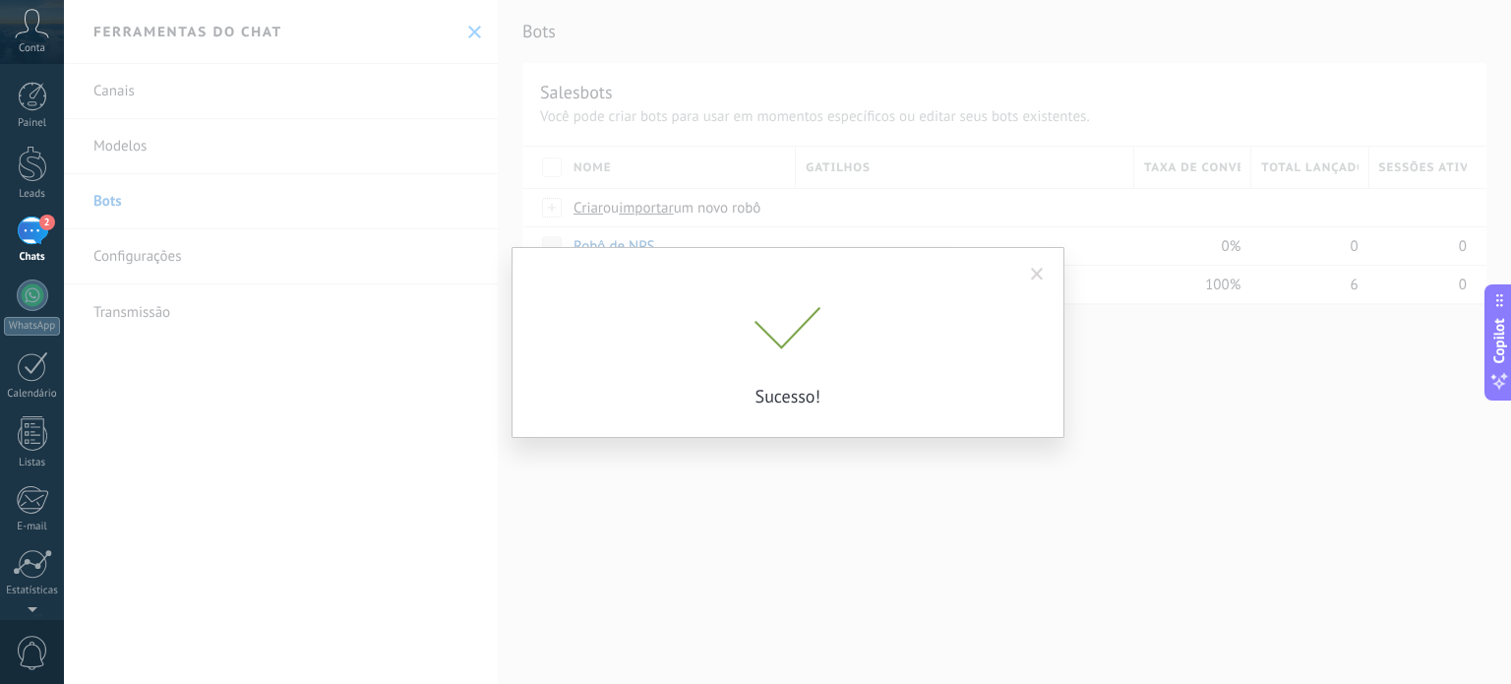
click at [618, 398] on p "Sucesso!" at bounding box center [788, 396] width 492 height 23
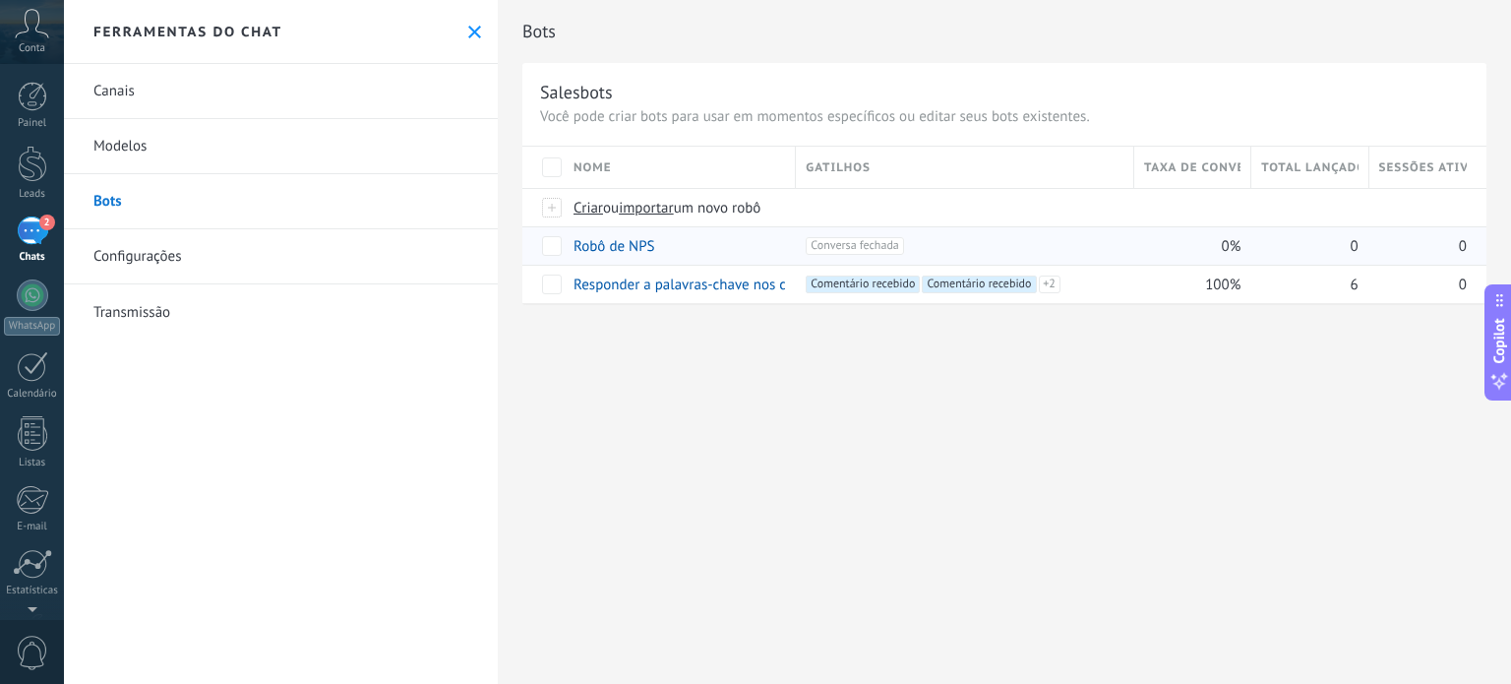
click at [857, 243] on span "Conversa fechada +0" at bounding box center [854, 246] width 97 height 18
click at [131, 257] on link "Configurações" at bounding box center [281, 256] width 434 height 55
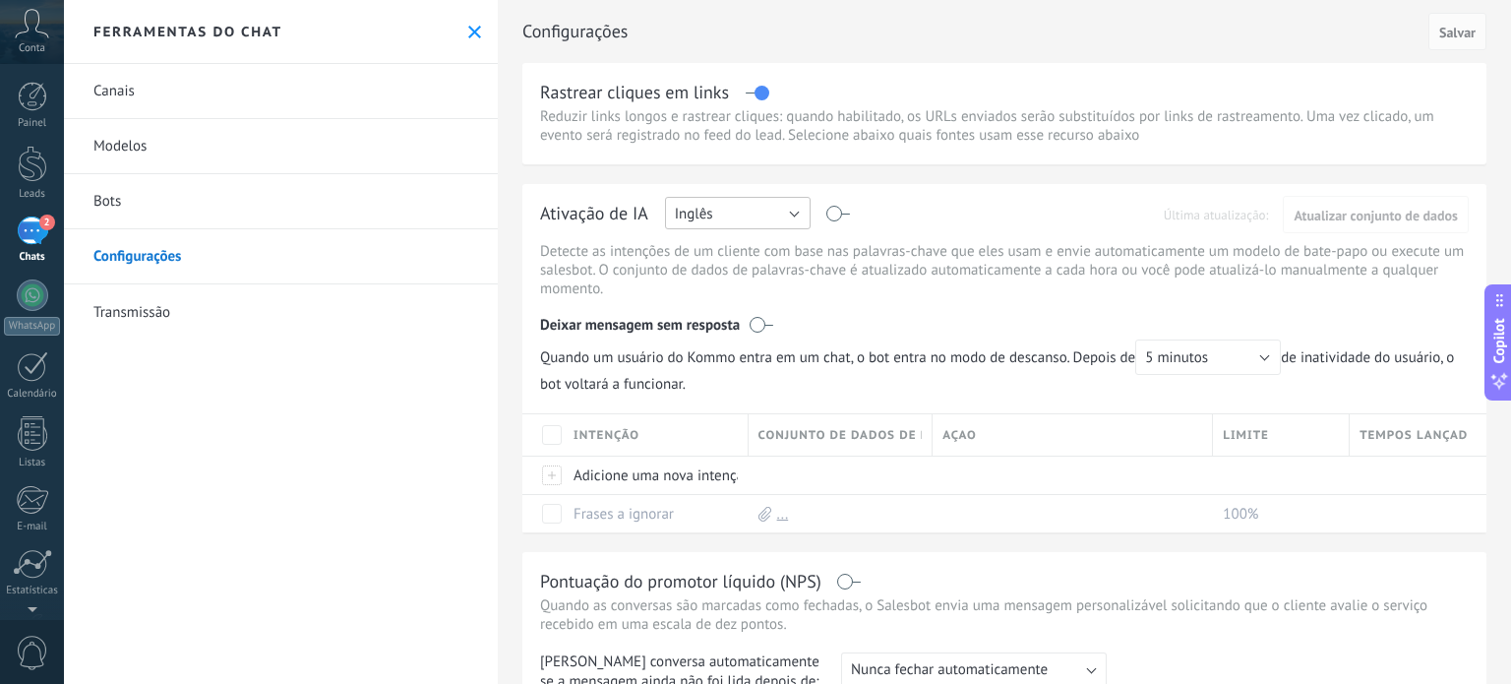
click at [783, 209] on button "Inglês" at bounding box center [738, 213] width 146 height 32
click at [756, 319] on span "Português" at bounding box center [728, 315] width 151 height 19
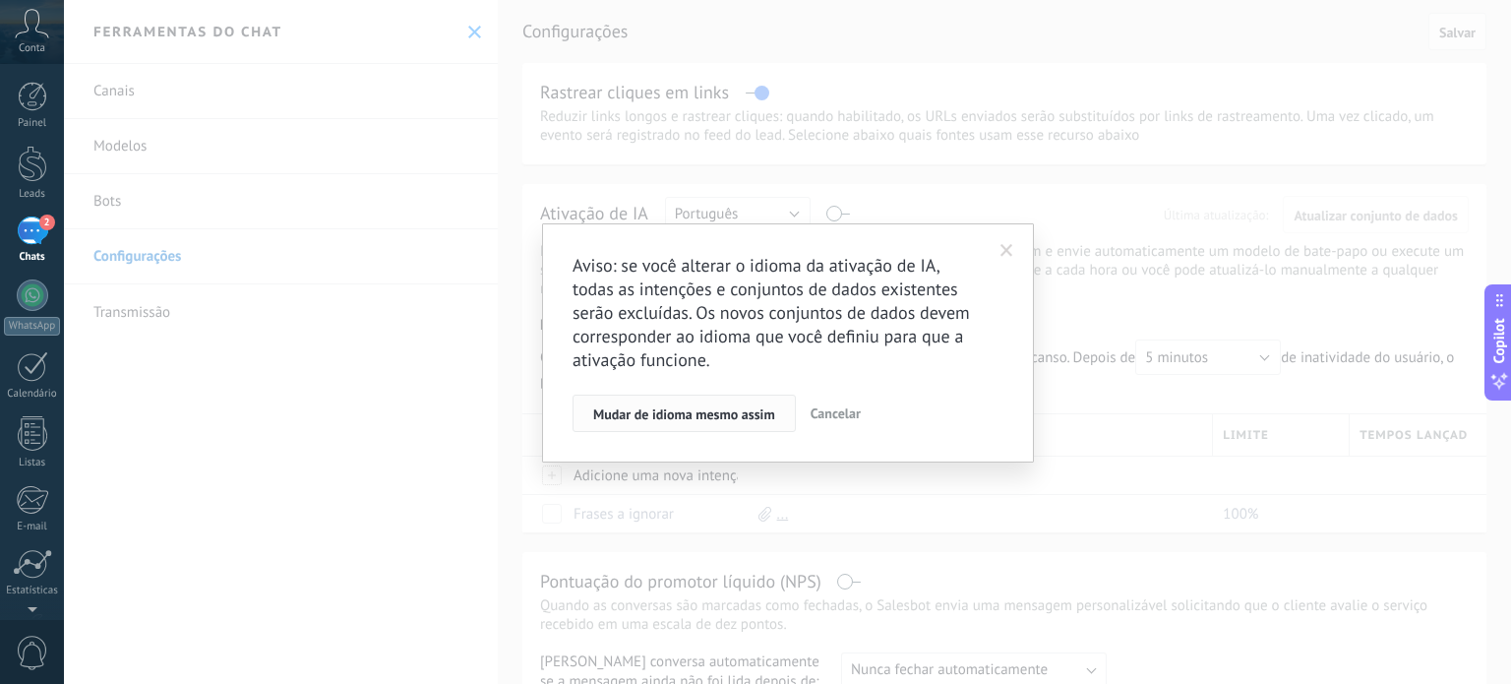
click at [743, 420] on span "Mudar de idioma mesmo assim" at bounding box center [684, 414] width 182 height 14
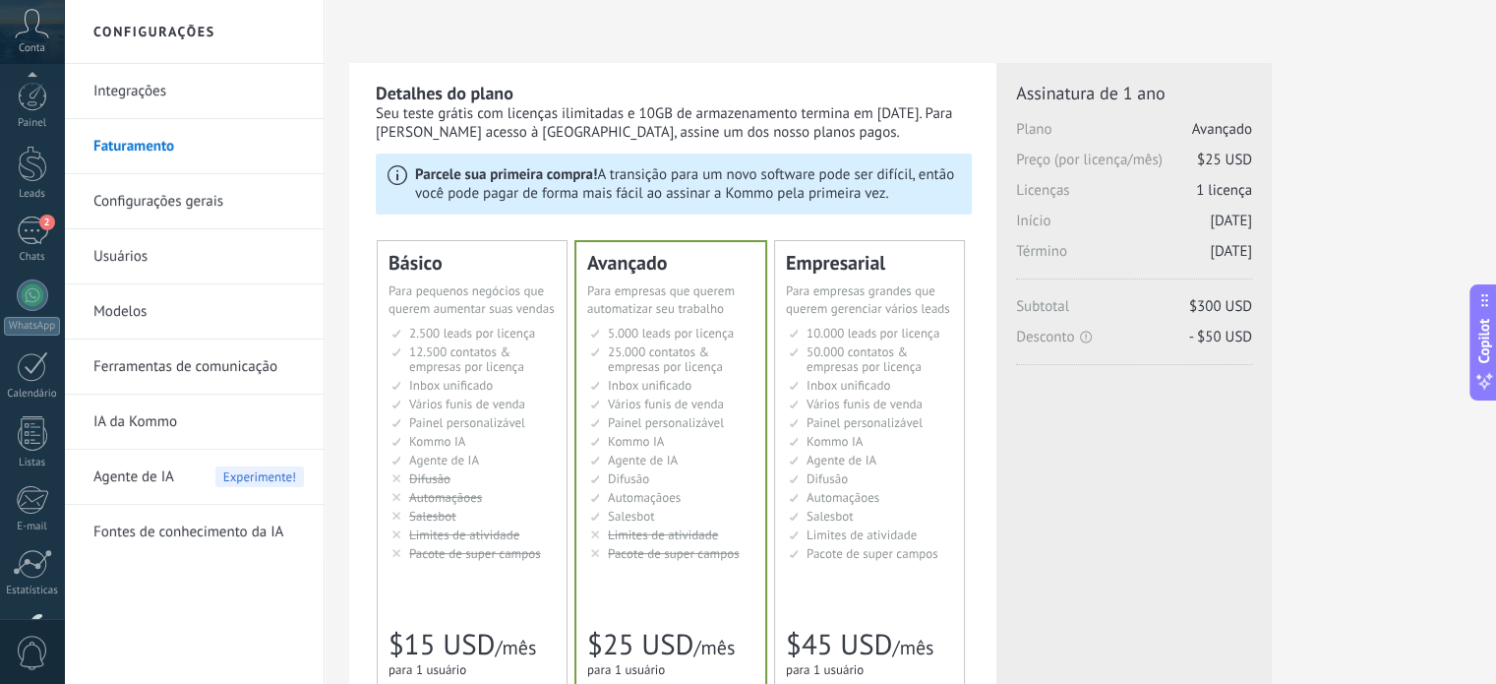
scroll to position [134, 0]
click at [177, 204] on link "Configurações gerais" at bounding box center [198, 201] width 211 height 55
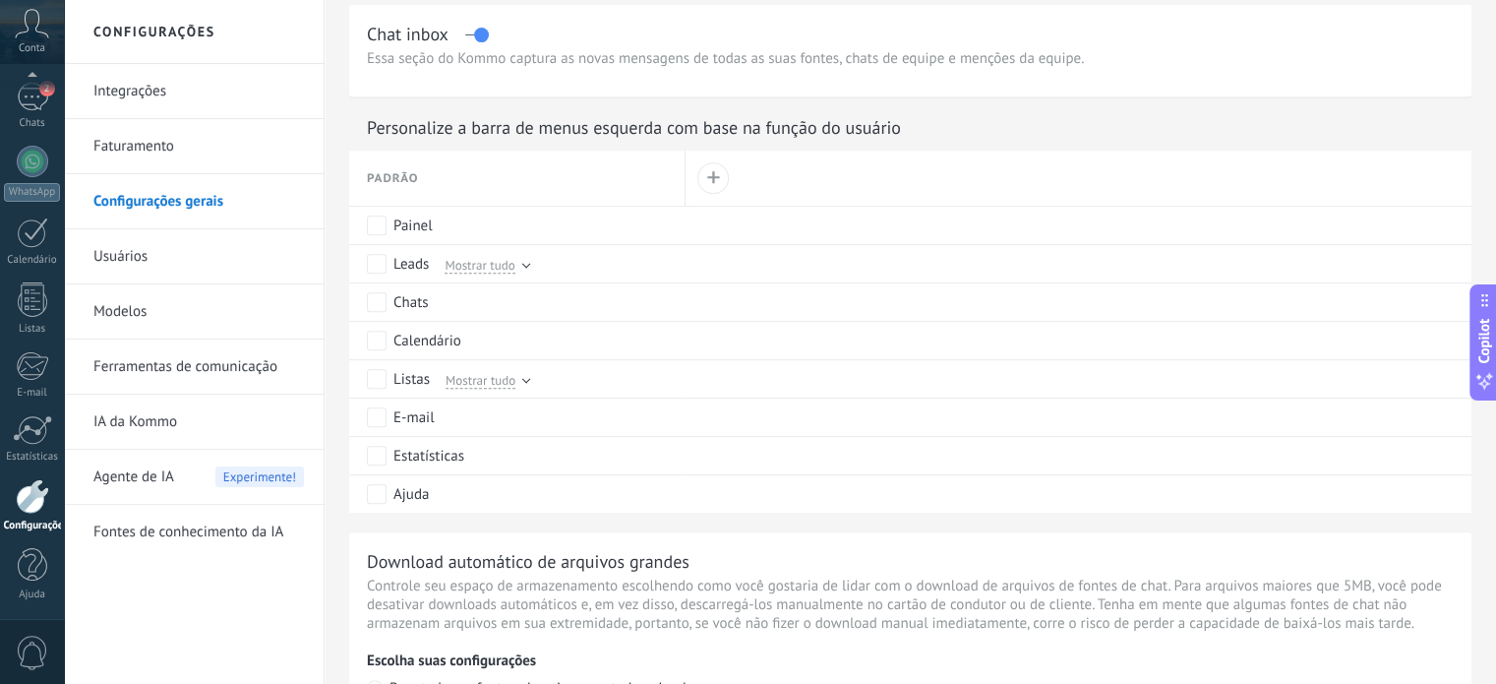
scroll to position [885, 0]
